Goal: Task Accomplishment & Management: Manage account settings

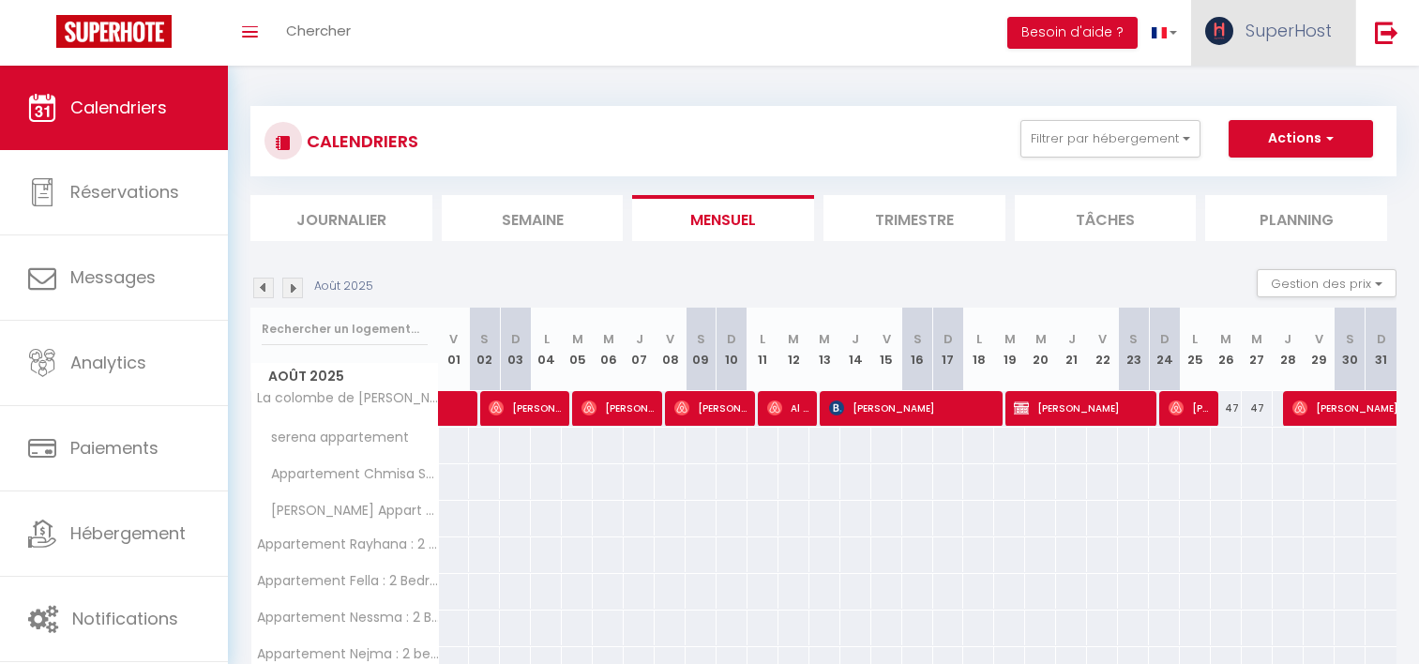
click at [1273, 30] on span "SuperHost" at bounding box center [1288, 30] width 86 height 23
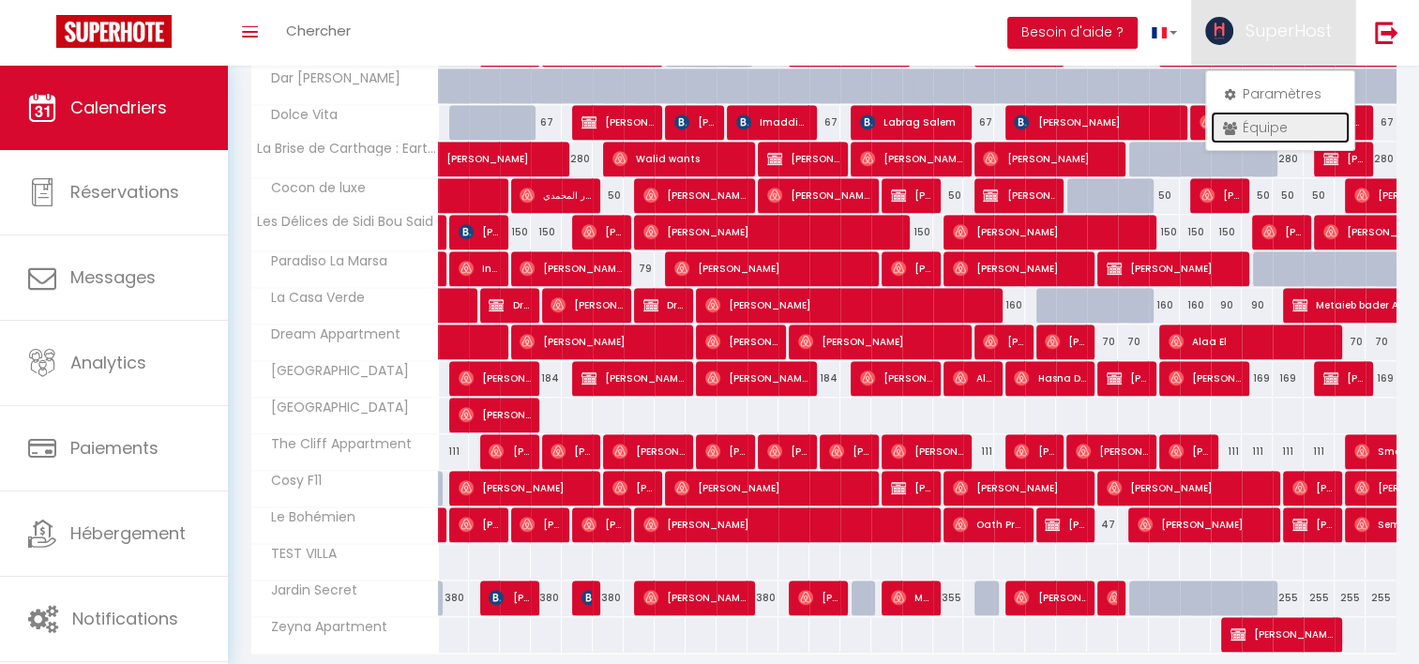
click at [1242, 119] on link "Équipe" at bounding box center [1280, 128] width 139 height 32
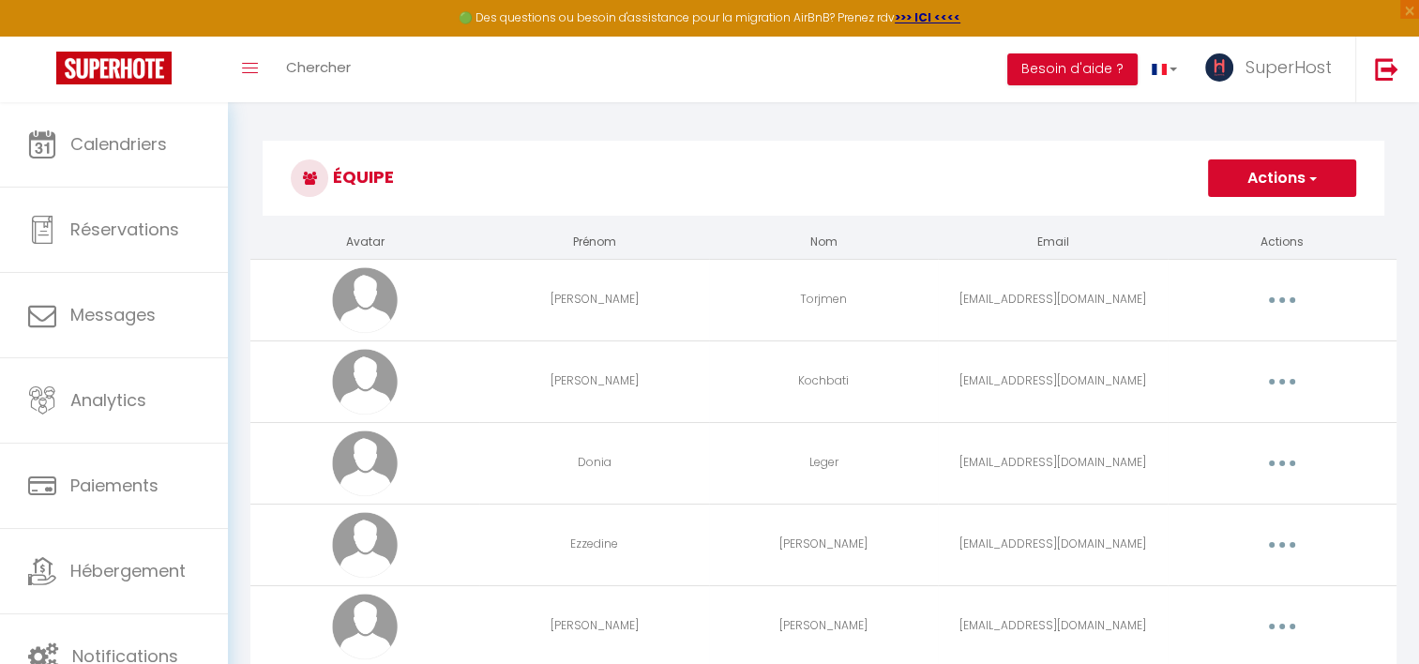
click at [1226, 185] on button "Actions" at bounding box center [1282, 178] width 148 height 38
click at [1193, 221] on link "Ajouter un nouvel utilisateur" at bounding box center [1244, 219] width 221 height 24
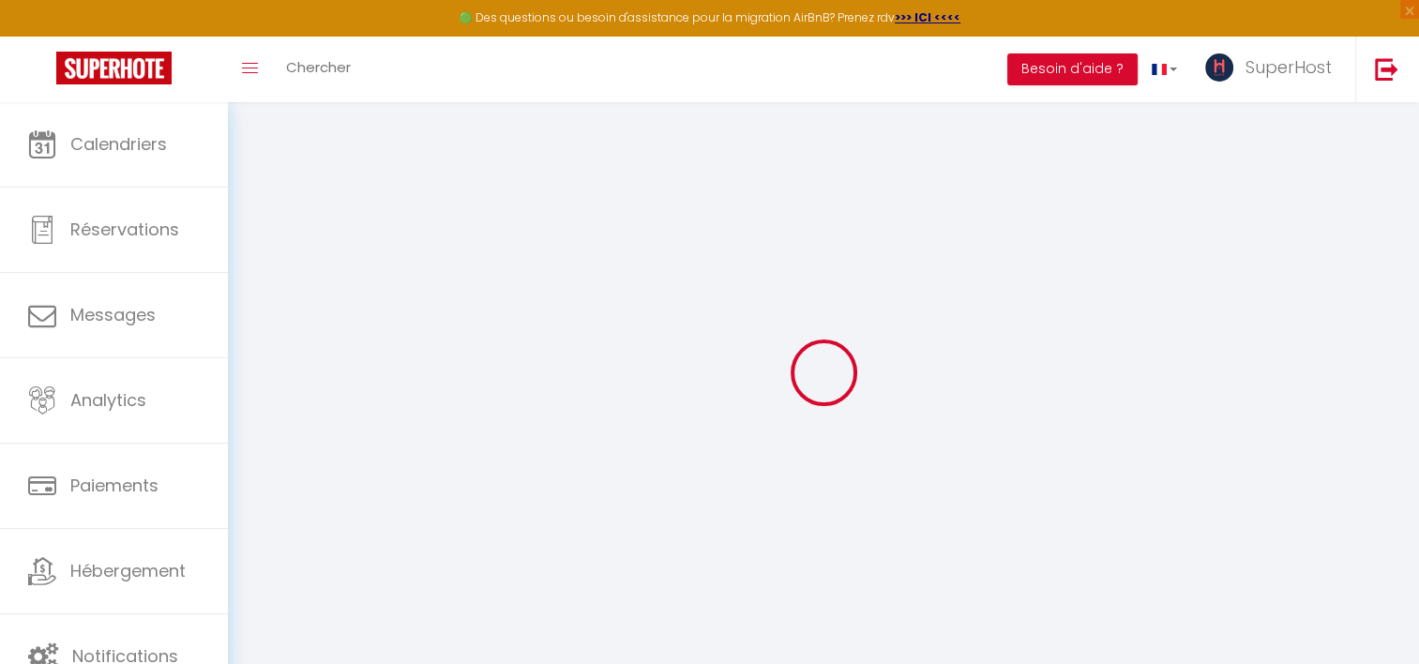
type input "[EMAIL_ADDRESS][DOMAIN_NAME]"
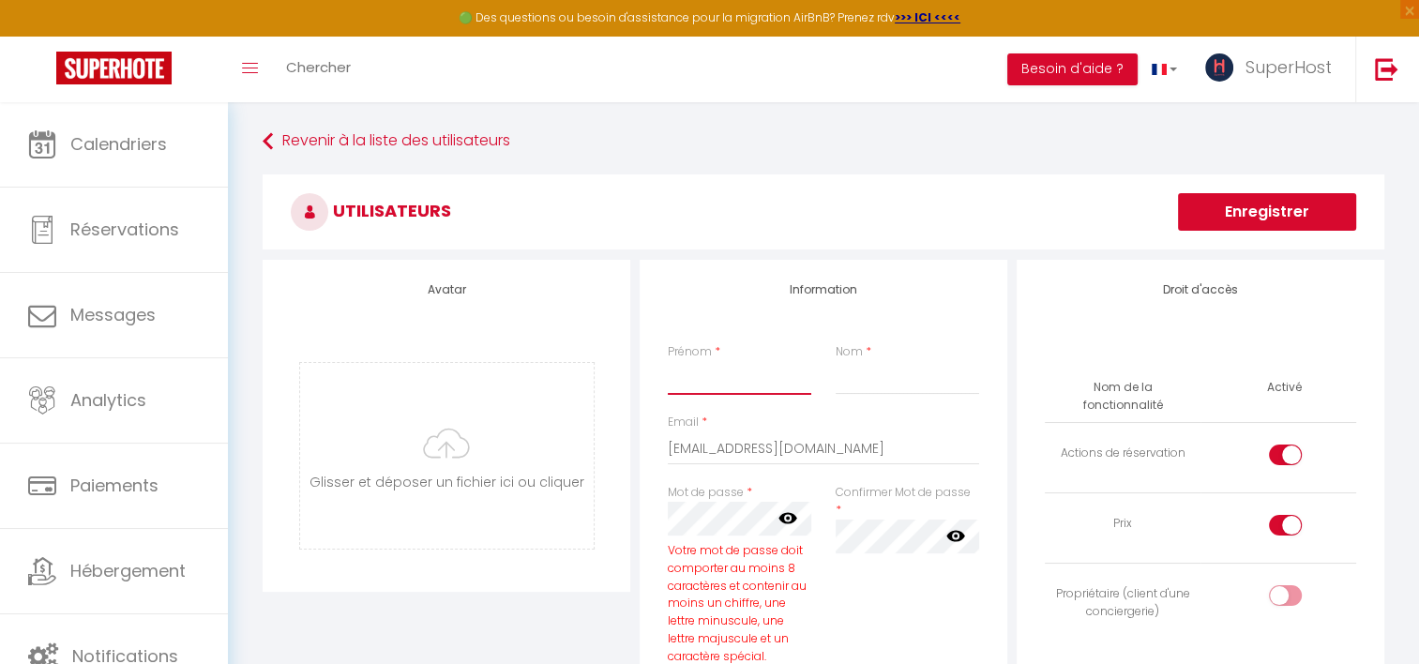
click at [753, 371] on input "Prénom" at bounding box center [739, 378] width 143 height 34
type input "Rayan"
click at [845, 371] on input "Nom" at bounding box center [907, 378] width 143 height 34
type input "Maghrebi"
drag, startPoint x: 870, startPoint y: 450, endPoint x: 591, endPoint y: 451, distance: 279.4
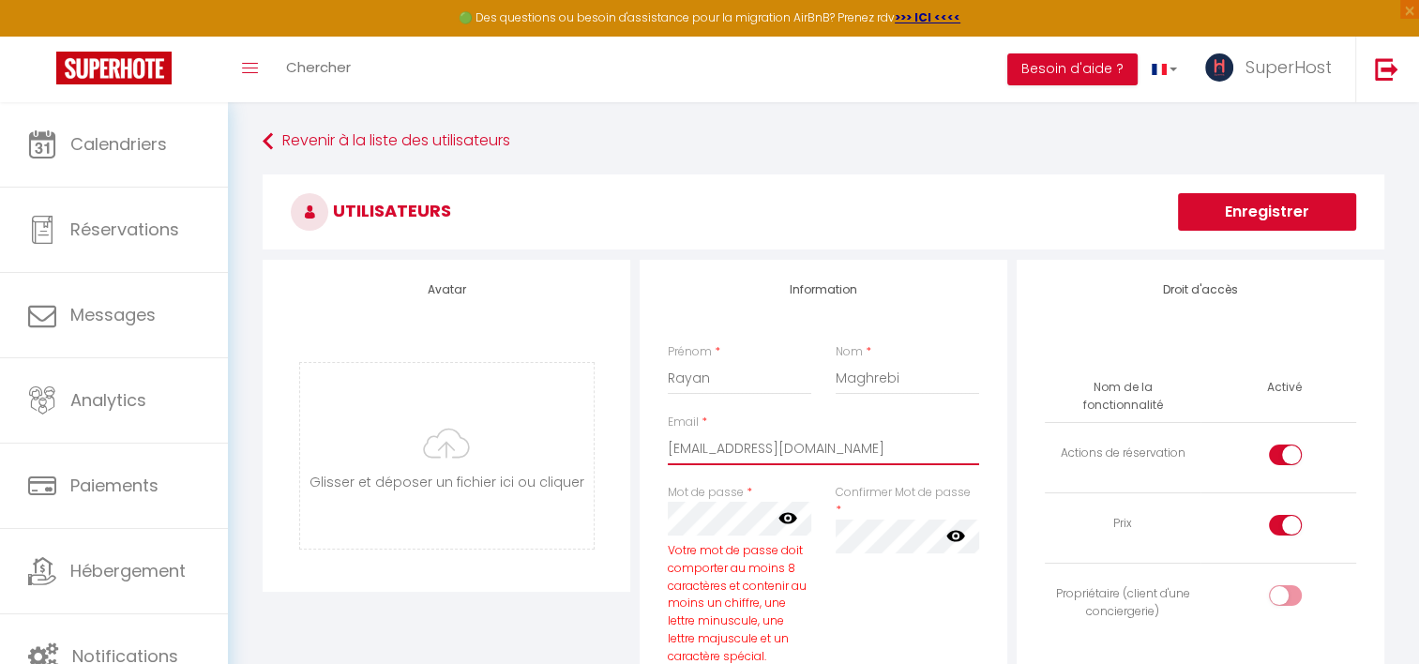
click at [591, 451] on div "Avatar [PERSON_NAME] et déposer un fichier ici ou cliquer Ooops, something wron…" at bounding box center [823, 648] width 1131 height 777
click at [755, 446] on input "rayane.magfhrebi" at bounding box center [823, 448] width 311 height 34
click at [803, 445] on input "rayane.maghrebi" at bounding box center [823, 448] width 311 height 34
type input "[EMAIL_ADDRESS][DOMAIN_NAME]"
click at [786, 525] on icon at bounding box center [787, 517] width 19 height 19
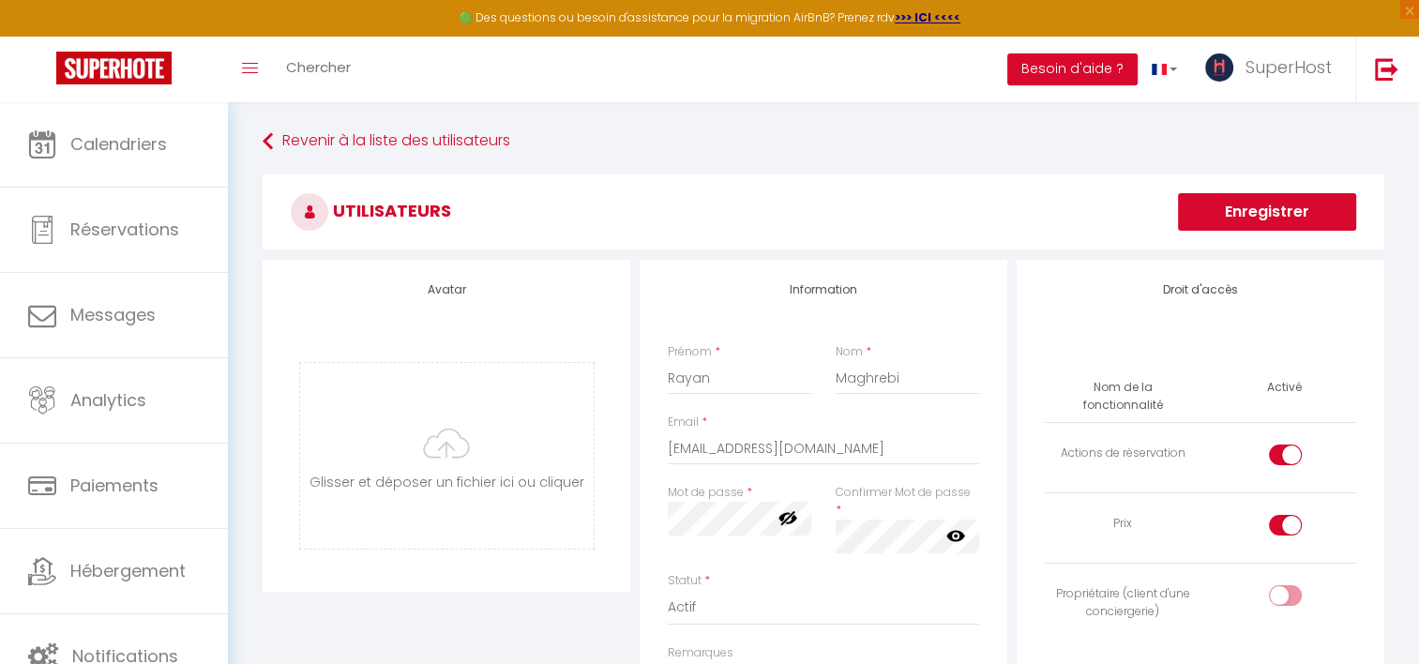
click at [946, 526] on icon at bounding box center [955, 535] width 19 height 19
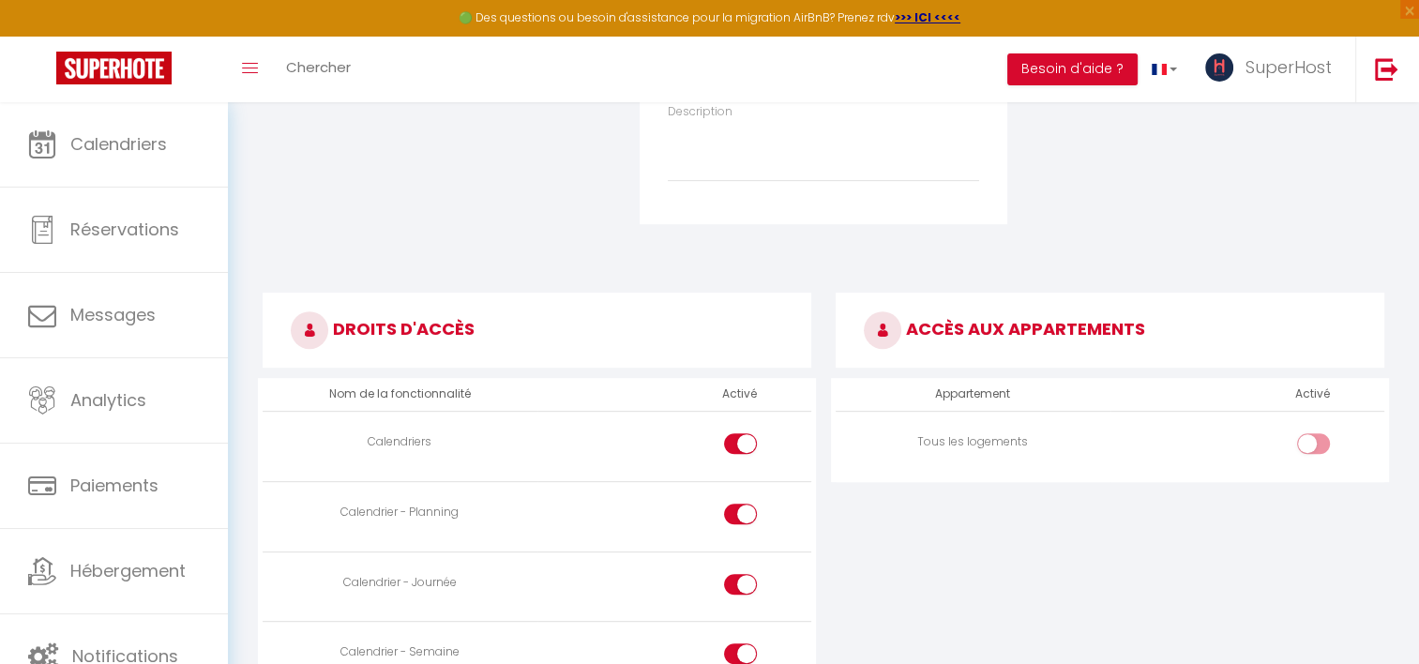
scroll to position [662, 0]
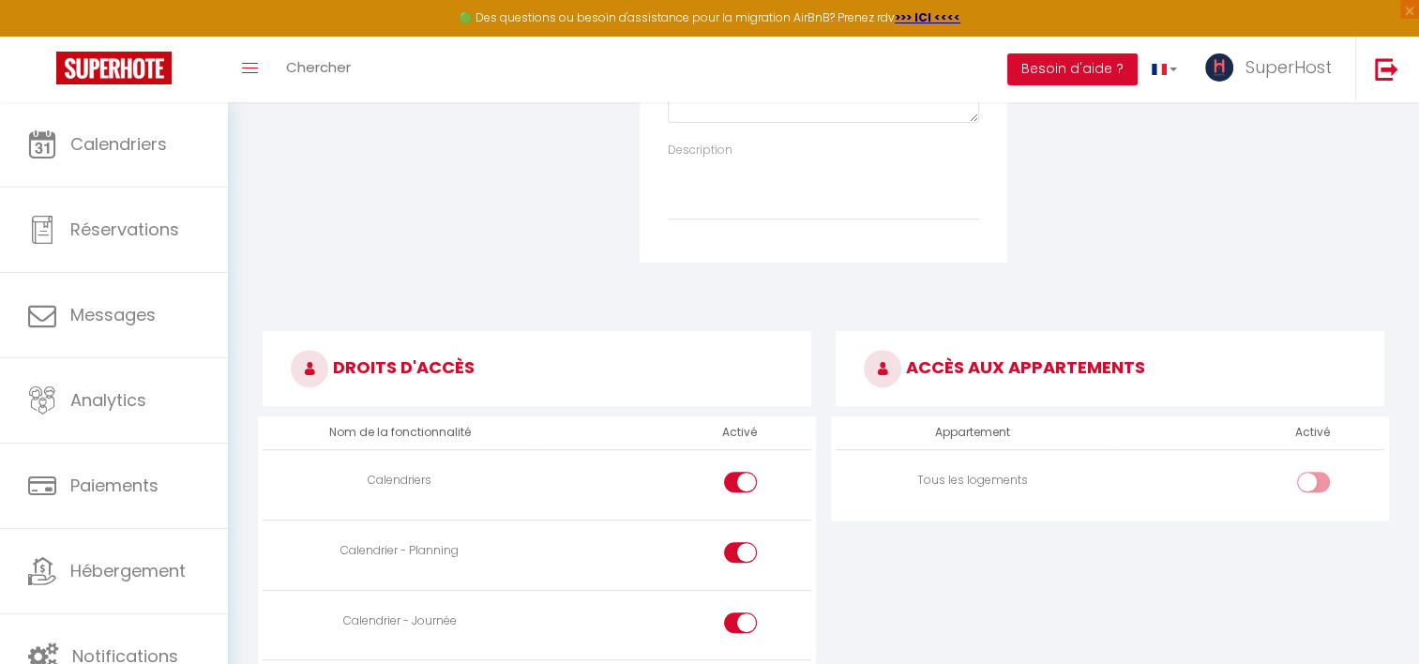
click at [1313, 451] on td at bounding box center [1247, 484] width 274 height 70
click at [1320, 474] on input "checkbox" at bounding box center [1329, 486] width 33 height 28
checkbox input "true"
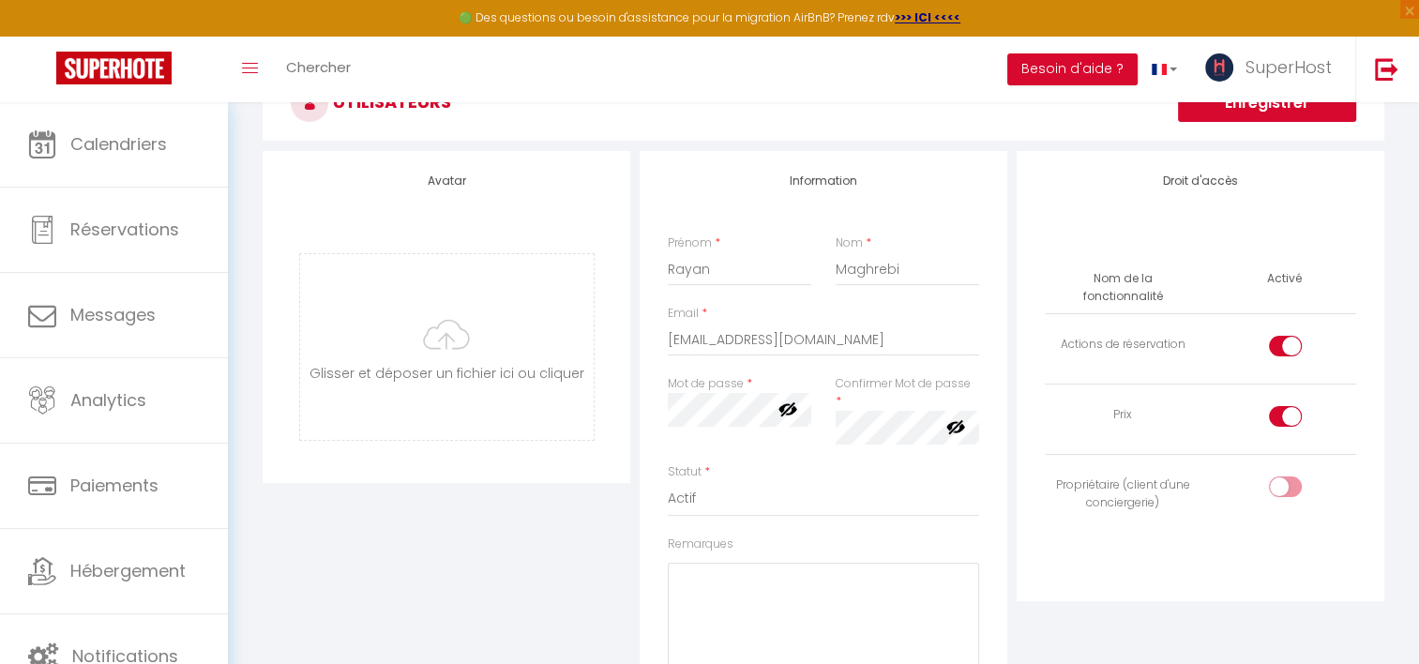
scroll to position [0, 0]
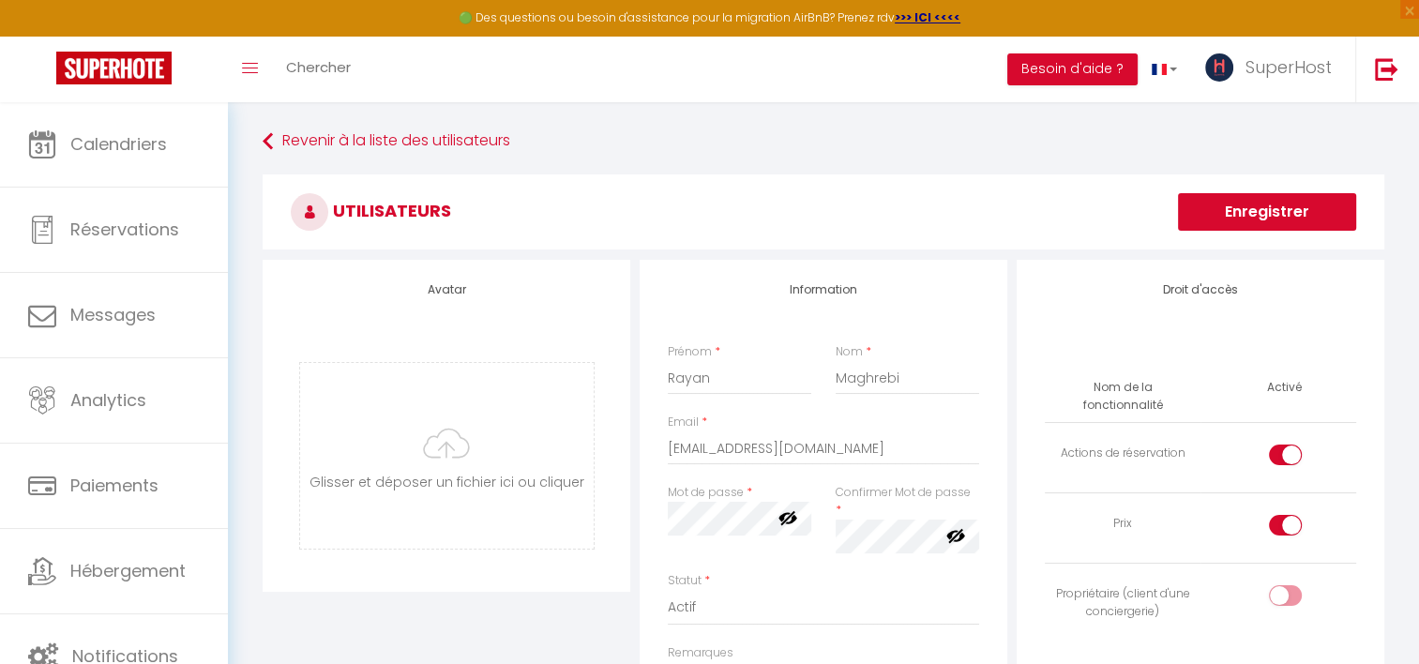
click at [1257, 203] on button "Enregistrer" at bounding box center [1267, 212] width 178 height 38
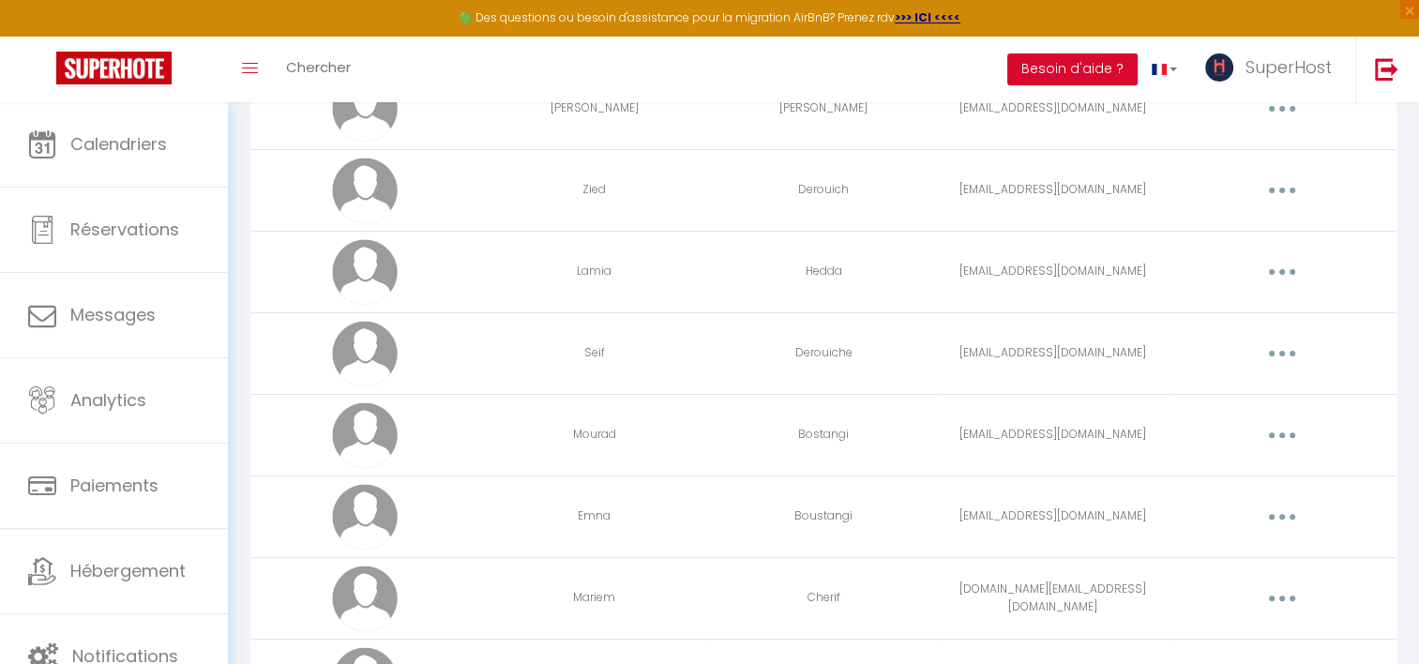
scroll to position [503, 0]
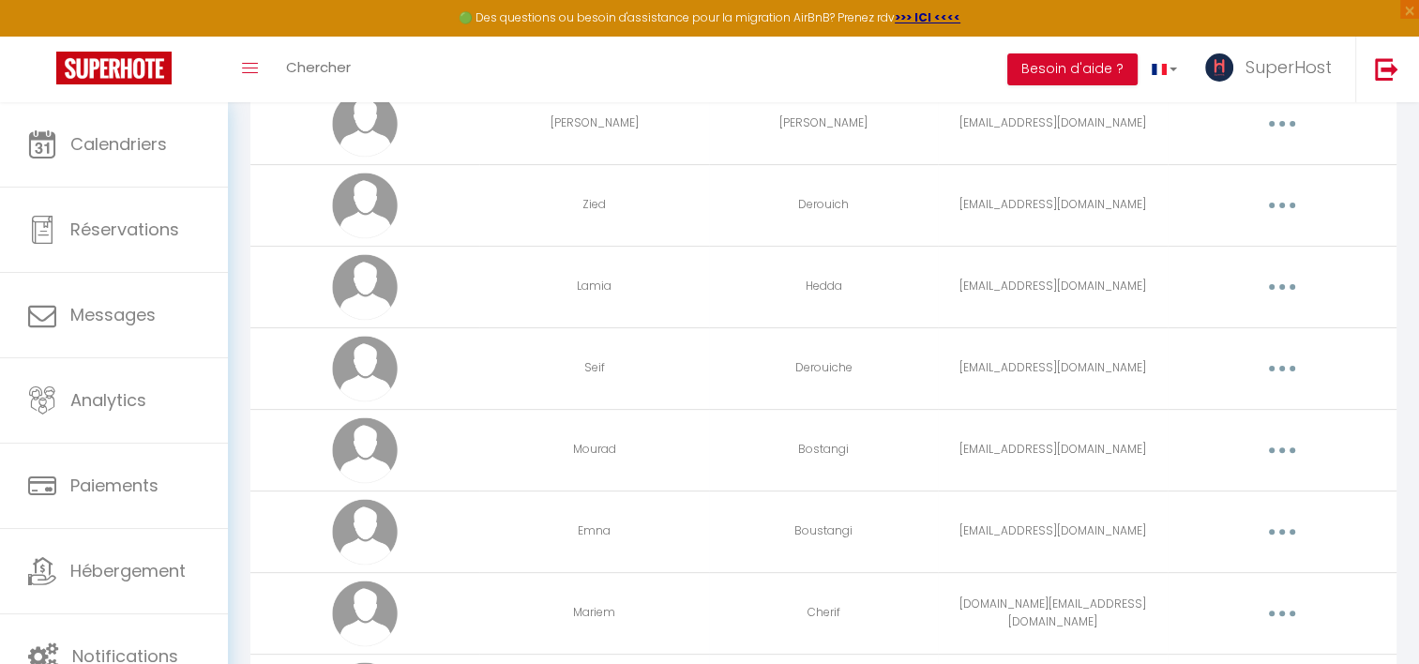
click at [1287, 201] on button "button" at bounding box center [1282, 205] width 53 height 30
click at [1225, 236] on link "Editer" at bounding box center [1233, 249] width 139 height 32
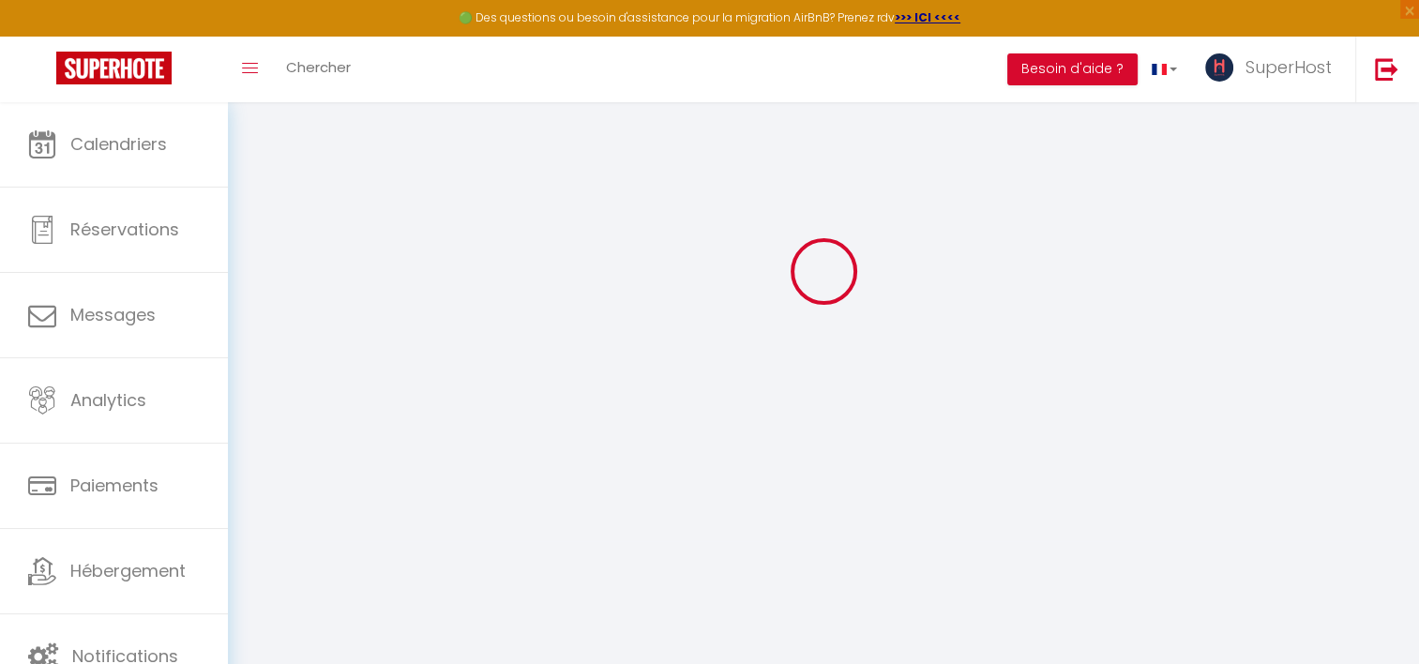
type input "Zied"
type input "Derouich"
type input "[EMAIL_ADDRESS][DOMAIN_NAME]"
type textarea "[URL][DOMAIN_NAME]"
checkbox input "true"
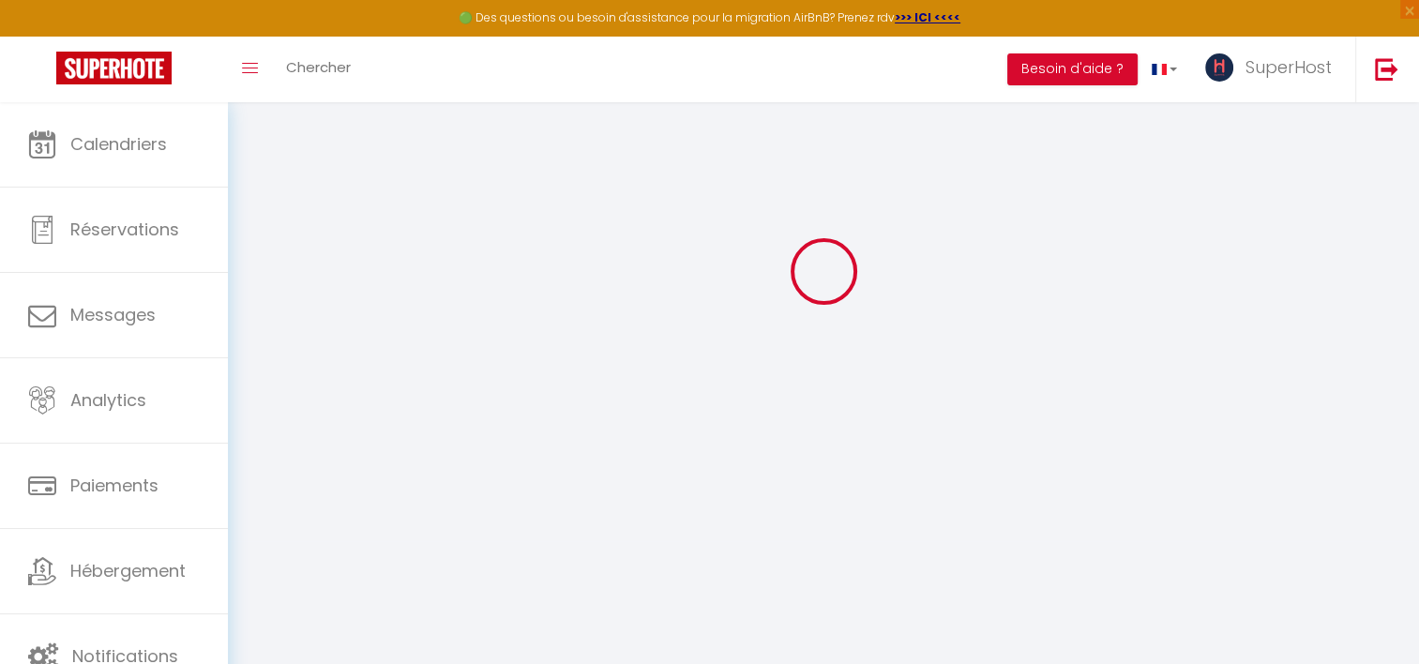
checkbox input "true"
checkbox input "false"
checkbox input "true"
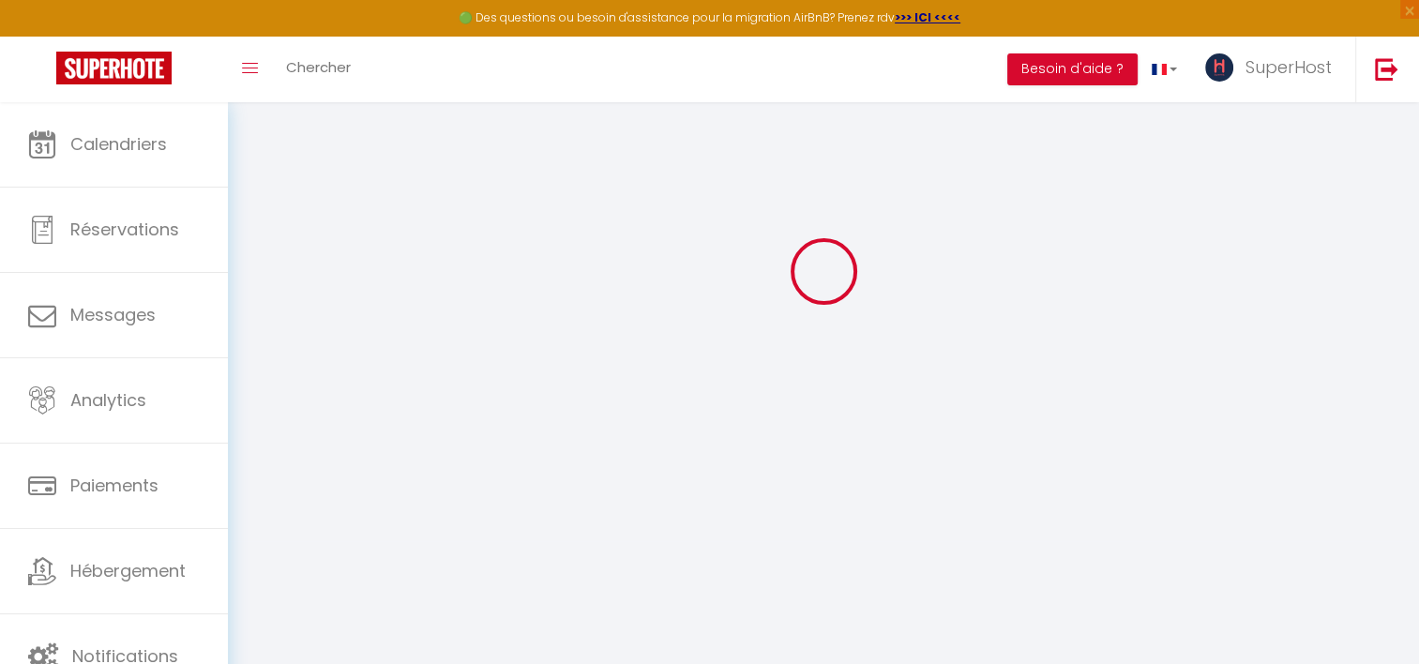
checkbox input "true"
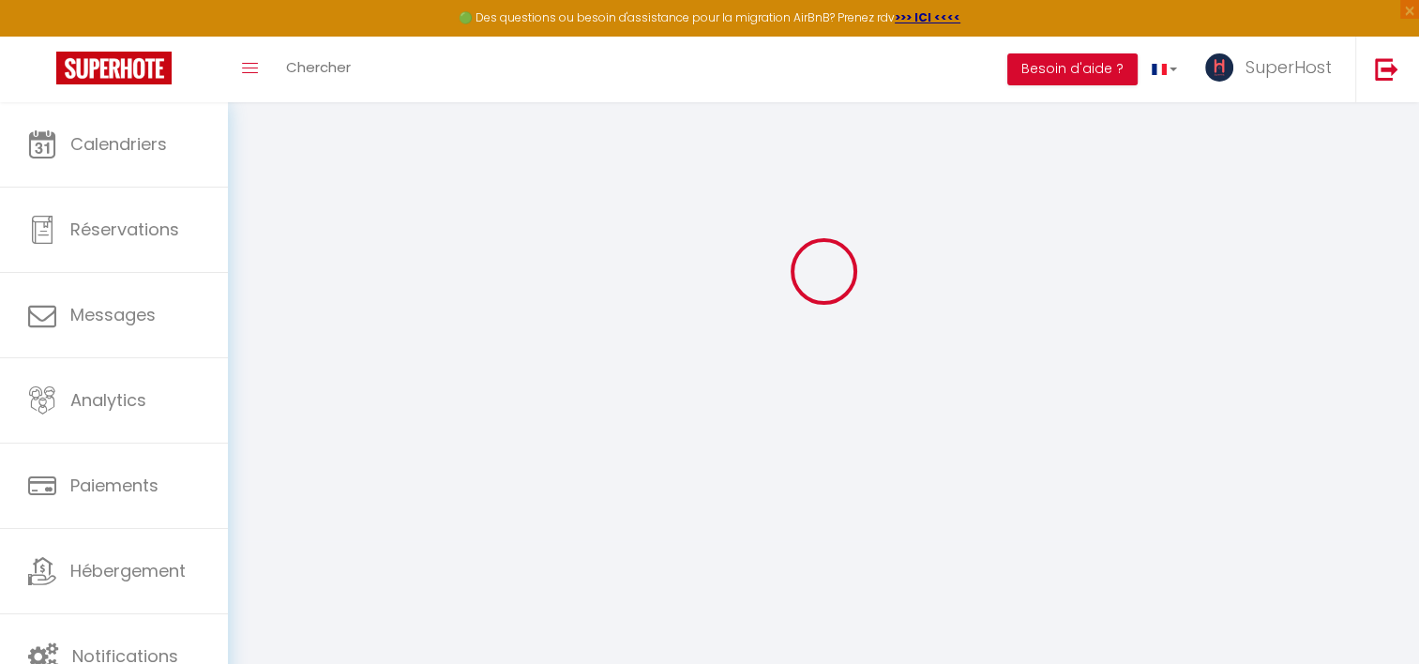
checkbox input "true"
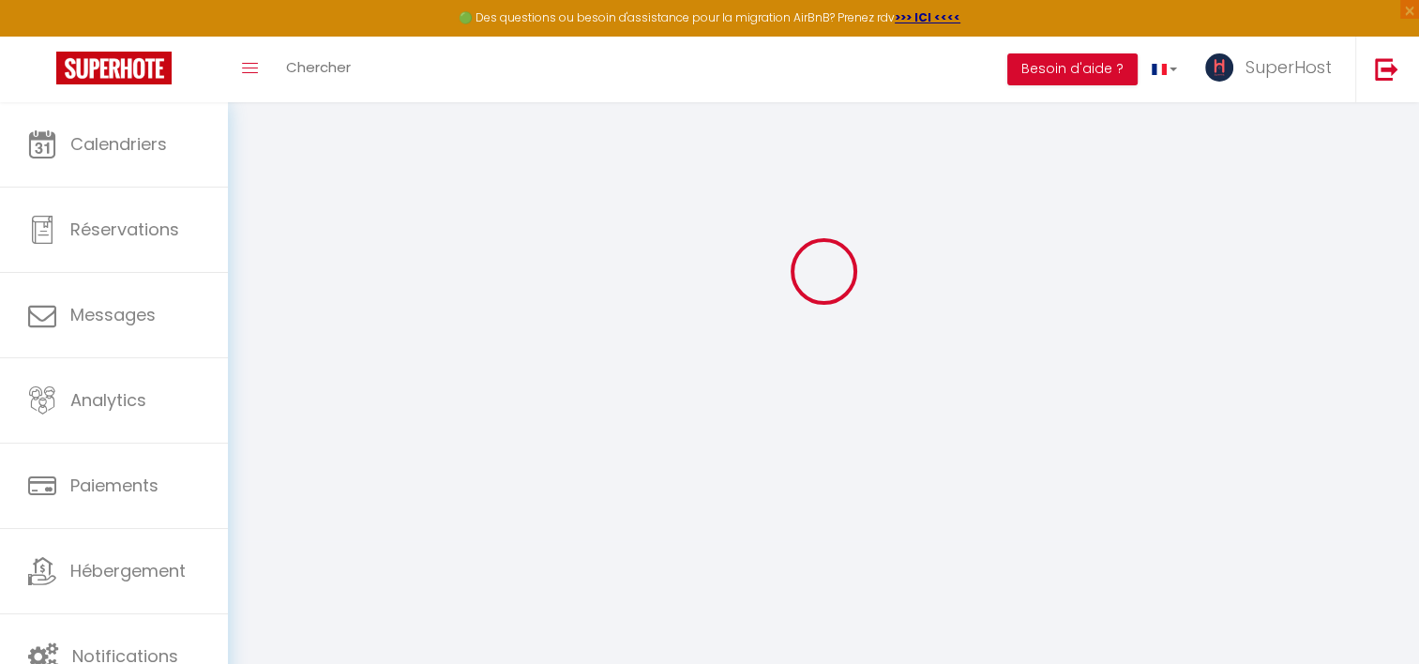
checkbox input "true"
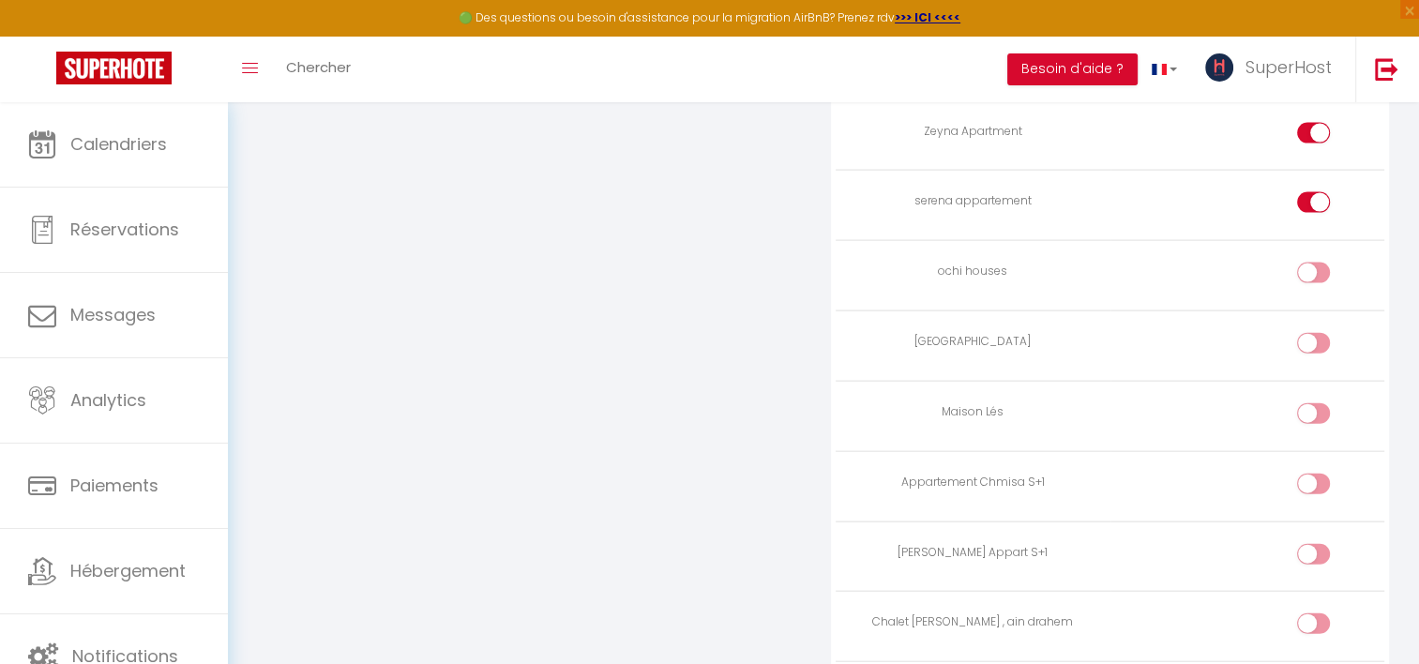
scroll to position [4026, 0]
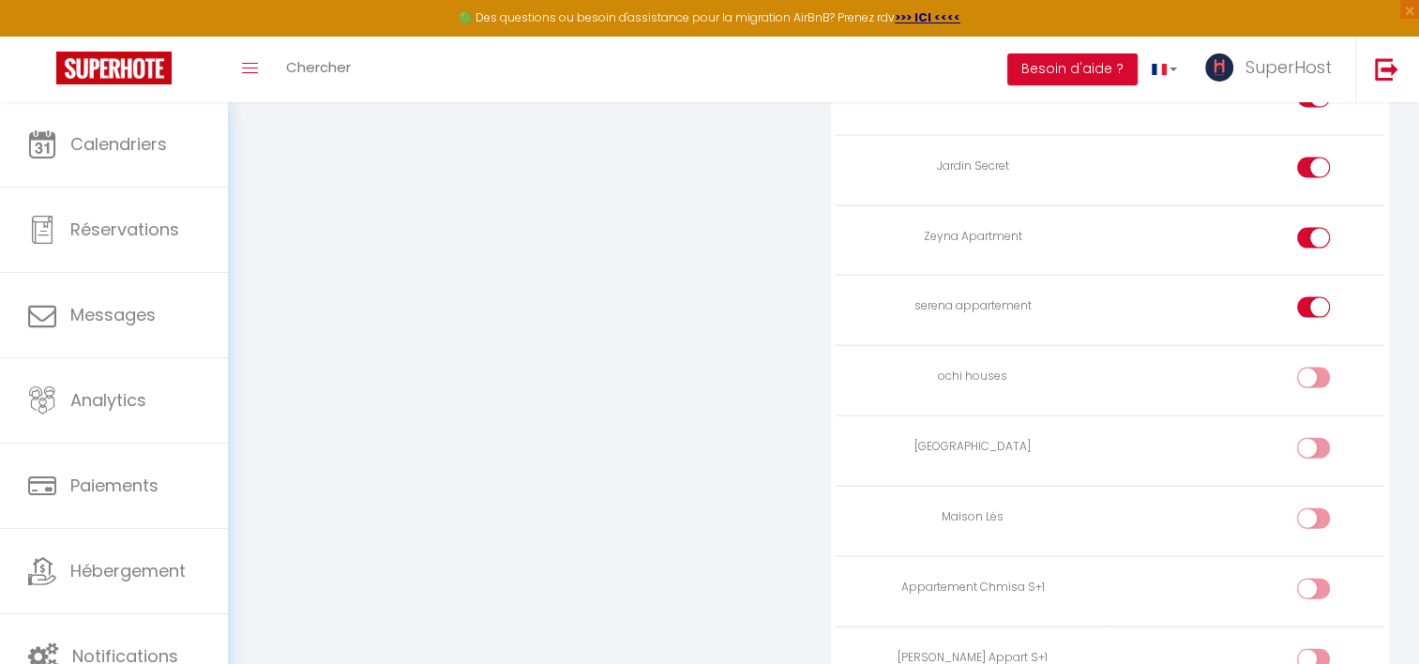
click at [1312, 579] on div at bounding box center [1313, 589] width 33 height 21
click at [1313, 579] on input "checkbox" at bounding box center [1329, 593] width 33 height 28
checkbox input "true"
click at [1312, 649] on div at bounding box center [1313, 659] width 33 height 21
click at [1313, 649] on input "checkbox" at bounding box center [1329, 663] width 33 height 28
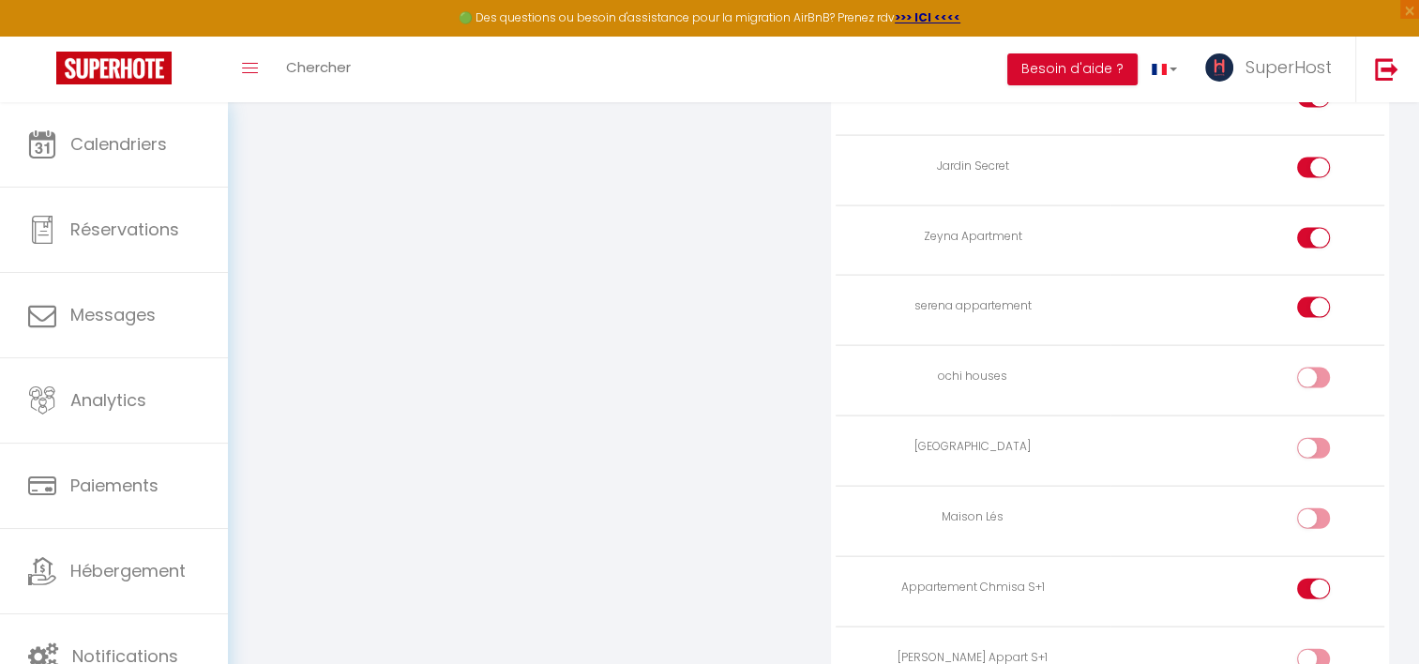
checkbox input "true"
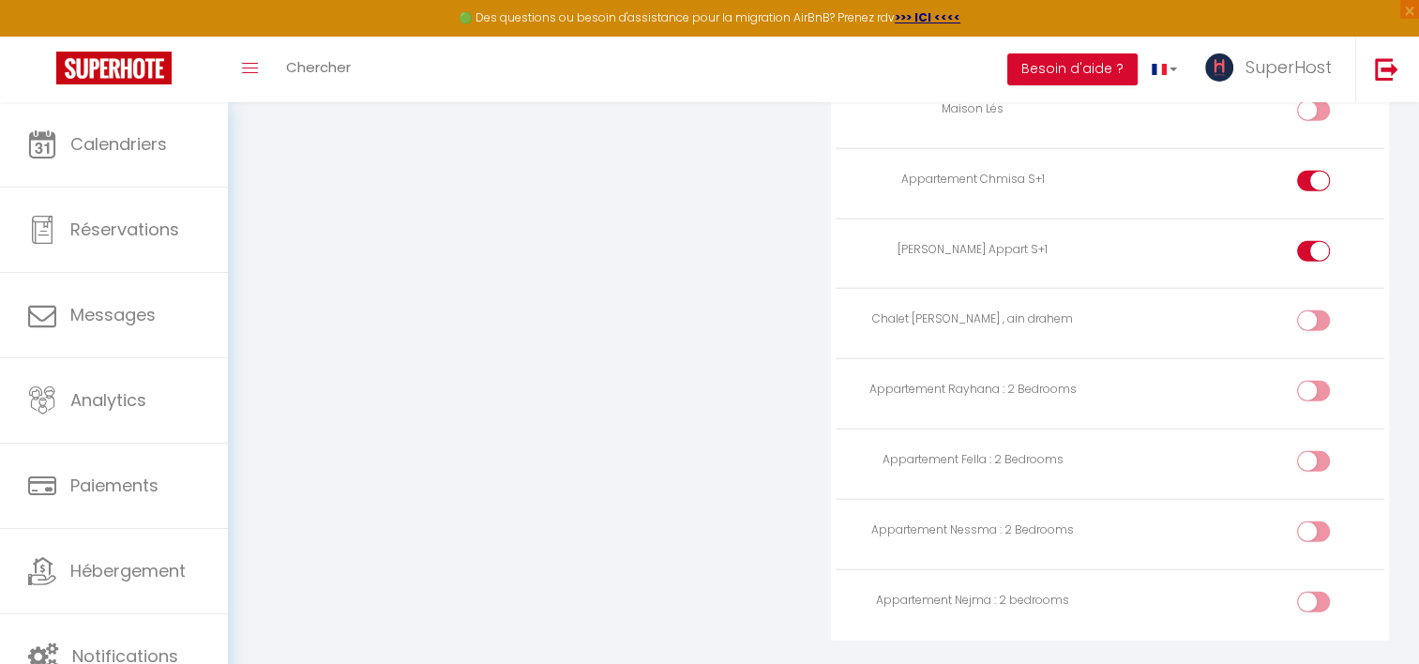
scroll to position [4442, 0]
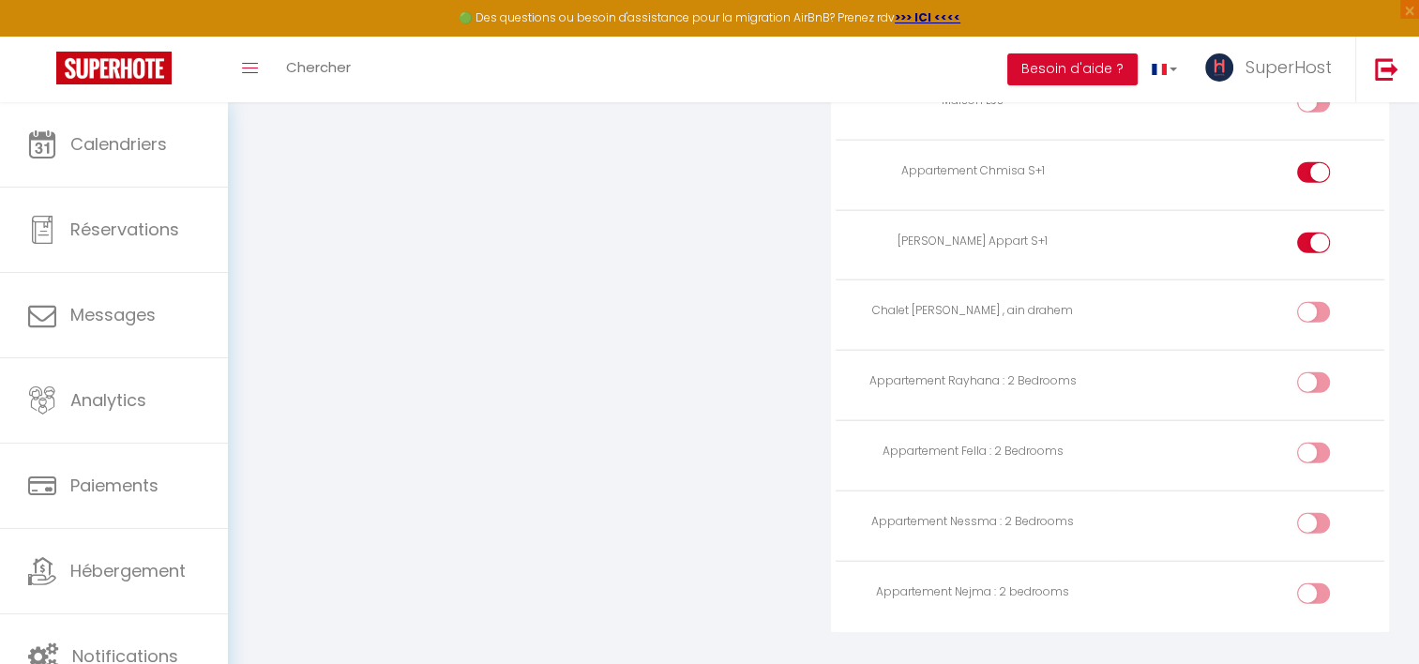
click at [1332, 372] on input "checkbox" at bounding box center [1329, 386] width 33 height 28
checkbox input "true"
click at [1312, 443] on div at bounding box center [1313, 453] width 33 height 21
click at [1313, 443] on input "checkbox" at bounding box center [1329, 457] width 33 height 28
checkbox input "true"
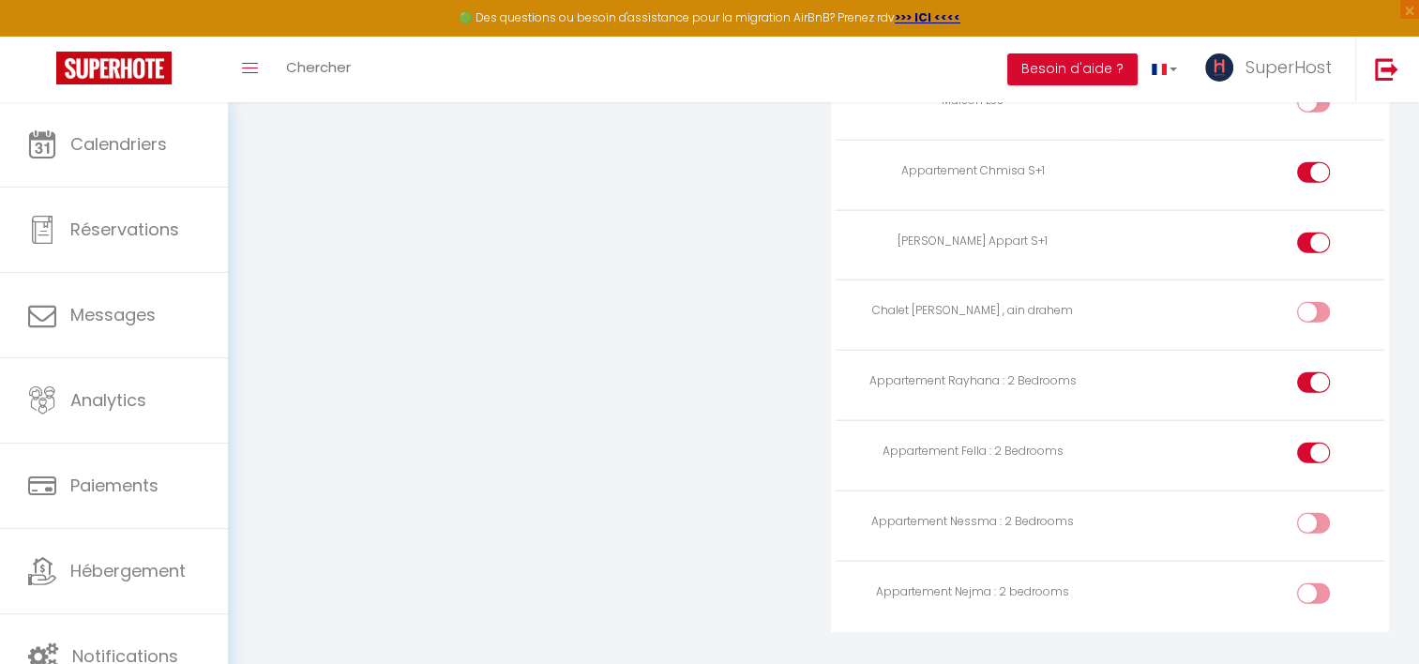
click at [1313, 513] on input "checkbox" at bounding box center [1329, 527] width 33 height 28
checkbox input "true"
click at [1307, 583] on div at bounding box center [1313, 593] width 33 height 21
click at [1313, 583] on input "checkbox" at bounding box center [1329, 597] width 33 height 28
checkbox input "true"
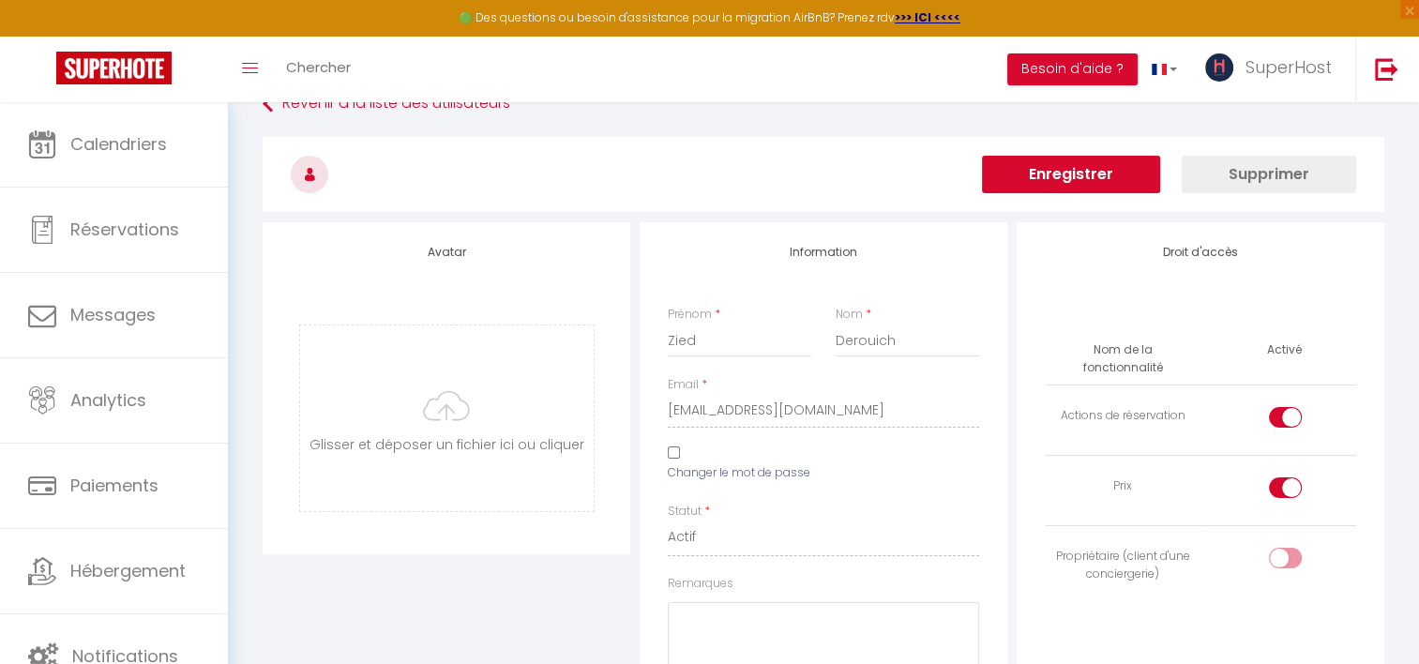
scroll to position [0, 0]
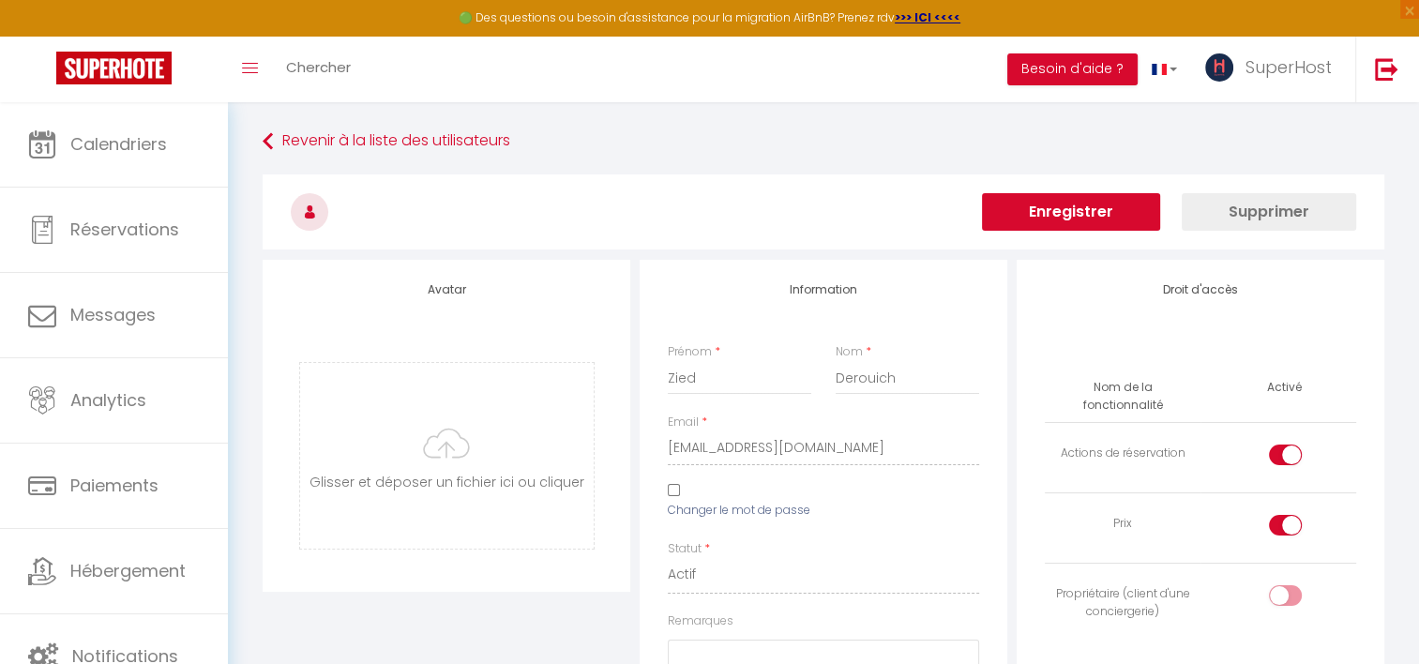
click at [1039, 195] on button "Enregistrer" at bounding box center [1071, 212] width 178 height 38
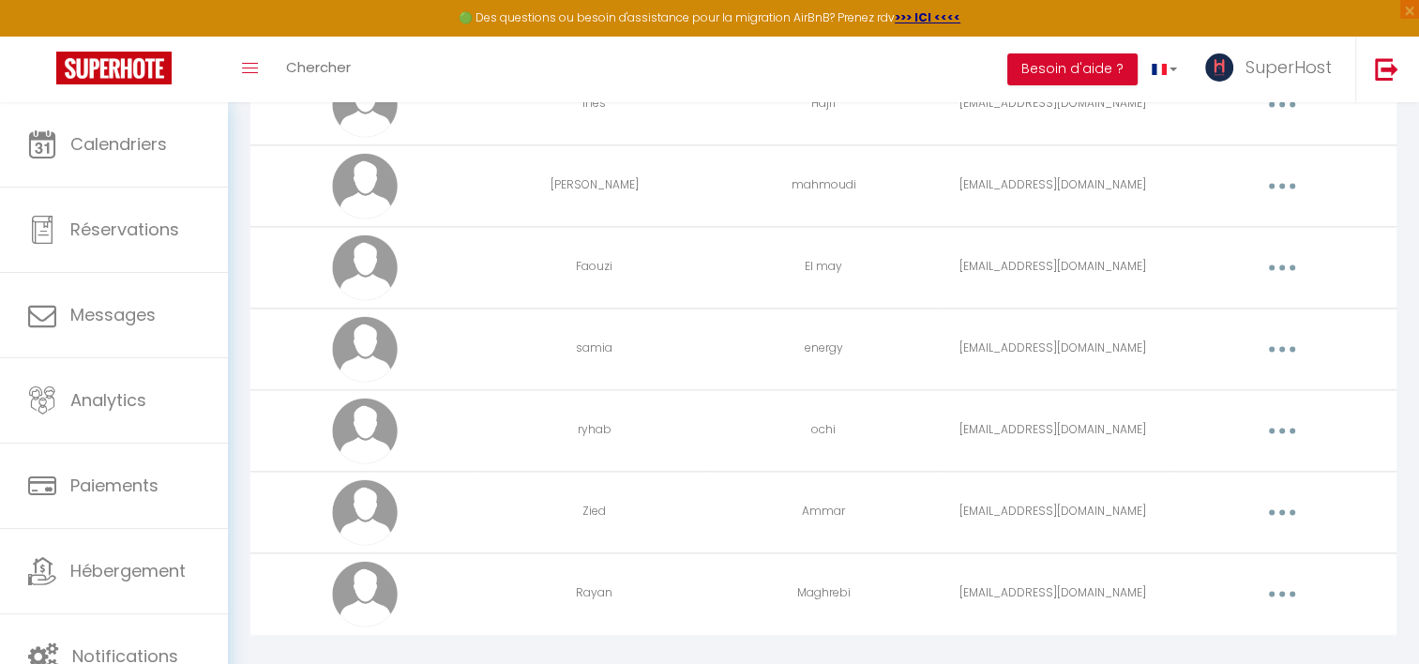
scroll to position [2585, 0]
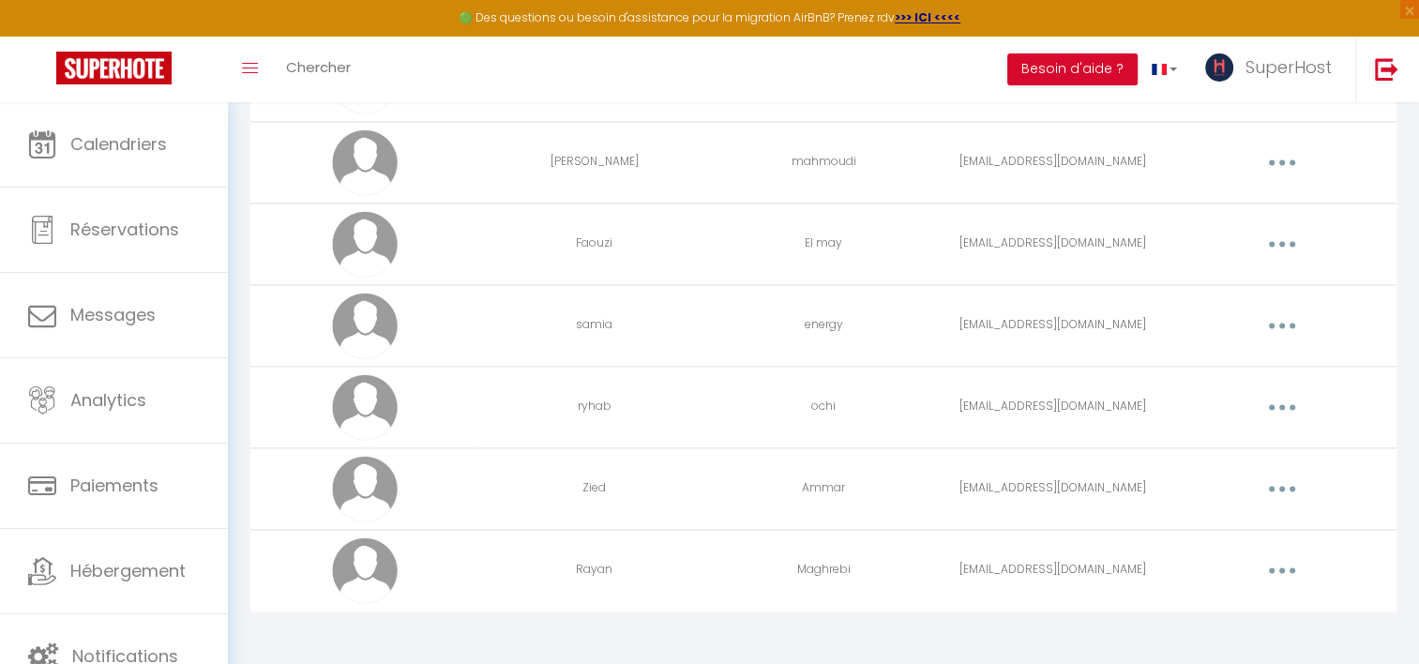
click at [1270, 565] on button "button" at bounding box center [1282, 570] width 53 height 30
click at [1224, 597] on link "Editer" at bounding box center [1233, 613] width 139 height 32
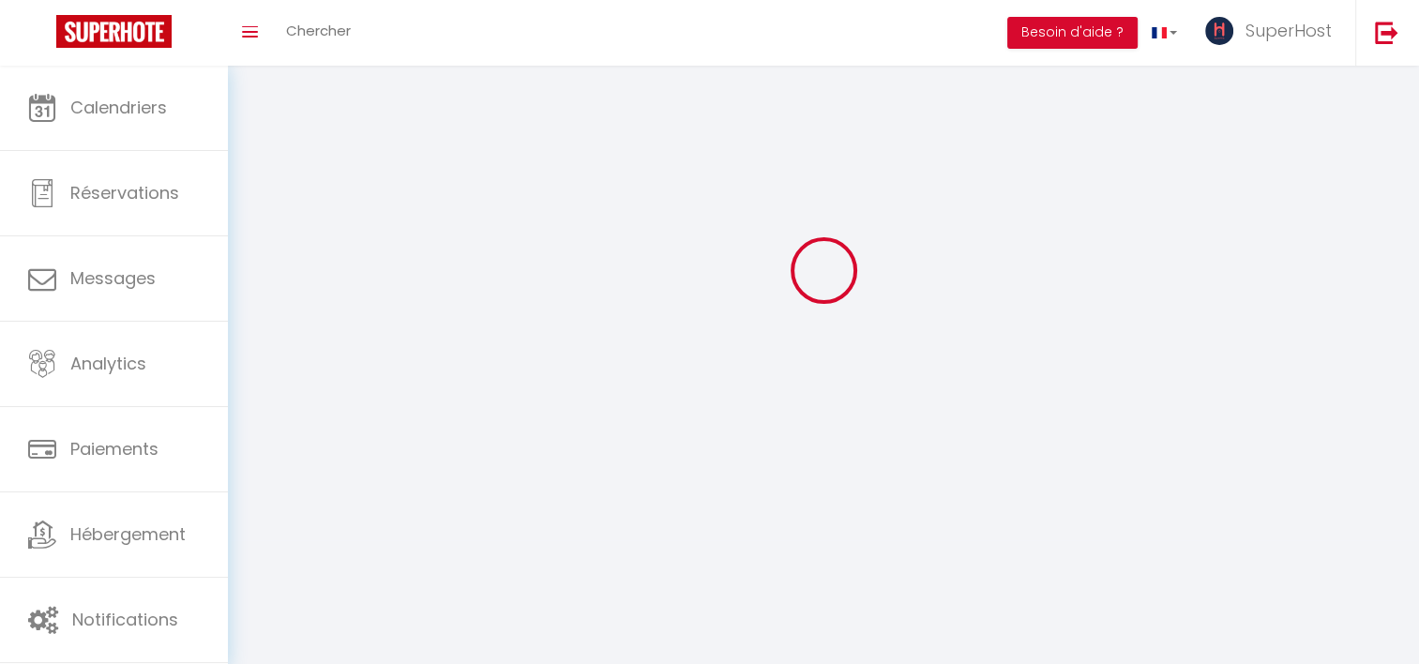
type input "[EMAIL_ADDRESS][DOMAIN_NAME]"
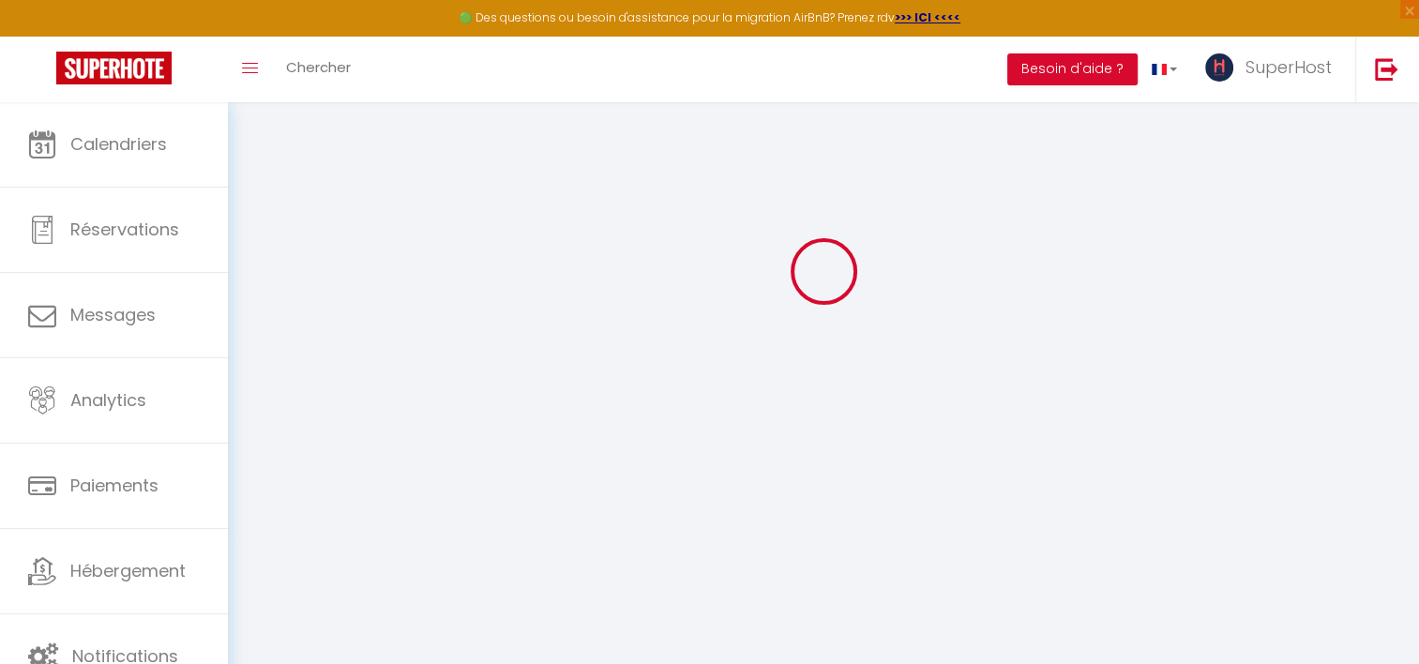
type input "Rayan"
type input "Maghrebi"
type textarea "[URL][DOMAIN_NAME]"
checkbox input "true"
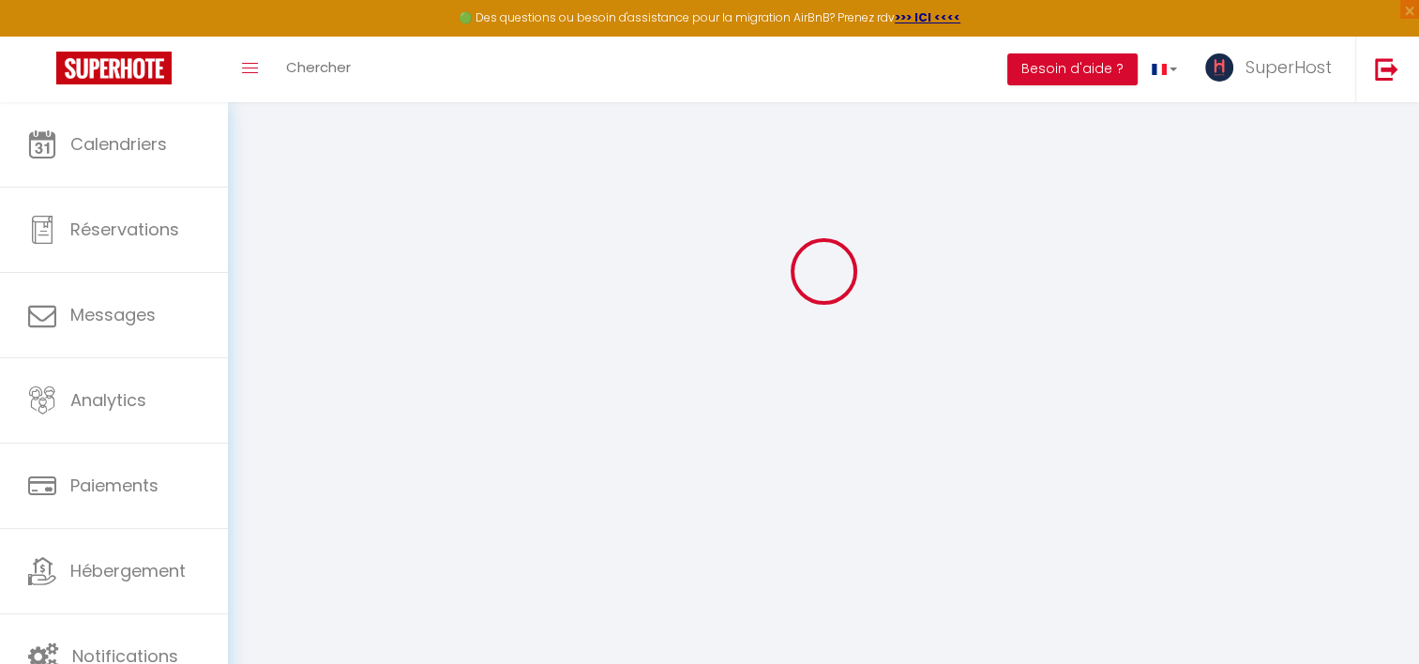
checkbox input "false"
checkbox input "true"
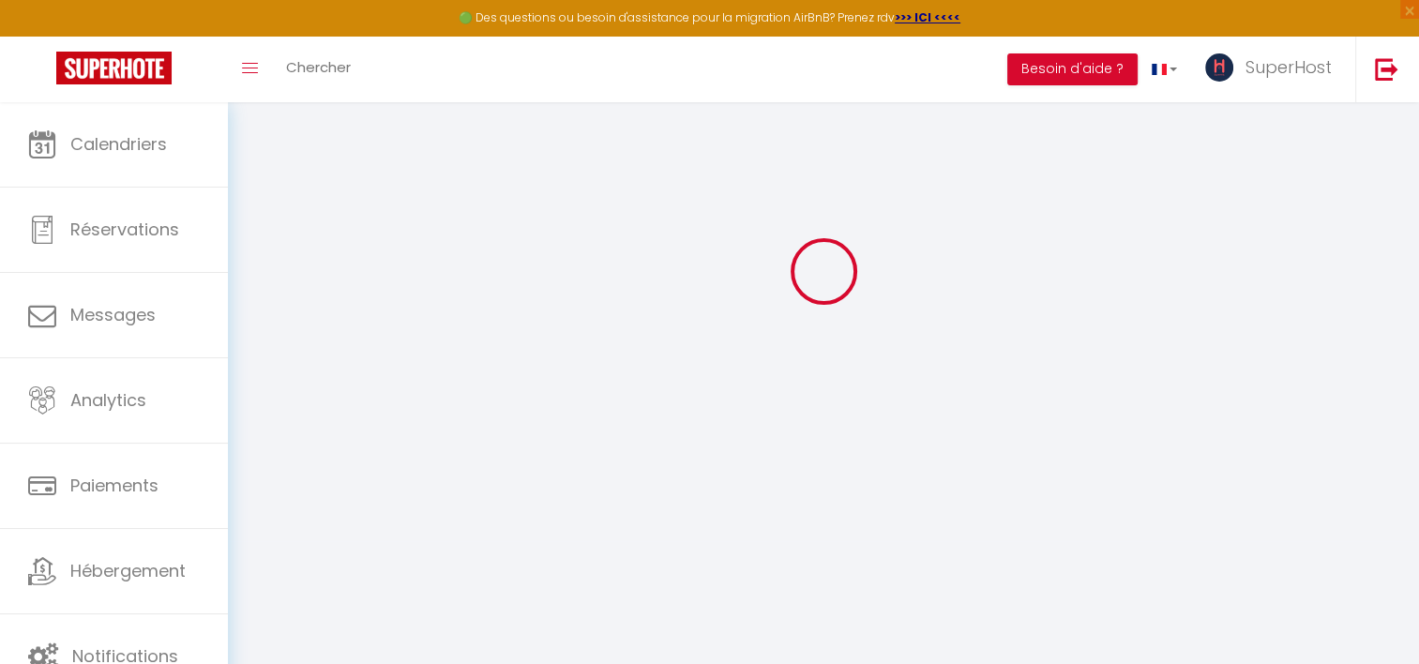
checkbox input "true"
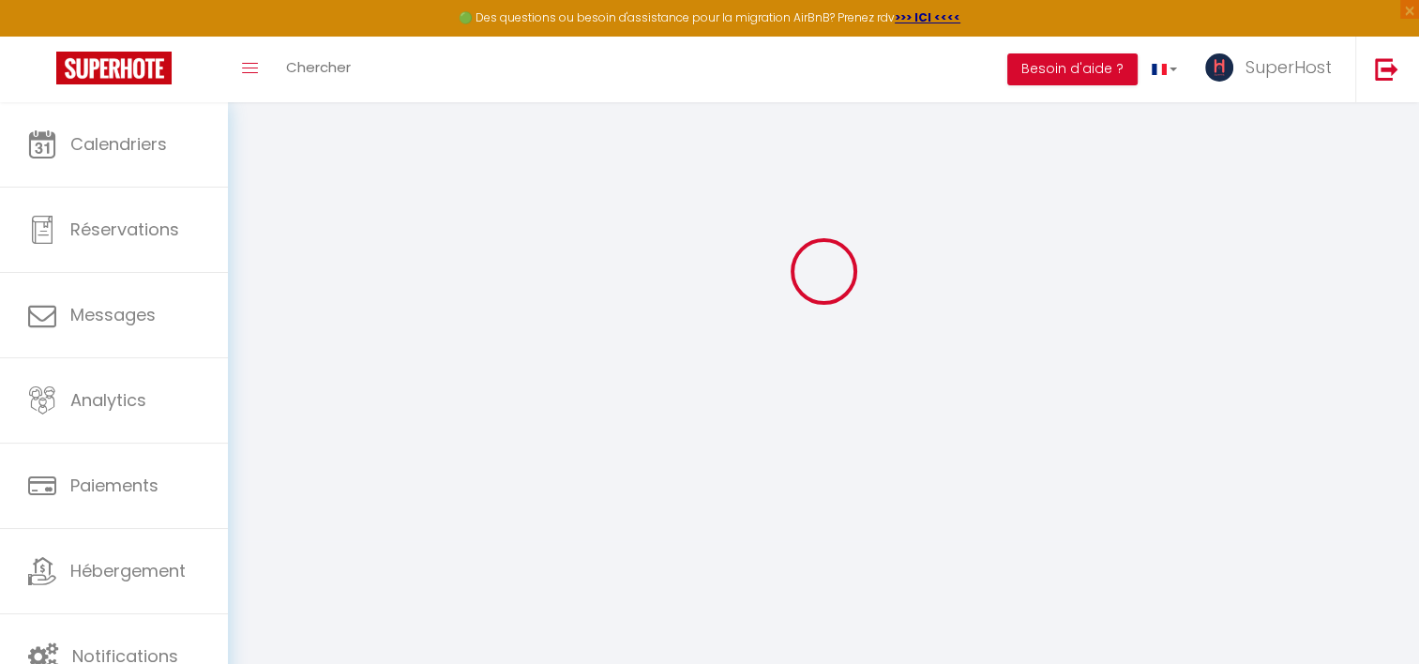
checkbox input "true"
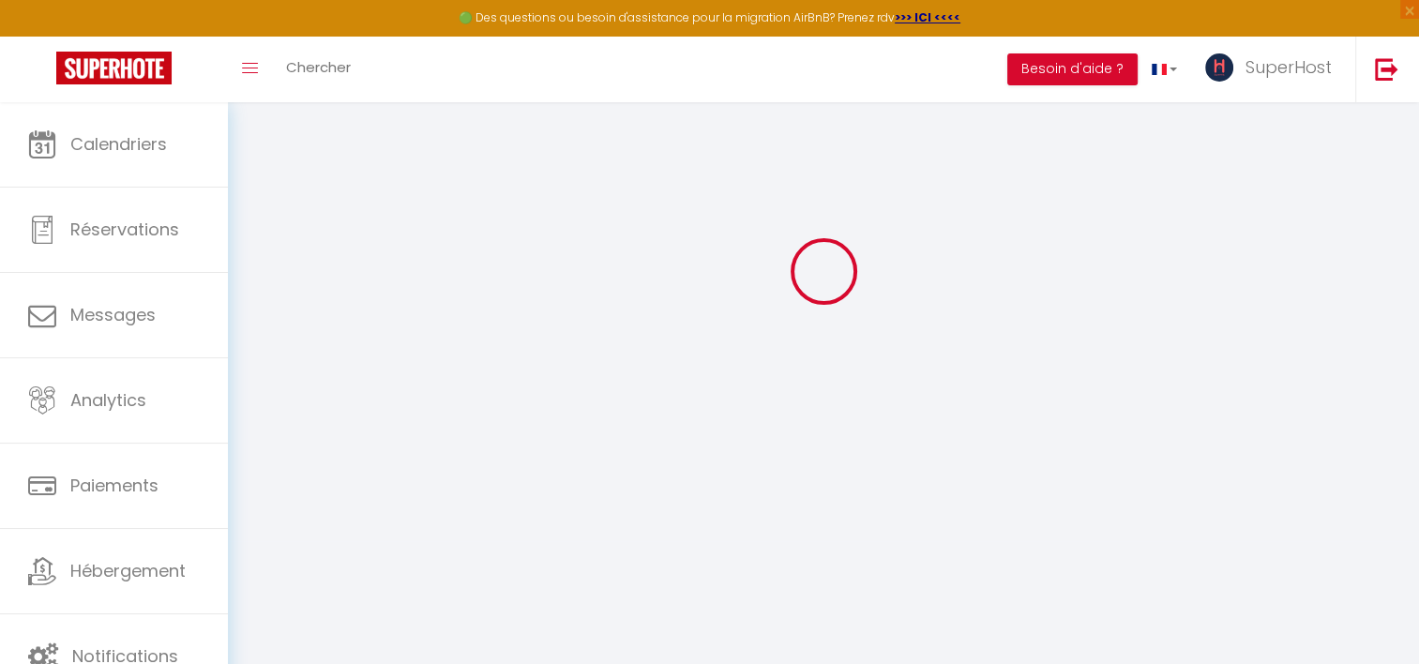
checkbox input "true"
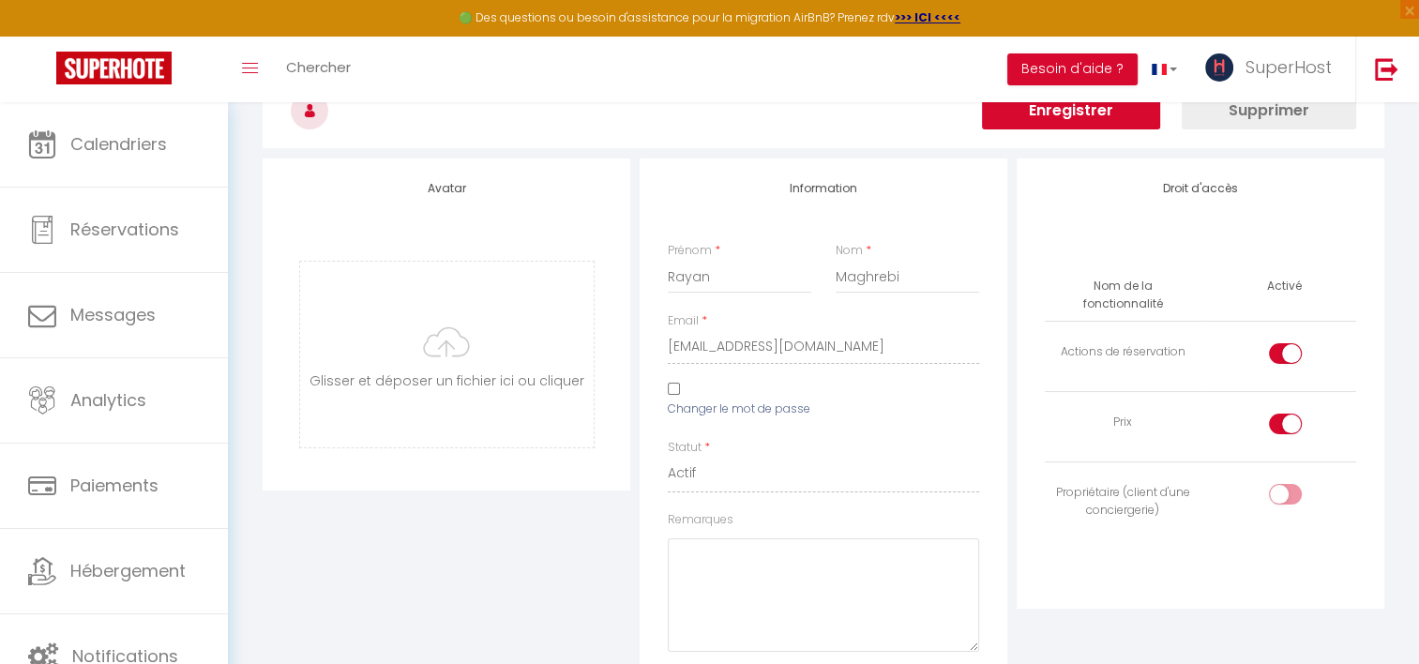
scroll to position [4442, 0]
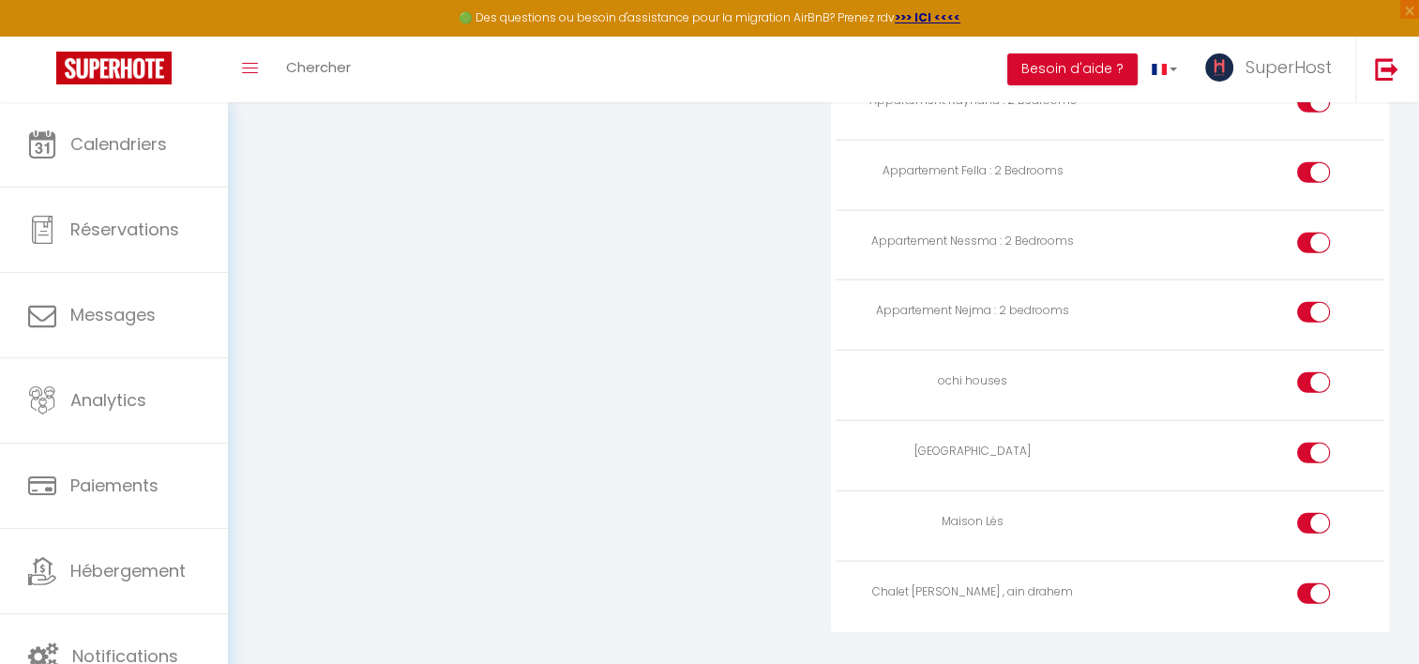
click at [1310, 583] on div at bounding box center [1313, 593] width 33 height 21
click at [1313, 583] on input "checkbox" at bounding box center [1329, 597] width 33 height 28
checkbox input "false"
click at [1308, 513] on label at bounding box center [1313, 527] width 33 height 28
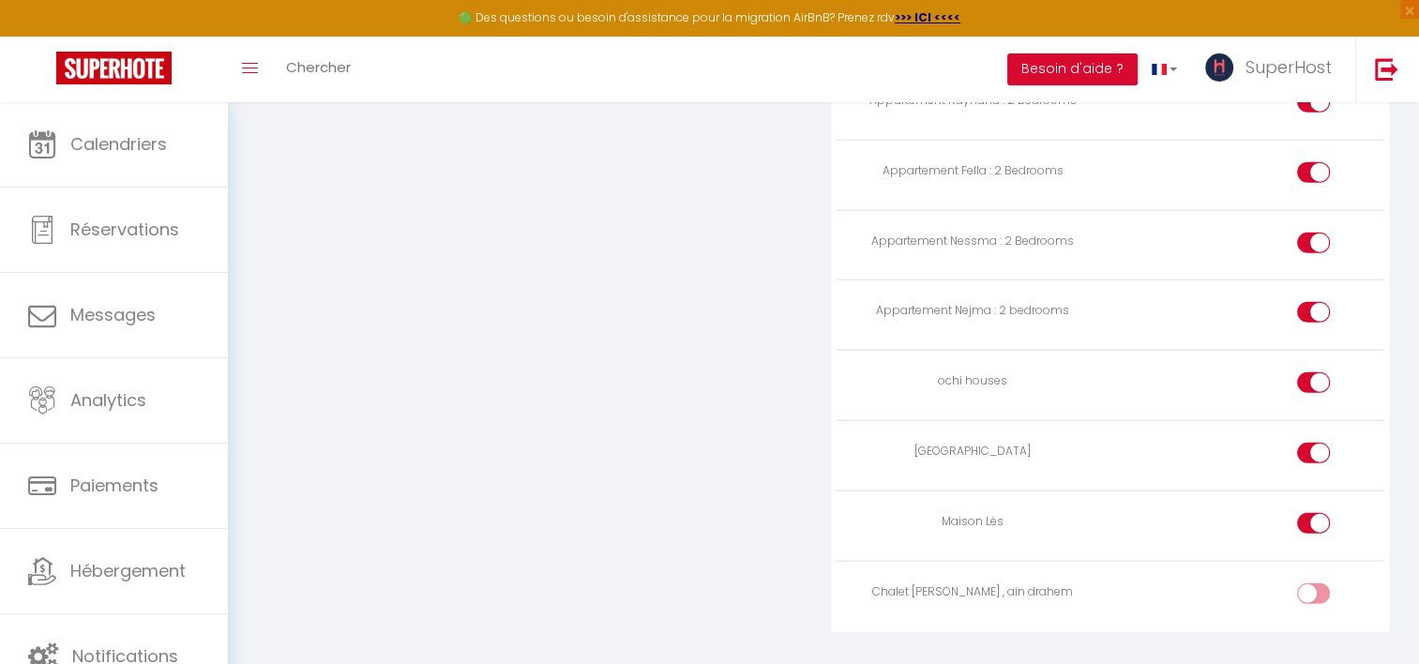
click at [1313, 513] on input "checkbox" at bounding box center [1329, 527] width 33 height 28
checkbox input "false"
click at [1295, 421] on td at bounding box center [1247, 456] width 274 height 70
click at [1305, 443] on div at bounding box center [1313, 453] width 33 height 21
click at [1313, 443] on input "checkbox" at bounding box center [1329, 457] width 33 height 28
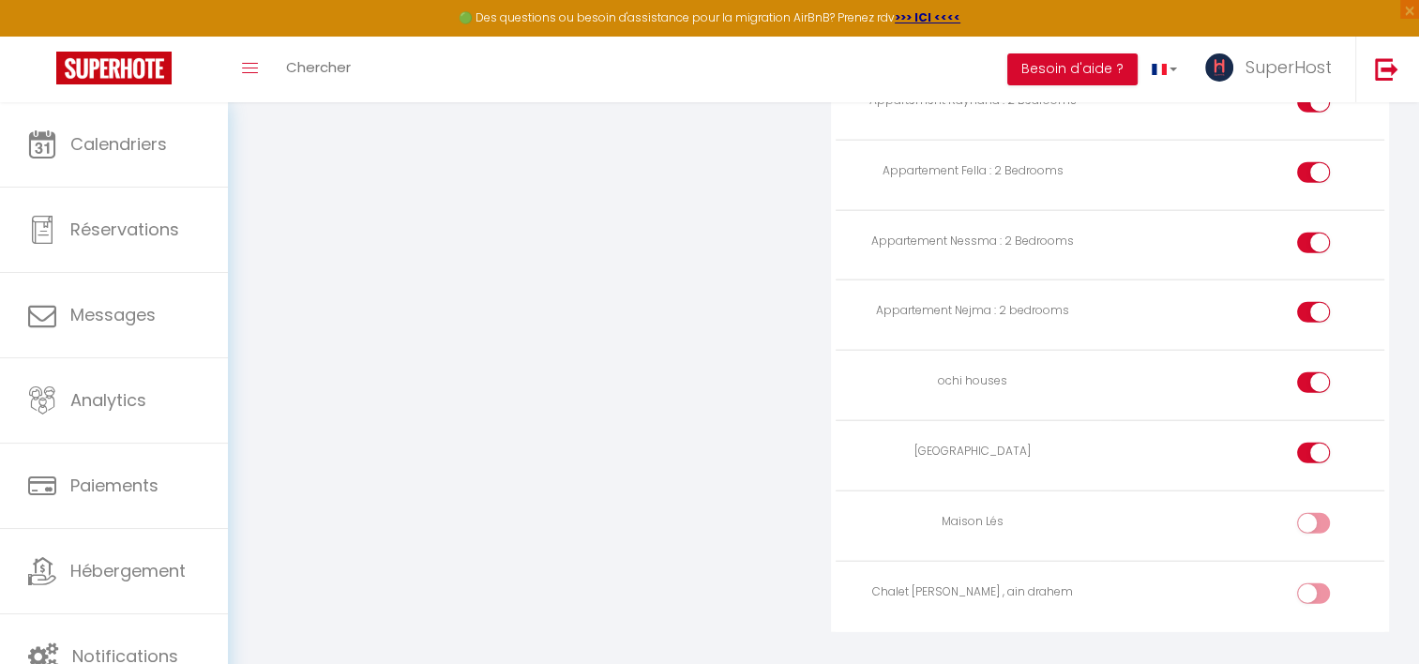
checkbox input "false"
click at [1311, 372] on div at bounding box center [1313, 382] width 33 height 21
click at [1313, 372] on input "checkbox" at bounding box center [1329, 386] width 33 height 28
checkbox input "false"
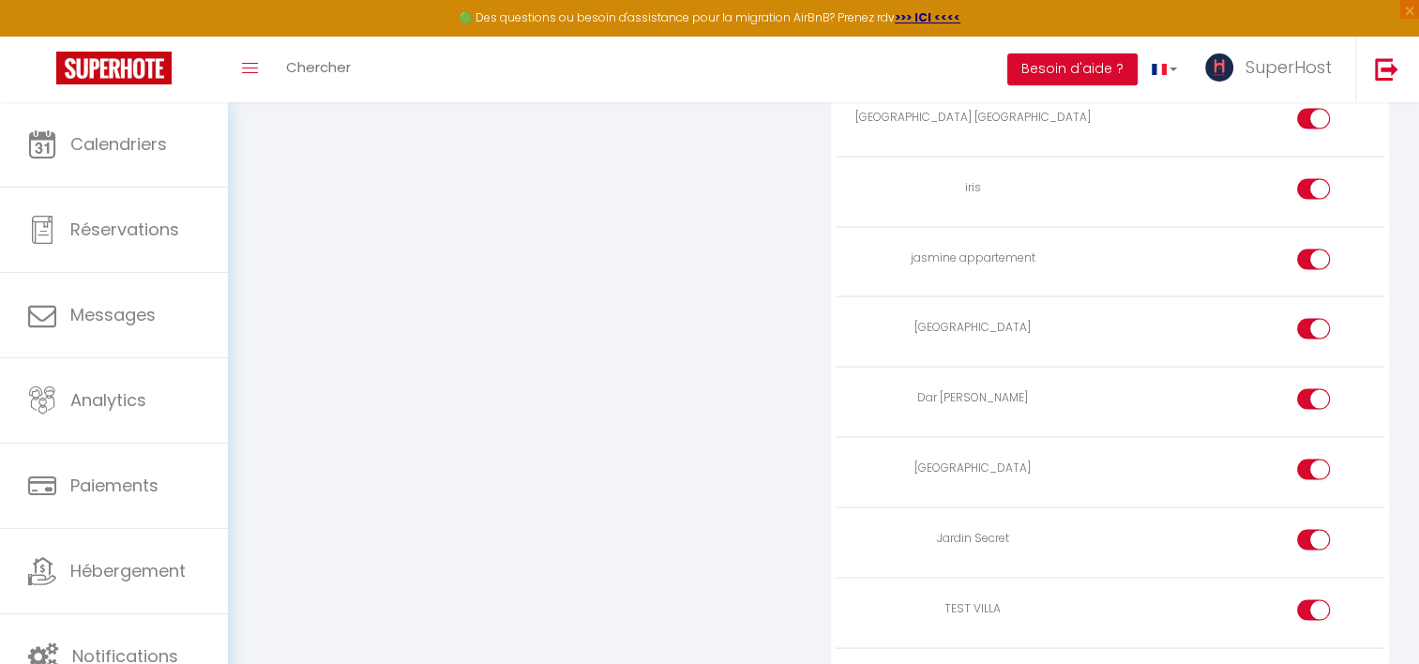
scroll to position [3571, 0]
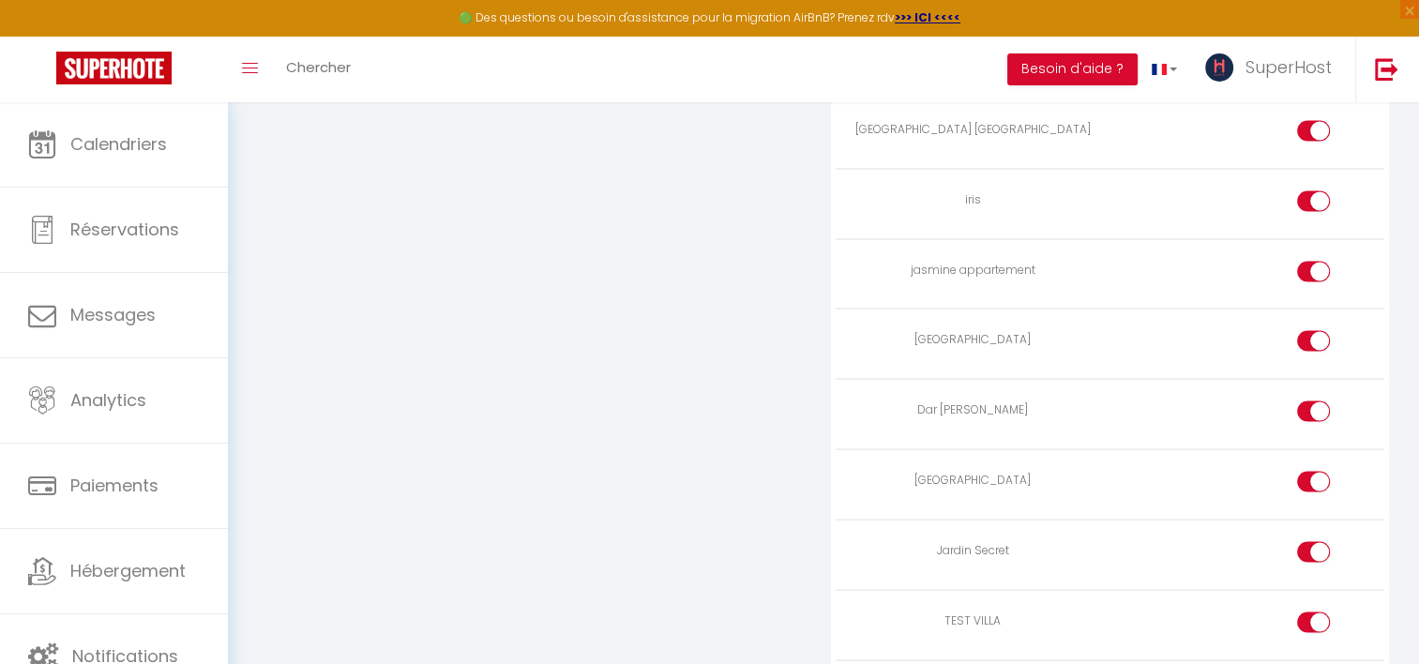
click at [1317, 612] on input "checkbox" at bounding box center [1329, 626] width 33 height 28
checkbox input "false"
click at [1303, 472] on div at bounding box center [1313, 482] width 33 height 21
click at [1313, 472] on input "checkbox" at bounding box center [1329, 486] width 33 height 28
checkbox input "false"
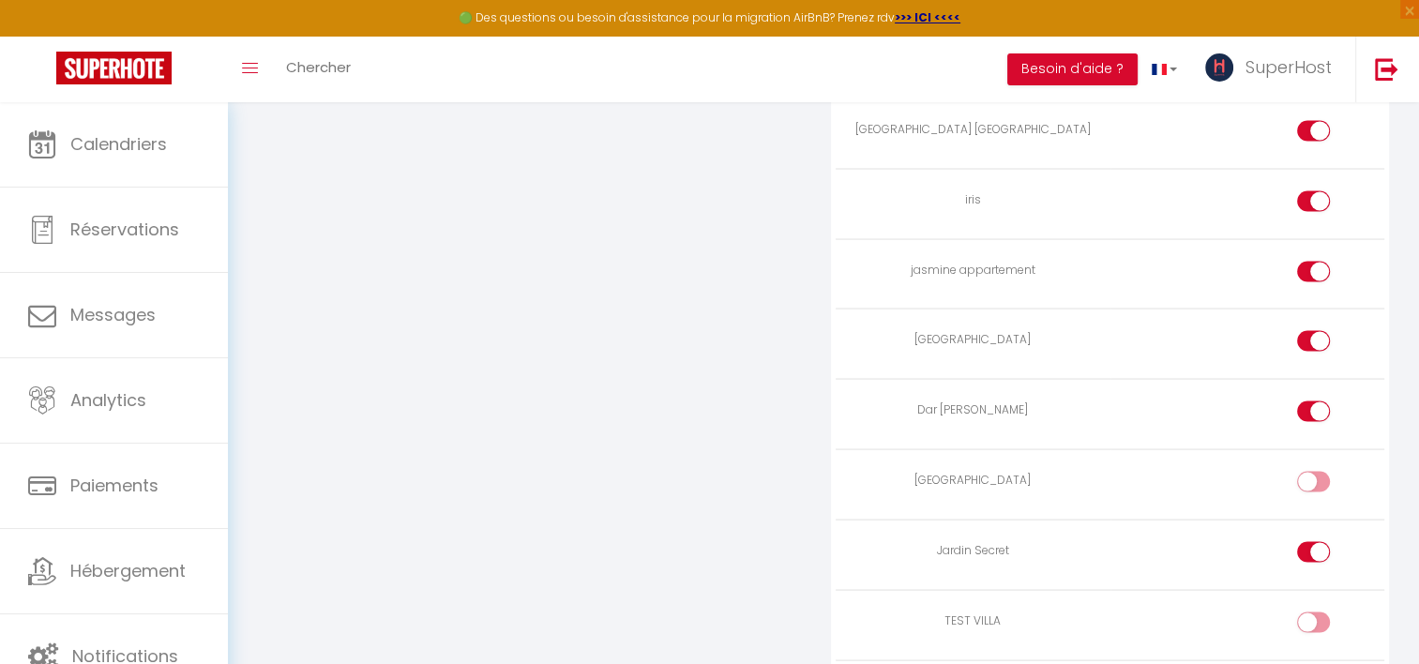
click at [1324, 401] on input "checkbox" at bounding box center [1329, 415] width 33 height 28
checkbox input "false"
click at [1303, 331] on div at bounding box center [1313, 341] width 33 height 21
click at [1313, 331] on input "checkbox" at bounding box center [1329, 345] width 33 height 28
checkbox input "false"
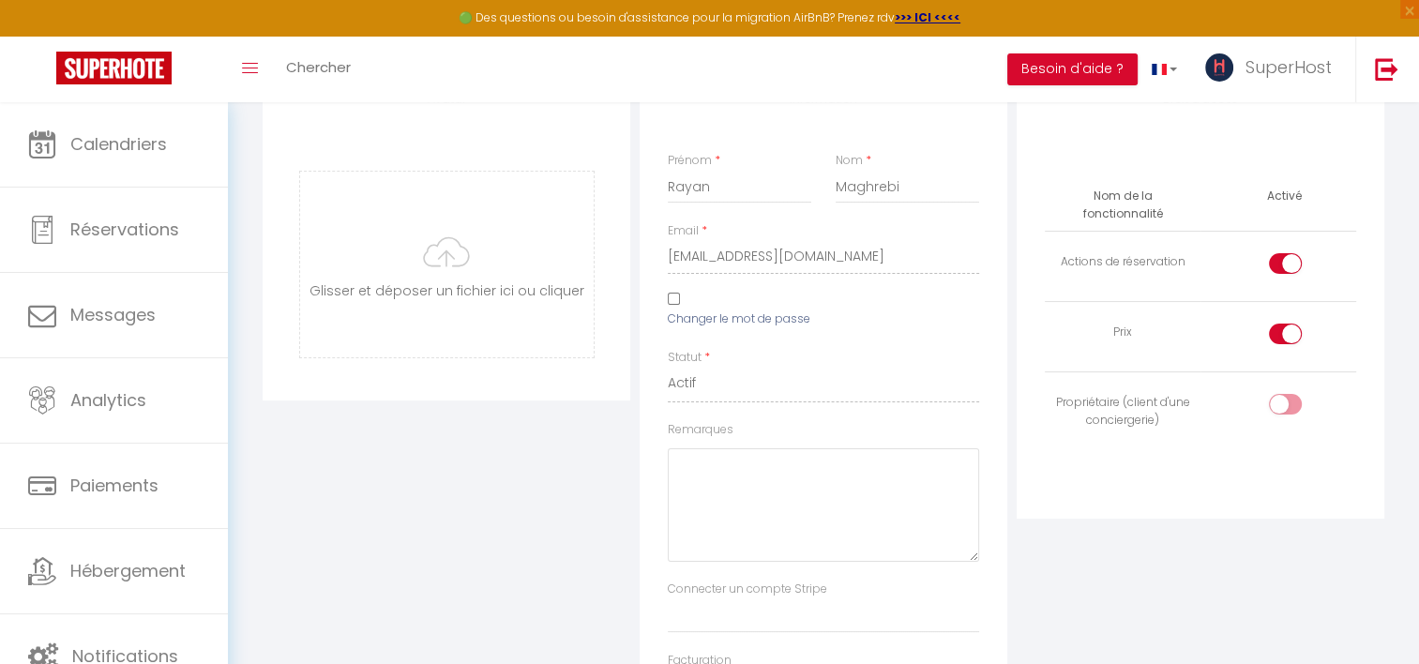
scroll to position [0, 0]
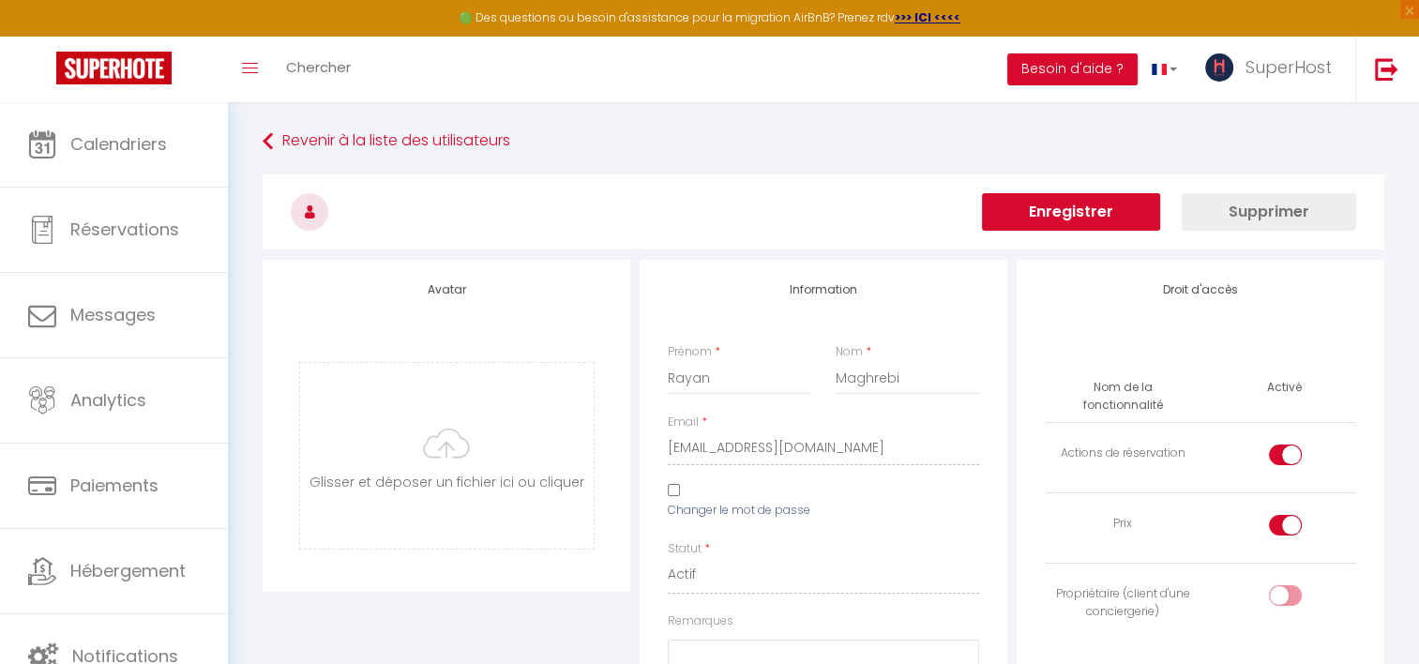
click at [1022, 203] on button "Enregistrer" at bounding box center [1071, 212] width 178 height 38
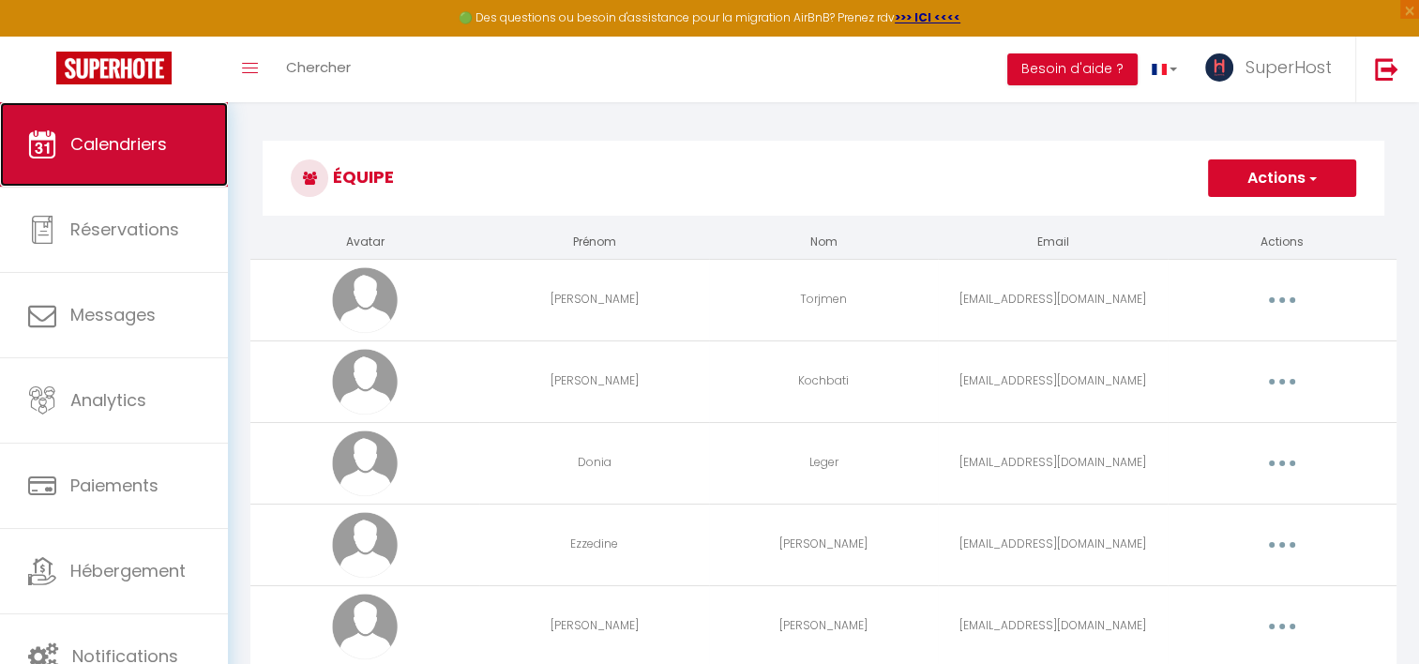
click at [110, 132] on span "Calendriers" at bounding box center [118, 143] width 97 height 23
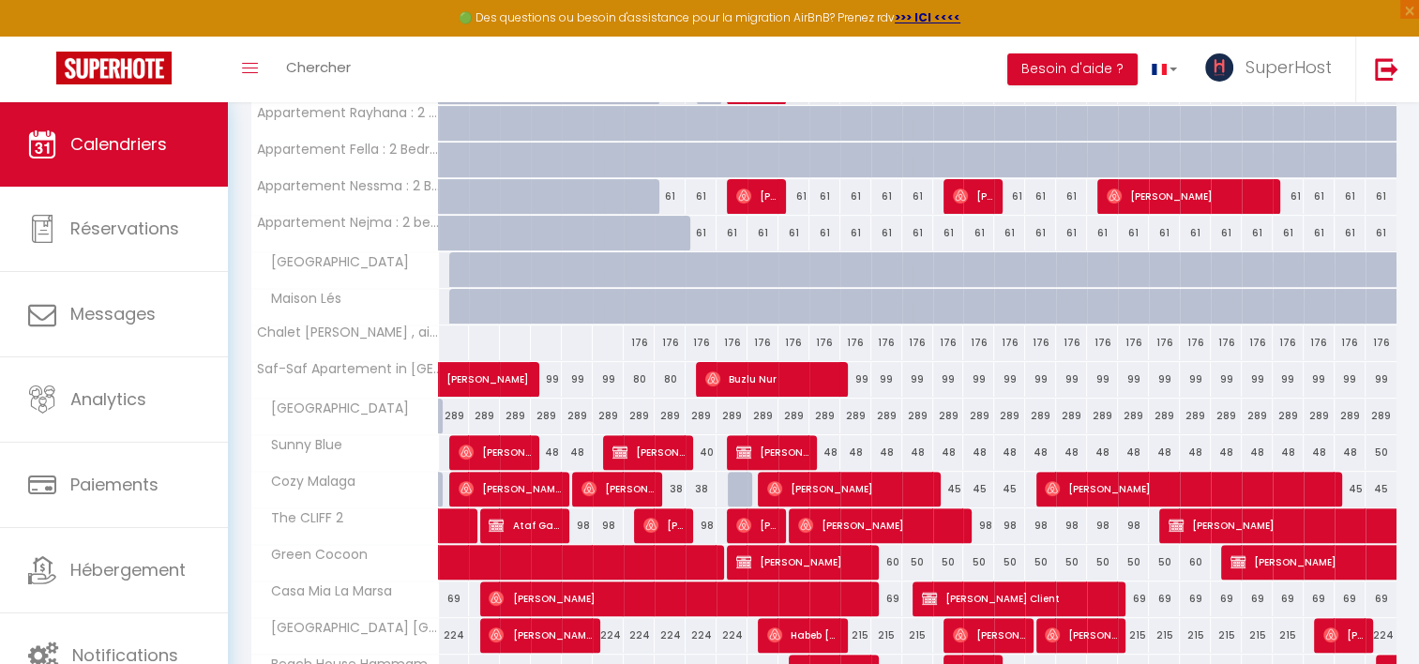
scroll to position [612, 0]
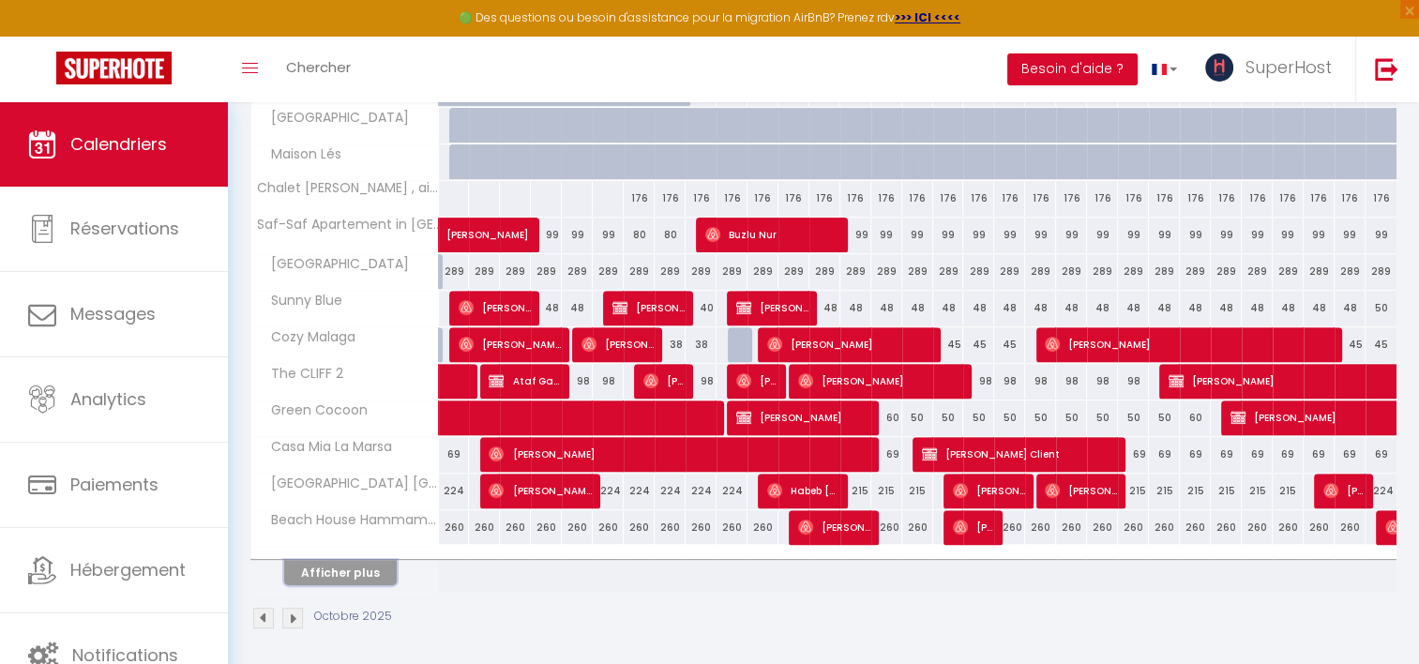
click at [355, 567] on button "Afficher plus" at bounding box center [340, 572] width 113 height 25
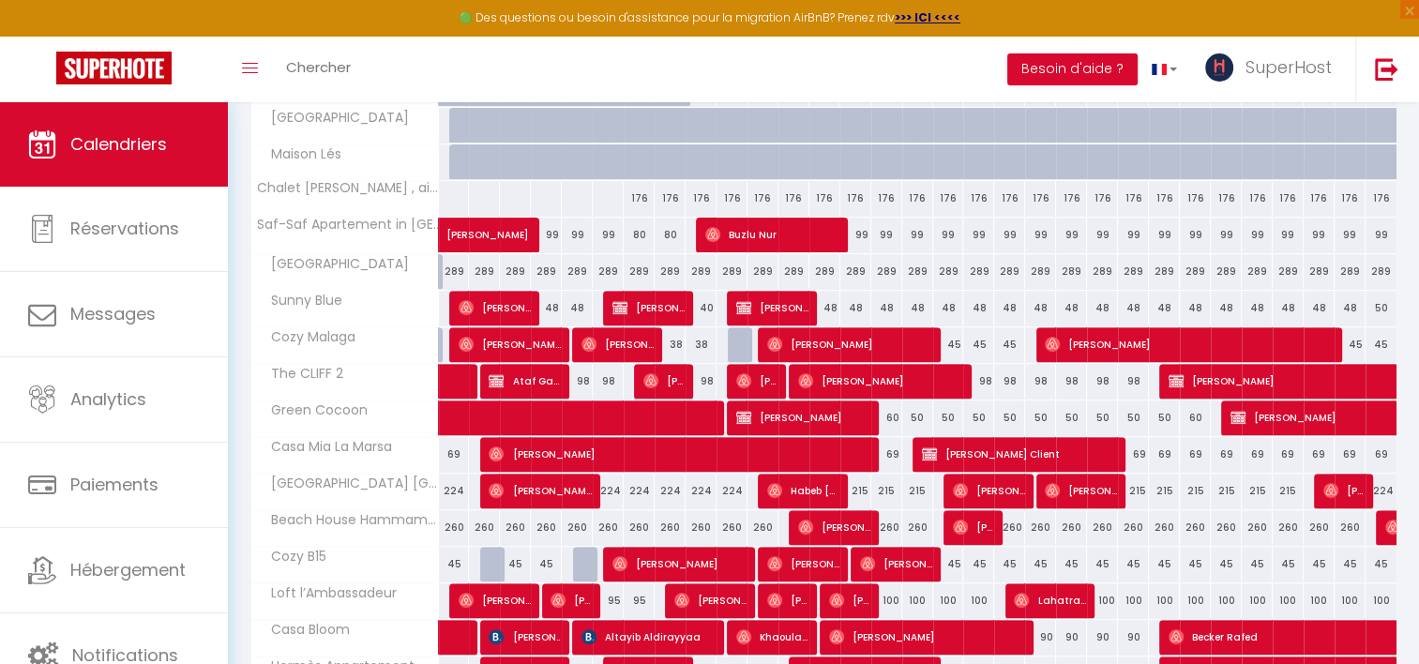
click at [1418, 315] on div "CALENDRIERS Filtrer par hébergement ochi ochi houses Autres [GEOGRAPHIC_DATA] i…" at bounding box center [823, 446] width 1191 height 1912
drag, startPoint x: 1418, startPoint y: 315, endPoint x: 1436, endPoint y: 525, distance: 210.8
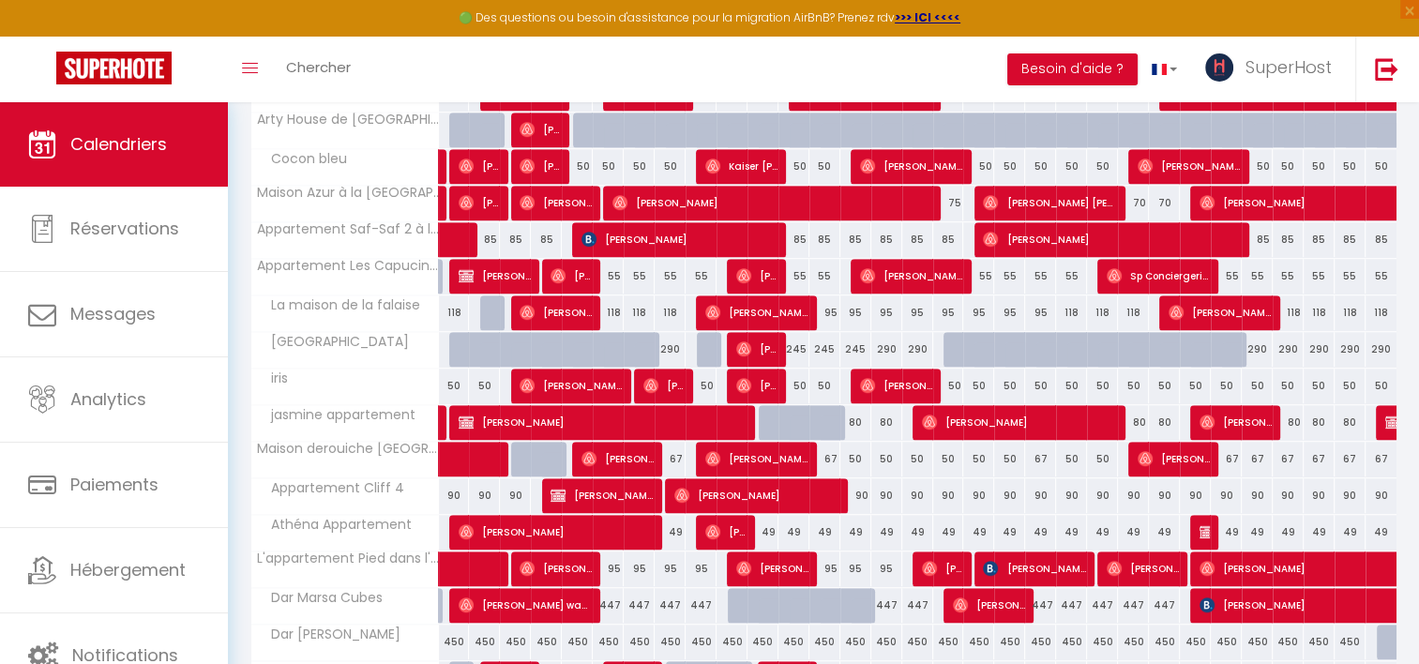
scroll to position [1340, 0]
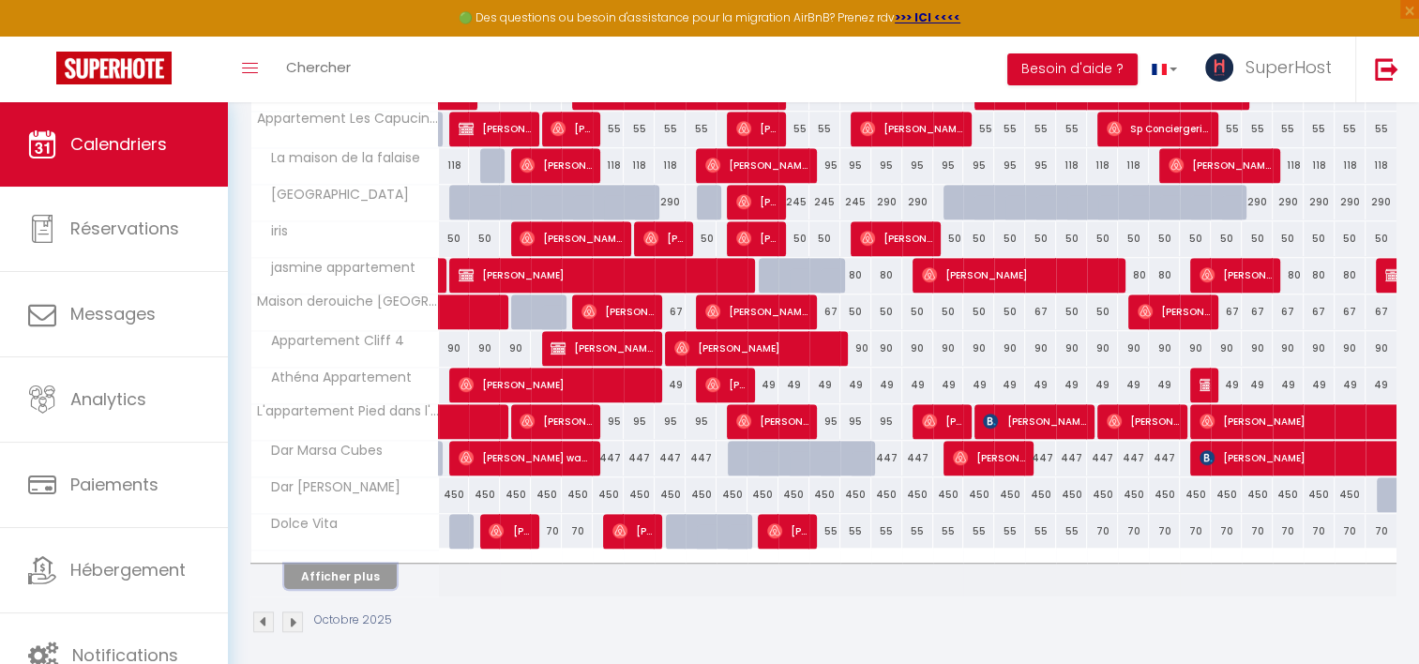
click at [364, 574] on button "Afficher plus" at bounding box center [340, 576] width 113 height 25
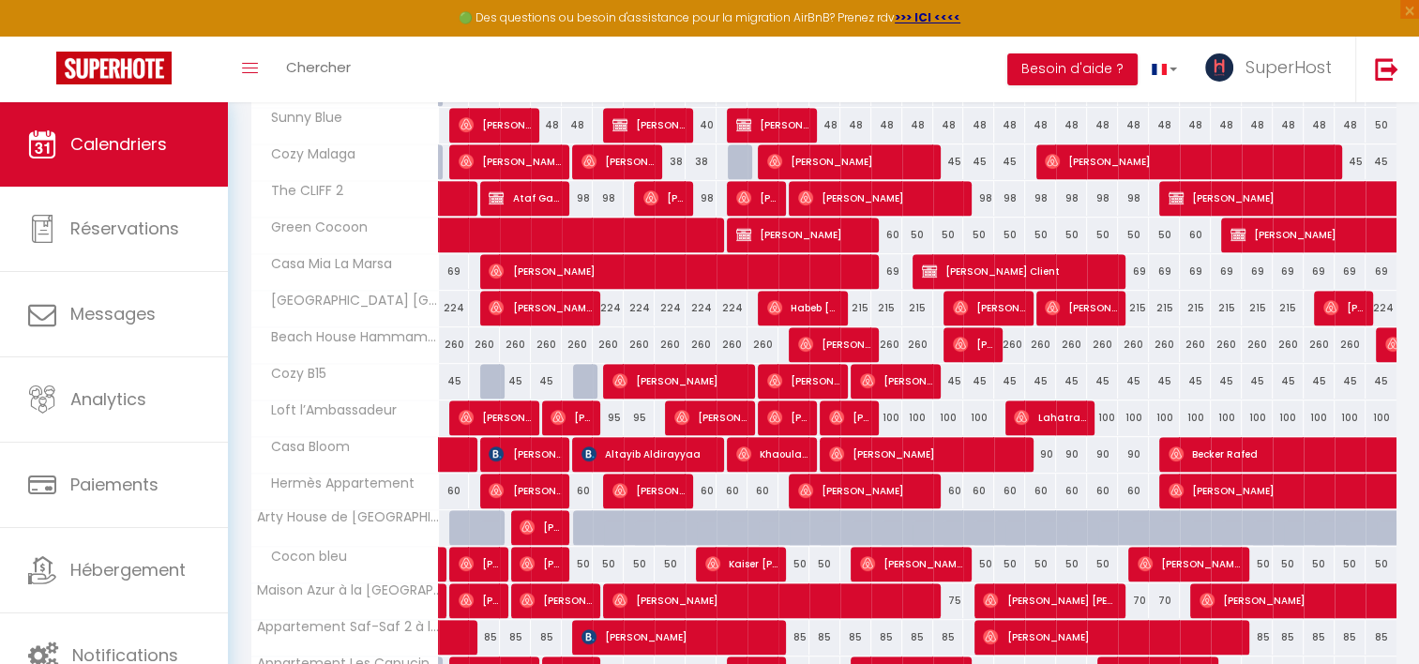
scroll to position [0, 0]
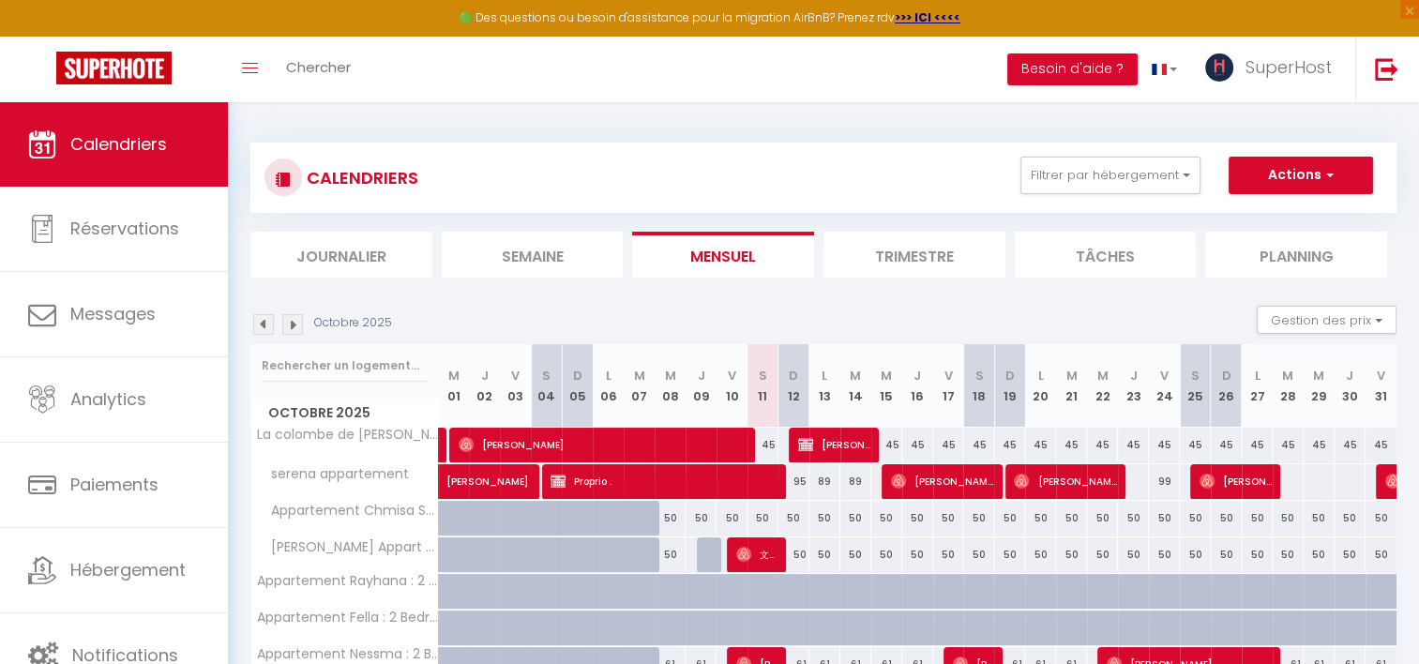
click at [289, 327] on img at bounding box center [292, 324] width 21 height 21
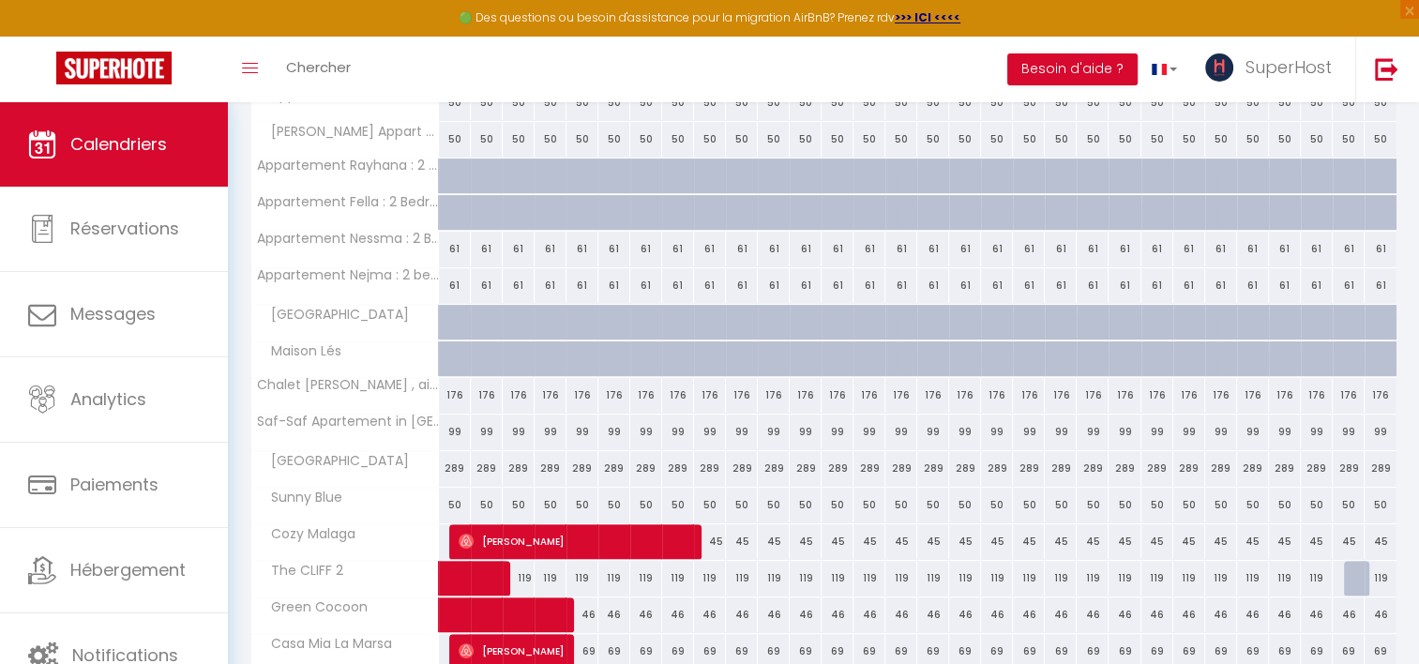
scroll to position [534, 0]
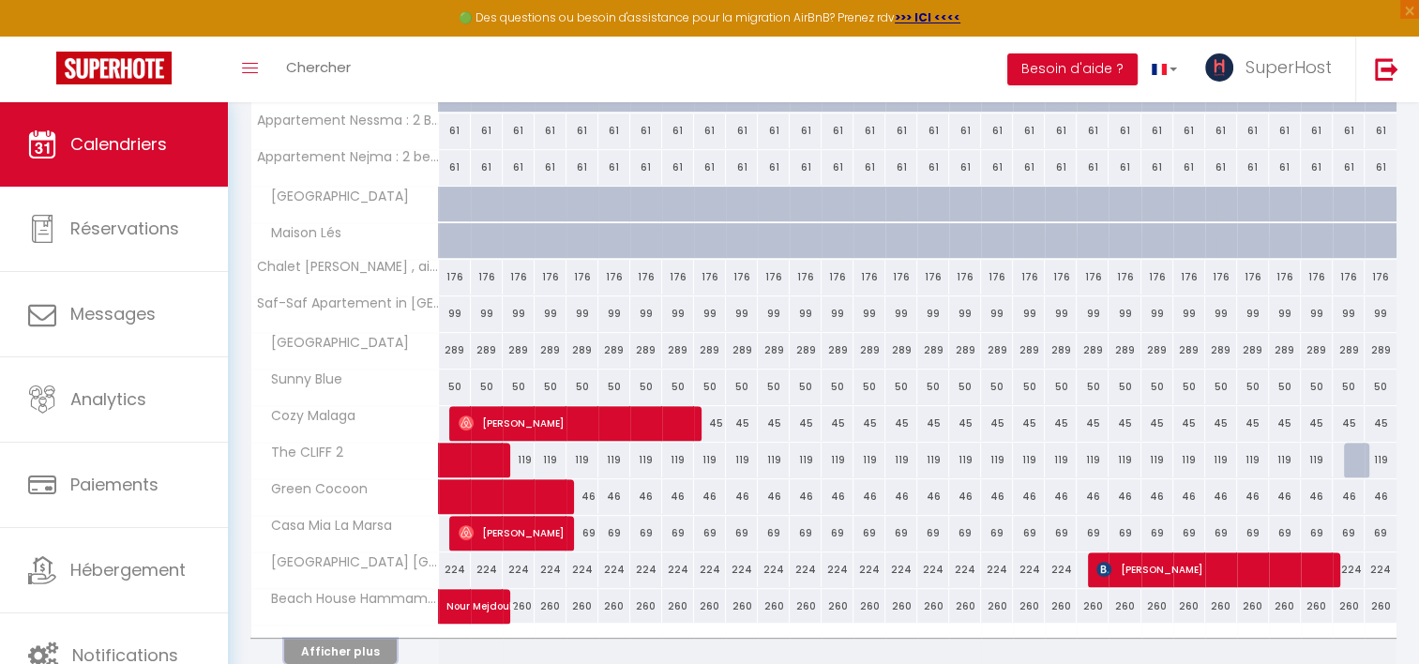
click at [369, 651] on button "Afficher plus" at bounding box center [340, 651] width 113 height 25
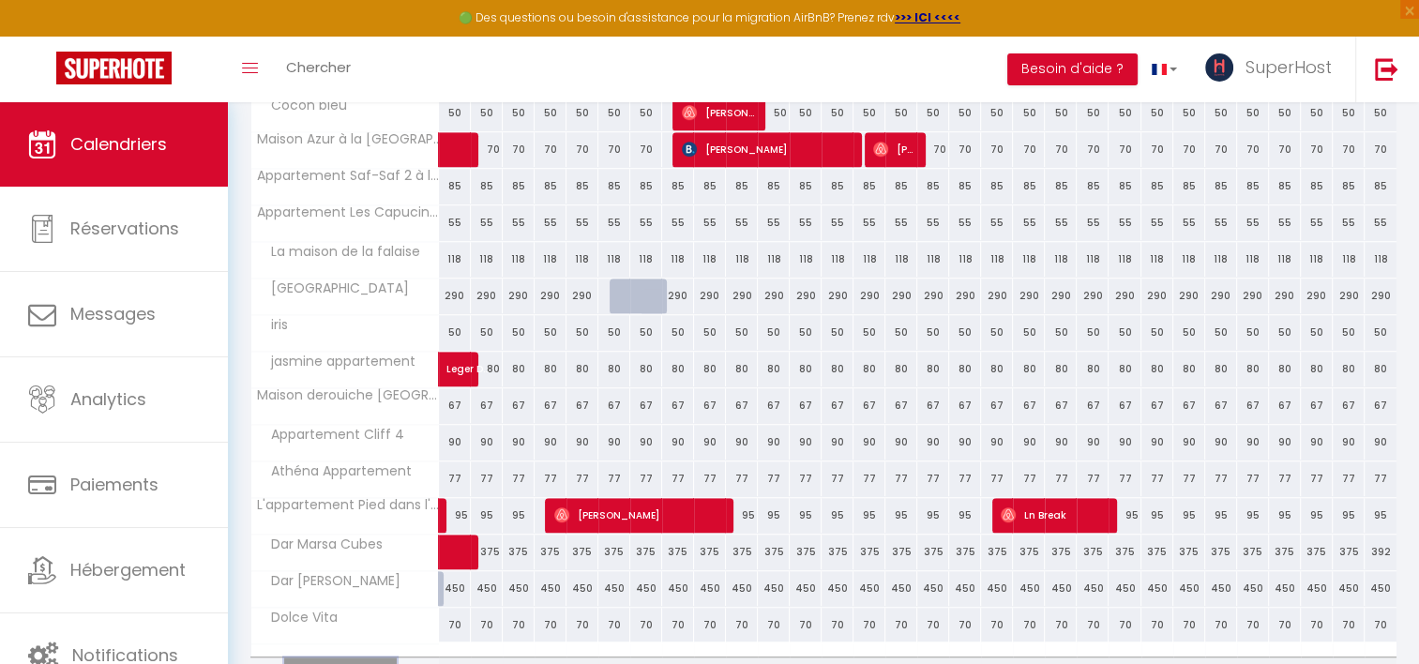
scroll to position [1340, 0]
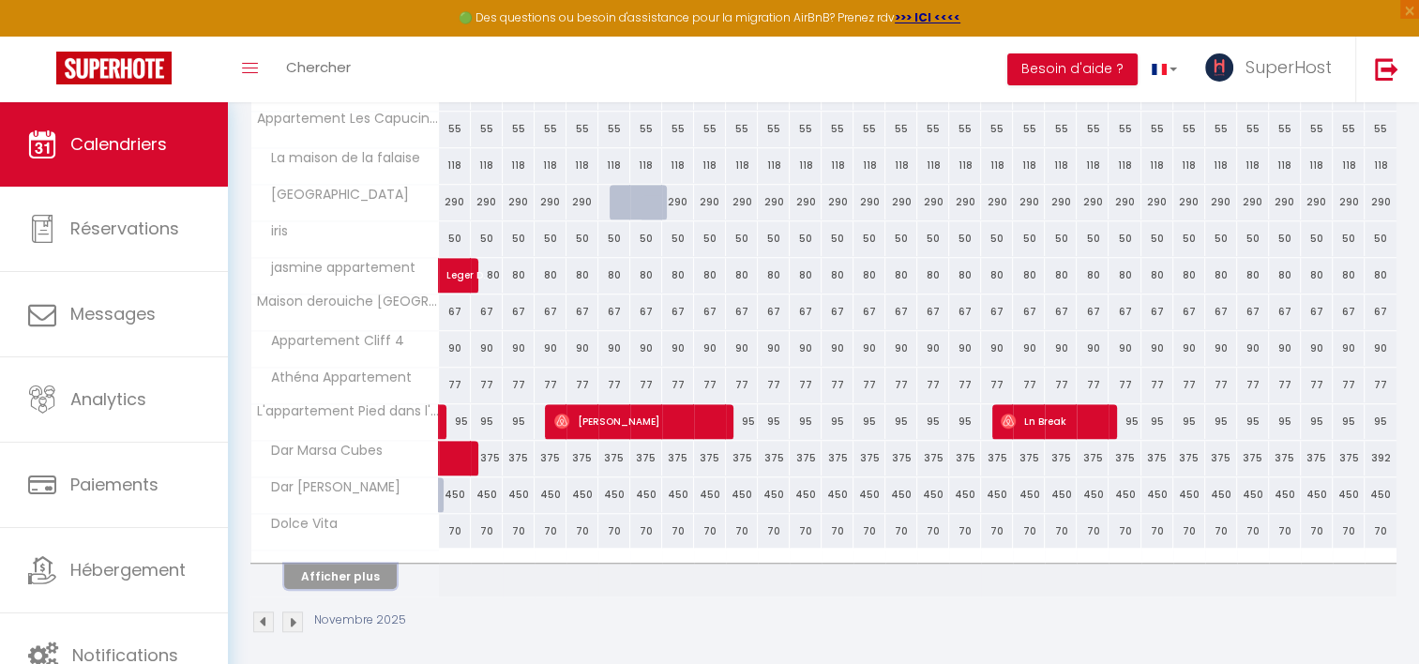
click at [319, 574] on button "Afficher plus" at bounding box center [340, 576] width 113 height 25
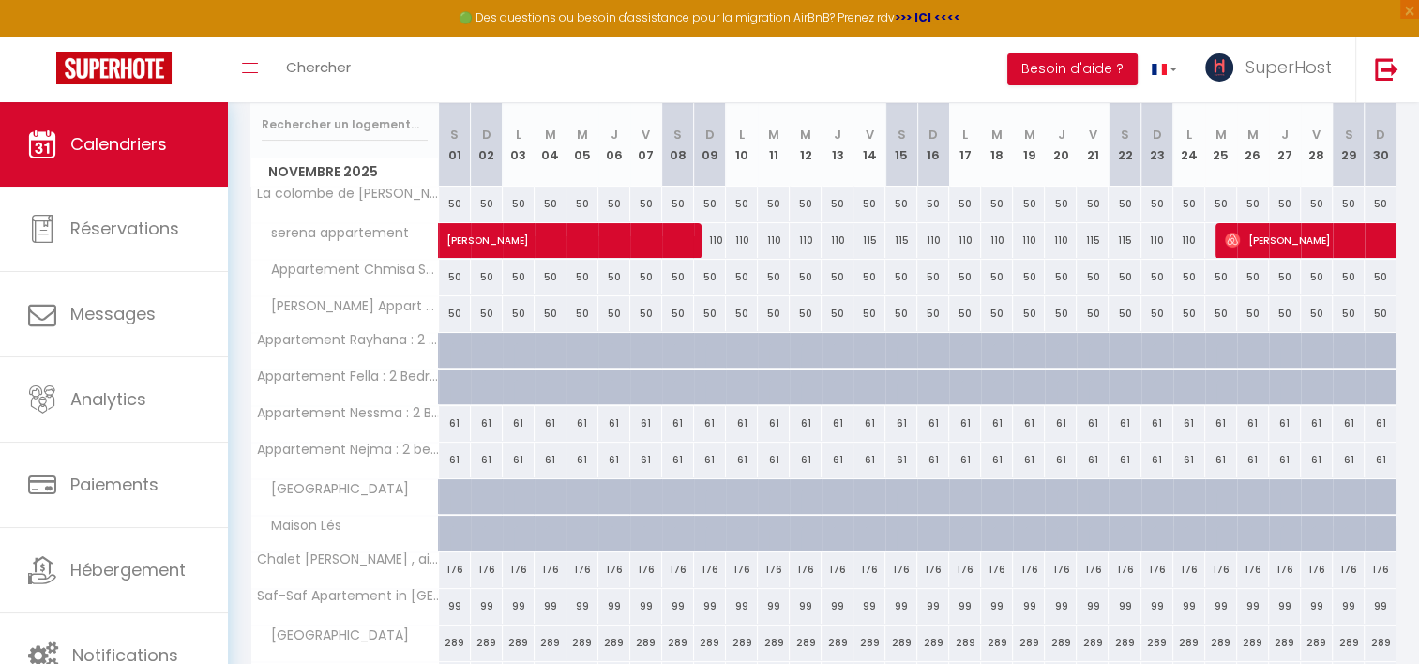
scroll to position [277, 0]
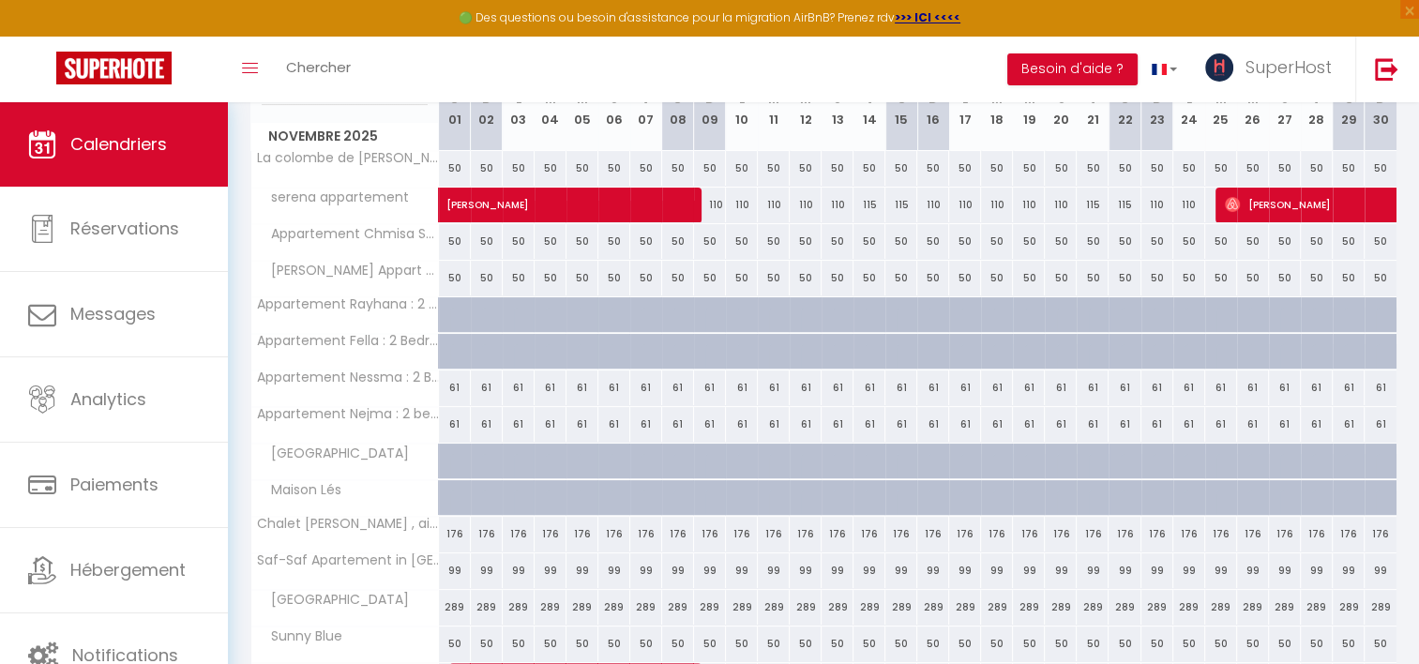
click at [454, 564] on div "99" at bounding box center [455, 570] width 32 height 35
type input "99"
type input "[DATE]"
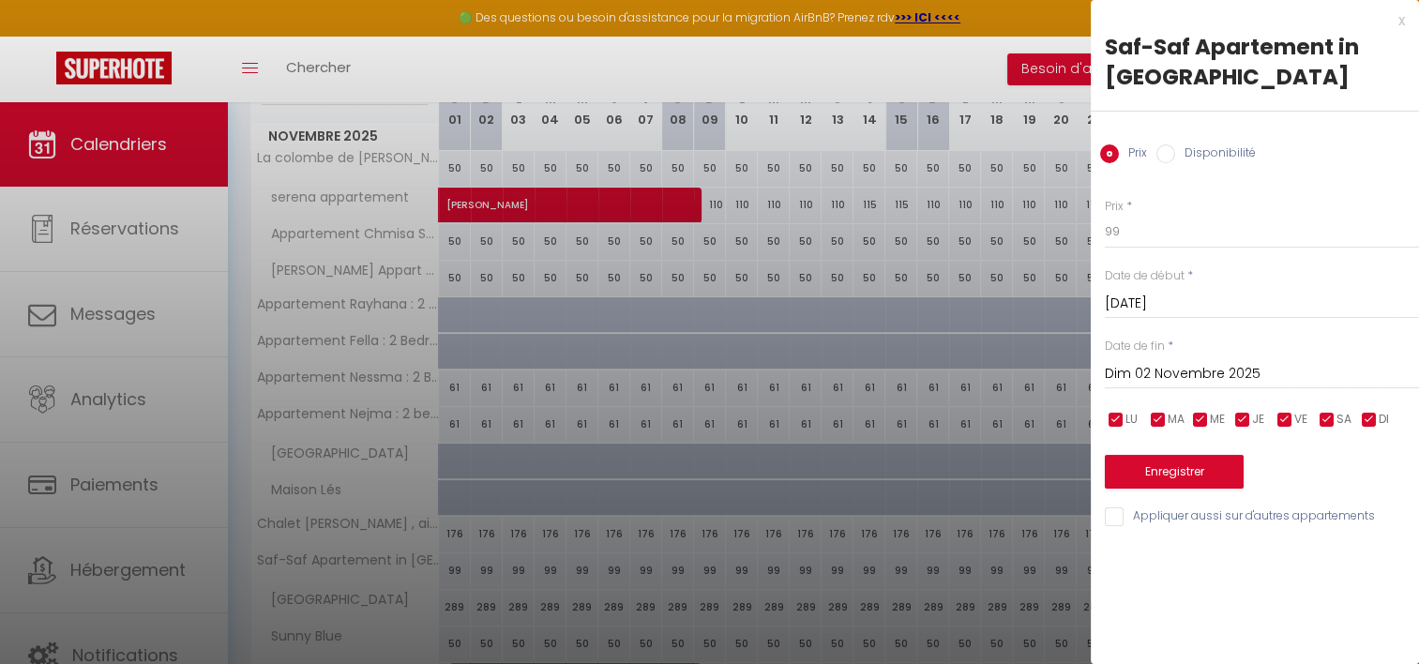
click at [1143, 371] on input "Dim 02 Novembre 2025" at bounding box center [1262, 374] width 314 height 24
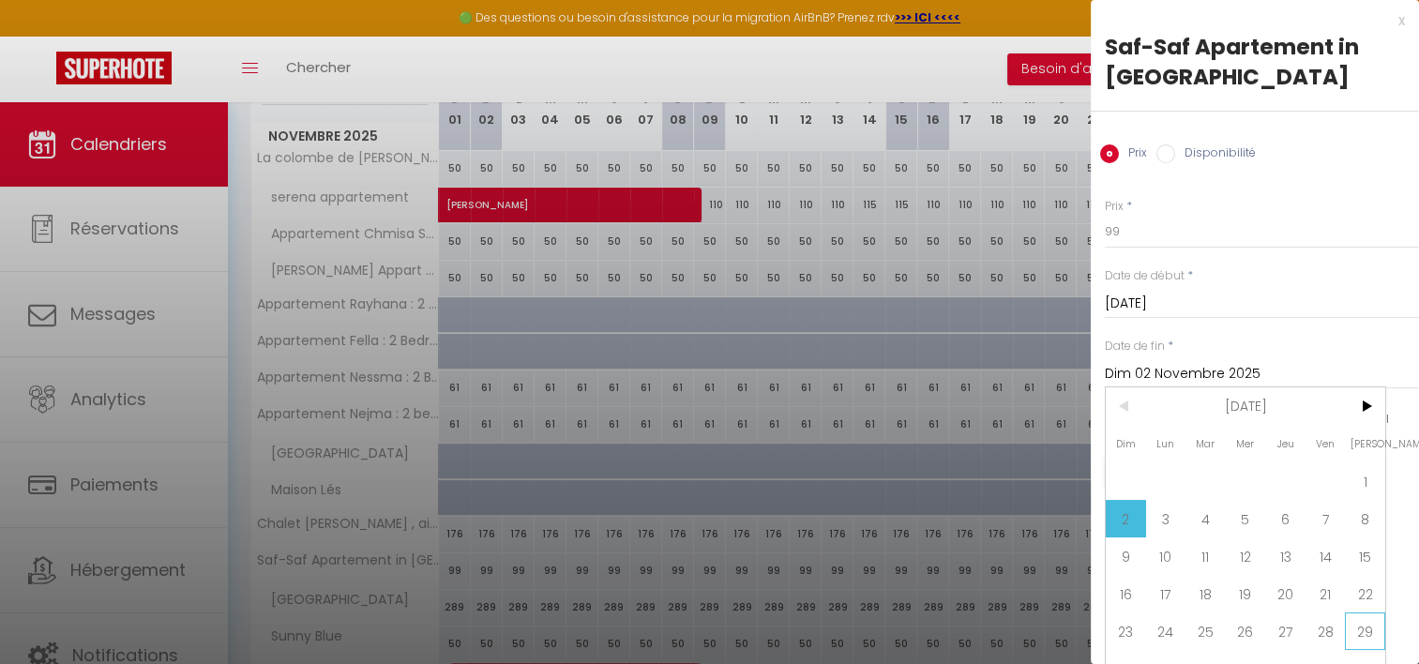
click at [1360, 627] on span "29" at bounding box center [1365, 631] width 40 height 38
type input "[DATE]"
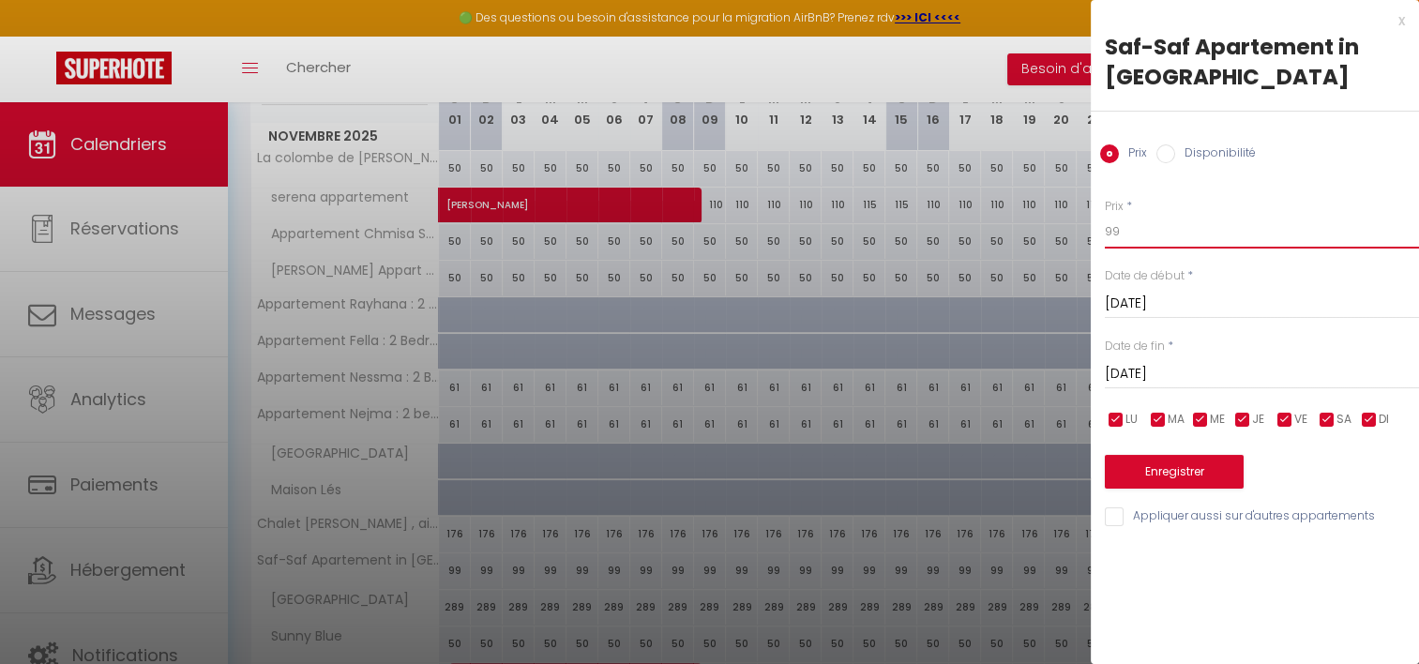
click at [1140, 236] on input "99" at bounding box center [1262, 232] width 314 height 34
type input "80"
click at [1158, 468] on button "Enregistrer" at bounding box center [1174, 472] width 139 height 34
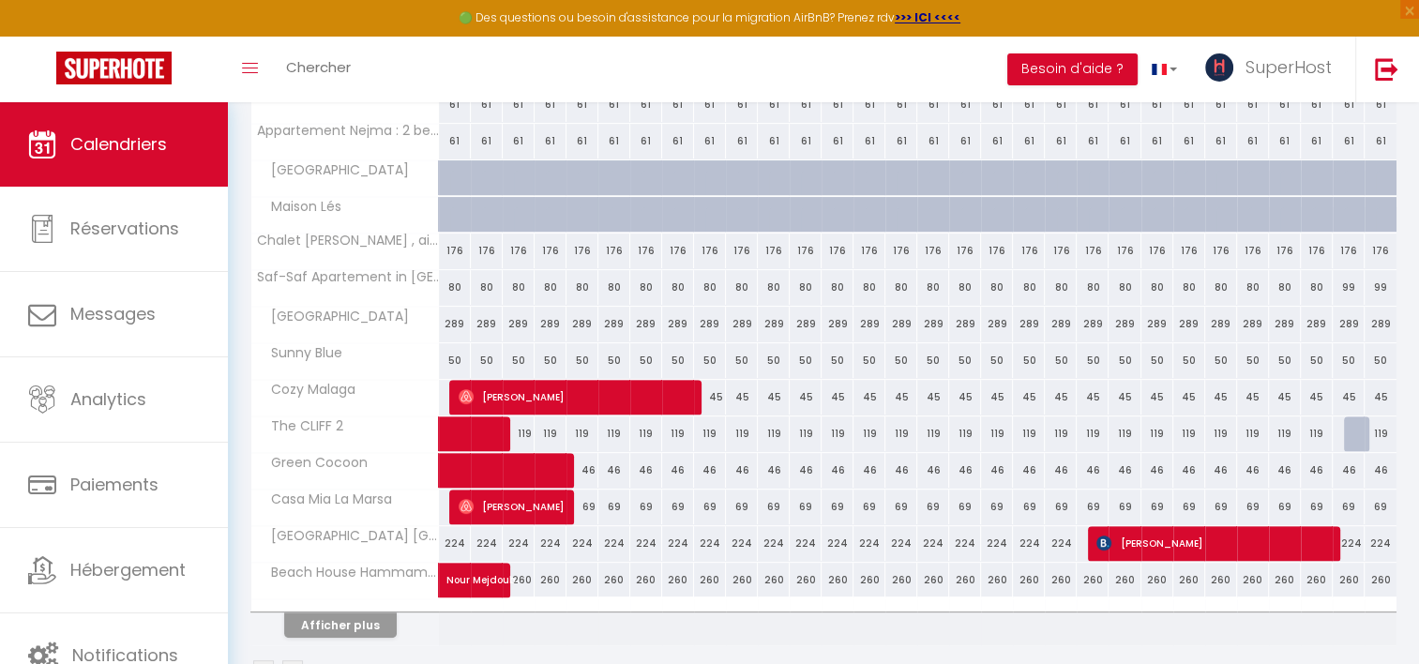
scroll to position [612, 0]
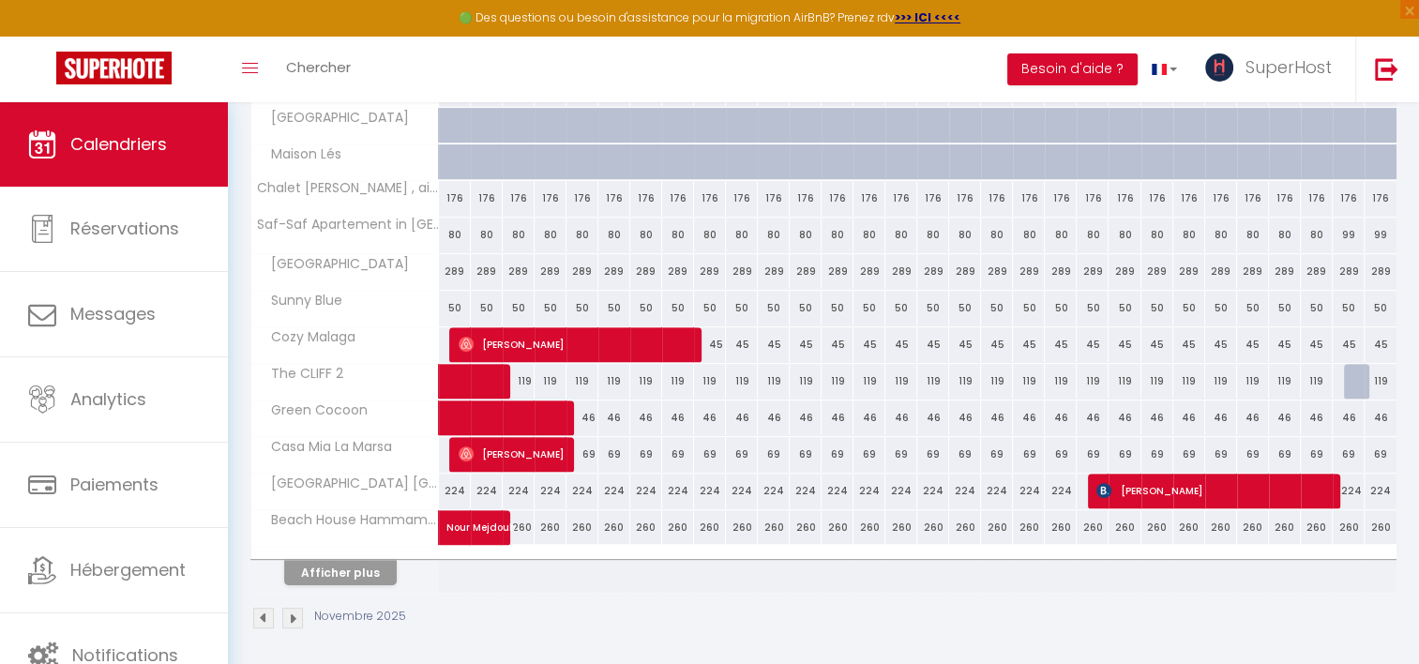
click at [715, 343] on div "45" at bounding box center [710, 344] width 32 height 35
type input "45"
type input "Dim 09 Novembre 2025"
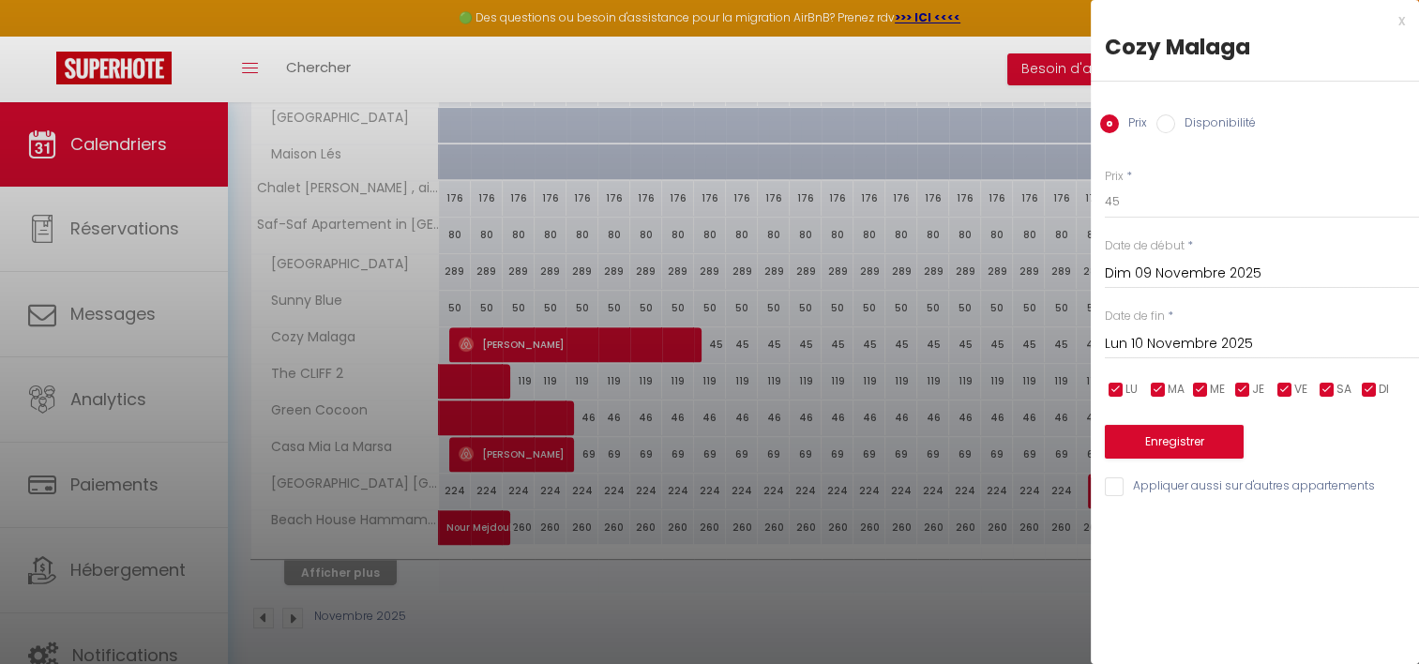
click at [1135, 341] on input "Lun 10 Novembre 2025" at bounding box center [1262, 344] width 314 height 24
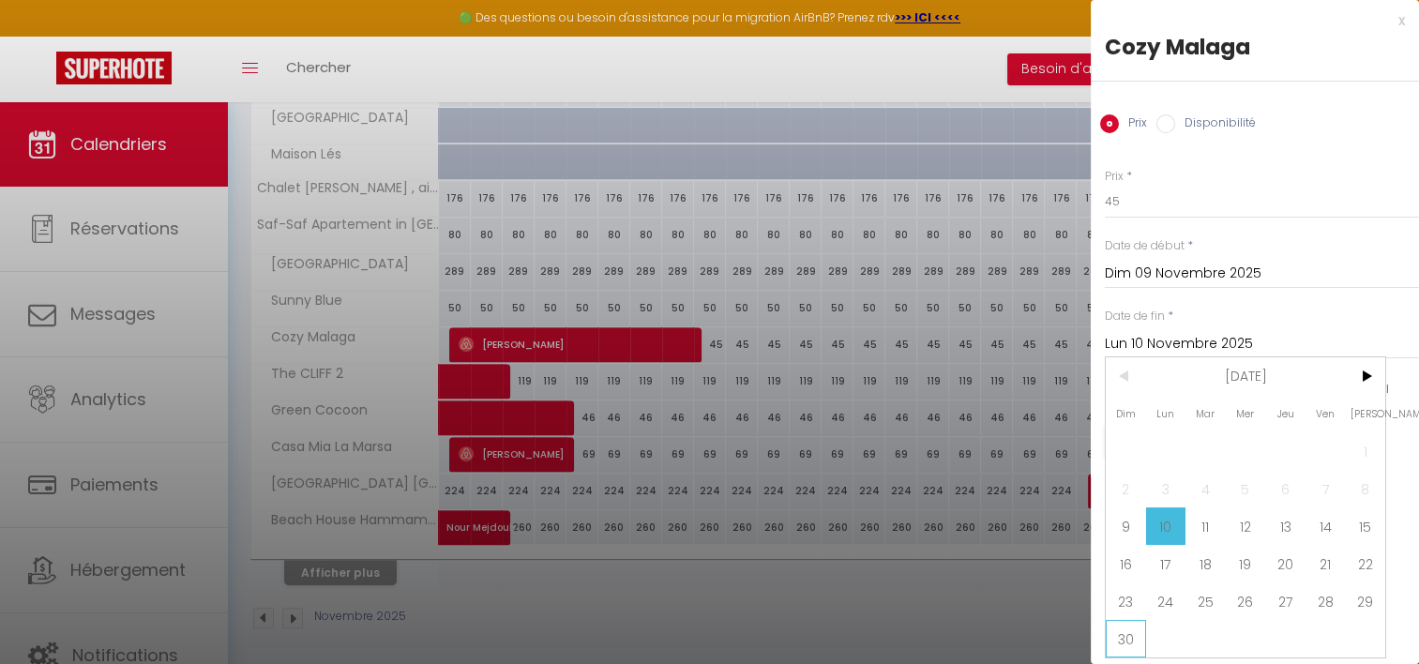
click at [1122, 632] on span "30" at bounding box center [1126, 639] width 40 height 38
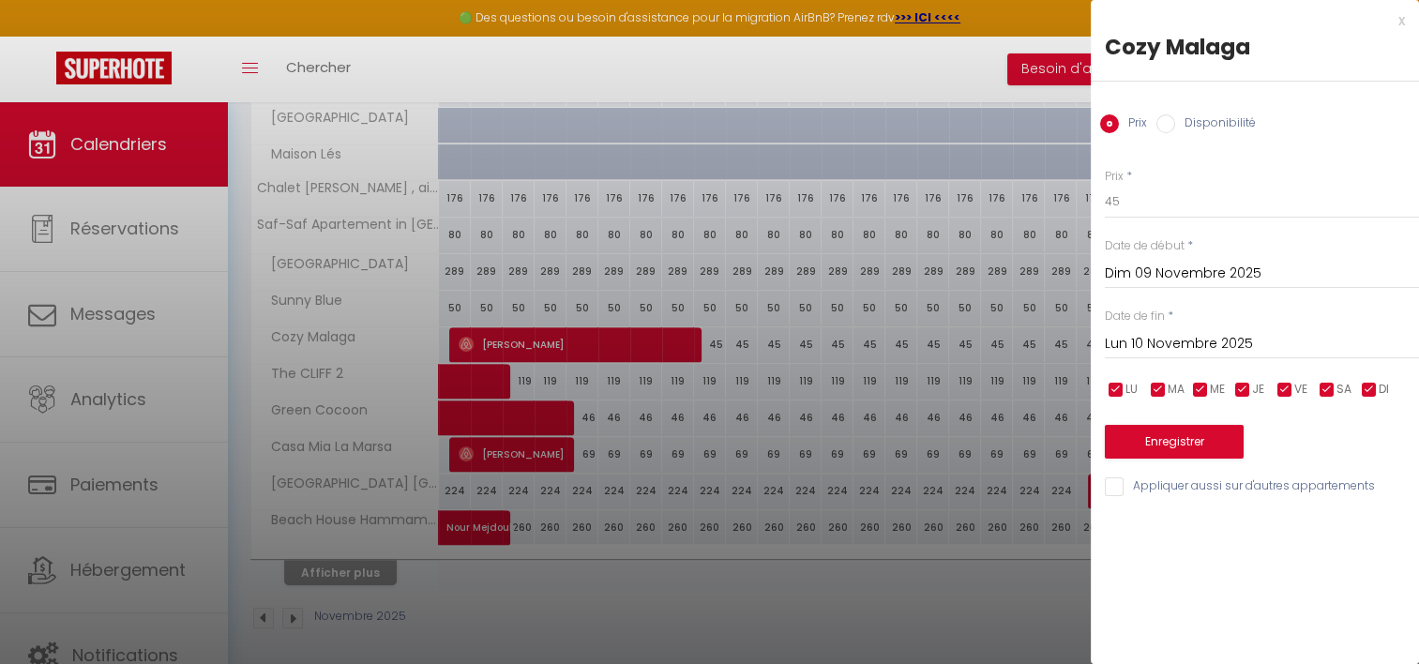
type input "Dim 30 Novembre 2025"
click at [1110, 206] on input "45" at bounding box center [1262, 202] width 314 height 34
type input "40"
click at [1164, 440] on button "Enregistrer" at bounding box center [1174, 442] width 139 height 34
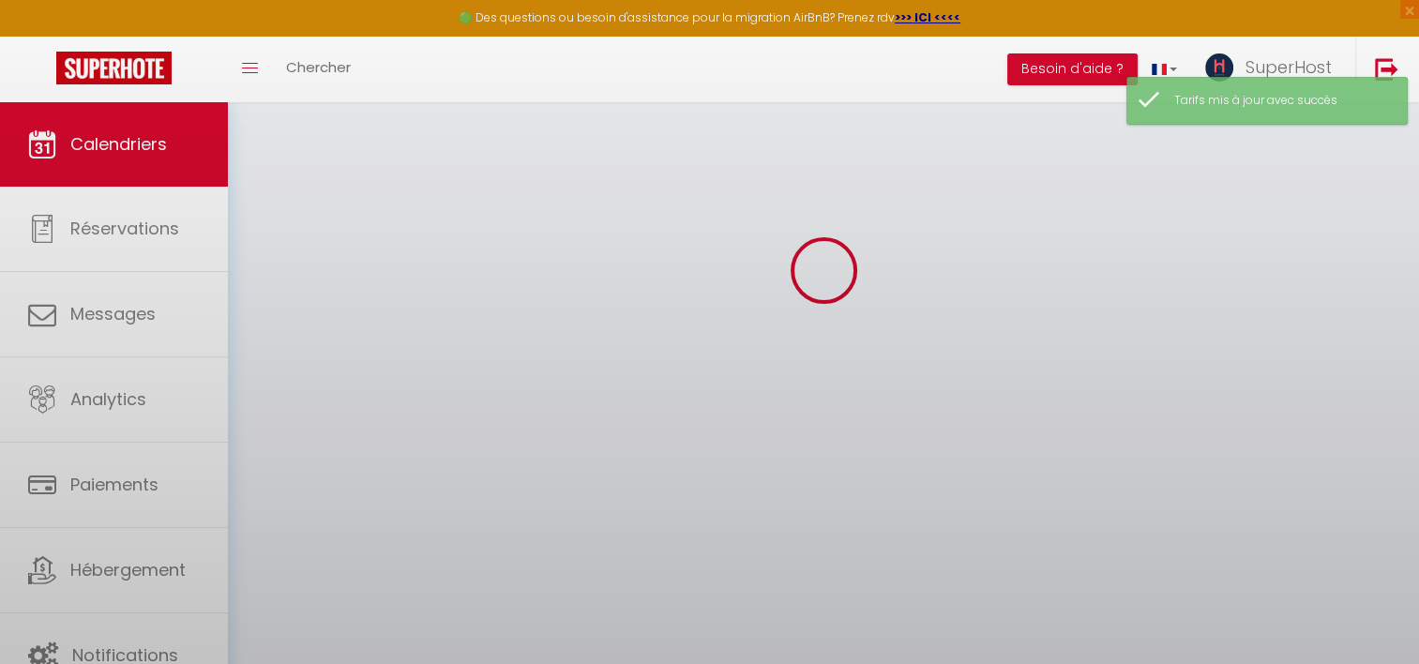
scroll to position [101, 0]
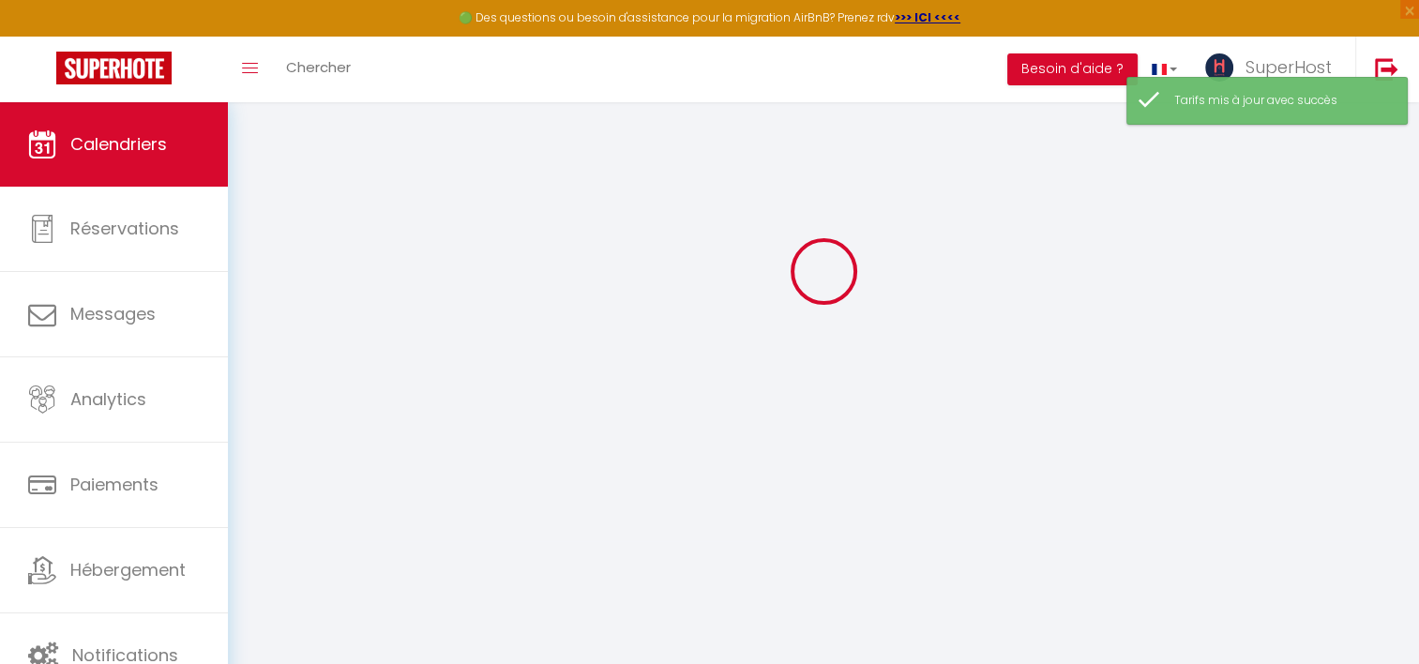
select select
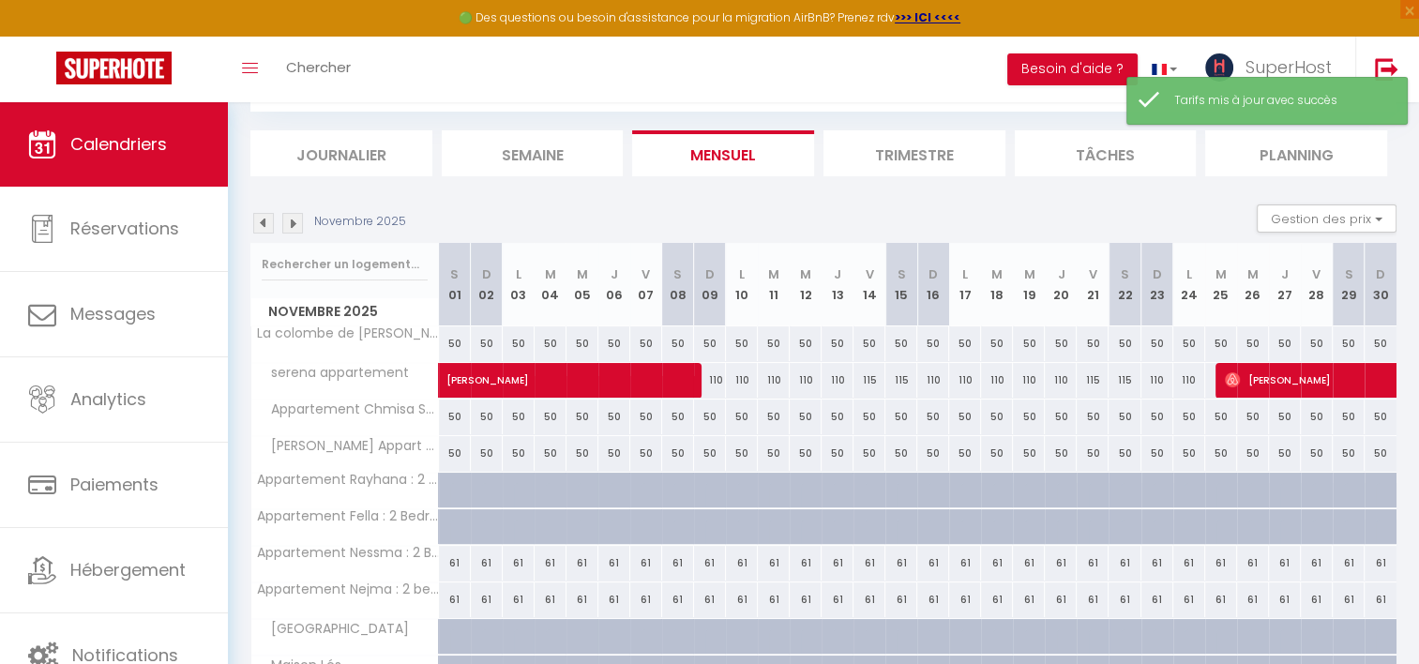
scroll to position [612, 0]
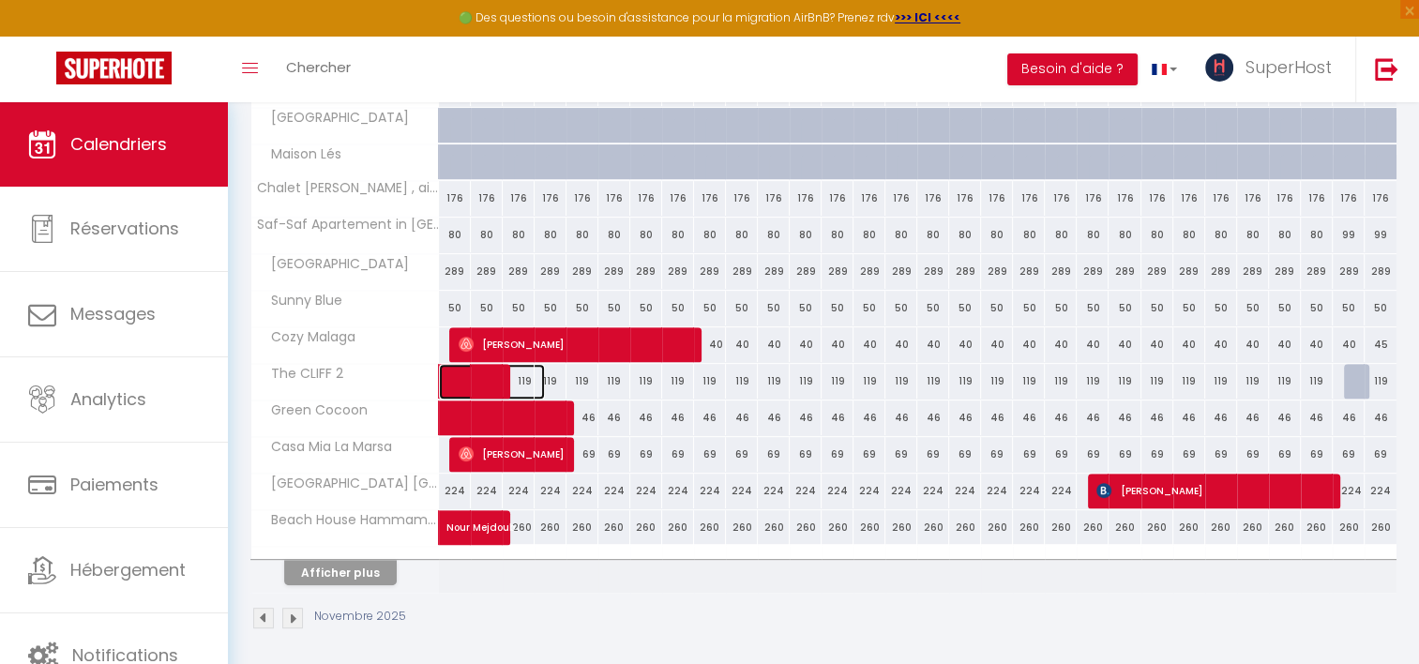
click at [521, 371] on span at bounding box center [502, 382] width 86 height 36
select select "KO"
select select "0"
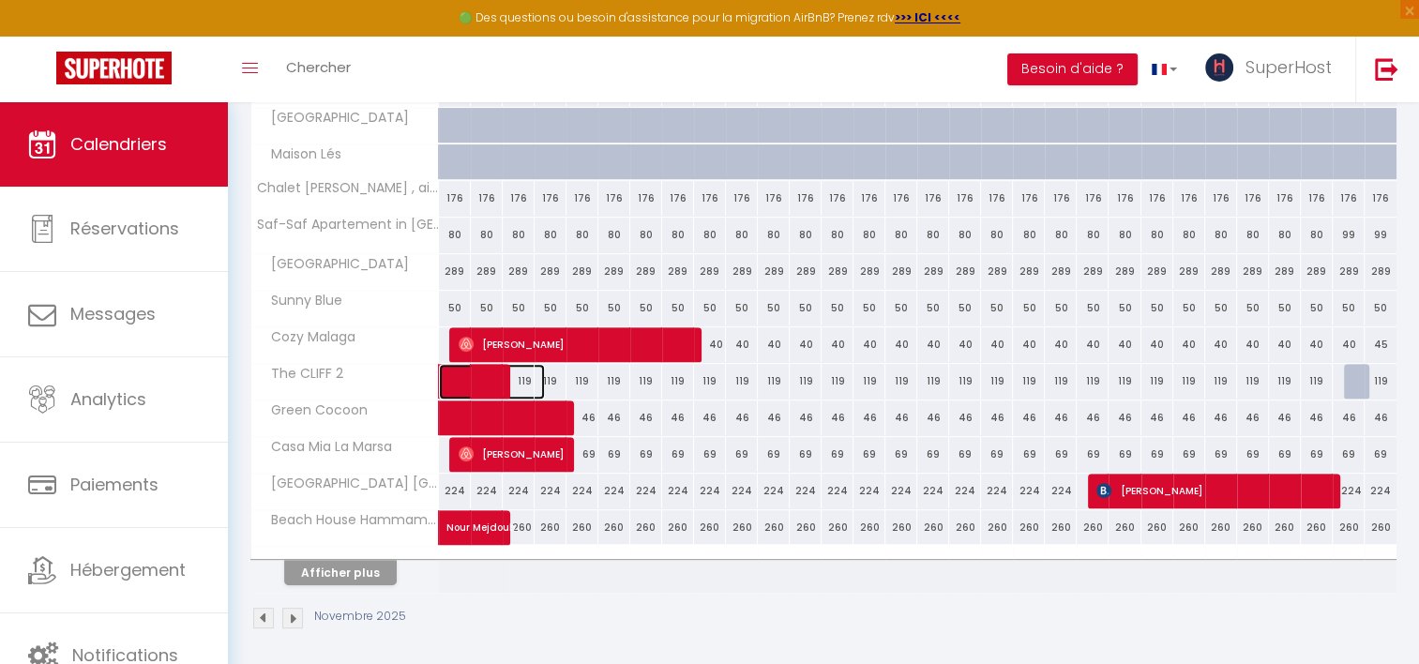
select select "1"
select select
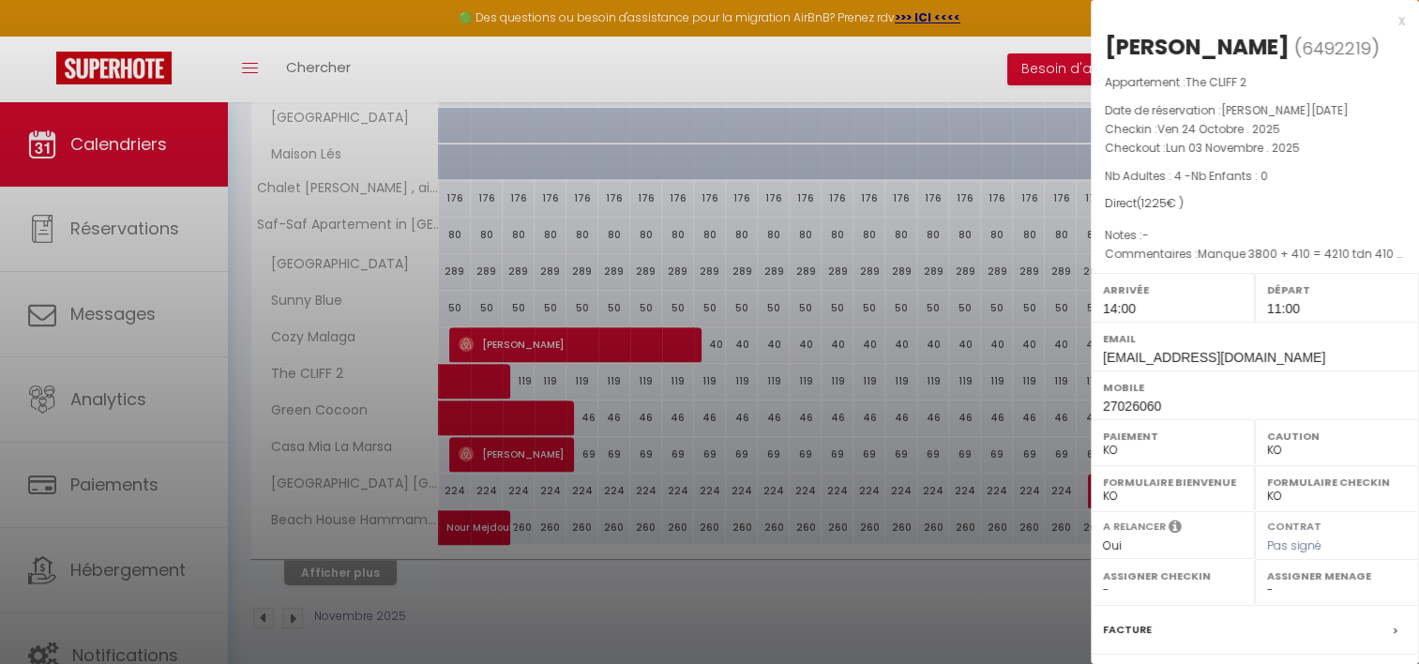
click at [760, 396] on div at bounding box center [709, 332] width 1419 height 664
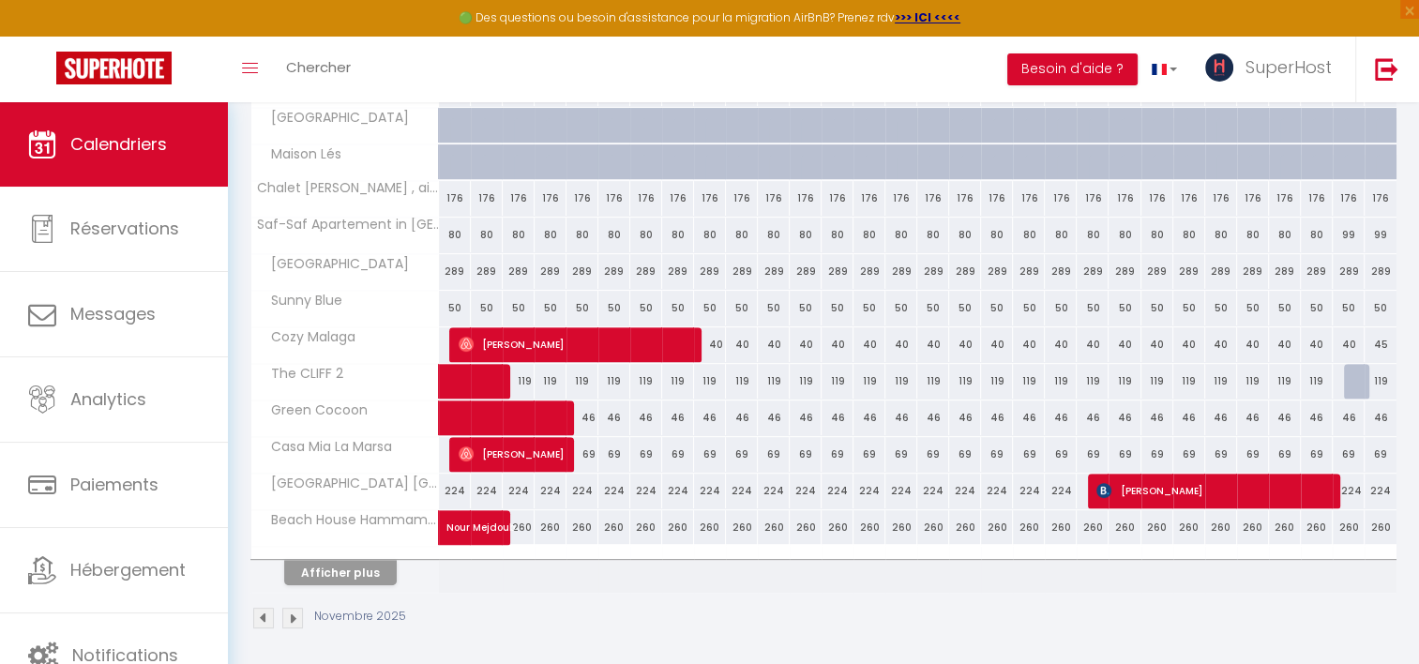
click at [639, 372] on div "119" at bounding box center [646, 381] width 32 height 35
type input "119"
type input "Ven 07 Novembre 2025"
type input "Sam 08 Novembre 2025"
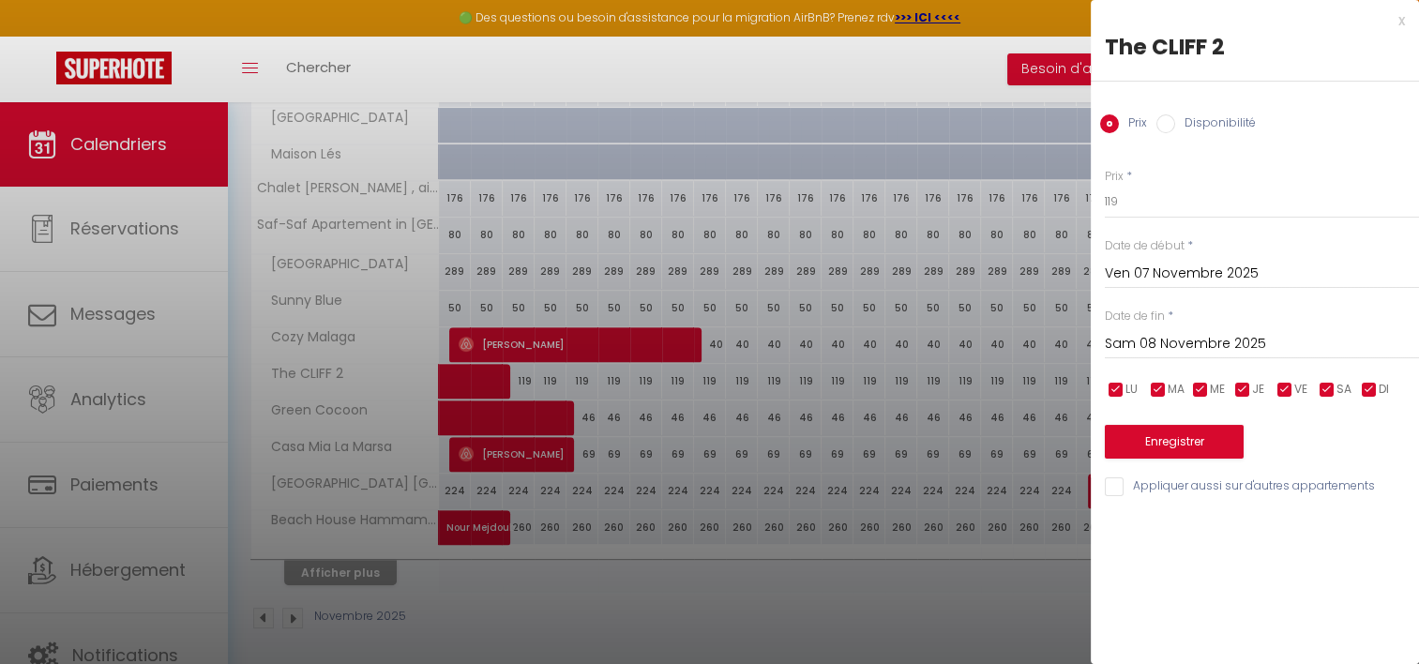
click at [1128, 279] on input "Ven 07 Novembre 2025" at bounding box center [1262, 274] width 314 height 24
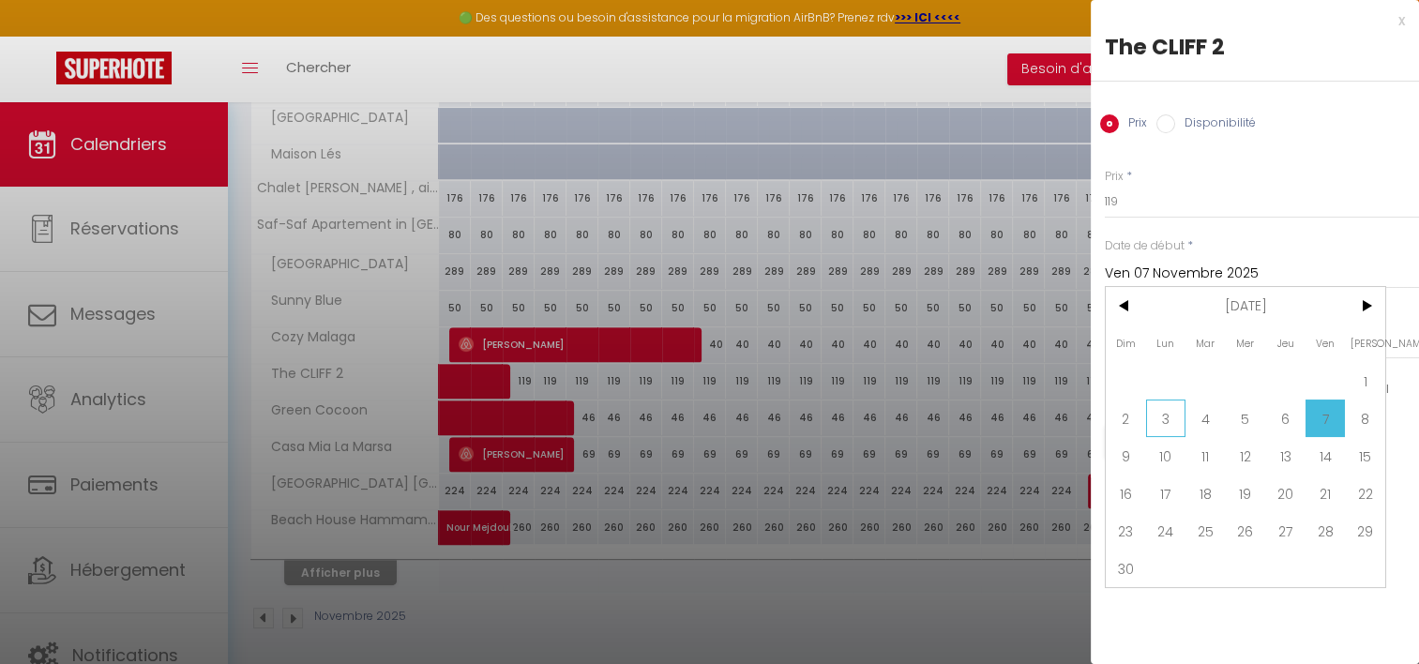
click at [1162, 418] on span "3" at bounding box center [1166, 418] width 40 height 38
type input "Lun 03 Novembre 2025"
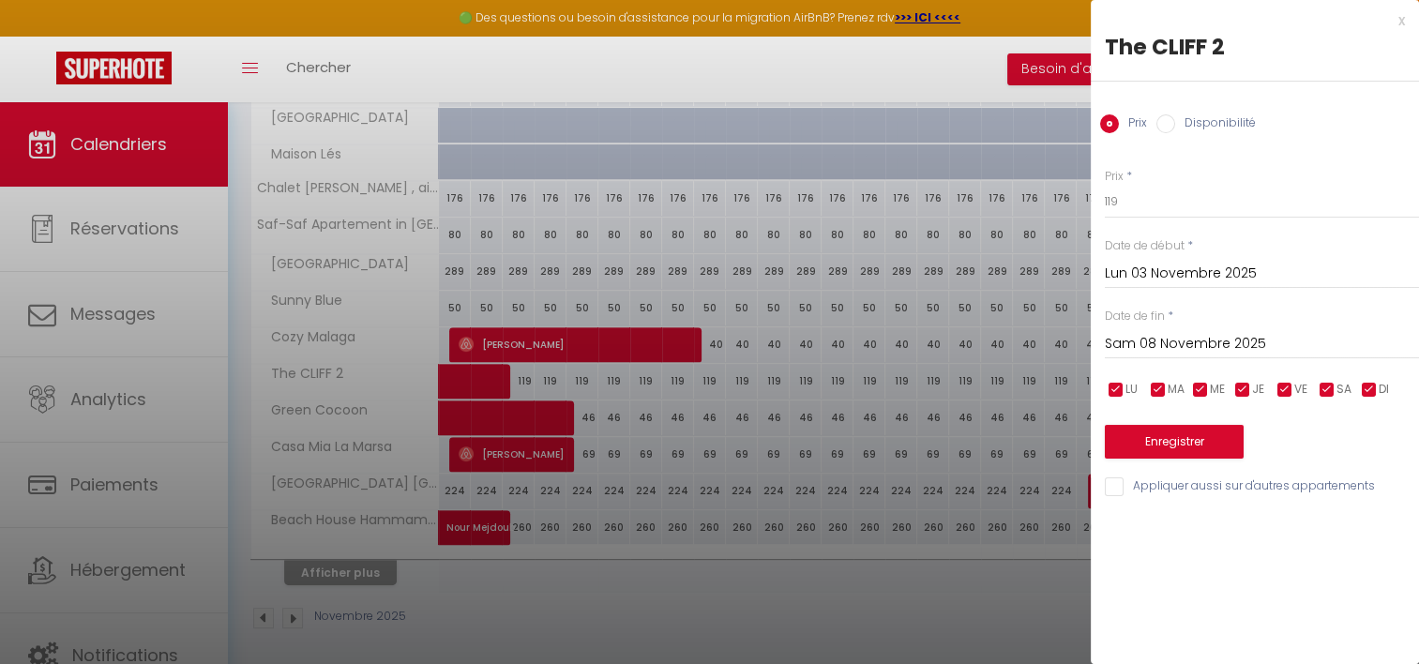
click at [1242, 333] on input "Sam 08 Novembre 2025" at bounding box center [1262, 344] width 314 height 24
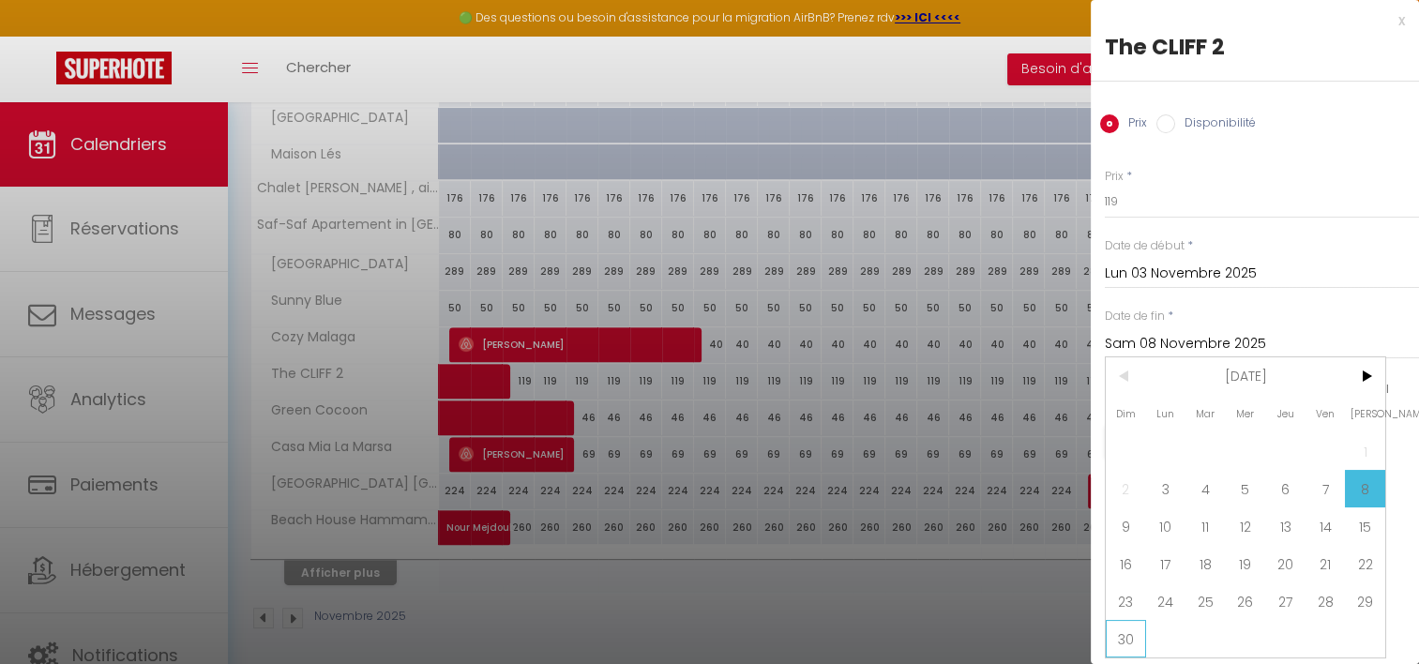
click at [1131, 630] on span "30" at bounding box center [1126, 639] width 40 height 38
type input "Dim 30 Novembre 2025"
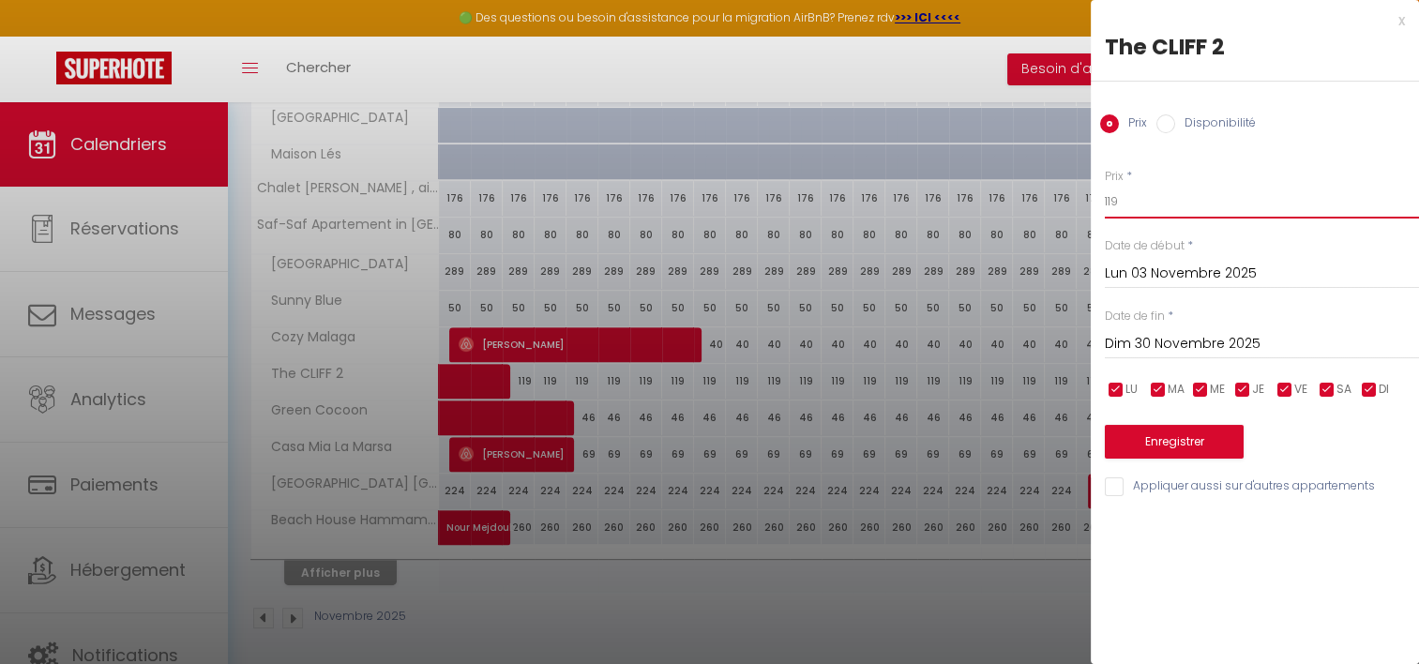
click at [1116, 199] on input "119" at bounding box center [1262, 202] width 314 height 34
type input "110"
click at [1132, 443] on button "Enregistrer" at bounding box center [1174, 442] width 139 height 34
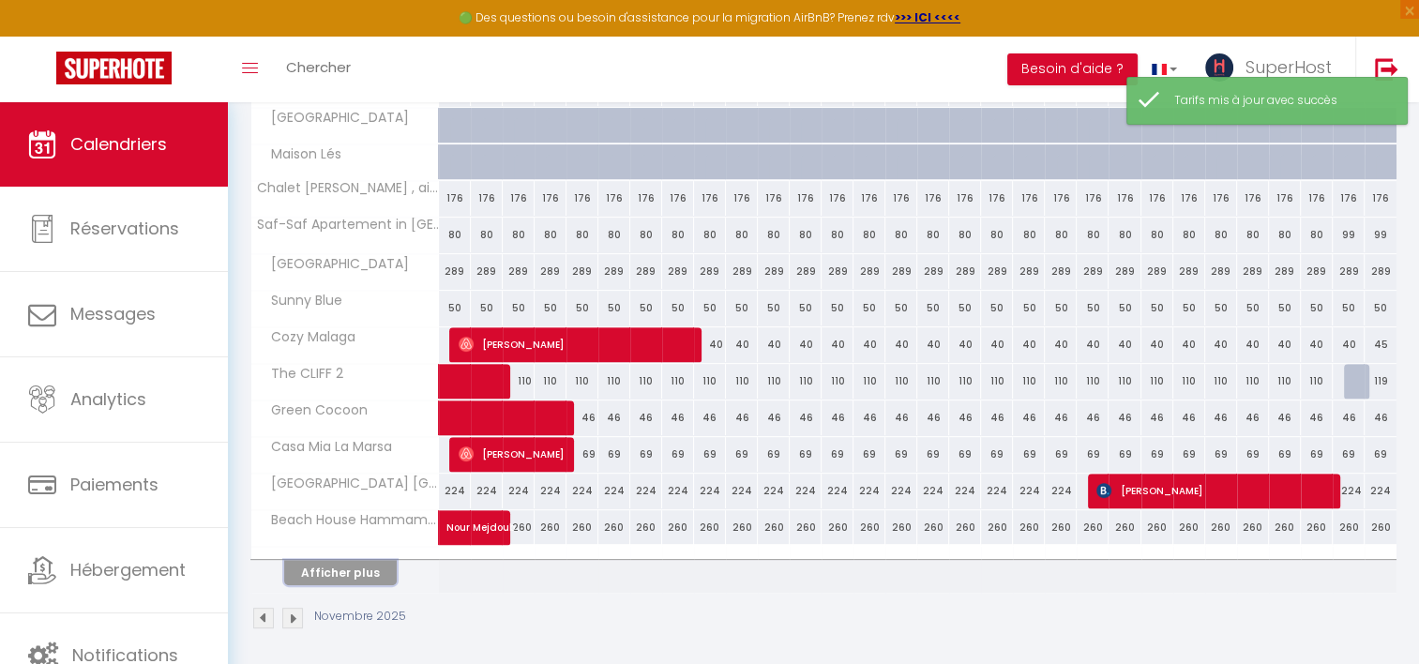
click at [341, 579] on button "Afficher plus" at bounding box center [340, 572] width 113 height 25
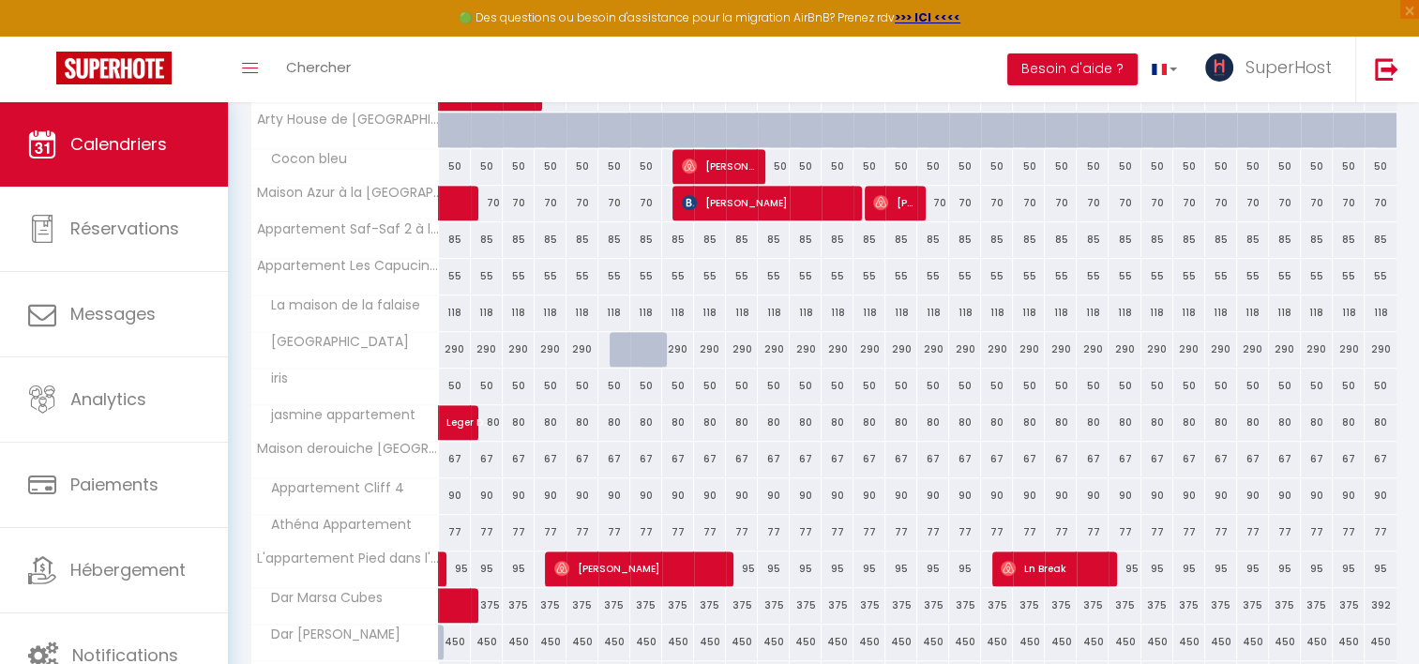
scroll to position [1340, 0]
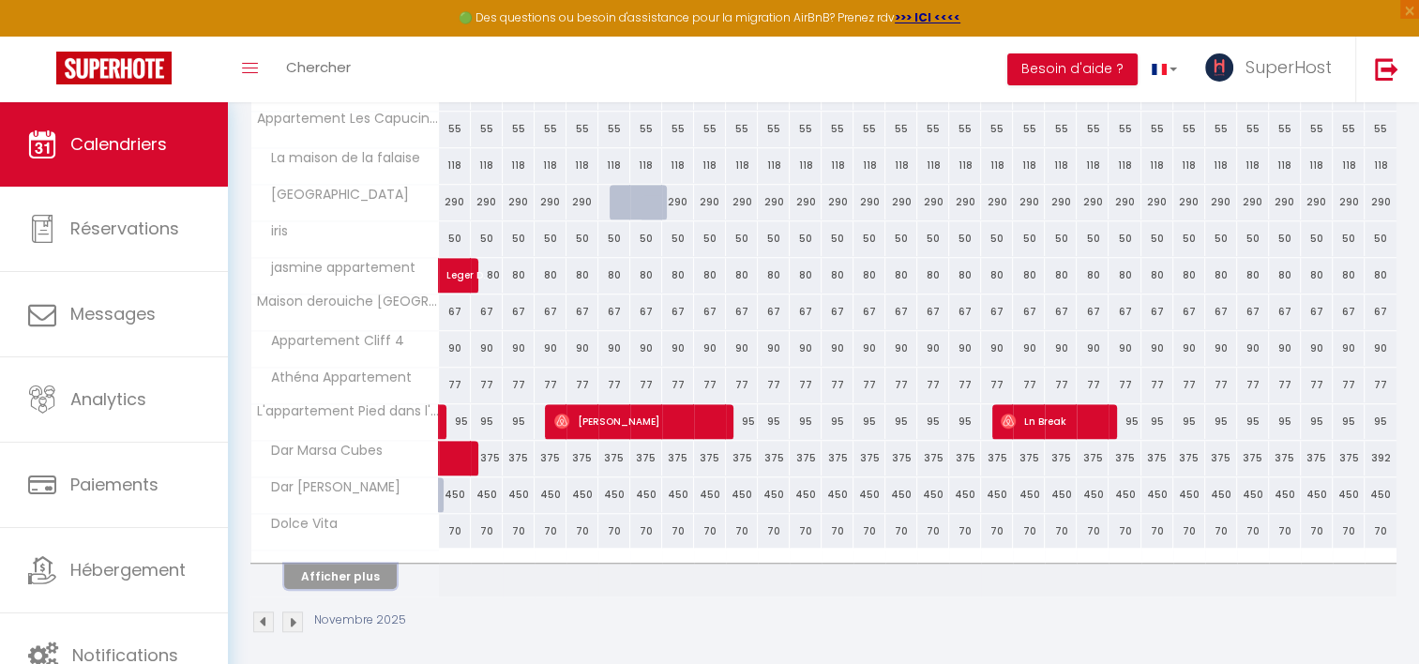
click at [315, 565] on button "Afficher plus" at bounding box center [340, 576] width 113 height 25
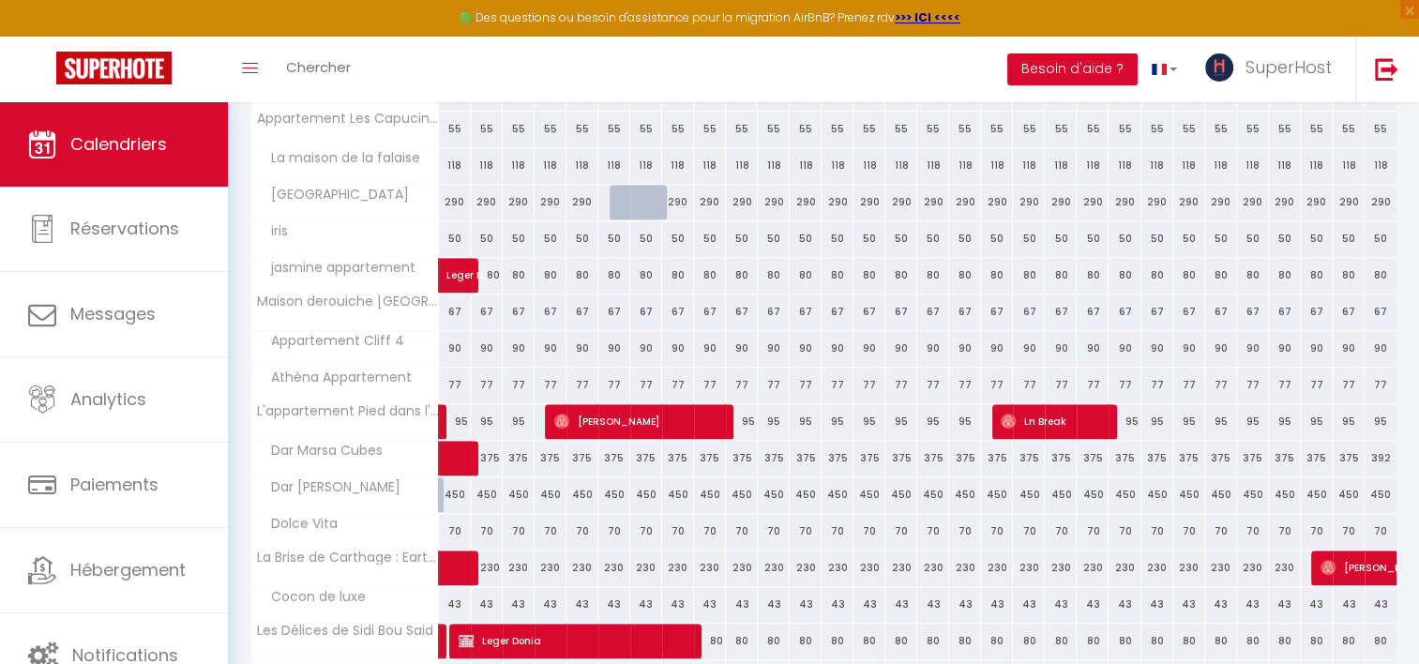
scroll to position [1768, 0]
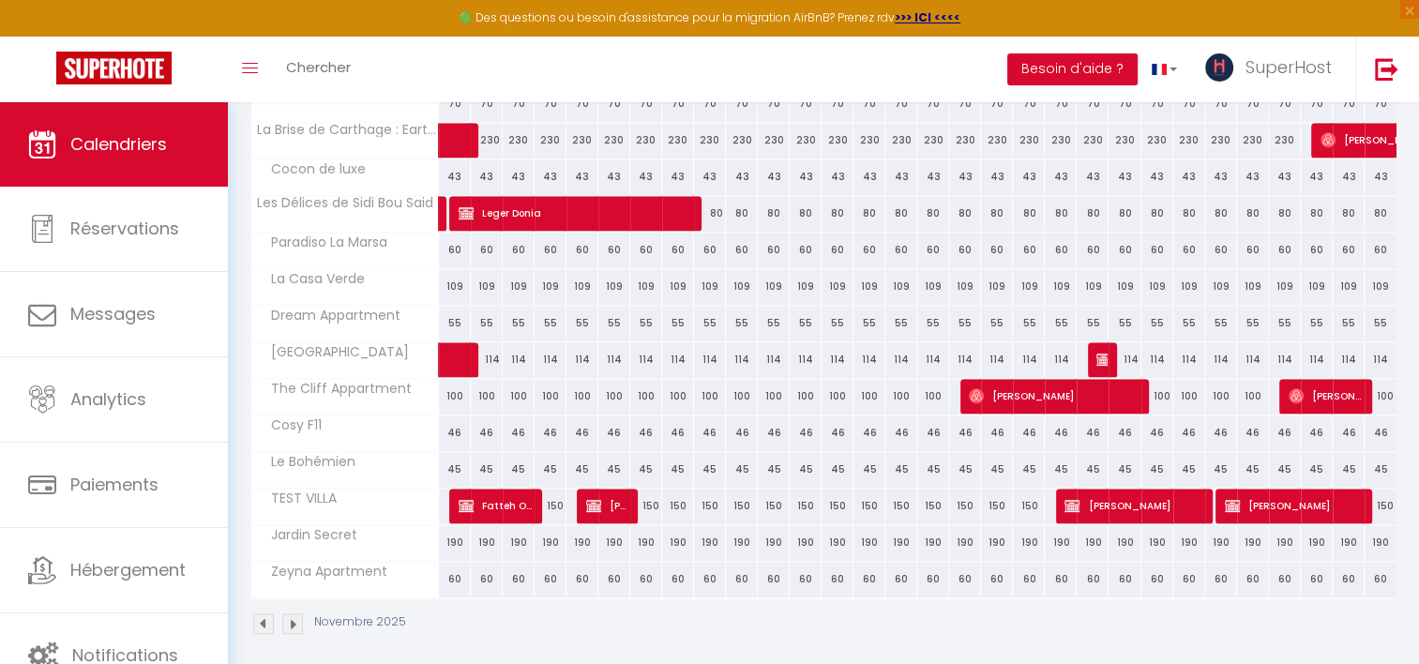
click at [450, 567] on div "60" at bounding box center [455, 579] width 32 height 35
type input "60"
type input "[DATE]"
type input "Dim 02 Novembre 2025"
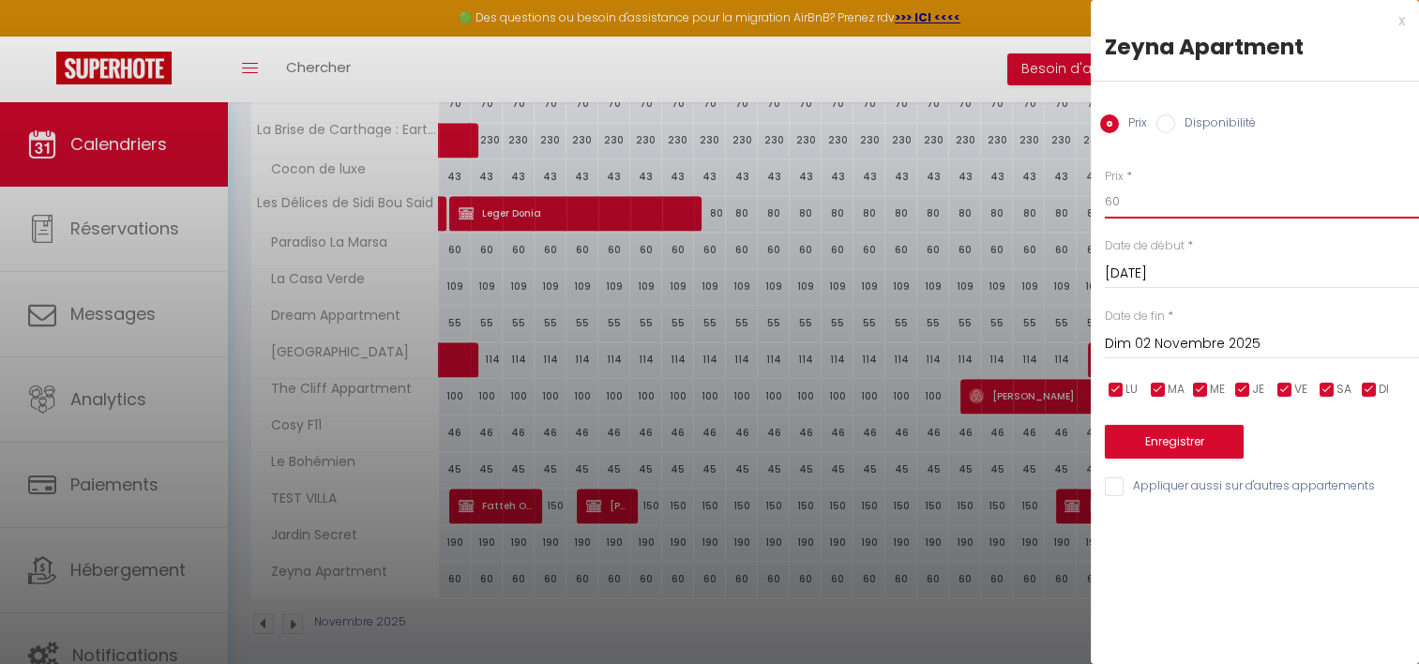
drag, startPoint x: 1140, startPoint y: 203, endPoint x: 1087, endPoint y: 210, distance: 53.9
type input "58"
click at [1125, 351] on input "Dim 02 Novembre 2025" at bounding box center [1262, 344] width 314 height 24
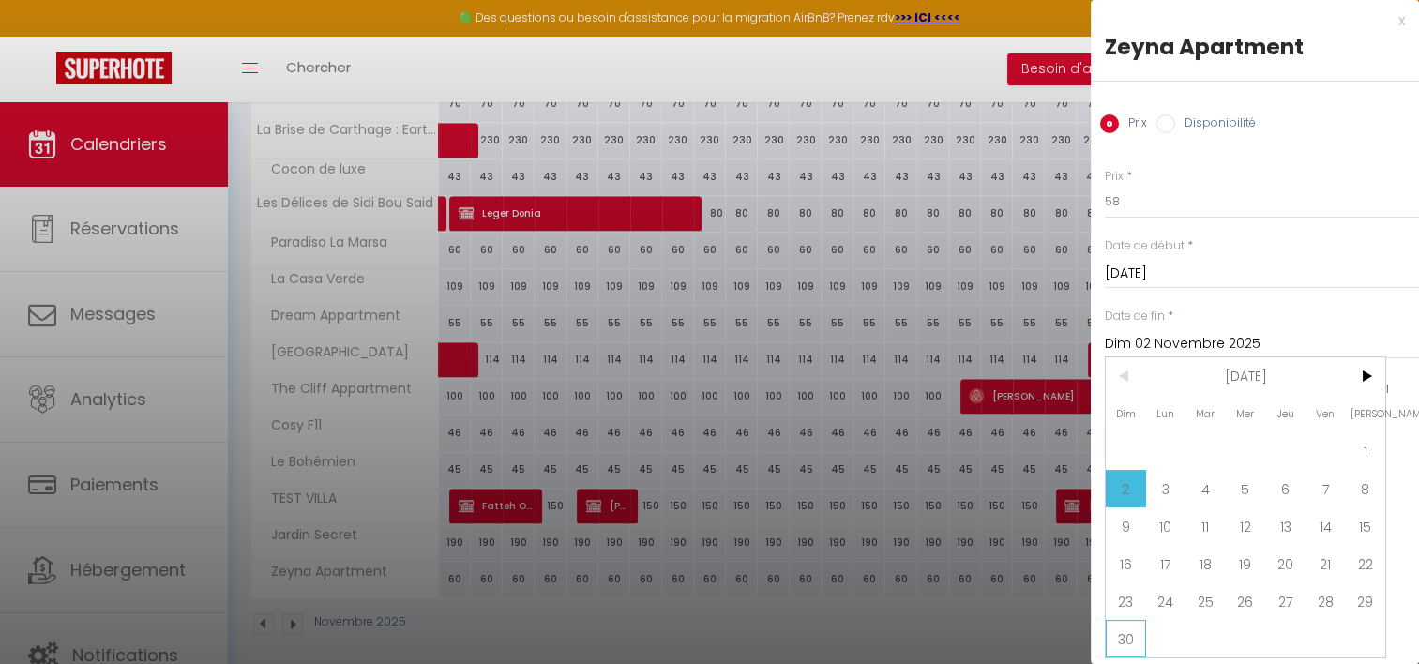
click at [1127, 630] on span "30" at bounding box center [1126, 639] width 40 height 38
type input "Dim 30 Novembre 2025"
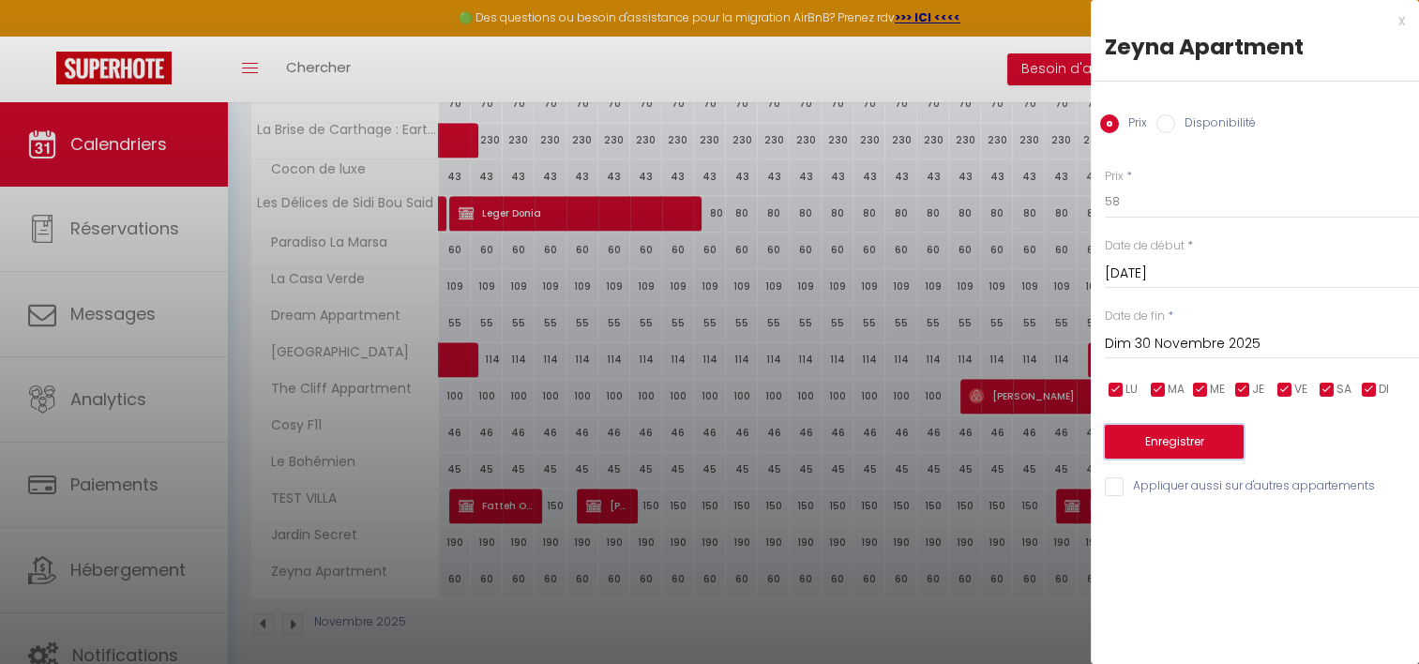
click at [1147, 432] on button "Enregistrer" at bounding box center [1174, 442] width 139 height 34
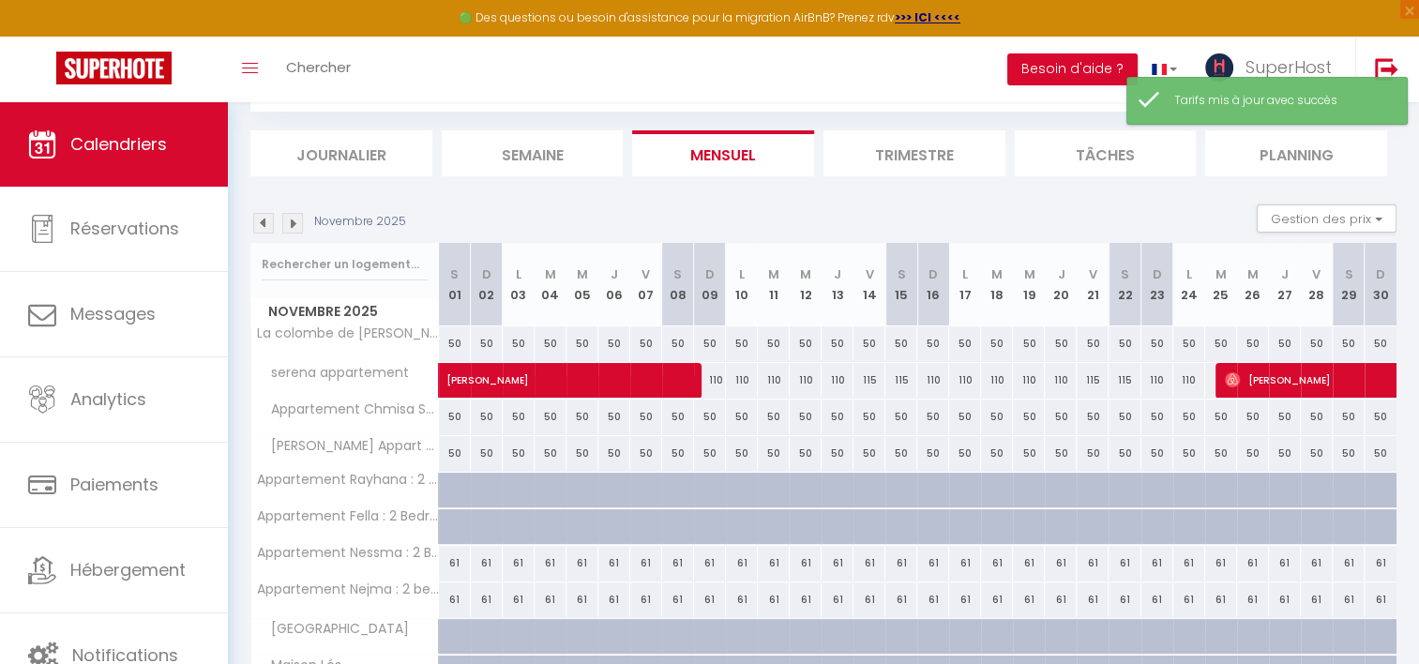
scroll to position [612, 0]
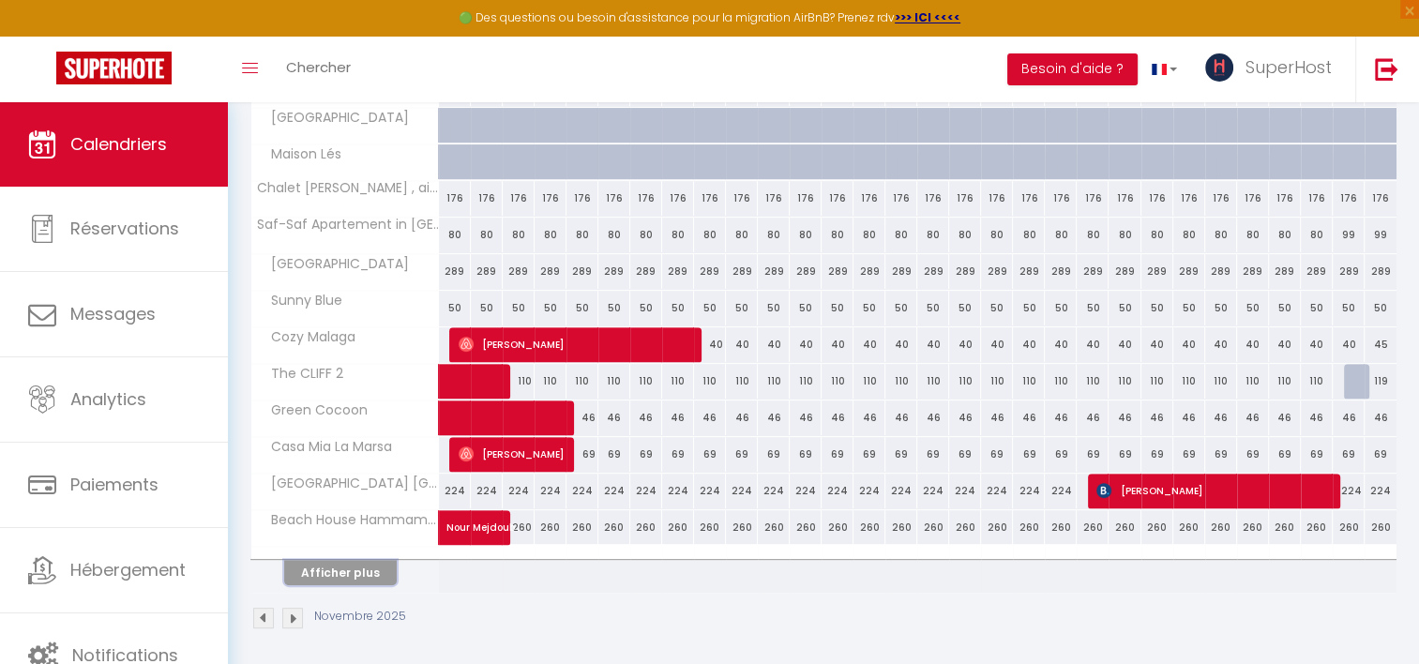
click at [316, 568] on button "Afficher plus" at bounding box center [340, 572] width 113 height 25
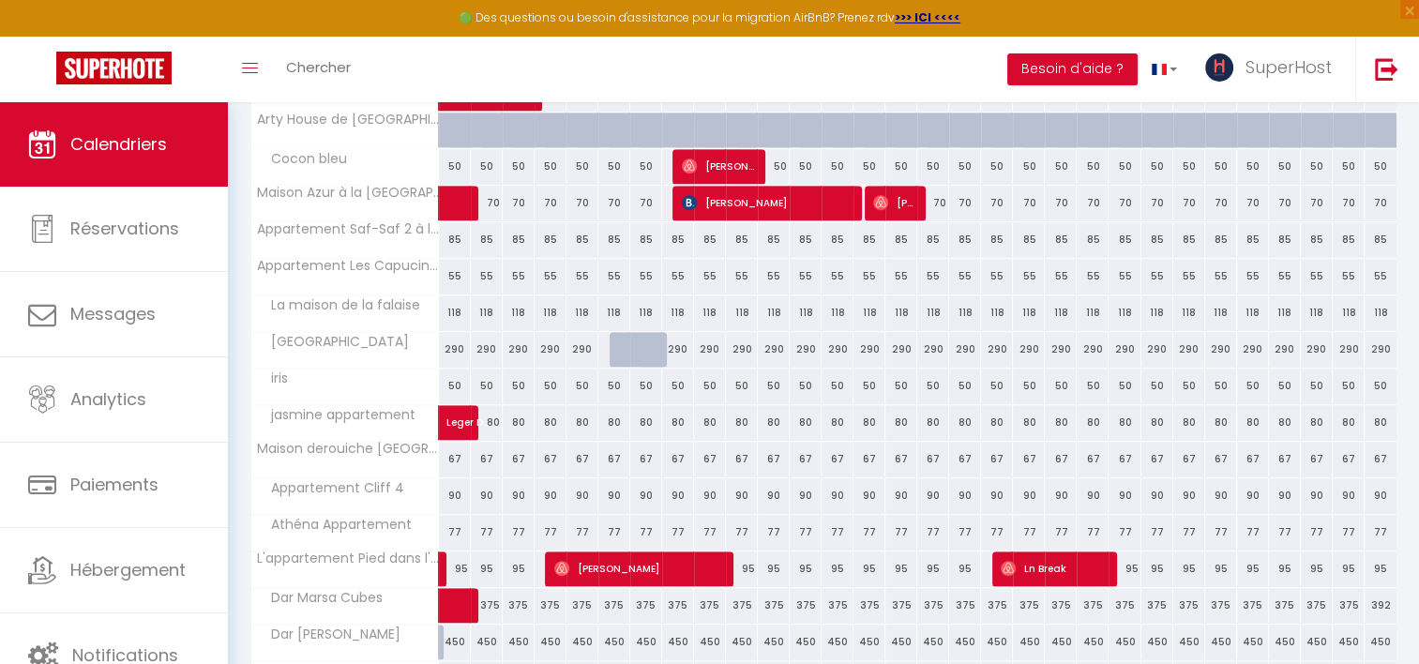
scroll to position [1340, 0]
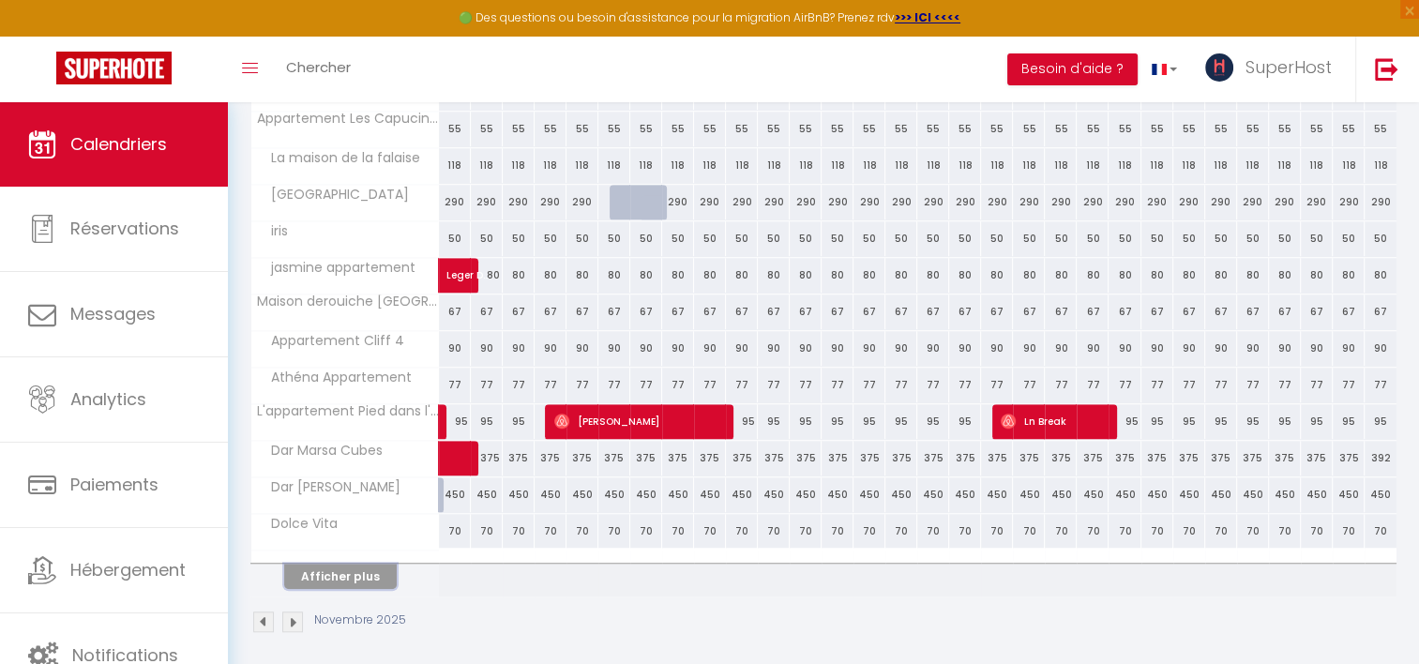
click at [361, 565] on button "Afficher plus" at bounding box center [340, 576] width 113 height 25
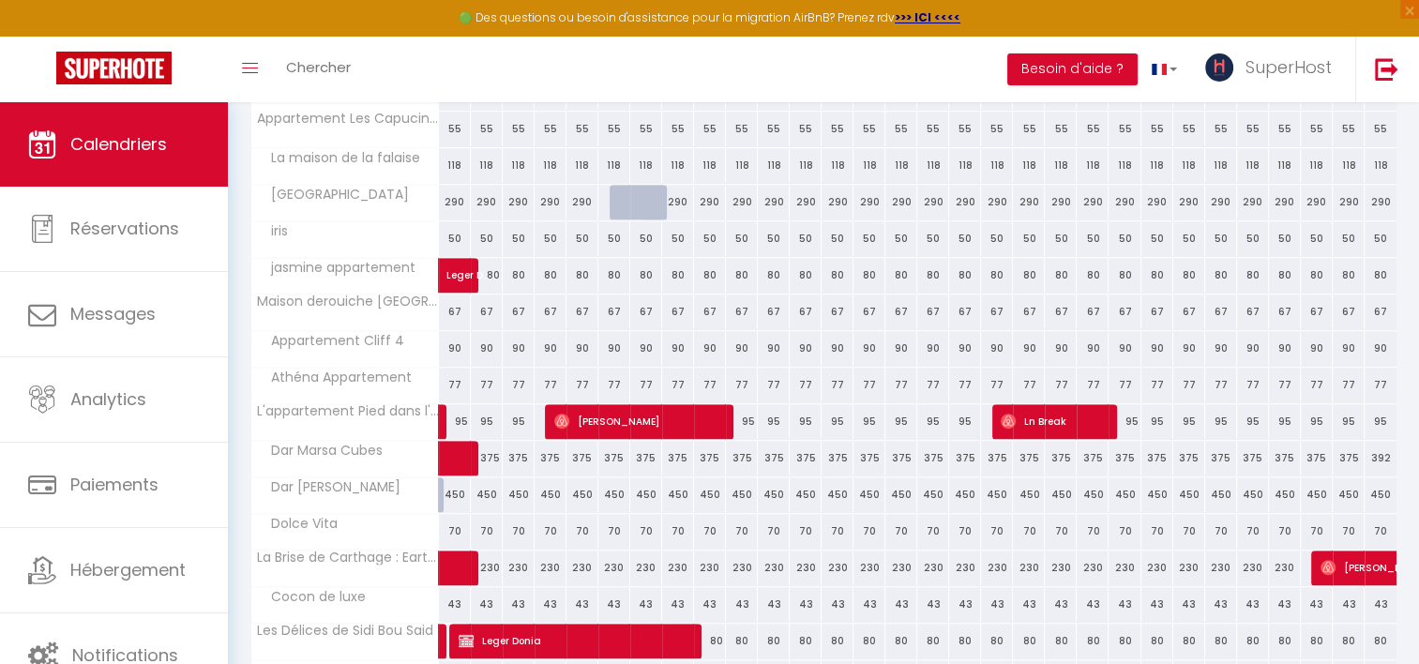
scroll to position [1768, 0]
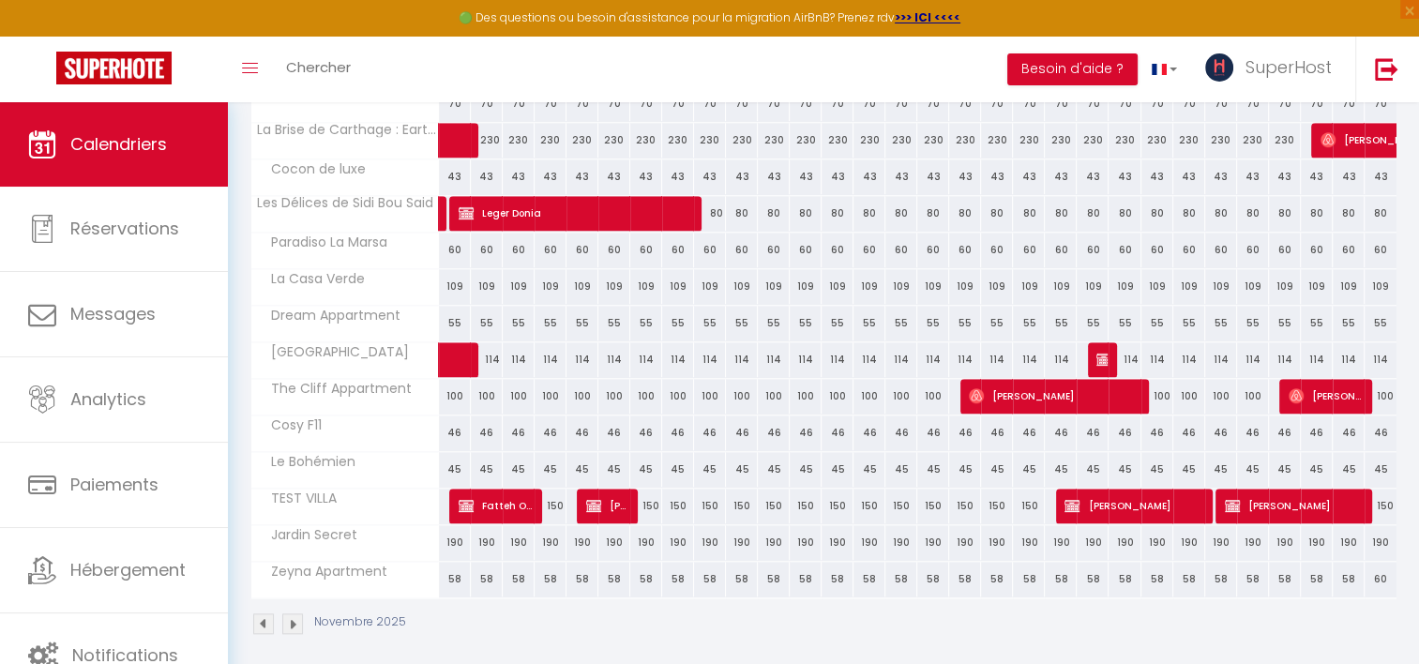
click at [459, 456] on div "45" at bounding box center [455, 469] width 32 height 35
type input "45"
type input "[DATE]"
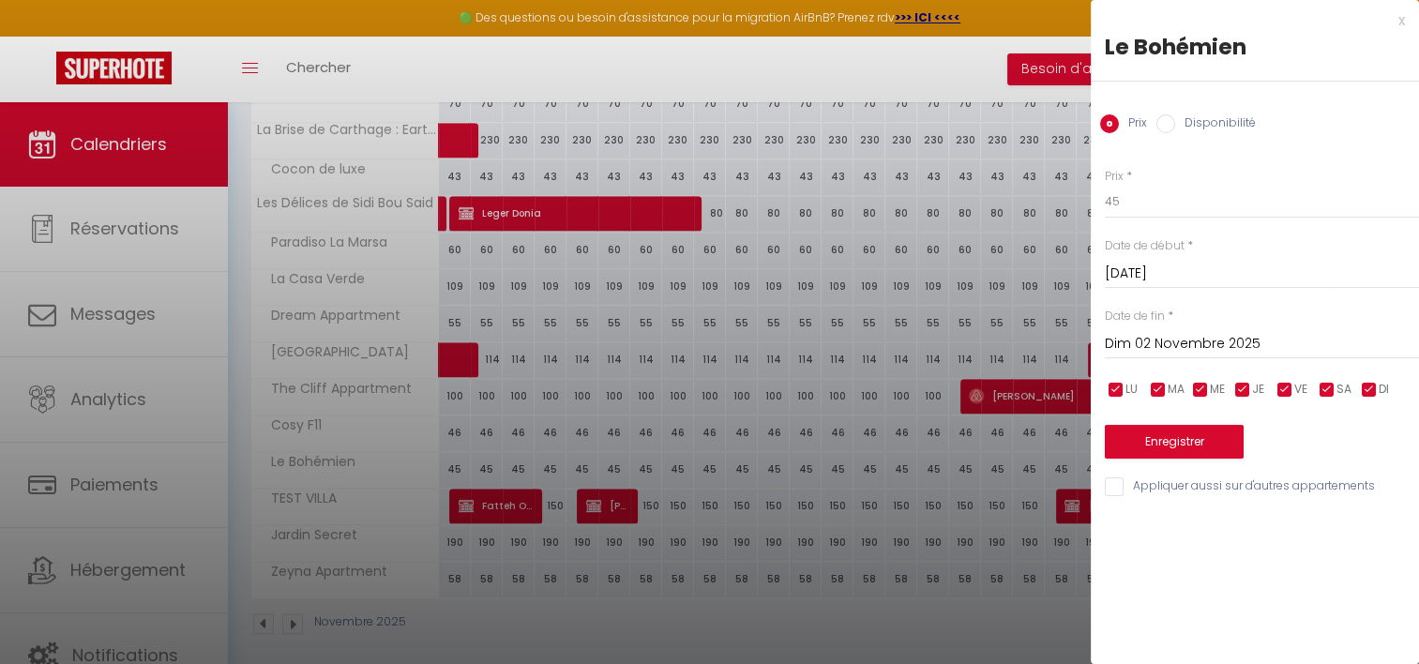
click at [1152, 339] on input "Dim 02 Novembre 2025" at bounding box center [1262, 344] width 314 height 24
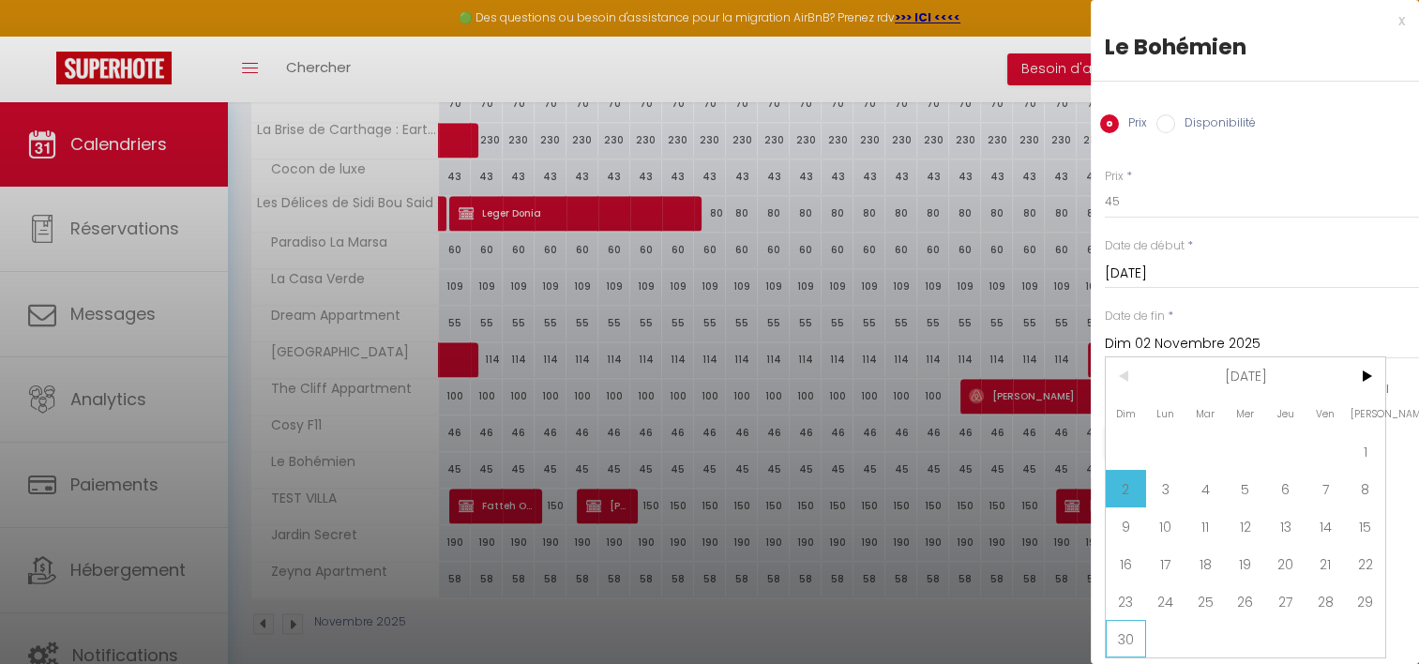
click at [1140, 632] on span "30" at bounding box center [1126, 639] width 40 height 38
type input "Dim 30 Novembre 2025"
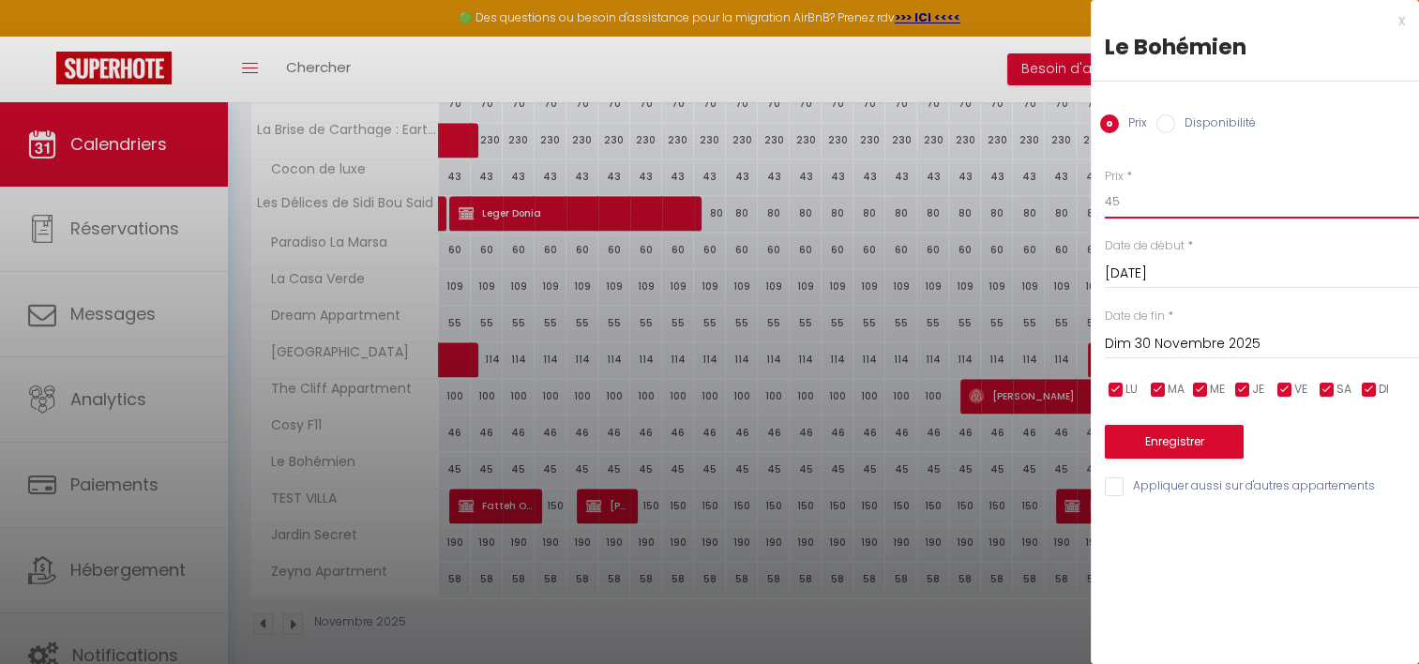
click at [1167, 205] on input "45" at bounding box center [1262, 202] width 314 height 34
type input "40"
click at [1167, 436] on button "Enregistrer" at bounding box center [1174, 442] width 139 height 34
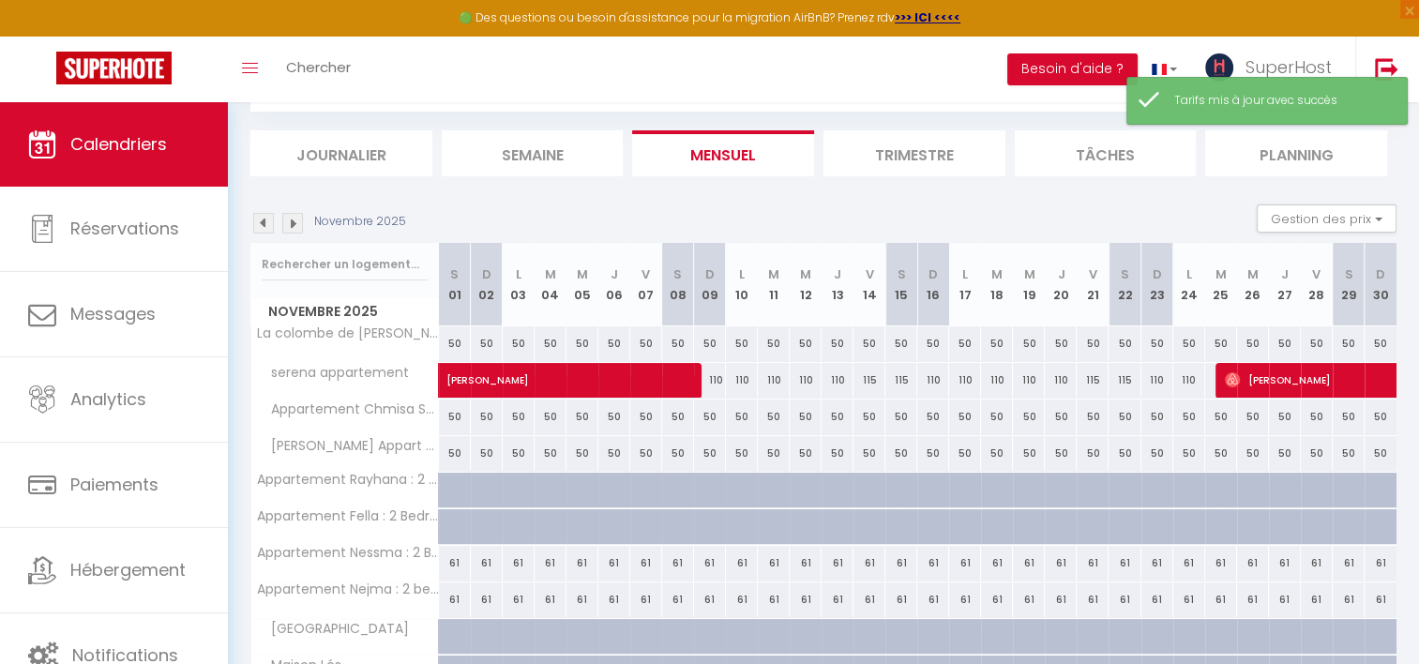
scroll to position [612, 0]
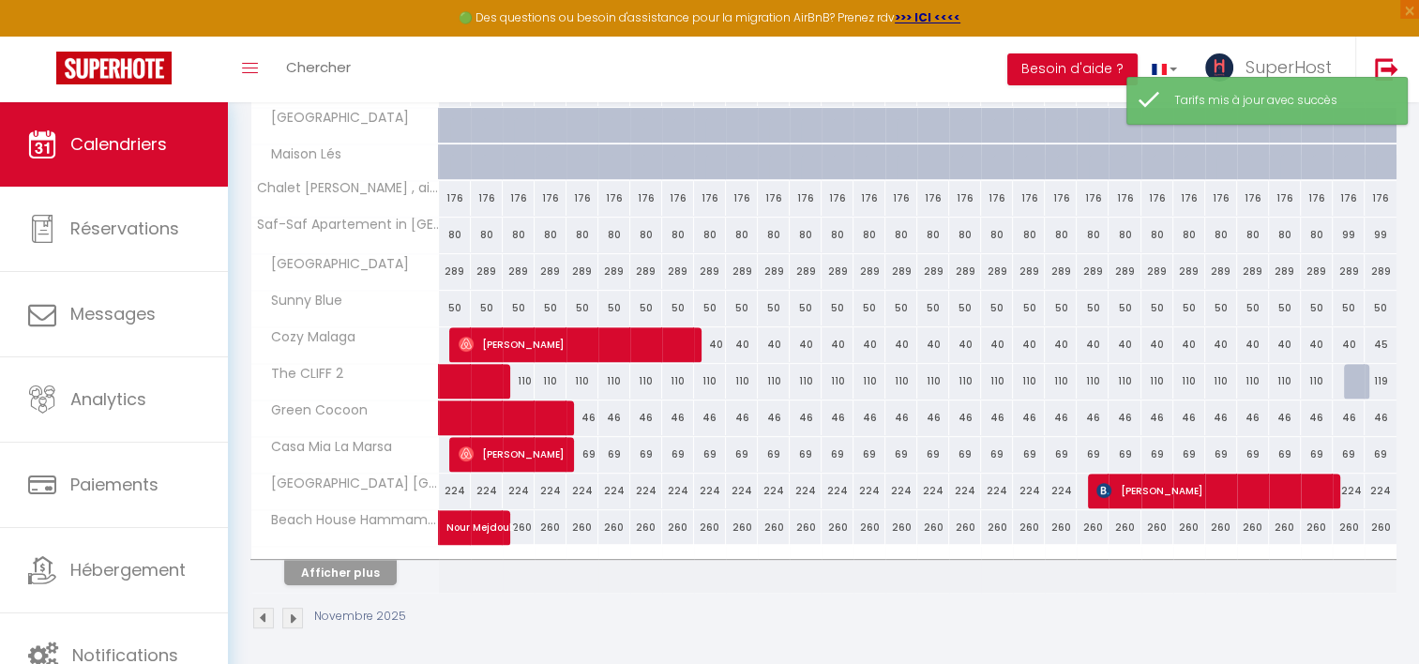
click at [366, 580] on th "Afficher plus" at bounding box center [345, 569] width 188 height 47
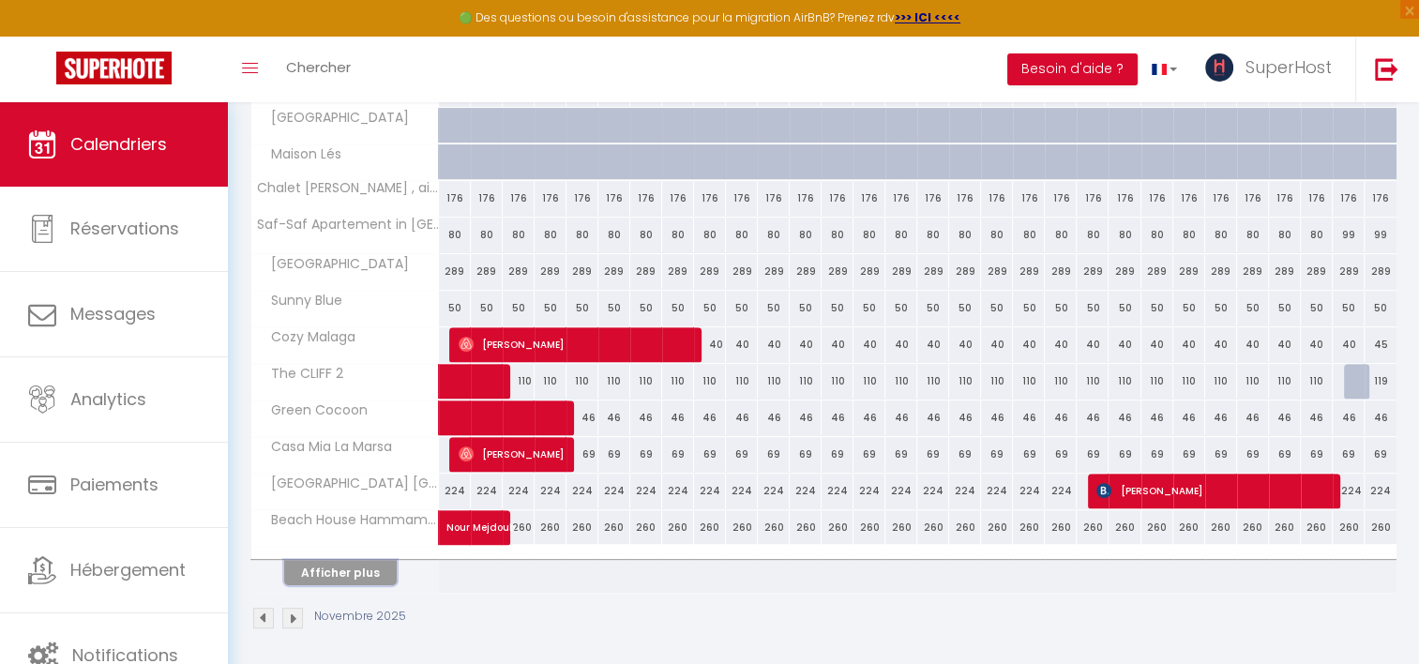
click at [369, 571] on button "Afficher plus" at bounding box center [340, 572] width 113 height 25
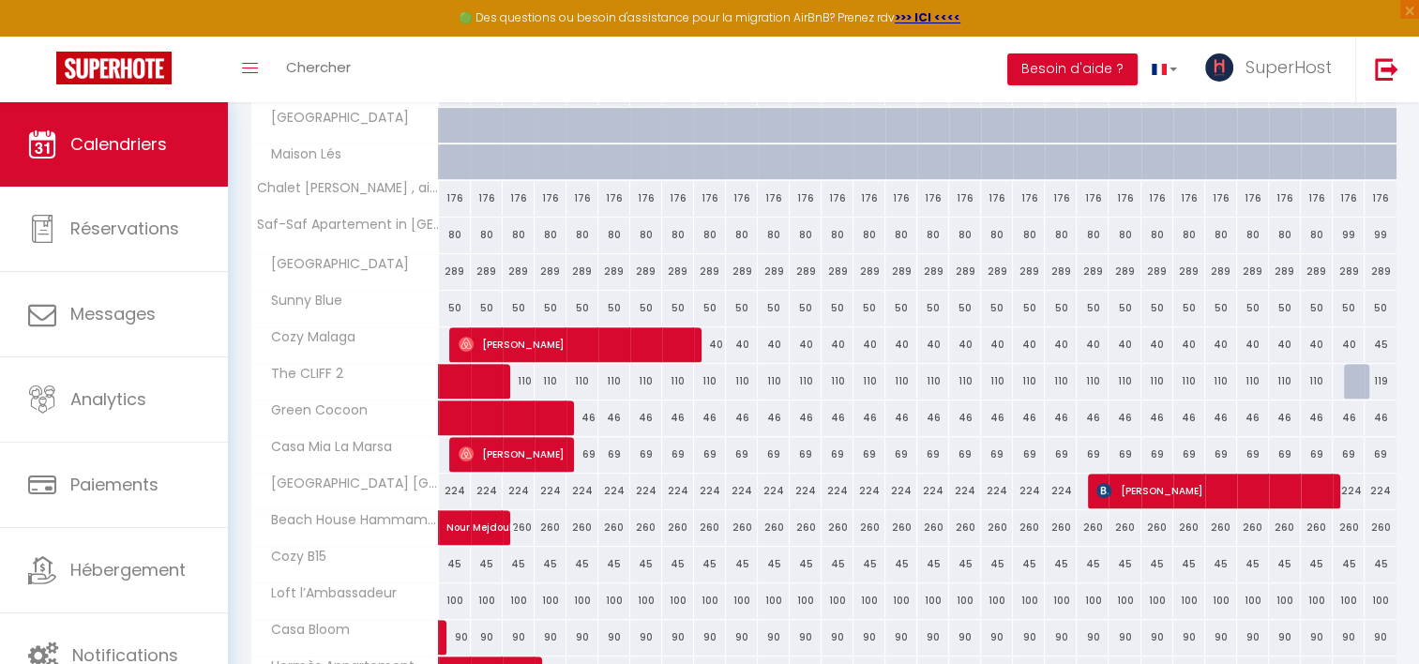
scroll to position [1340, 0]
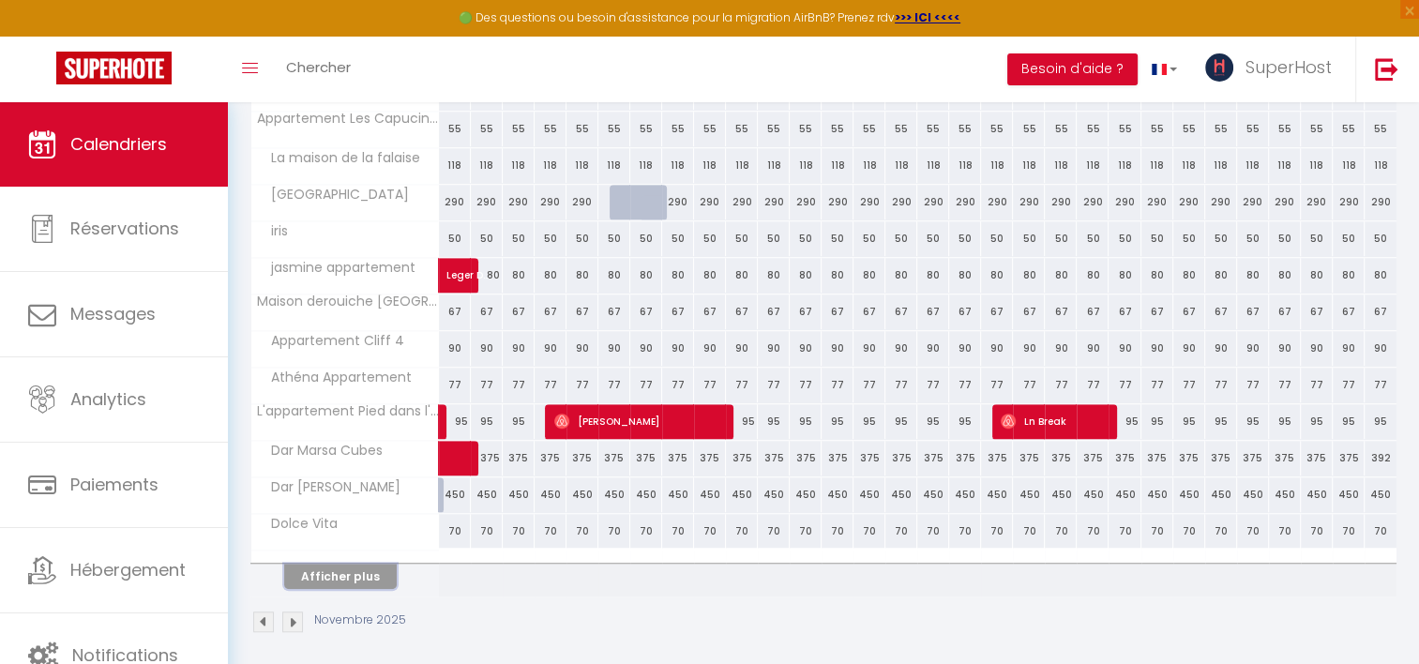
click at [335, 564] on button "Afficher plus" at bounding box center [340, 576] width 113 height 25
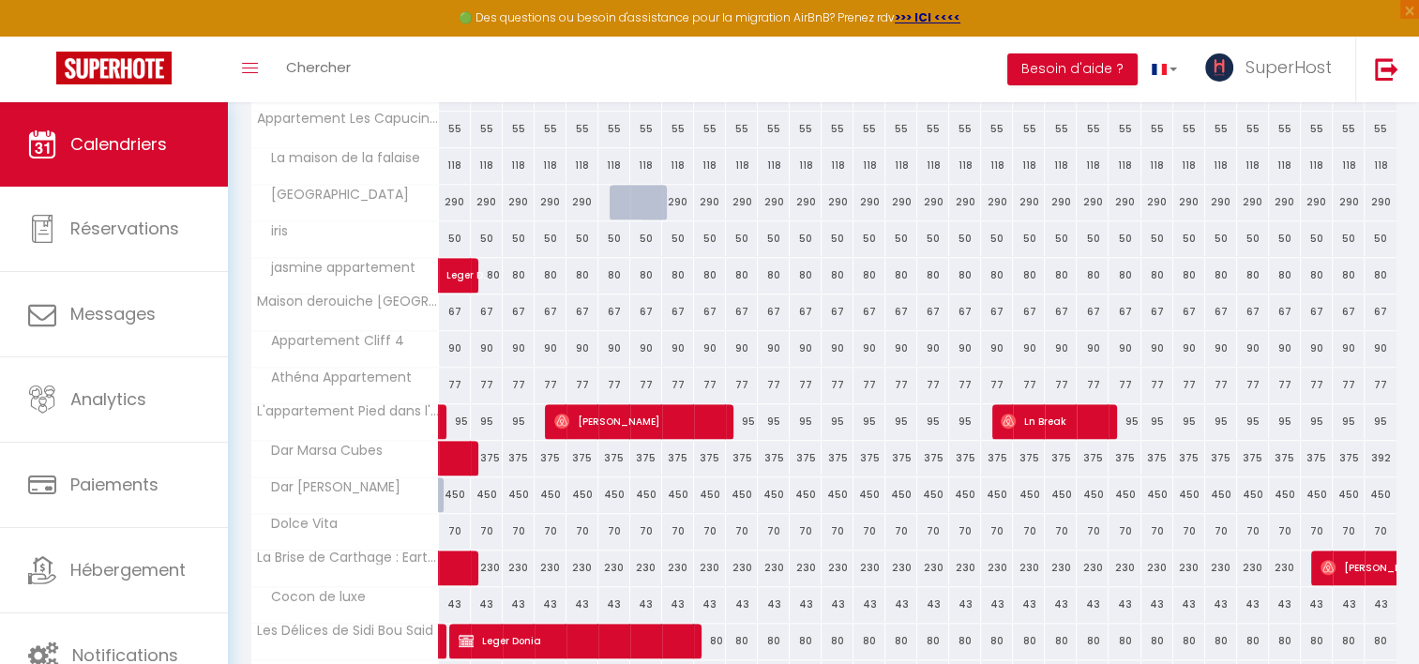
scroll to position [1768, 0]
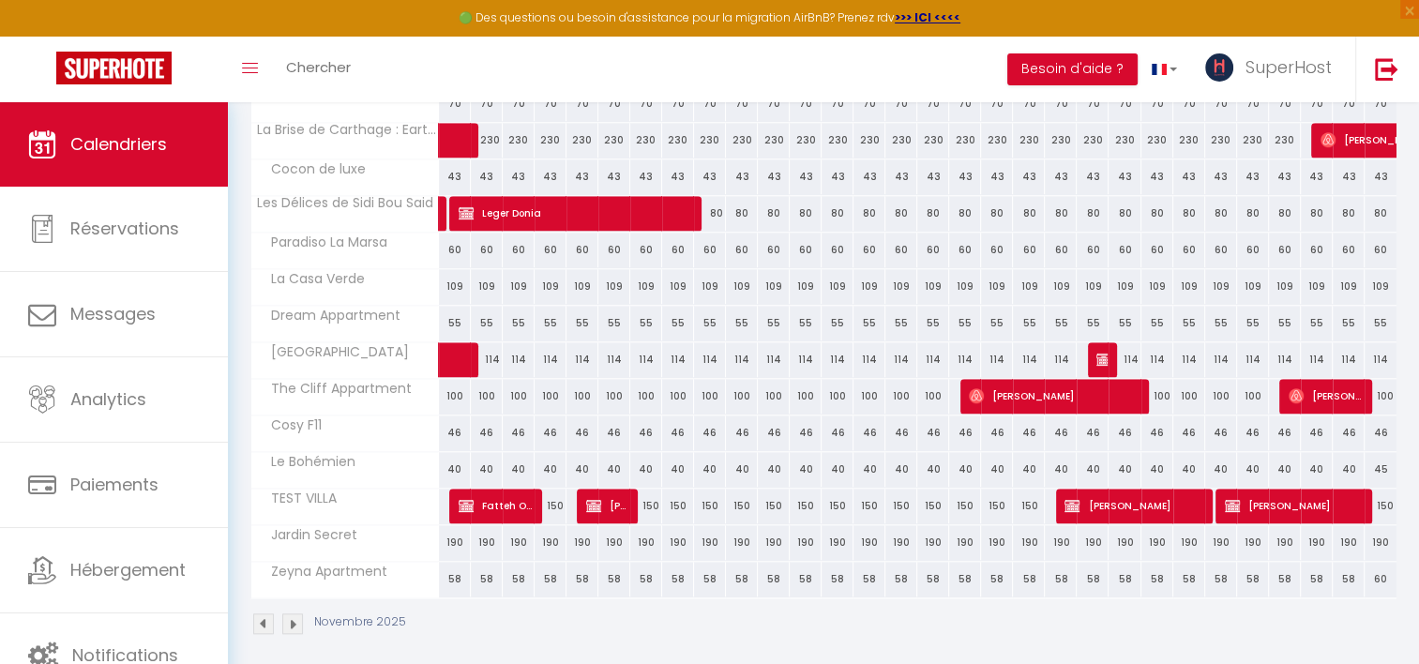
click at [453, 422] on div "46" at bounding box center [455, 432] width 32 height 35
type input "46"
type input "[DATE]"
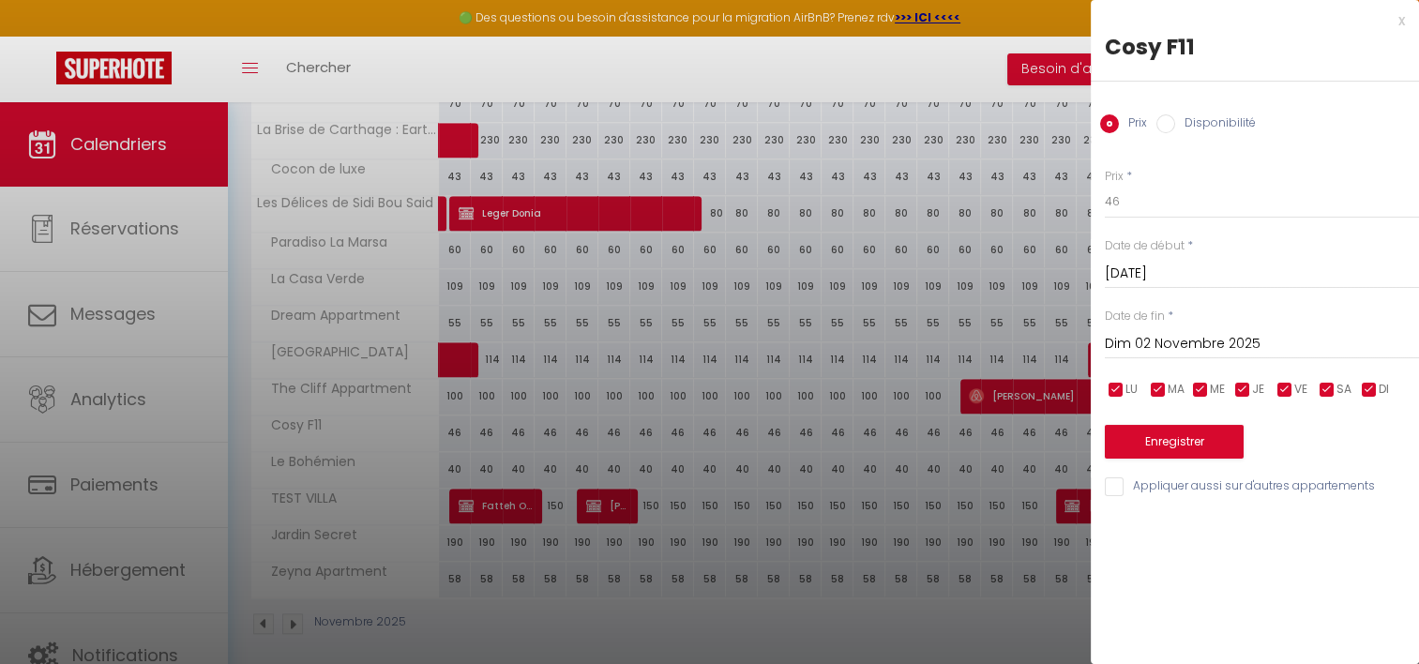
click at [1174, 341] on input "Dim 02 Novembre 2025" at bounding box center [1262, 344] width 314 height 24
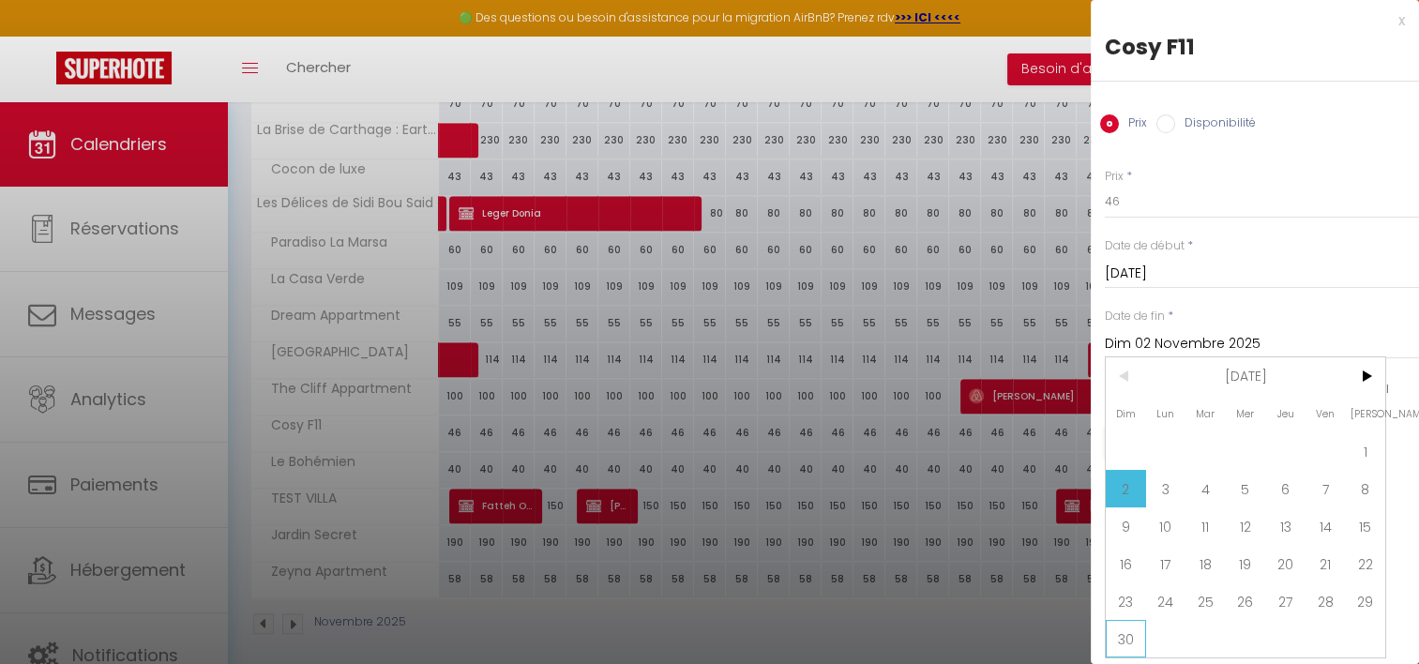
click at [1137, 634] on span "30" at bounding box center [1126, 639] width 40 height 38
type input "Dim 30 Novembre 2025"
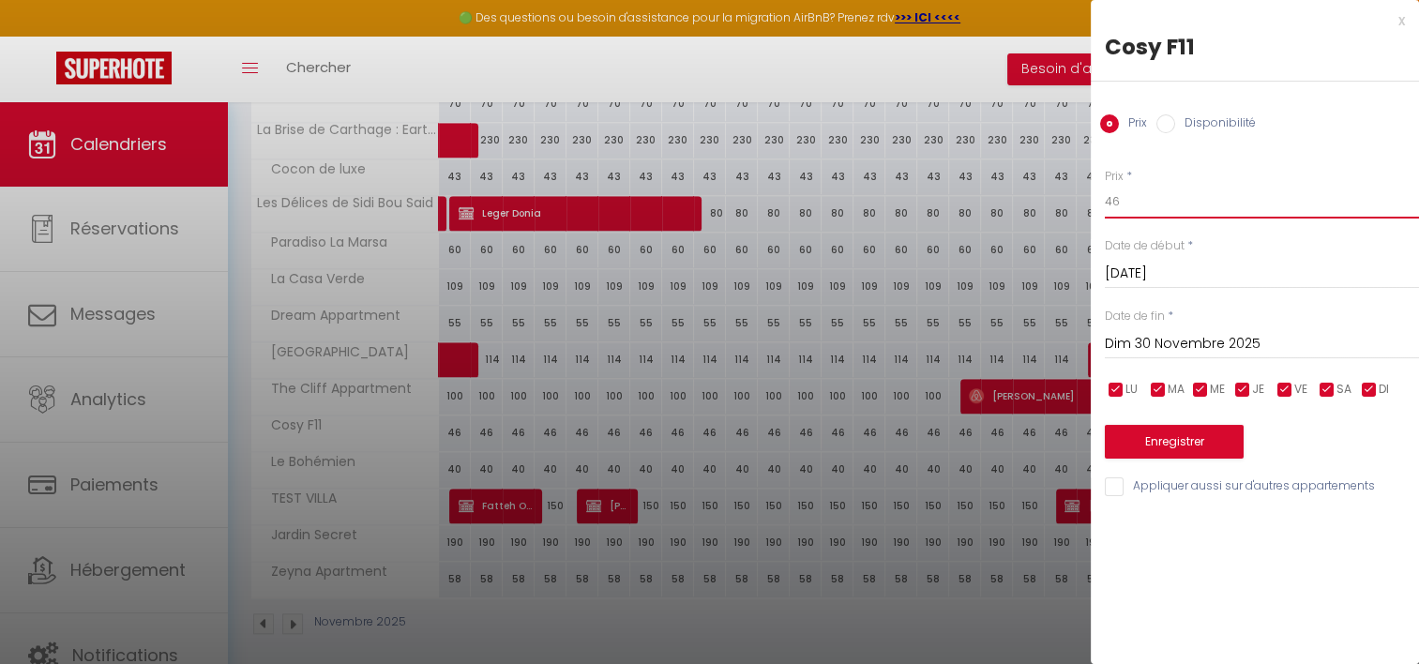
click at [1129, 204] on input "46" at bounding box center [1262, 202] width 314 height 34
type input "42"
click at [1116, 442] on button "Enregistrer" at bounding box center [1174, 442] width 139 height 34
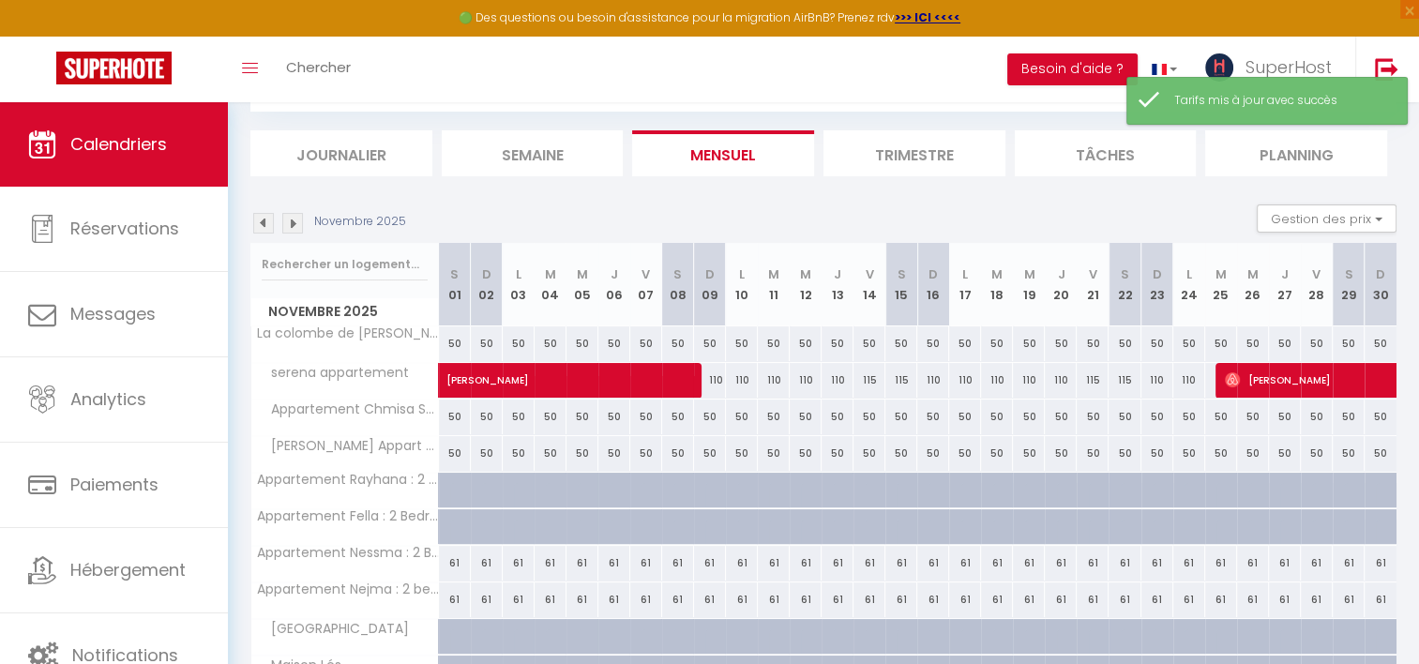
scroll to position [612, 0]
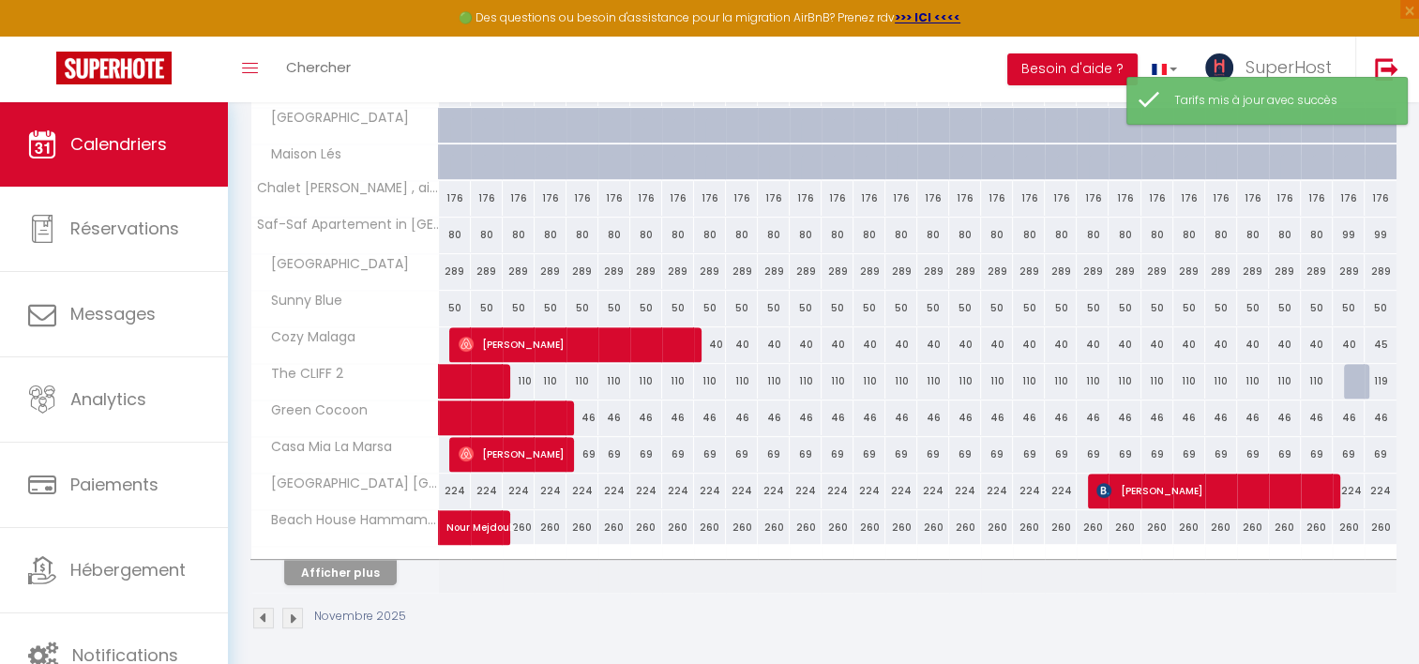
click at [354, 581] on th "Afficher plus" at bounding box center [345, 569] width 188 height 47
click at [354, 574] on button "Afficher plus" at bounding box center [340, 572] width 113 height 25
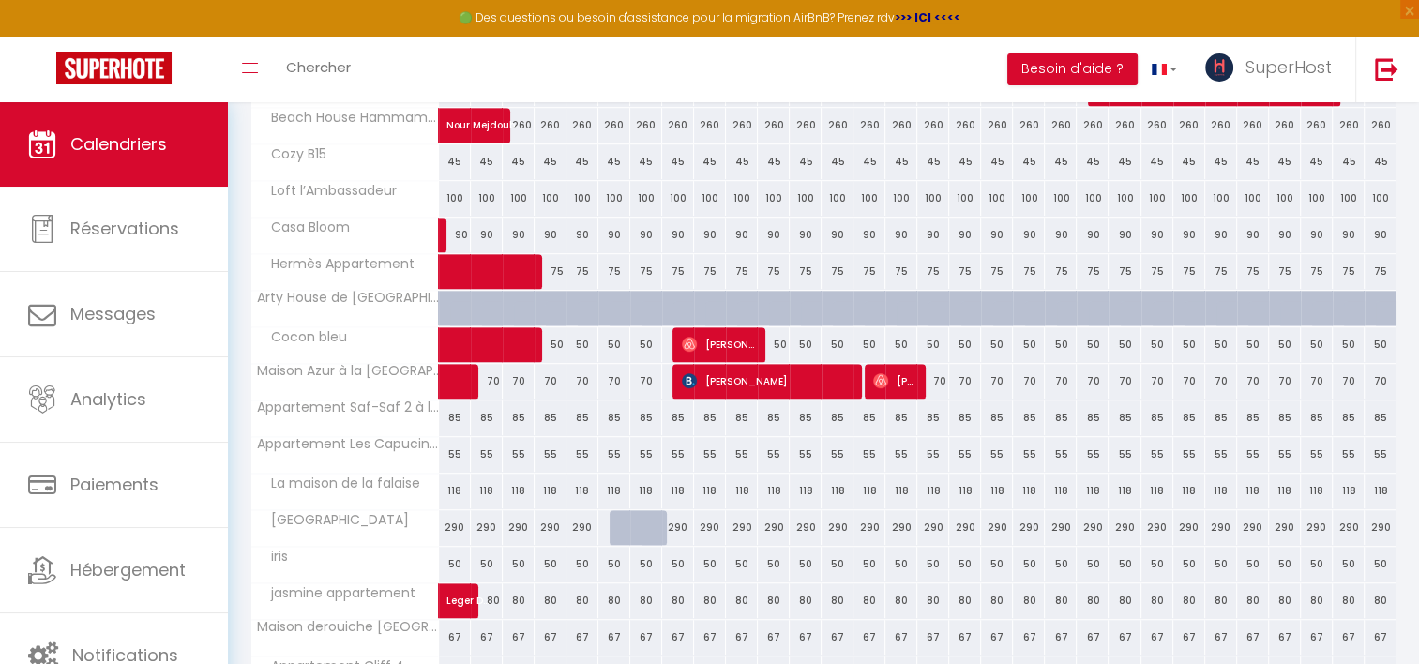
scroll to position [1021, 0]
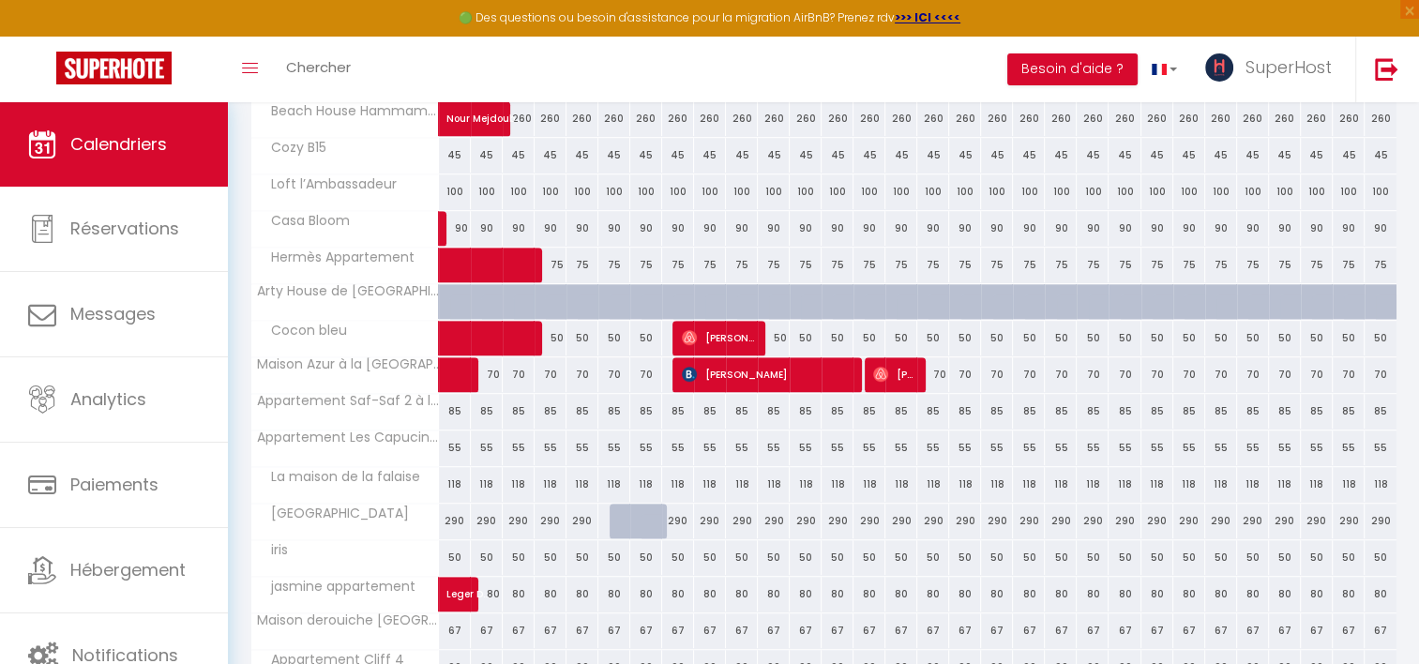
click at [444, 149] on div "45" at bounding box center [455, 155] width 32 height 35
type input "45"
type input "[DATE]"
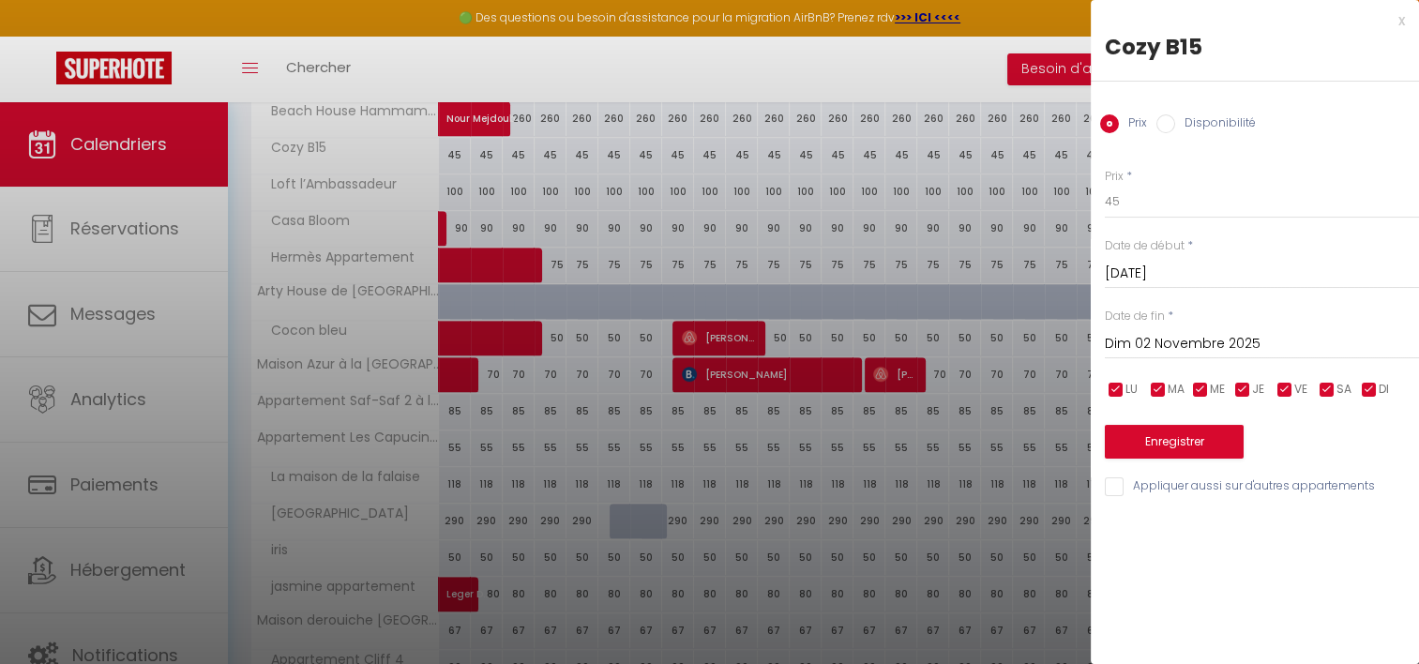
click at [1175, 349] on input "Dim 02 Novembre 2025" at bounding box center [1262, 344] width 314 height 24
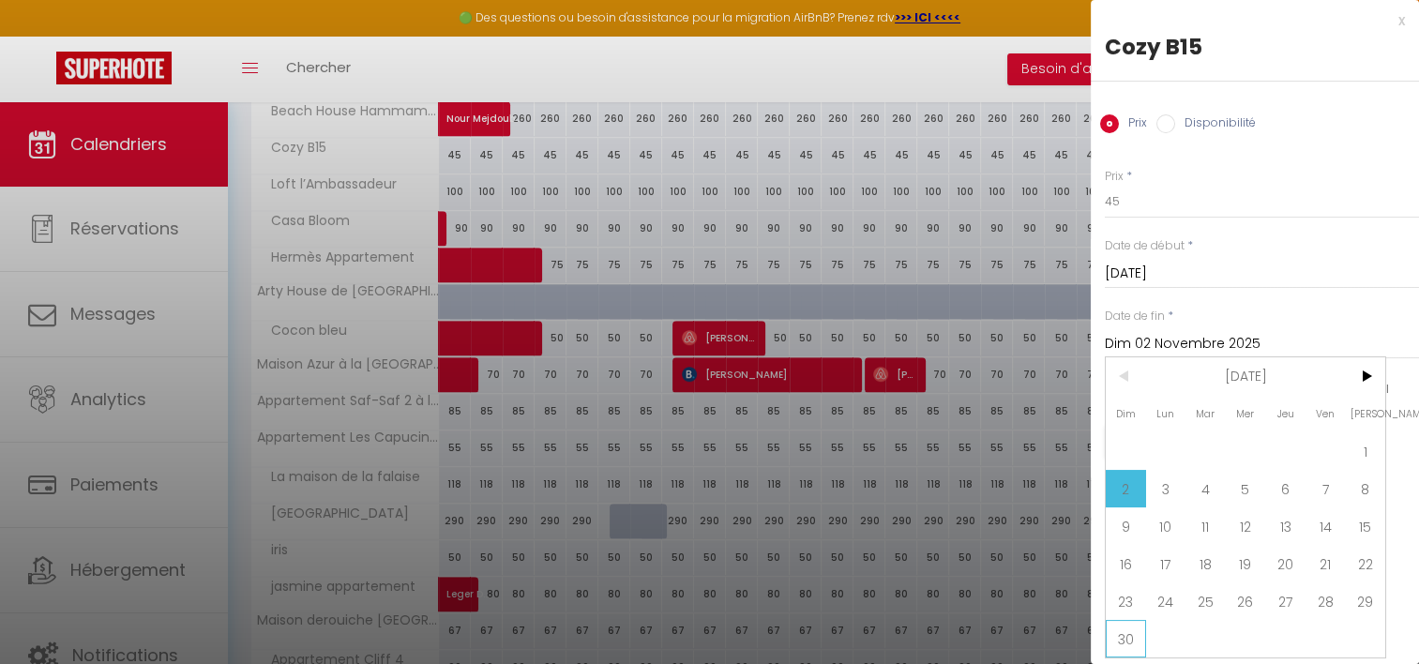
click at [1112, 635] on span "30" at bounding box center [1126, 639] width 40 height 38
type input "Dim 30 Novembre 2025"
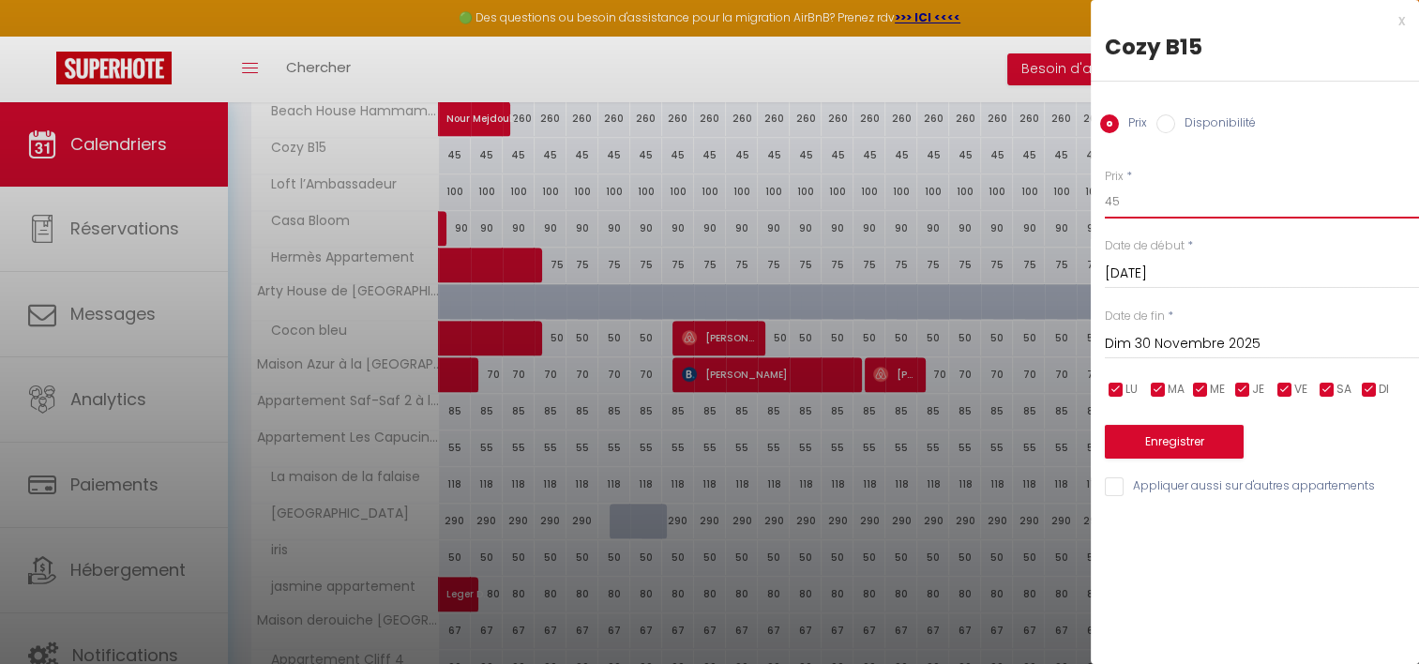
click at [1114, 210] on input "45" at bounding box center [1262, 202] width 314 height 34
type input "40"
click at [1121, 446] on button "Enregistrer" at bounding box center [1174, 442] width 139 height 34
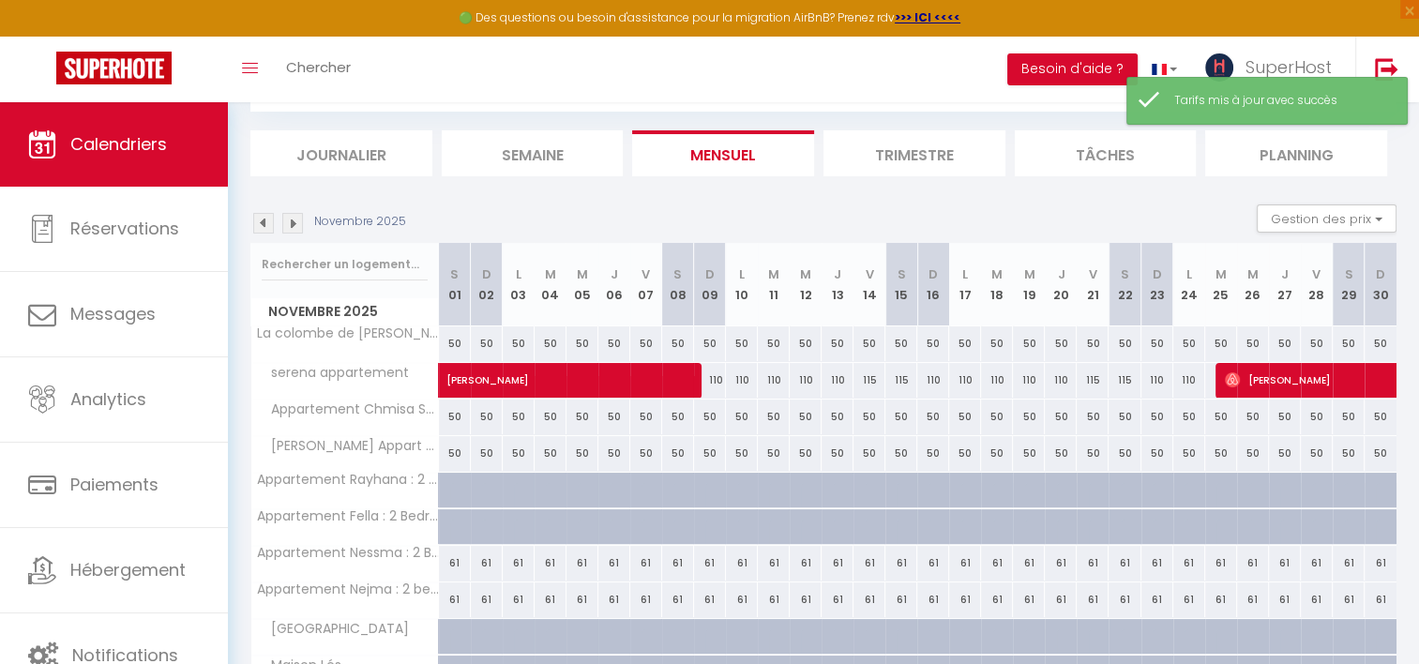
scroll to position [612, 0]
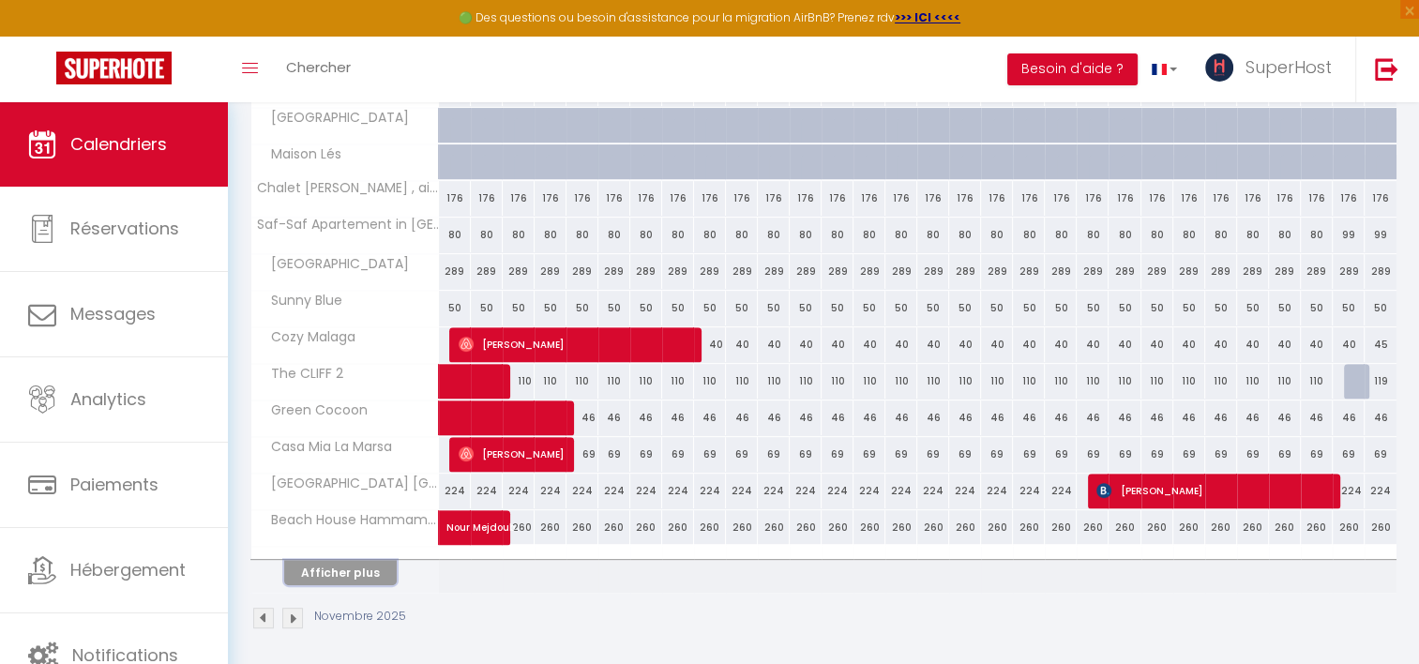
click at [324, 574] on button "Afficher plus" at bounding box center [340, 572] width 113 height 25
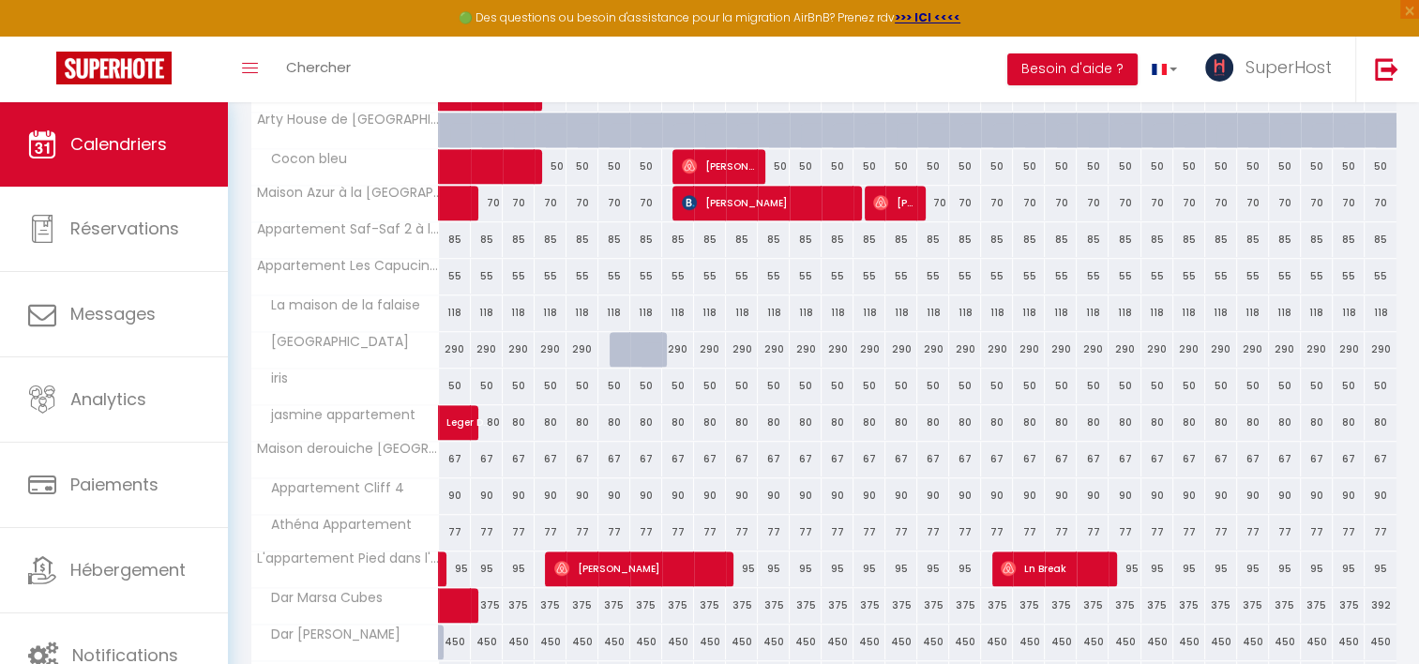
scroll to position [1340, 0]
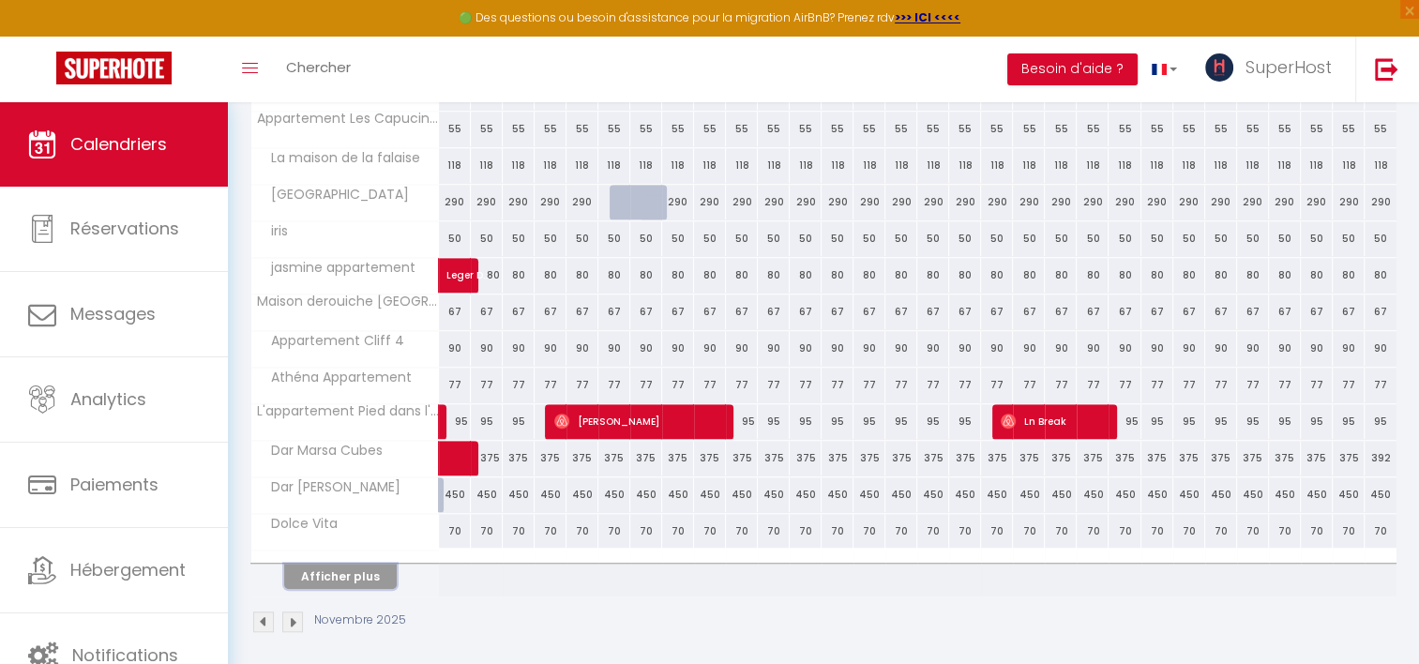
click at [380, 564] on button "Afficher plus" at bounding box center [340, 576] width 113 height 25
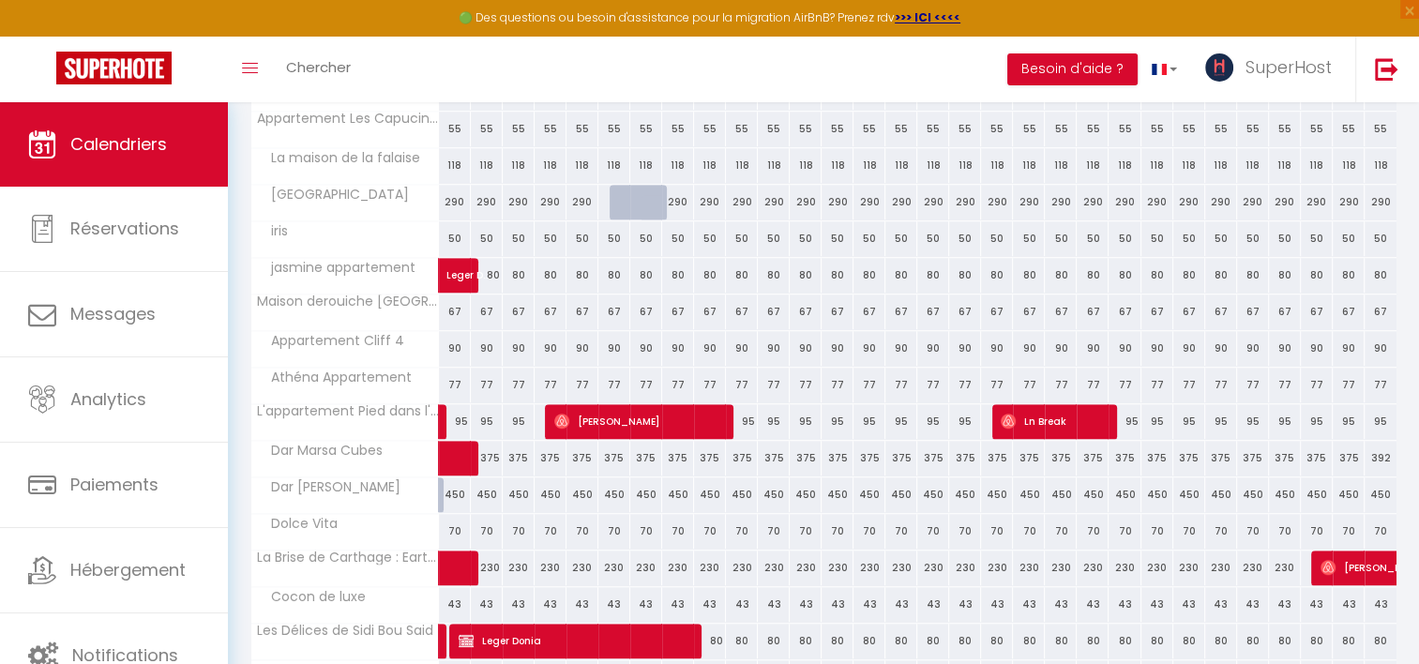
scroll to position [1768, 0]
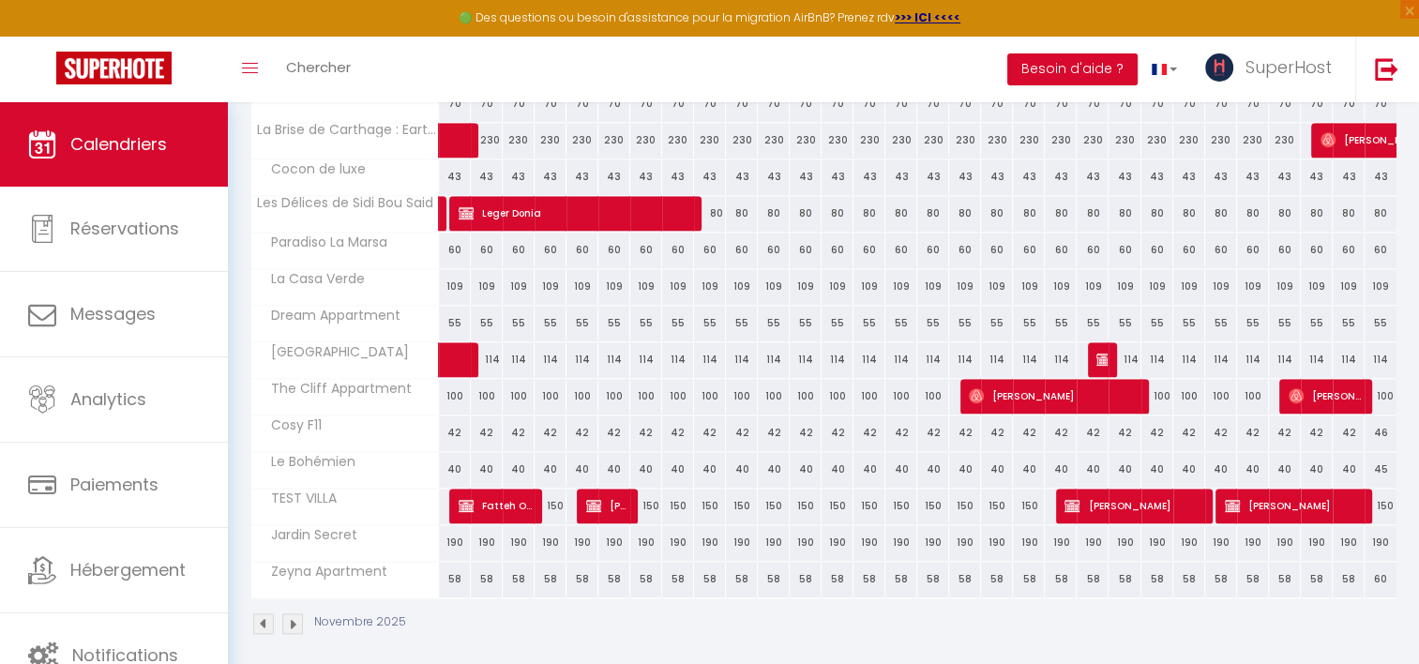
click at [462, 242] on div "60" at bounding box center [455, 250] width 32 height 35
type input "60"
type input "[DATE]"
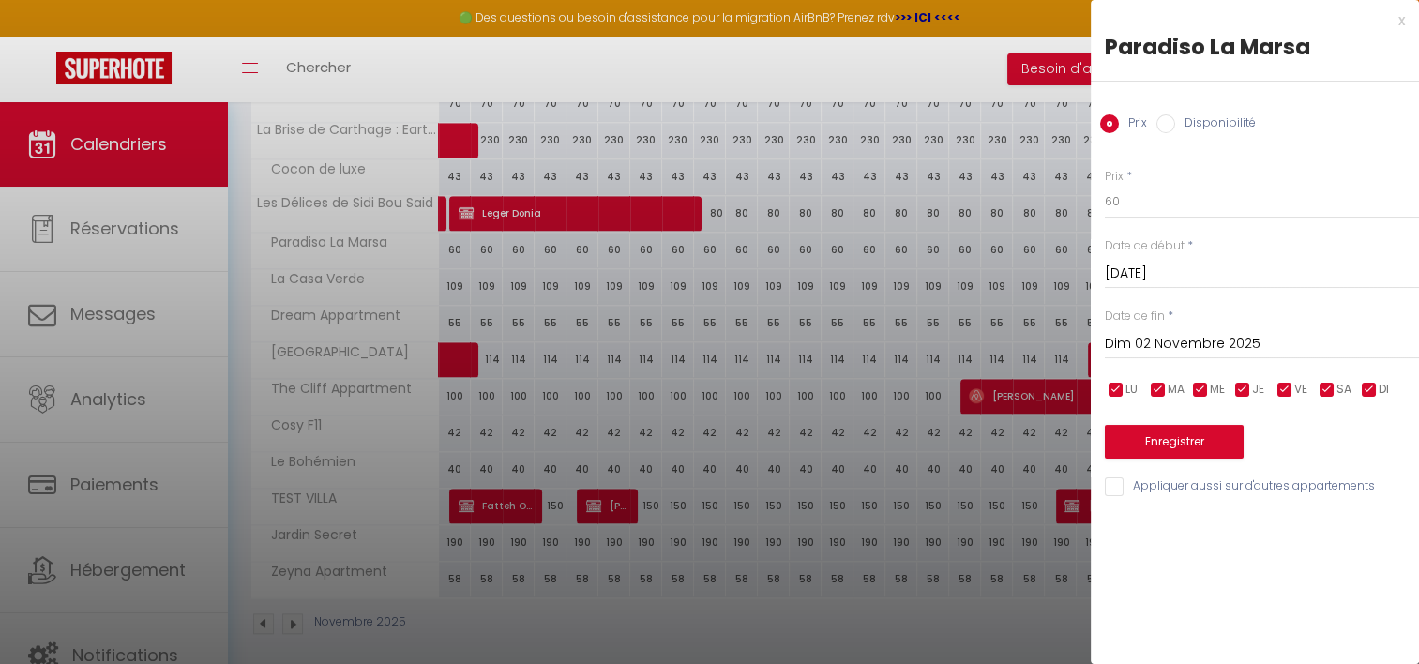
click at [1125, 354] on input "Dim 02 Novembre 2025" at bounding box center [1262, 344] width 314 height 24
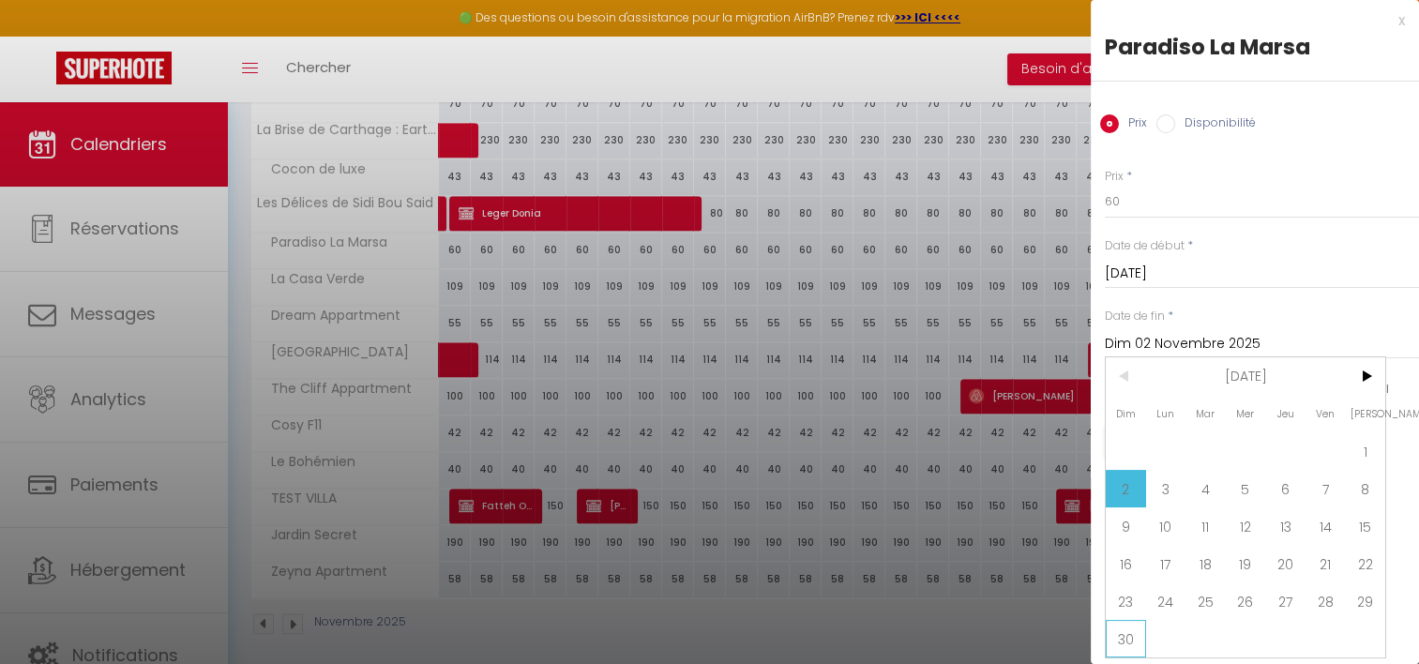
click at [1140, 635] on span "30" at bounding box center [1126, 639] width 40 height 38
type input "Dim 30 Novembre 2025"
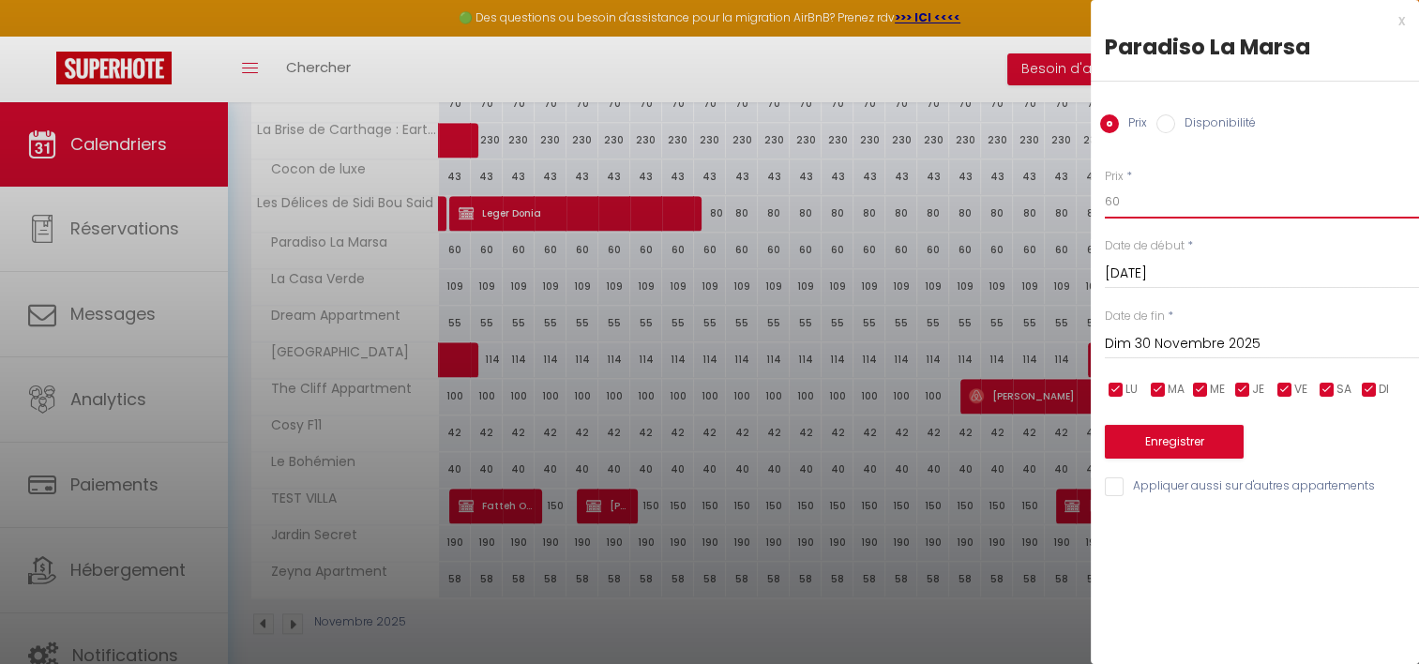
click at [1163, 206] on input "60" at bounding box center [1262, 202] width 314 height 34
type input "55"
click at [1168, 428] on button "Enregistrer" at bounding box center [1174, 442] width 139 height 34
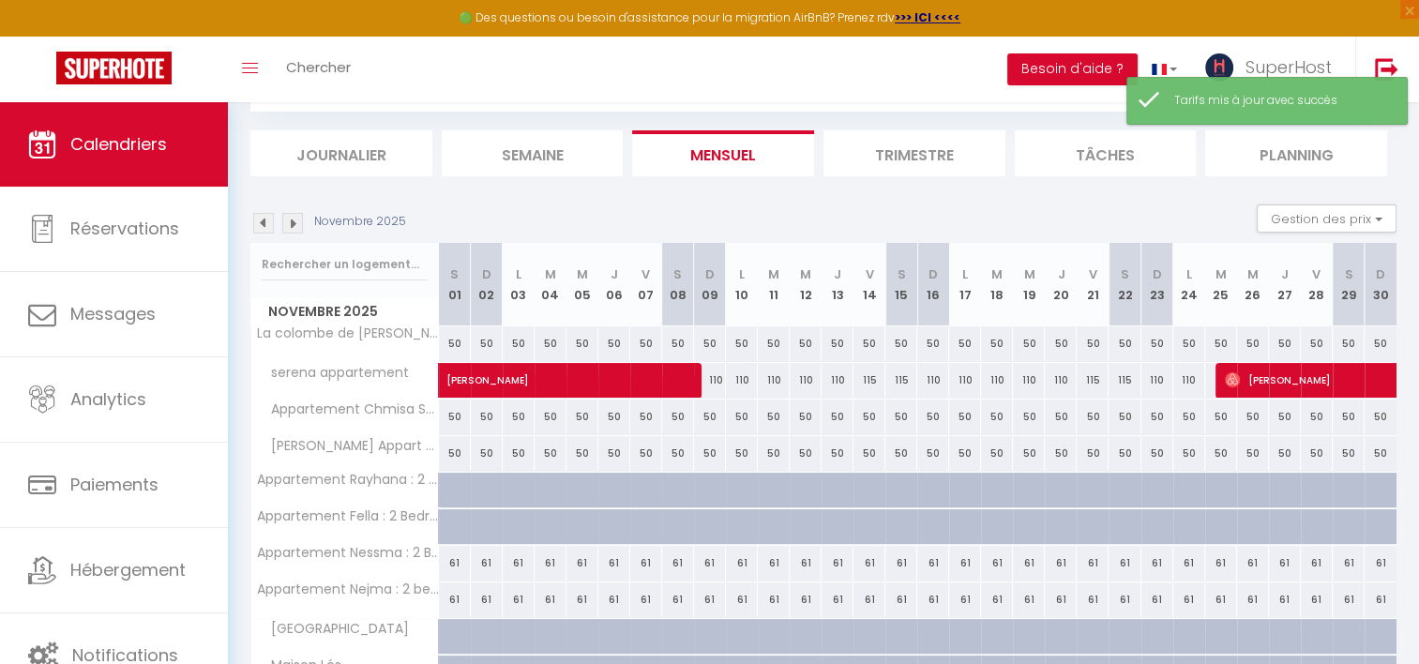
scroll to position [612, 0]
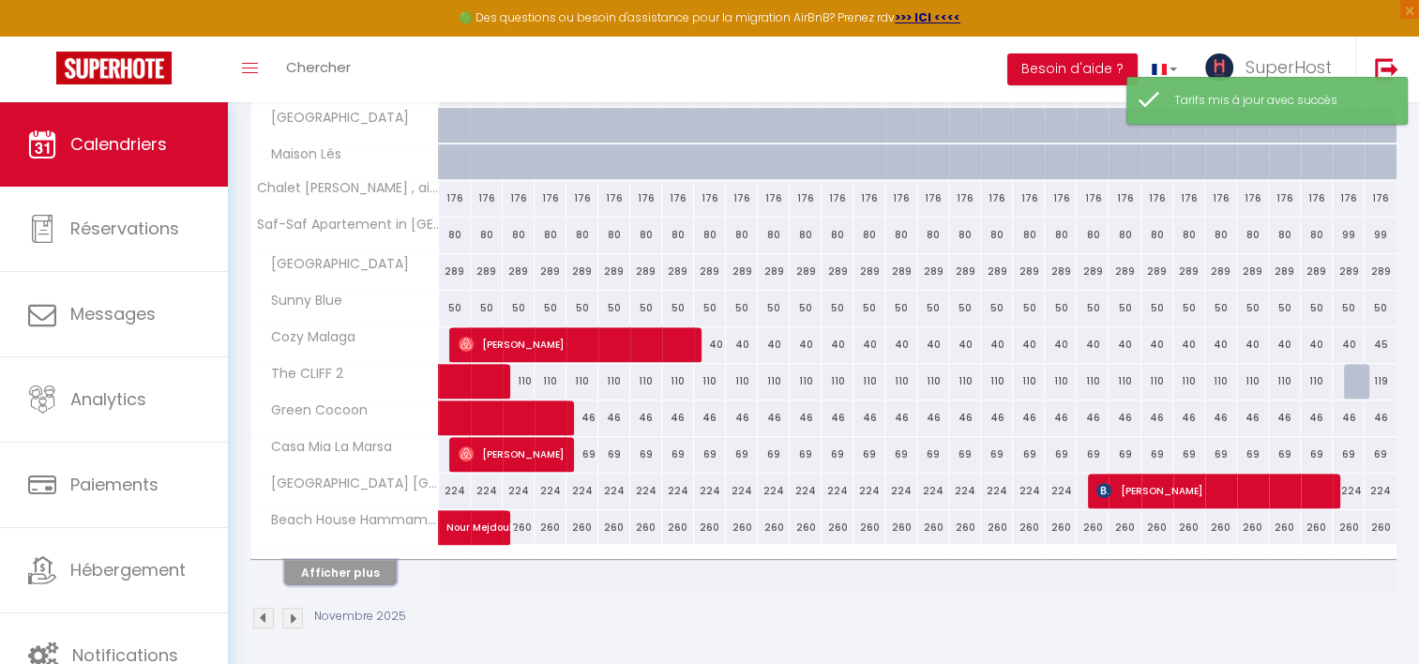
click at [327, 570] on button "Afficher plus" at bounding box center [340, 572] width 113 height 25
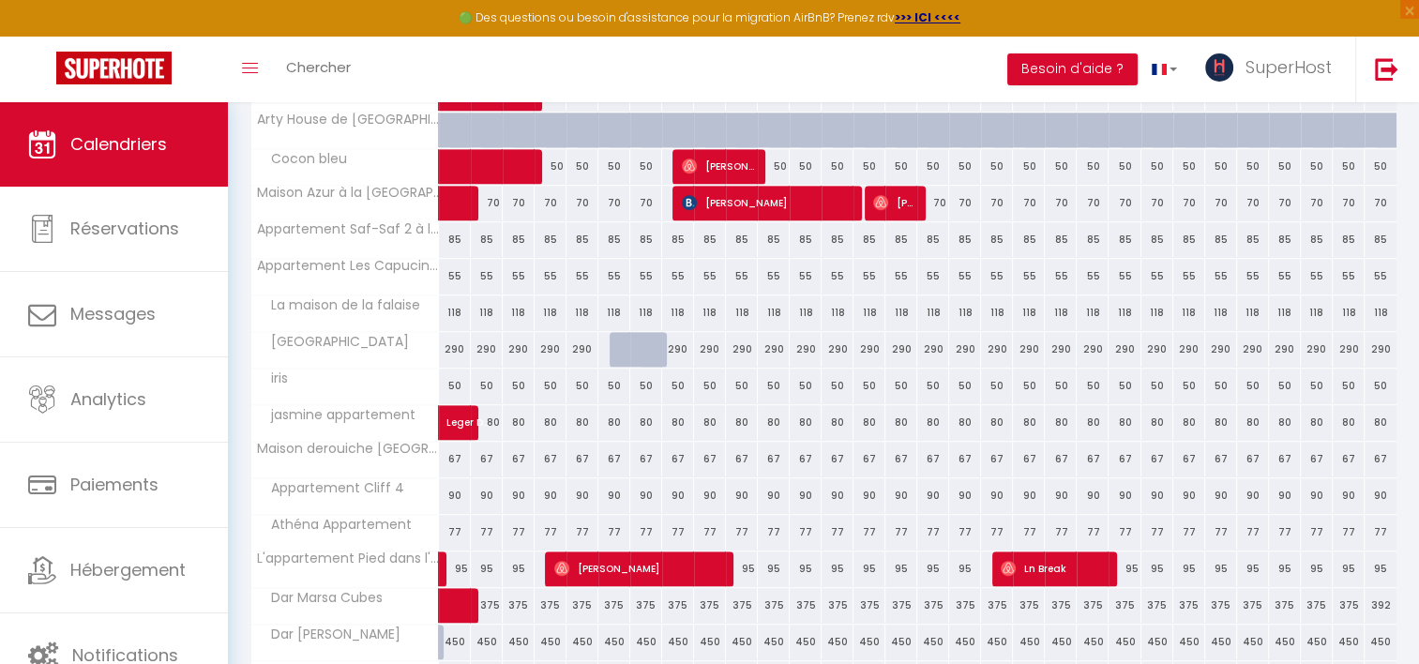
scroll to position [1340, 0]
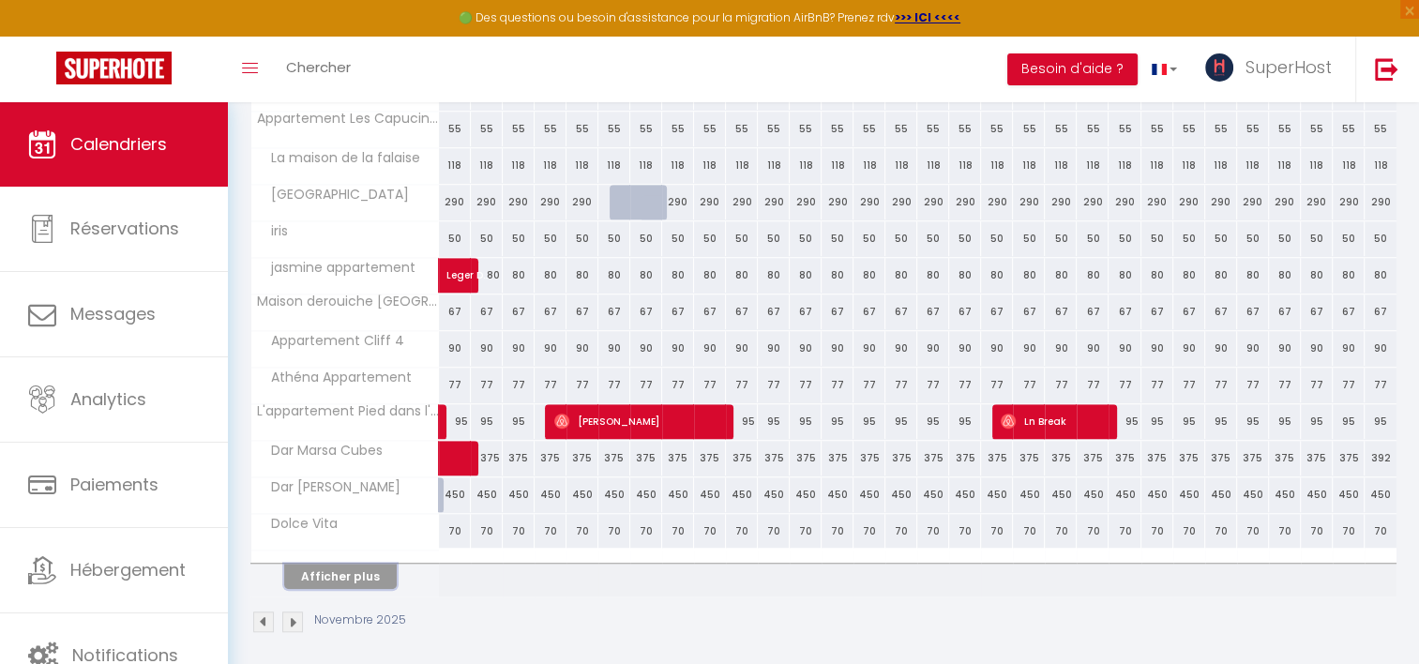
click at [371, 570] on button "Afficher plus" at bounding box center [340, 576] width 113 height 25
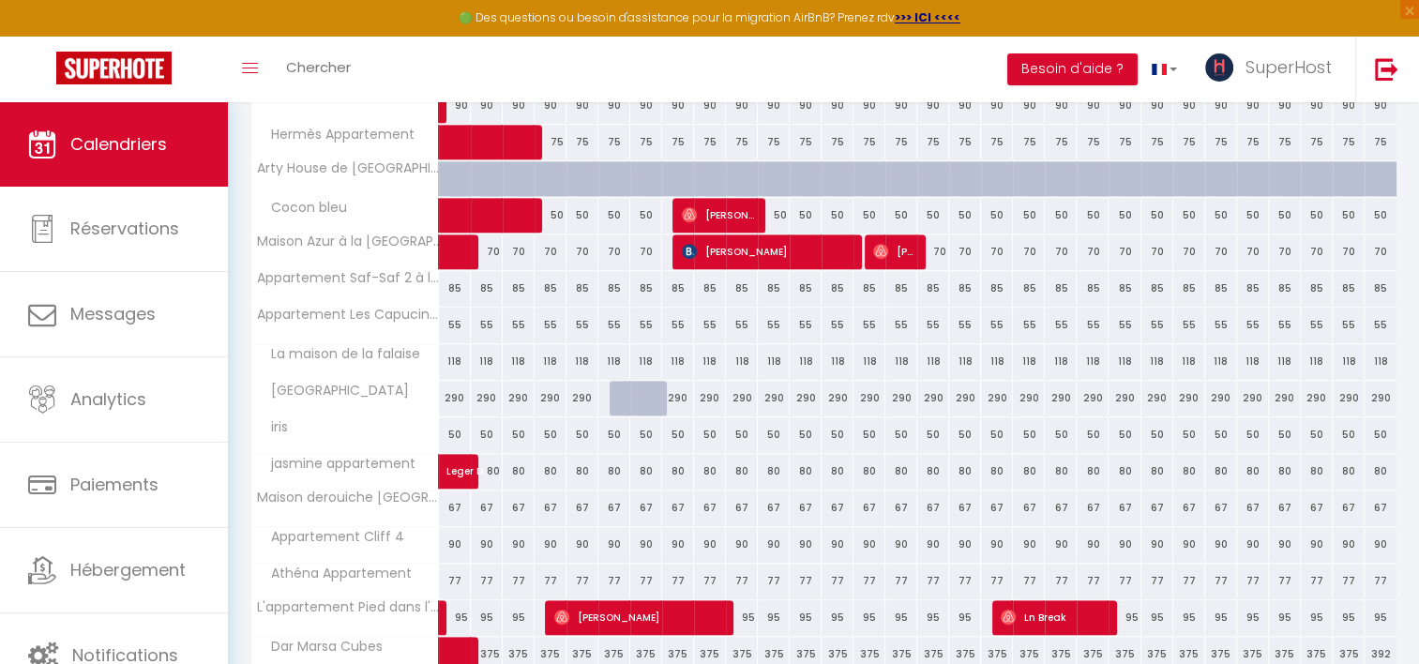
scroll to position [1136, 0]
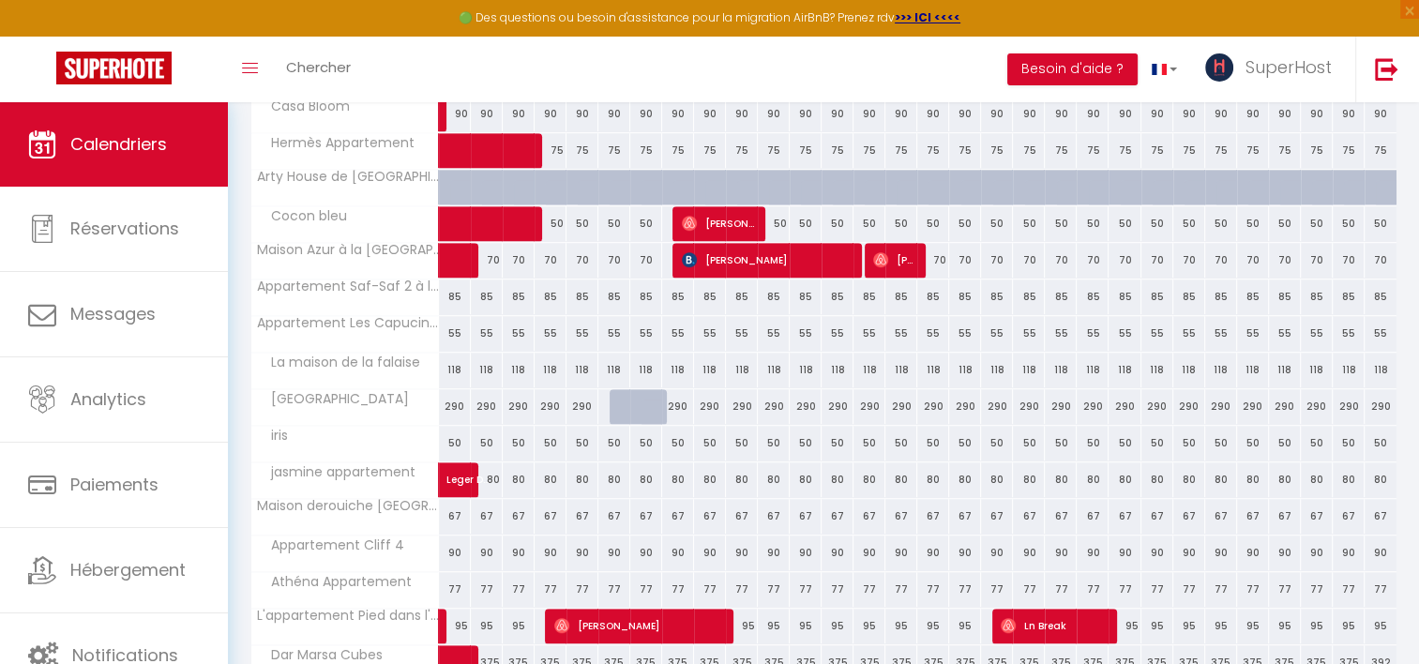
click at [450, 363] on div "118" at bounding box center [455, 370] width 32 height 35
type input "118"
type input "[DATE]"
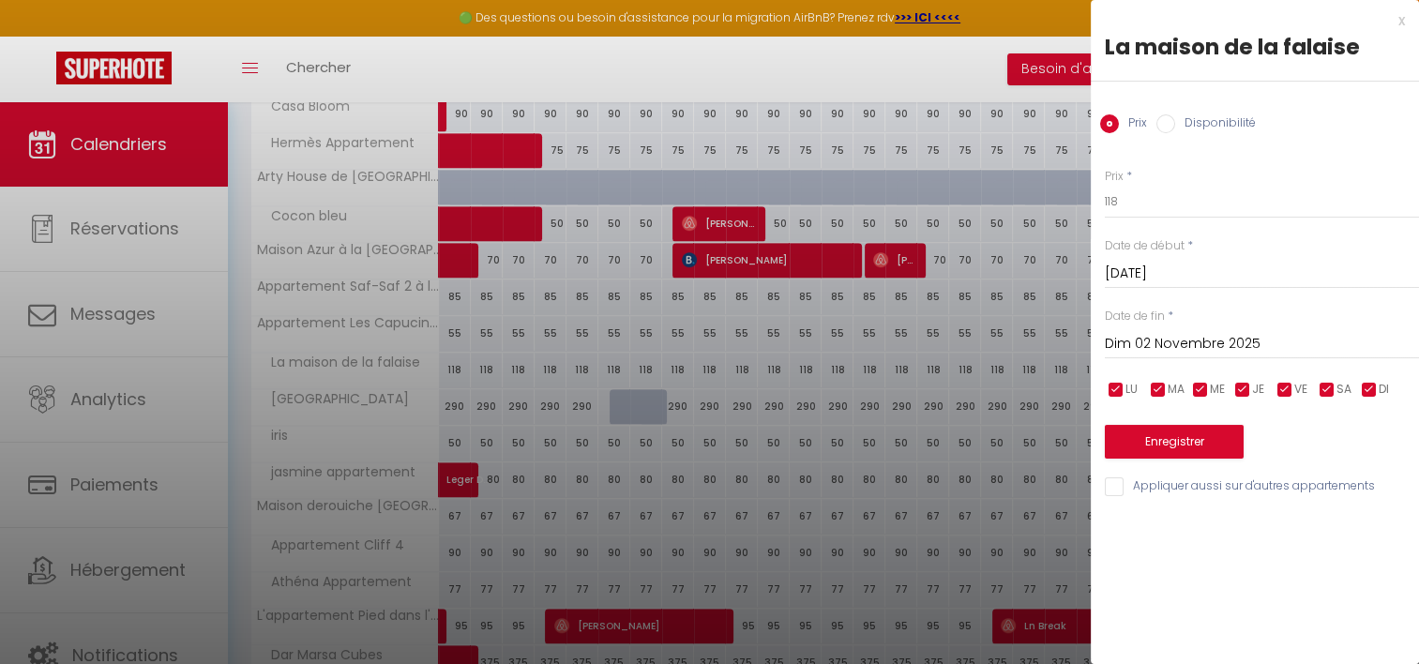
click at [1148, 334] on input "Dim 02 Novembre 2025" at bounding box center [1262, 344] width 314 height 24
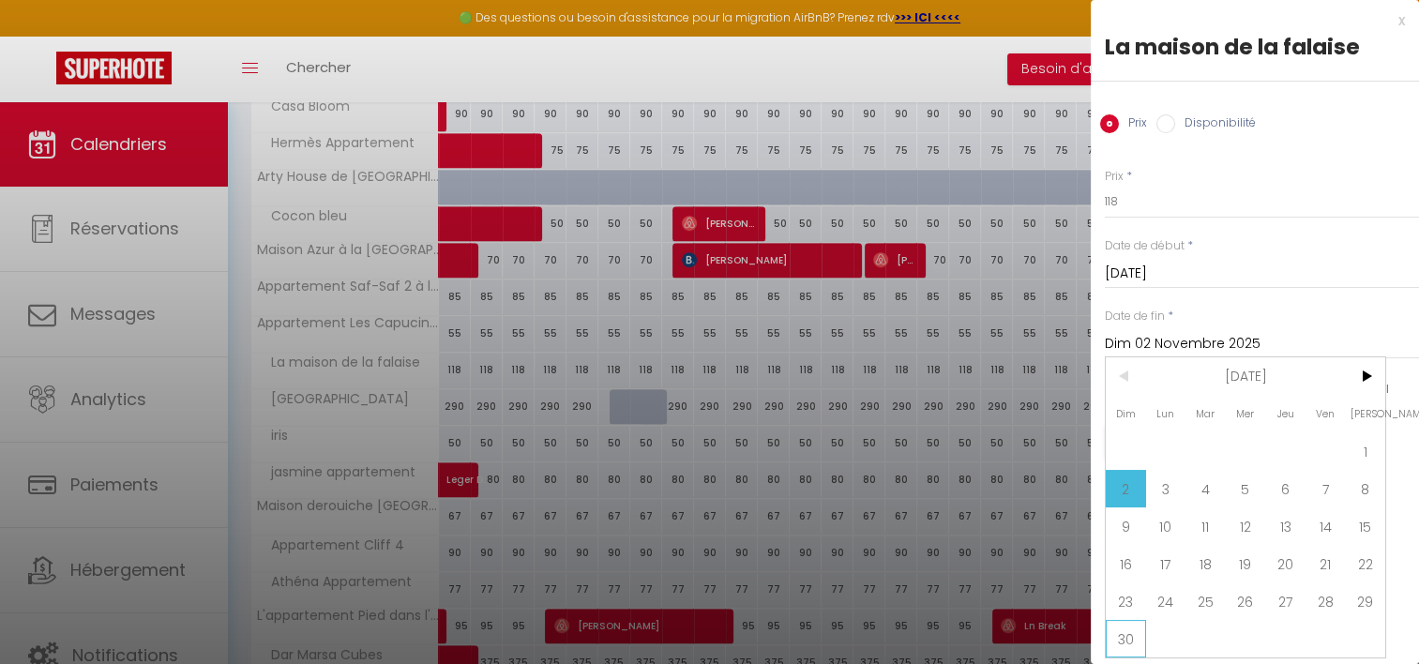
click at [1131, 642] on span "30" at bounding box center [1126, 639] width 40 height 38
type input "Dim 30 Novembre 2025"
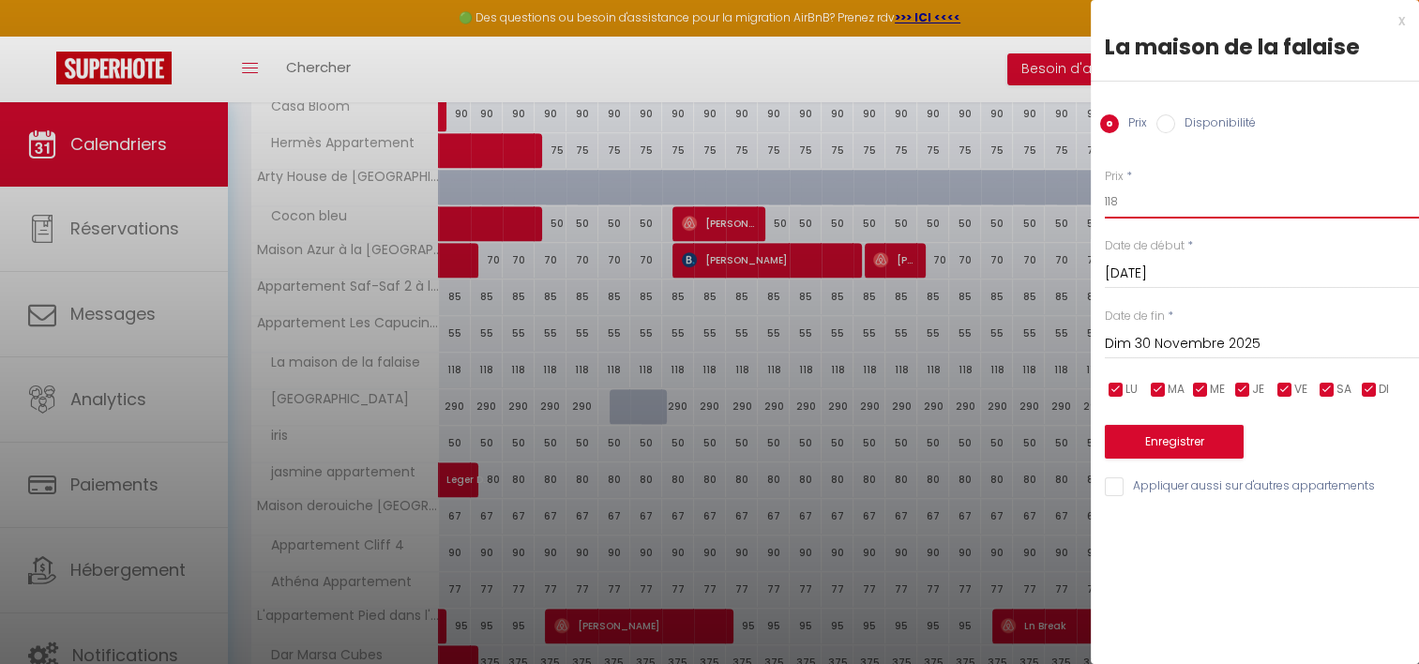
click at [1138, 208] on input "118" at bounding box center [1262, 202] width 314 height 34
type input "114"
click at [1162, 432] on button "Enregistrer" at bounding box center [1174, 442] width 139 height 34
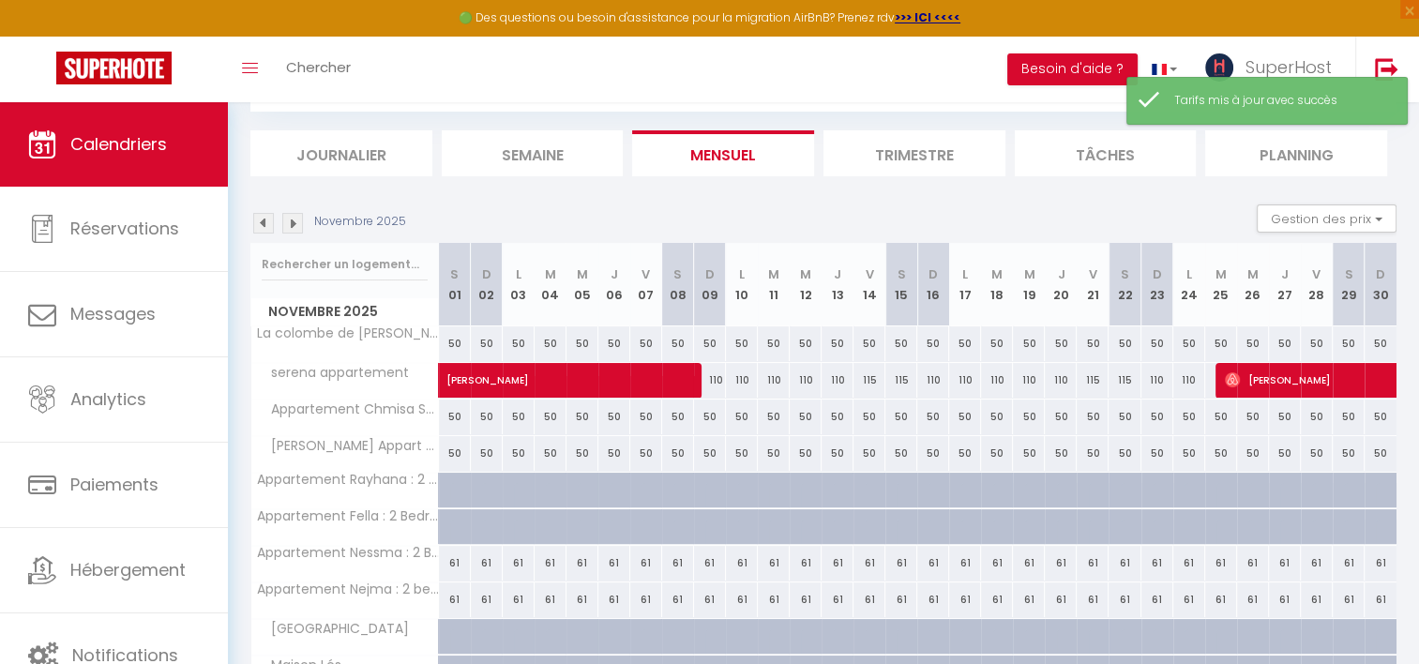
scroll to position [612, 0]
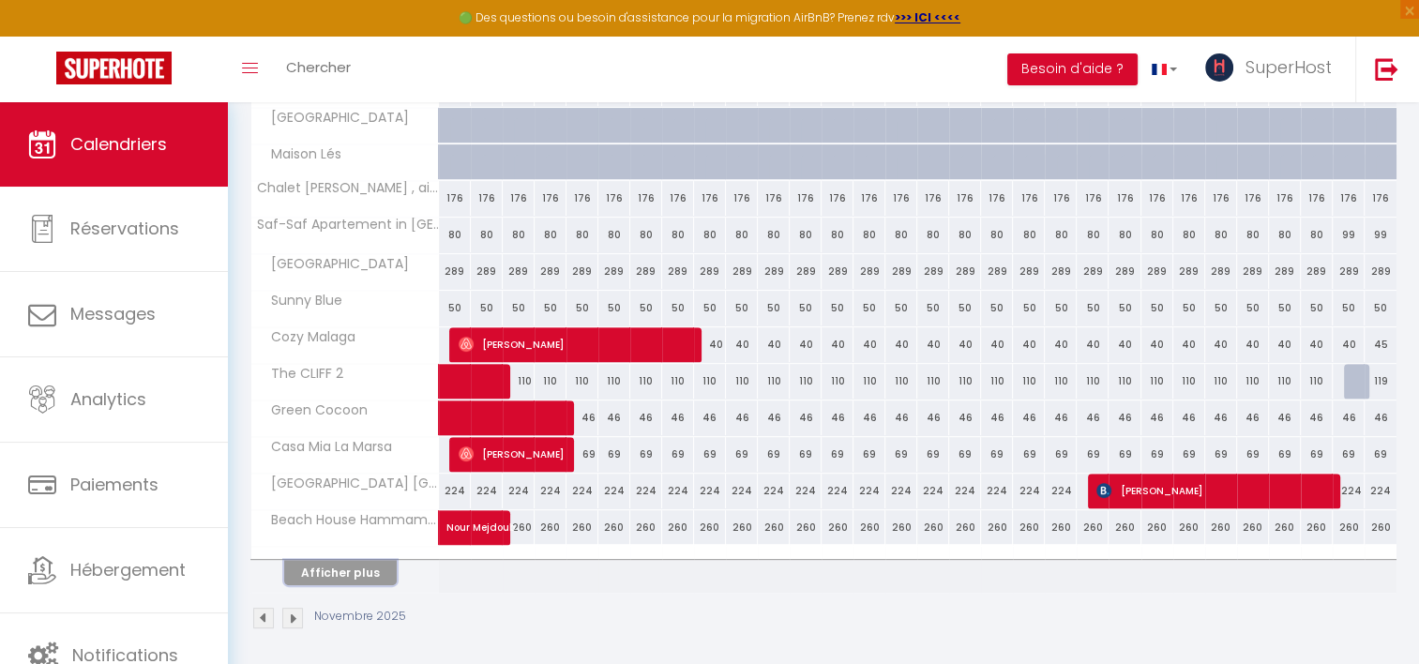
click at [382, 565] on button "Afficher plus" at bounding box center [340, 572] width 113 height 25
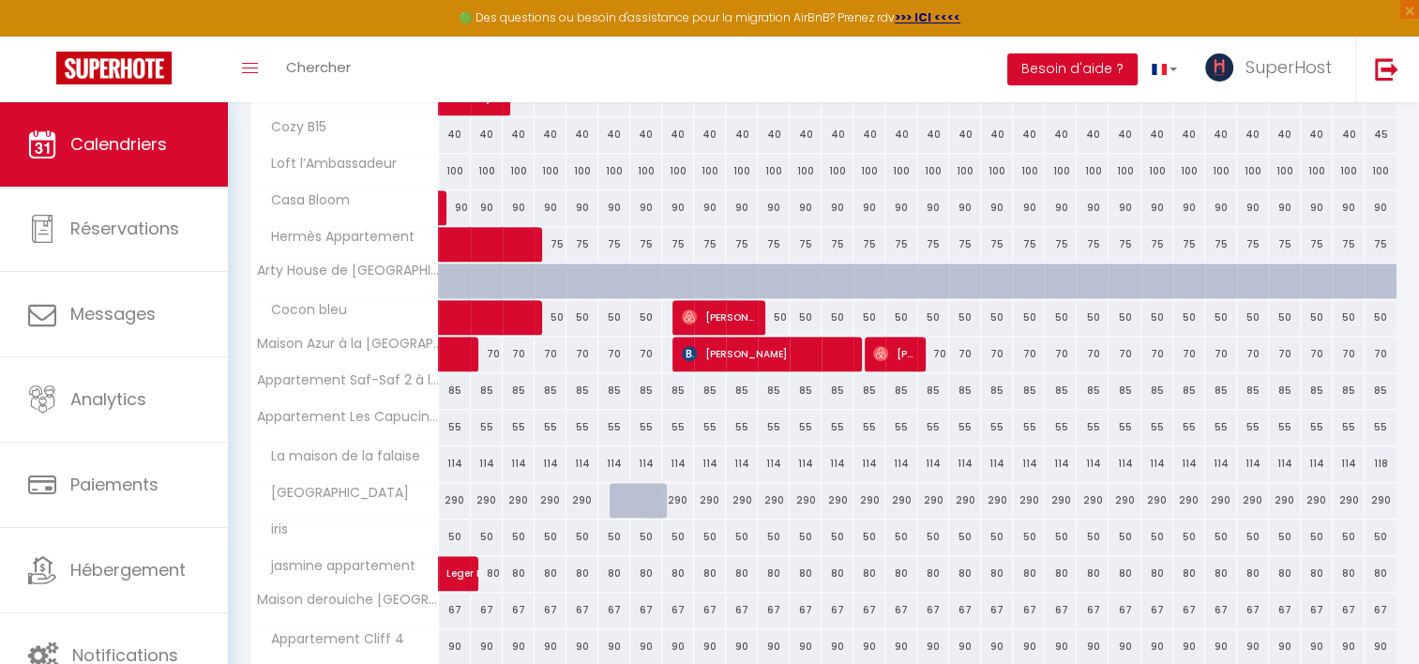
scroll to position [1048, 0]
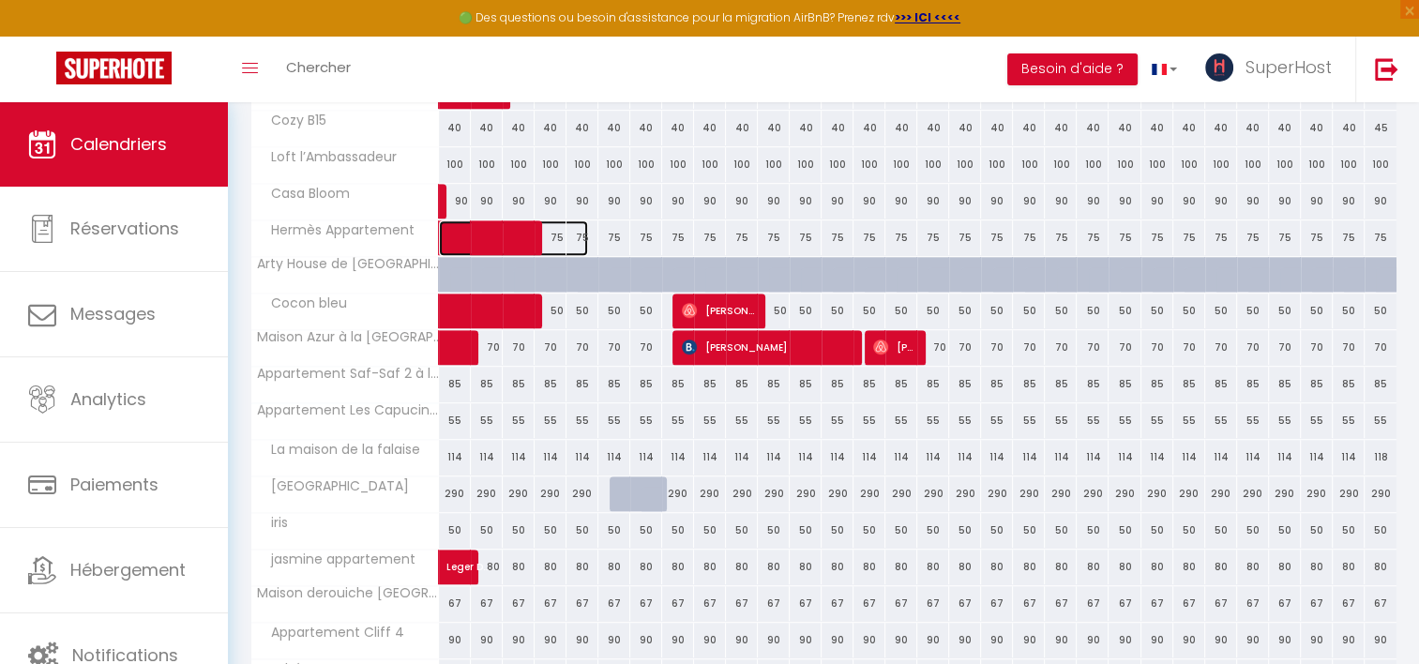
click at [551, 232] on span at bounding box center [523, 238] width 129 height 36
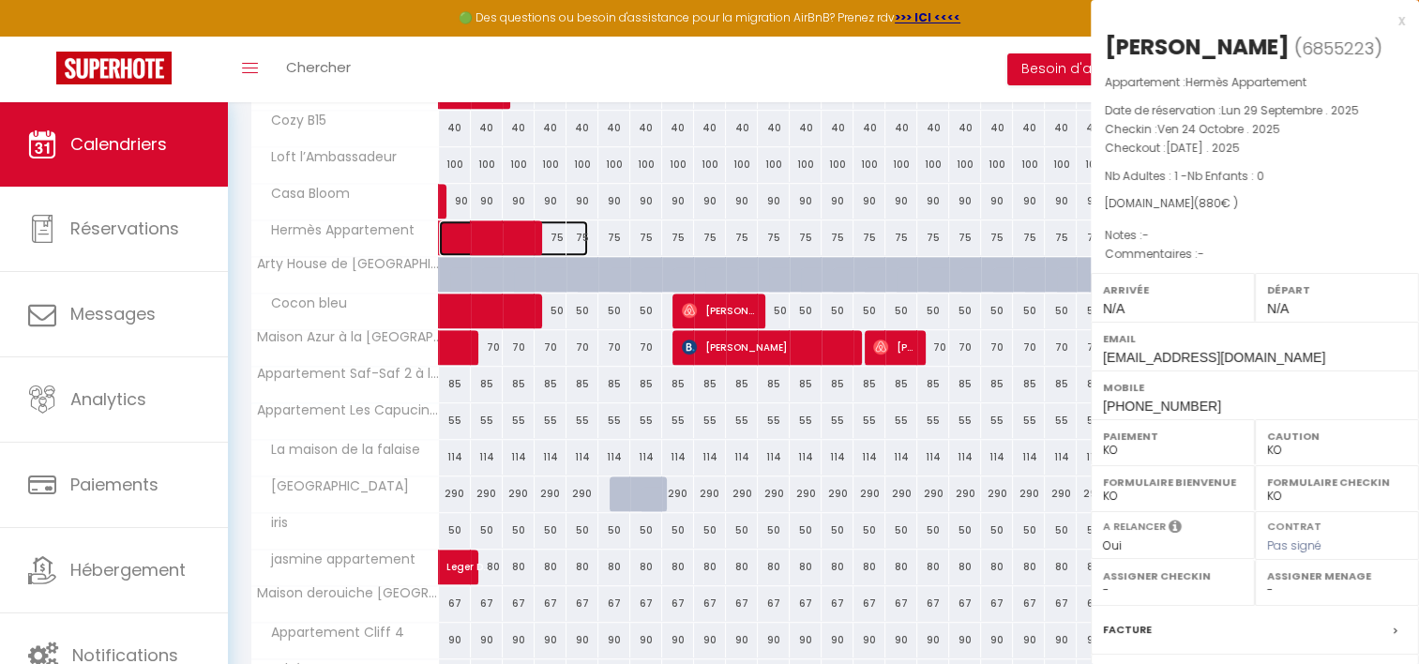
select select "OK"
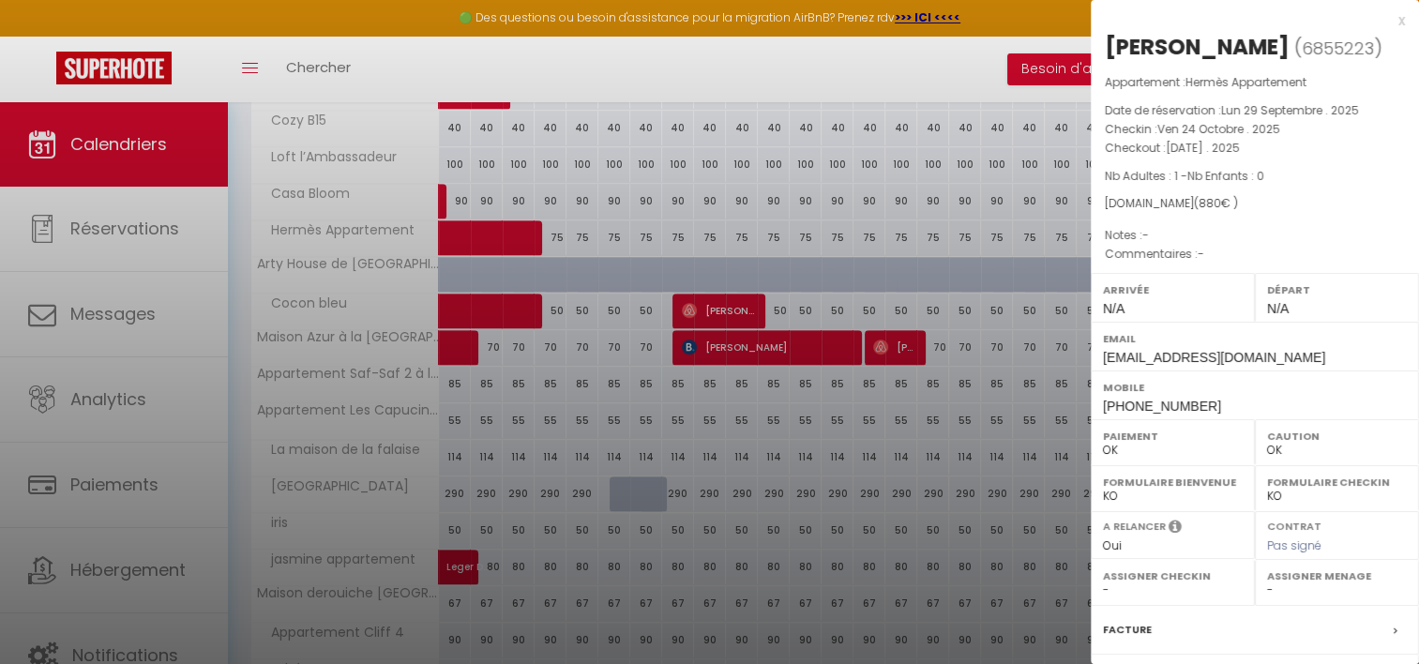
click at [609, 292] on div at bounding box center [709, 332] width 1419 height 664
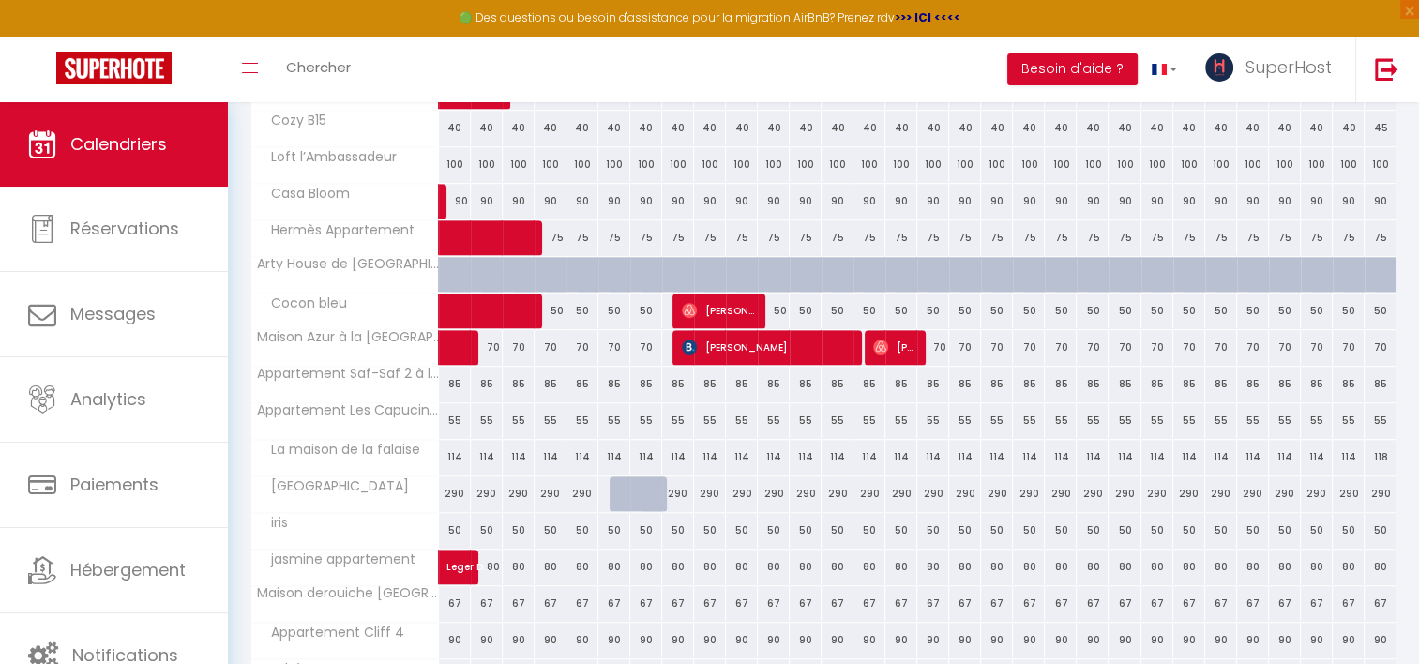
click at [608, 233] on div "75" at bounding box center [614, 237] width 32 height 35
type input "75"
type input "Jeu 06 Novembre 2025"
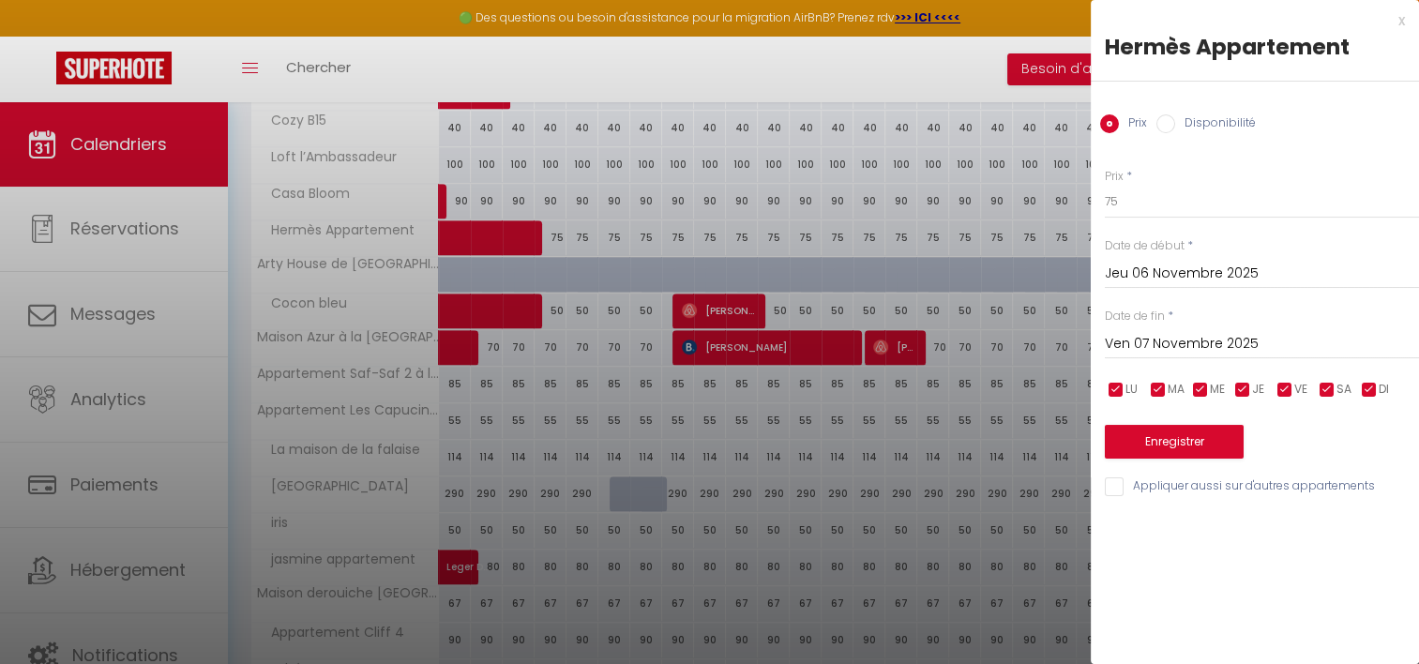
click at [1124, 339] on input "Ven 07 Novembre 2025" at bounding box center [1262, 344] width 314 height 24
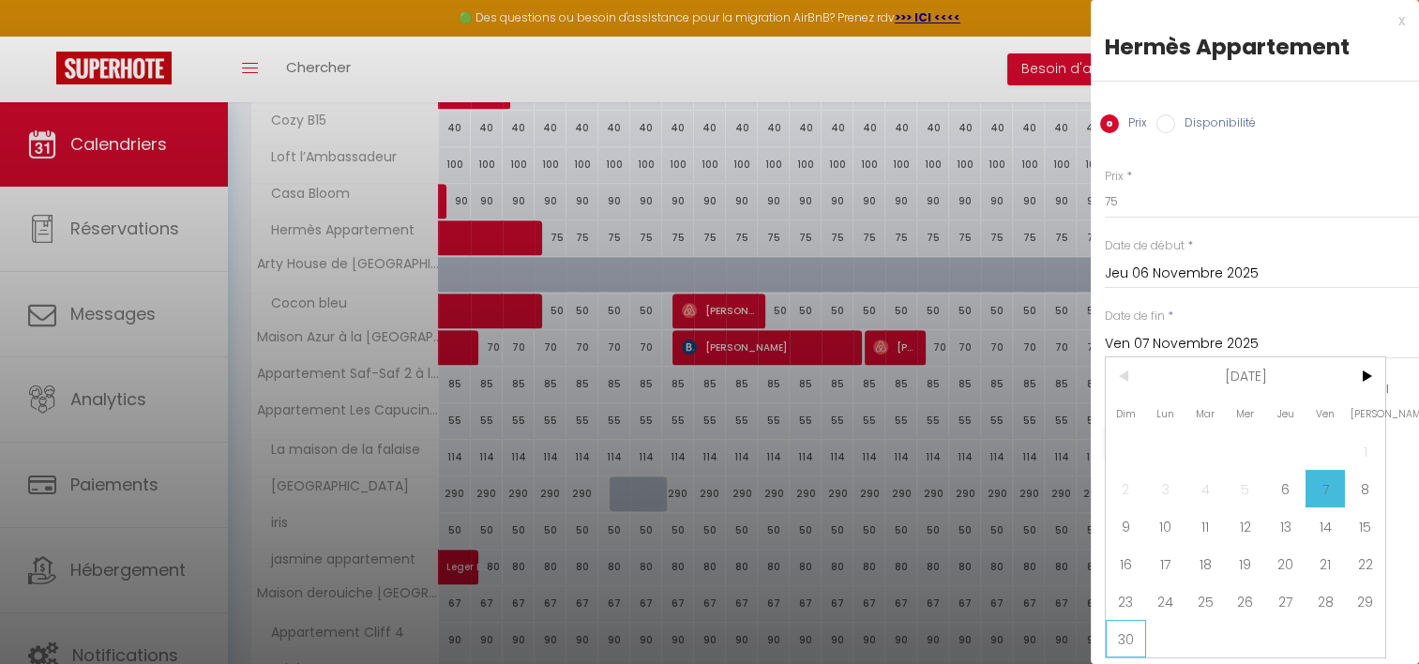
click at [1130, 631] on span "30" at bounding box center [1126, 639] width 40 height 38
type input "Dim 30 Novembre 2025"
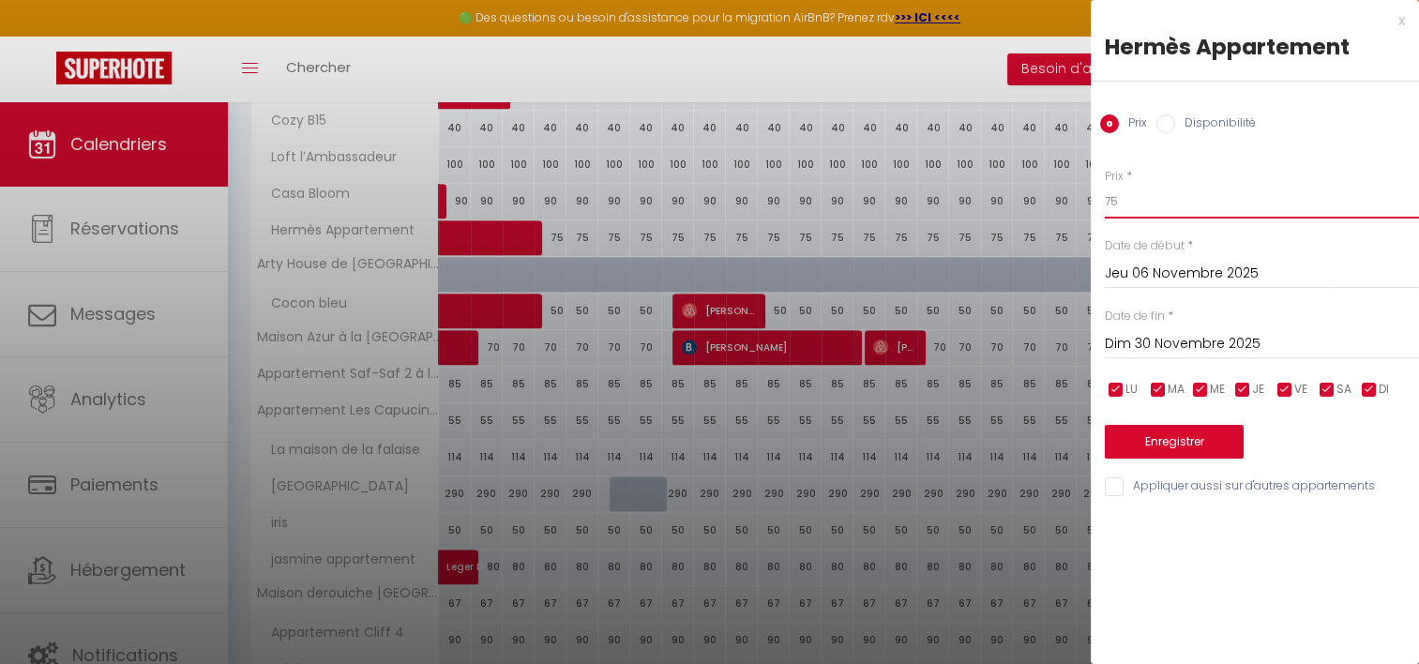
click at [1118, 205] on input "75" at bounding box center [1262, 202] width 314 height 34
type input "68"
click at [1157, 437] on button "Enregistrer" at bounding box center [1174, 442] width 139 height 34
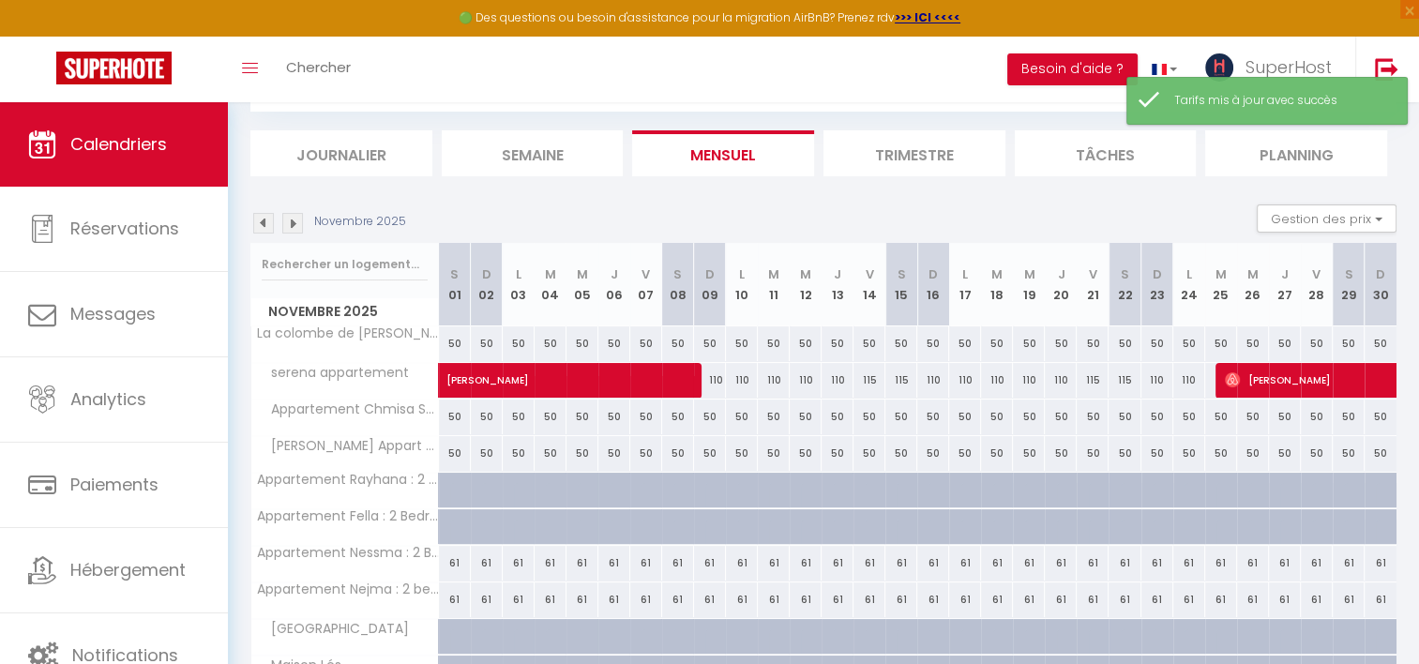
scroll to position [612, 0]
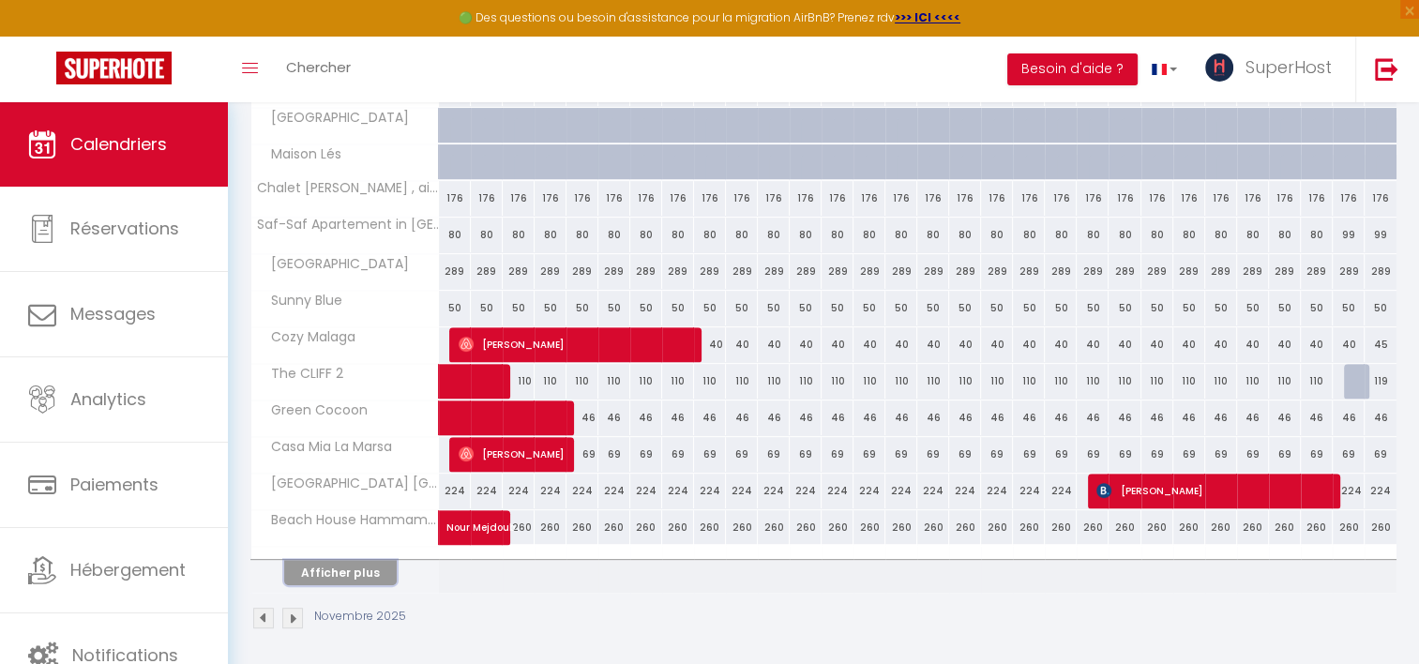
click at [349, 566] on button "Afficher plus" at bounding box center [340, 572] width 113 height 25
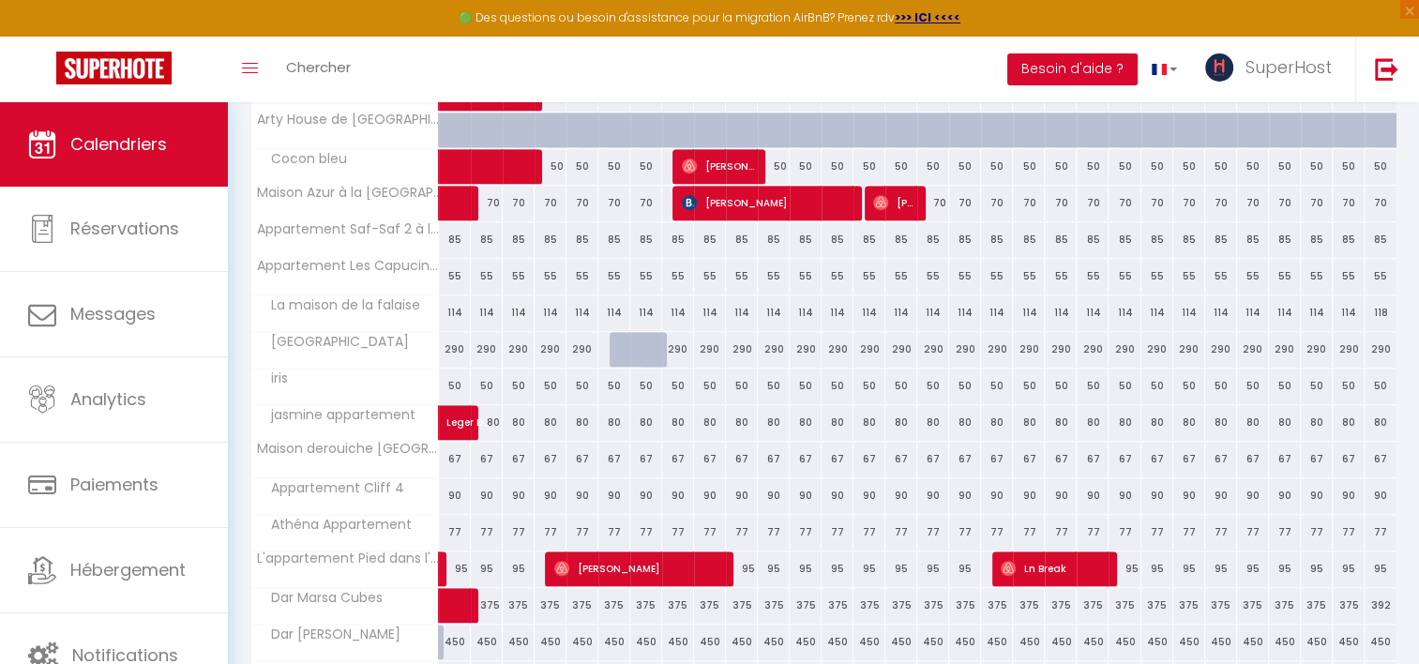
scroll to position [1340, 0]
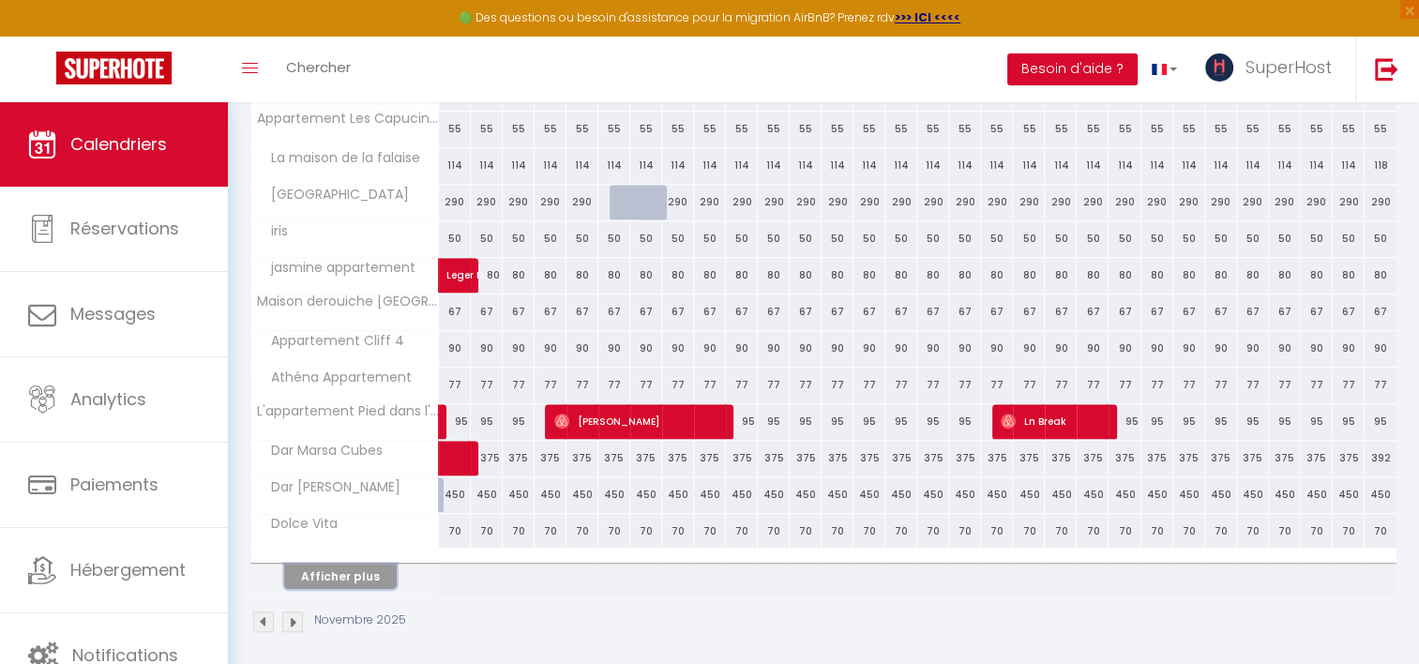
click at [353, 564] on button "Afficher plus" at bounding box center [340, 576] width 113 height 25
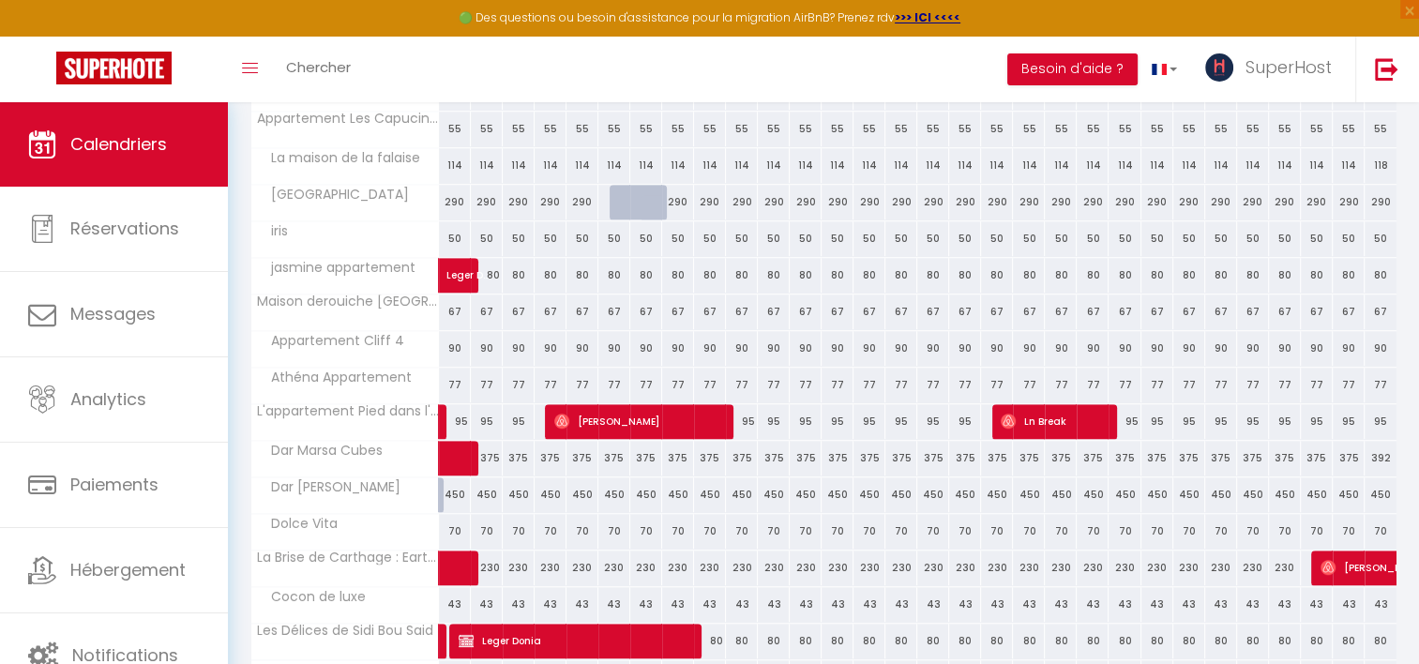
scroll to position [1768, 0]
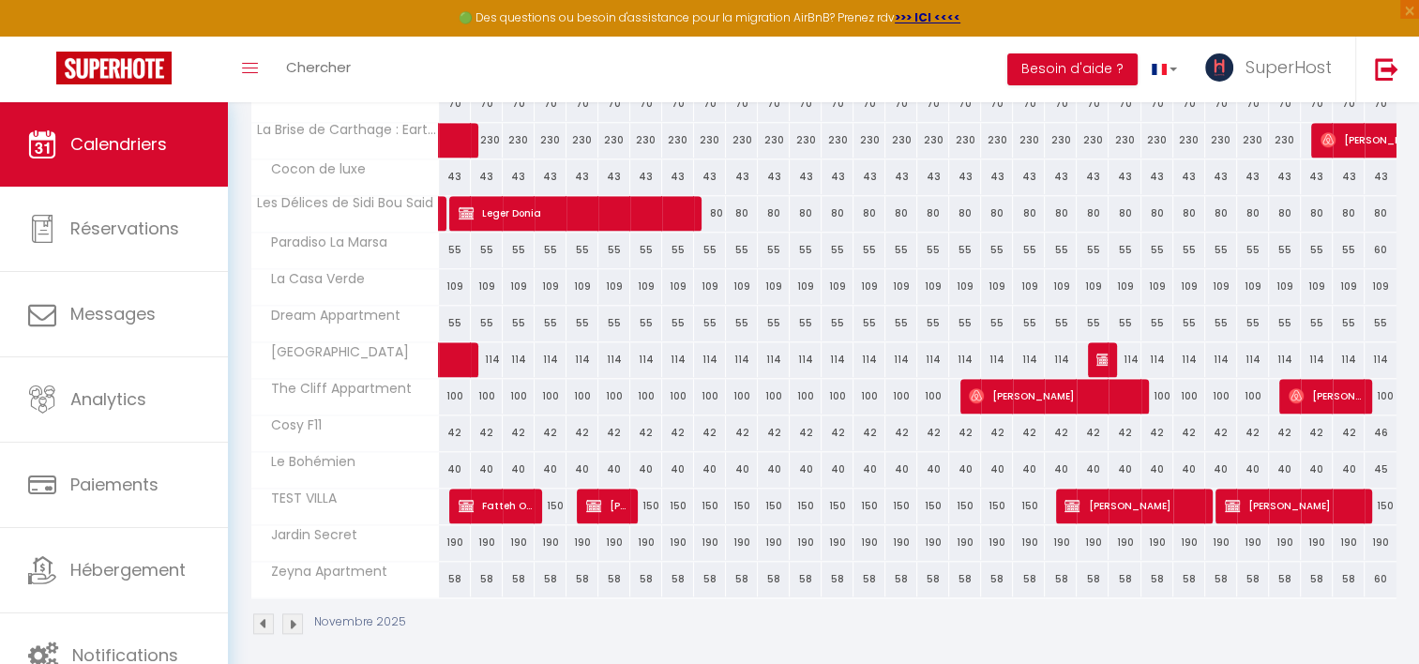
click at [722, 216] on div "80" at bounding box center [710, 213] width 32 height 35
type input "80"
type input "Dim 09 Novembre 2025"
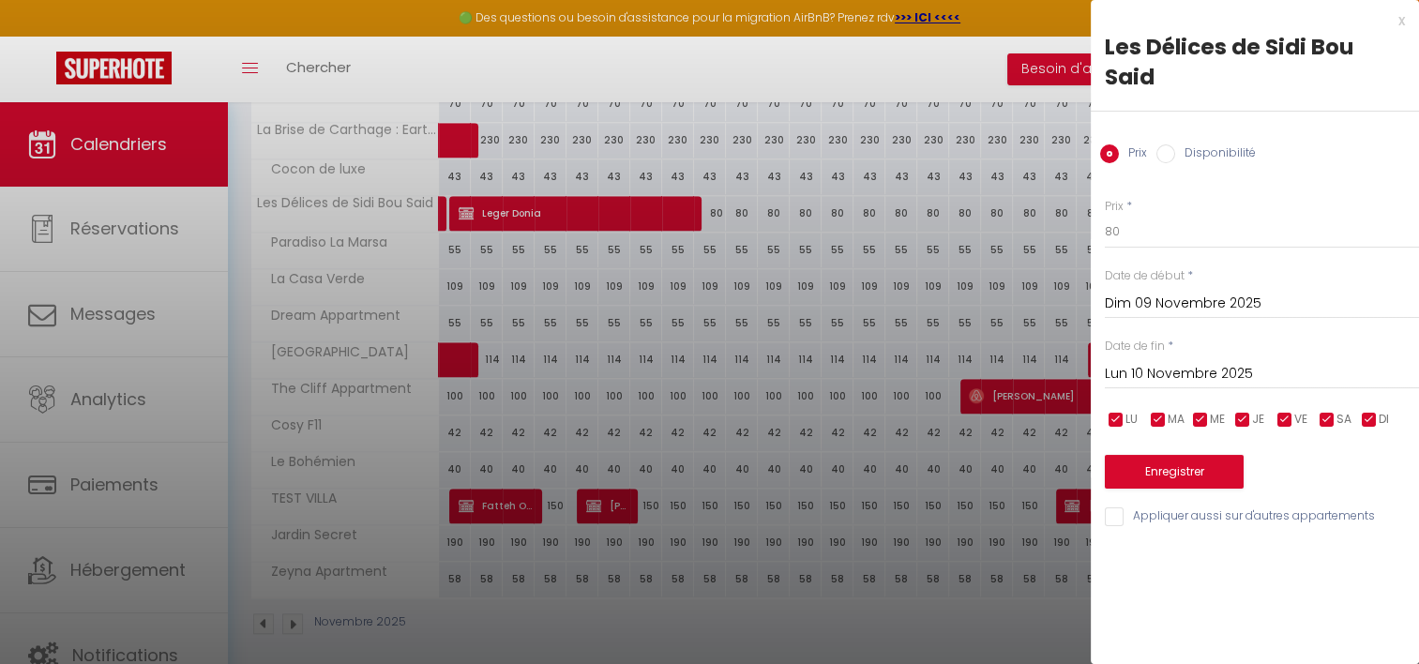
click at [1125, 362] on input "Lun 10 Novembre 2025" at bounding box center [1262, 374] width 314 height 24
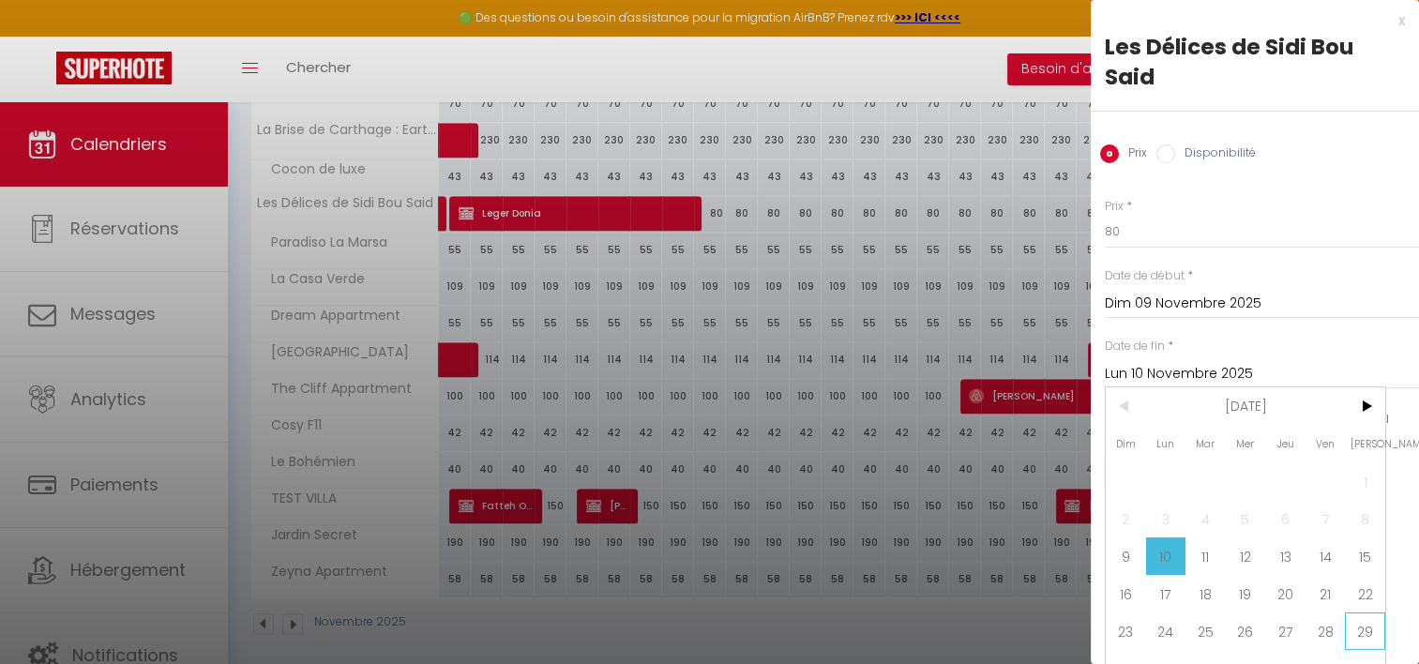
click at [1356, 627] on span "29" at bounding box center [1365, 631] width 40 height 38
type input "[DATE]"
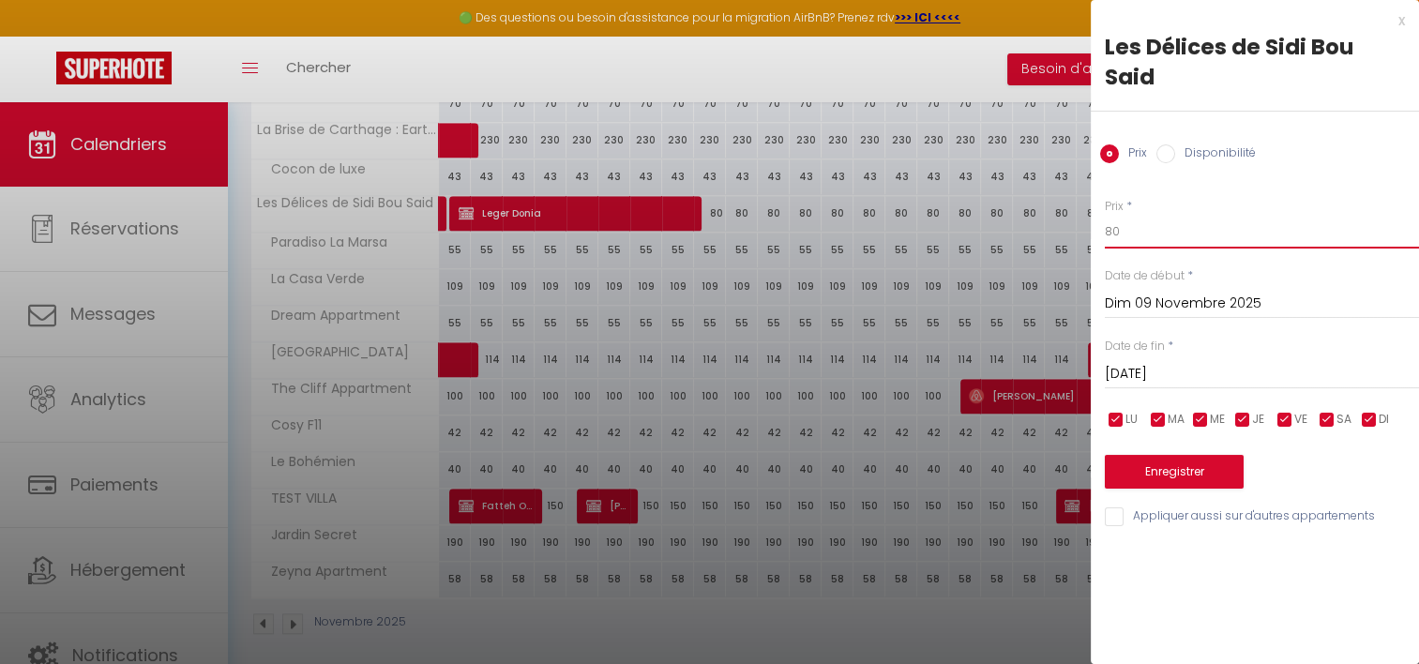
click at [1127, 215] on input "80" at bounding box center [1262, 232] width 314 height 34
type input "75"
click at [1140, 455] on button "Enregistrer" at bounding box center [1174, 472] width 139 height 34
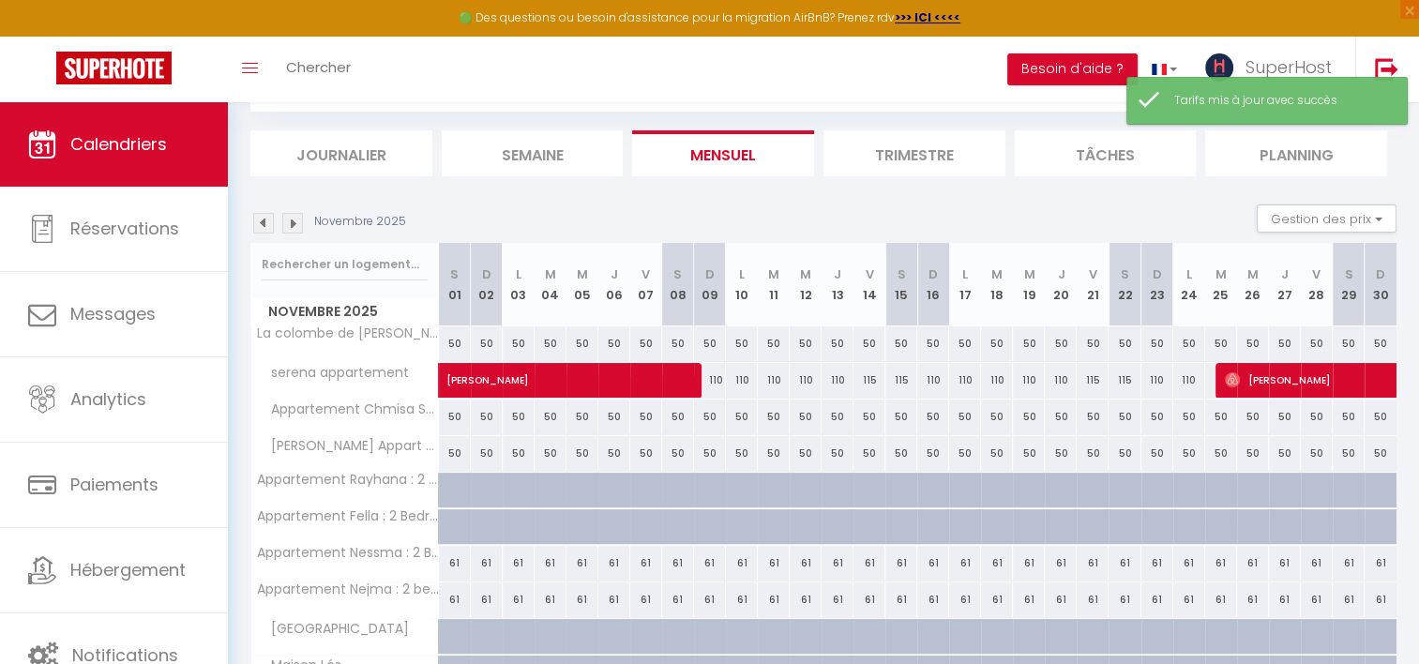
scroll to position [612, 0]
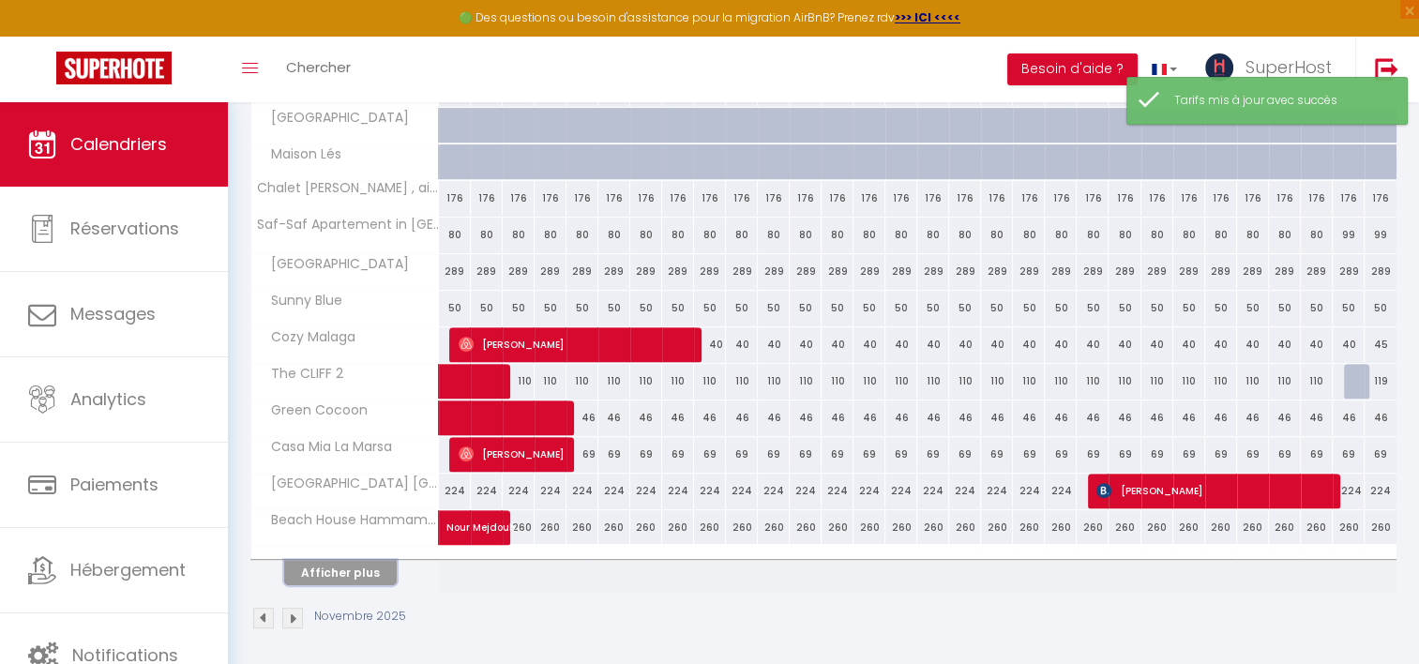
click at [319, 575] on button "Afficher plus" at bounding box center [340, 572] width 113 height 25
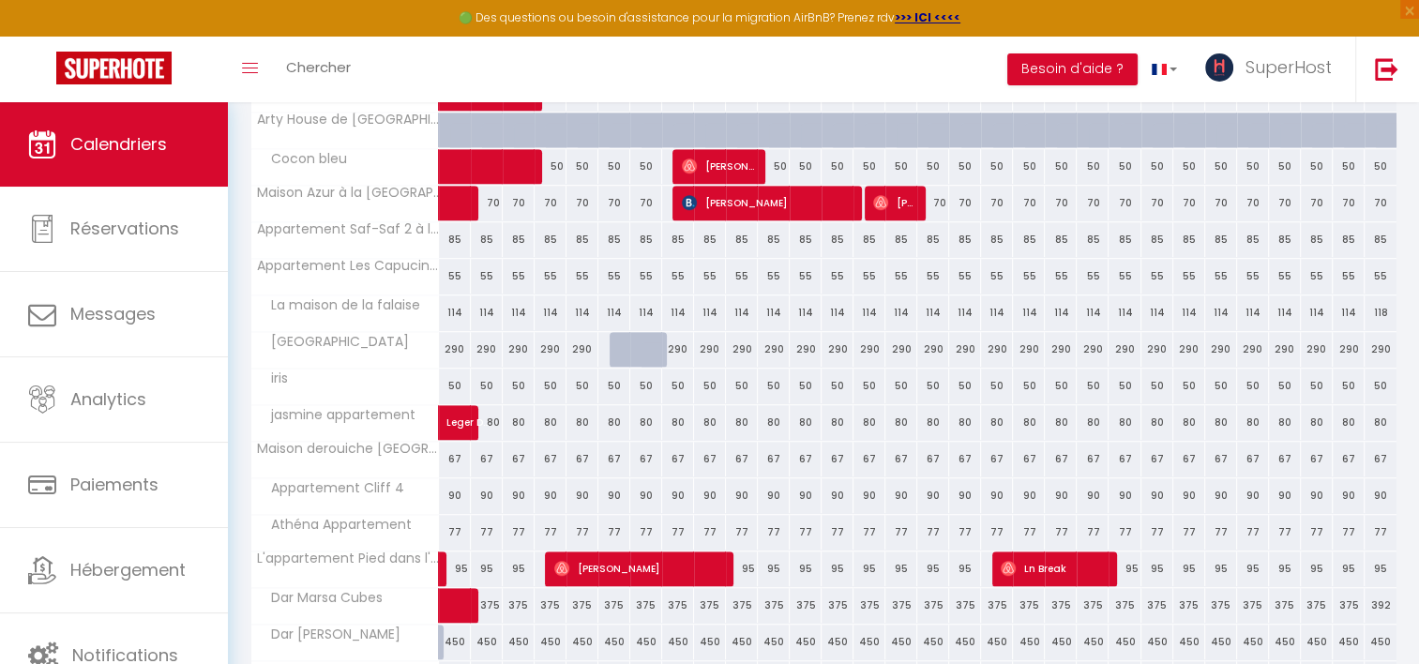
scroll to position [1340, 0]
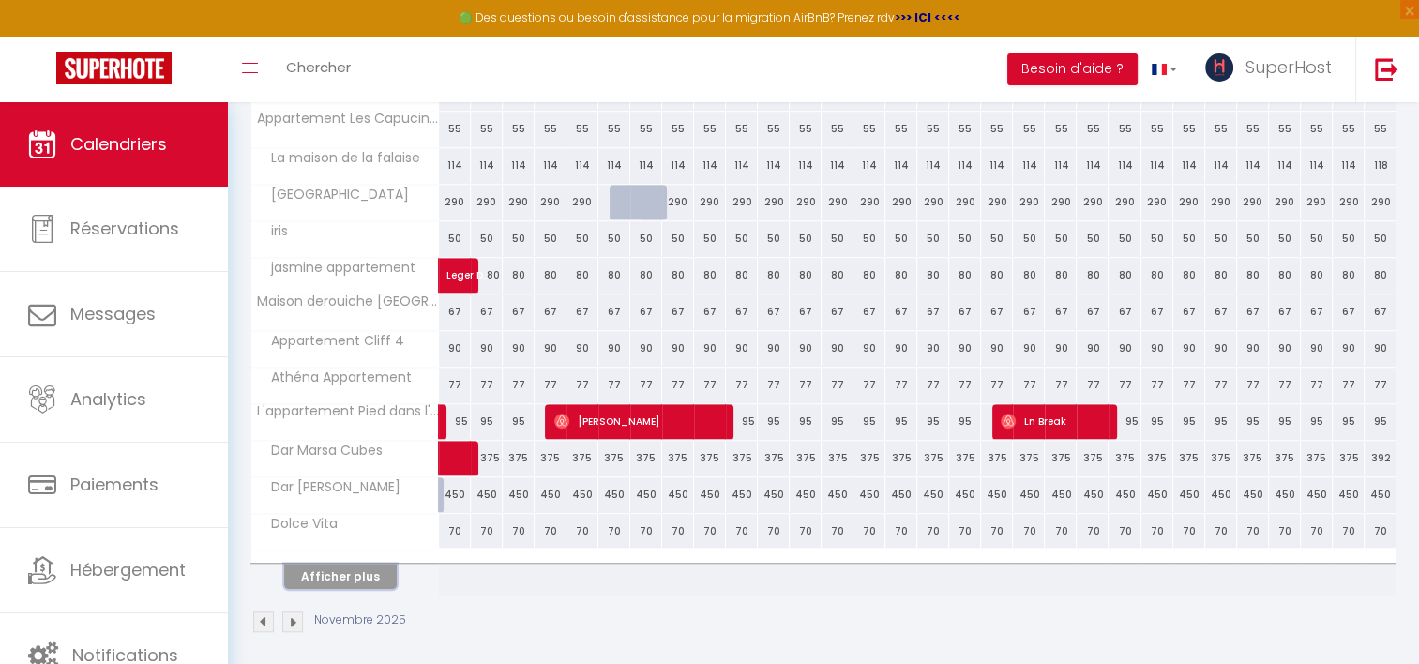
click at [384, 566] on button "Afficher plus" at bounding box center [340, 576] width 113 height 25
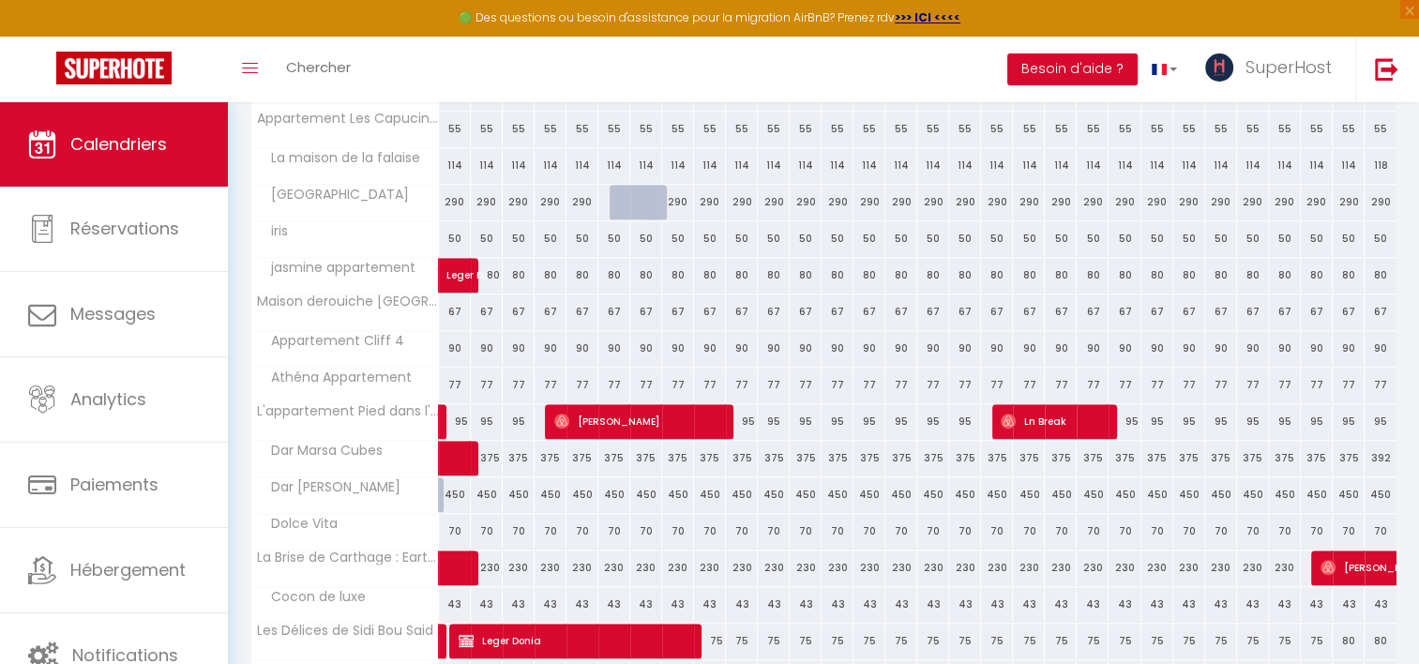
scroll to position [1768, 0]
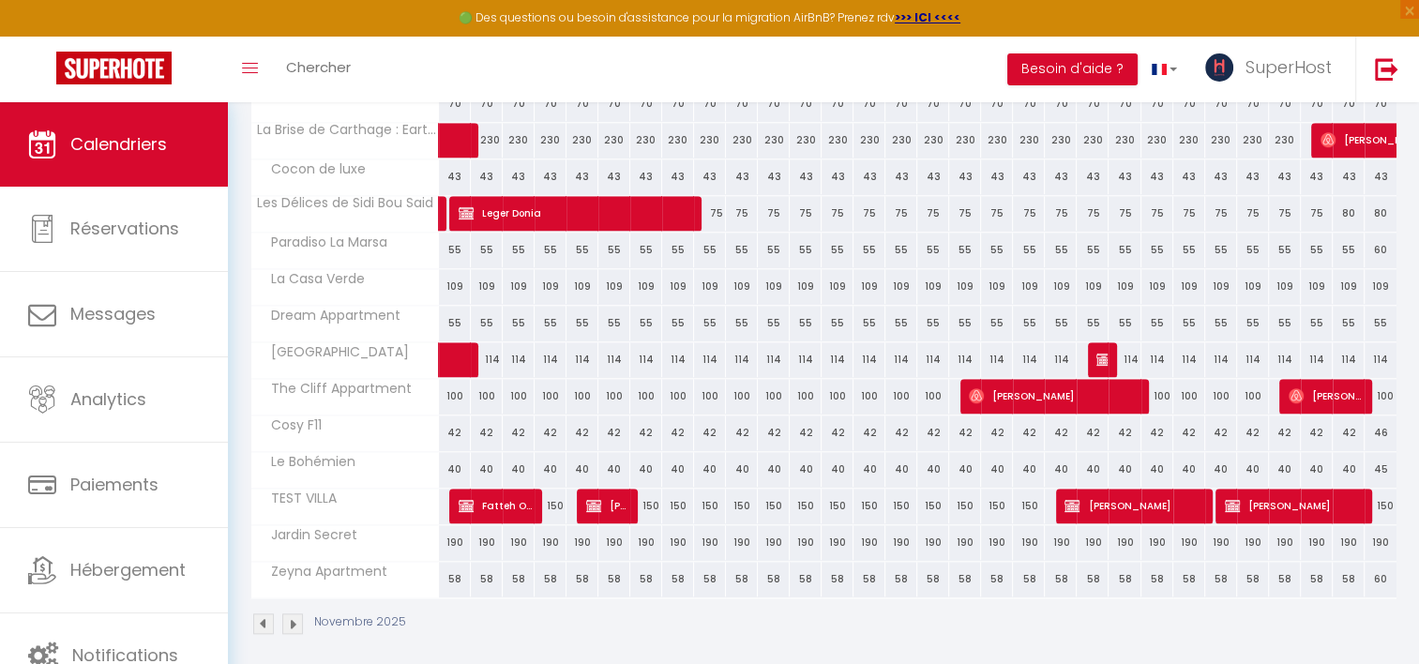
click at [679, 131] on div "230" at bounding box center [678, 140] width 32 height 35
type input "230"
type input "Sam 08 Novembre 2025"
type input "Dim 09 Novembre 2025"
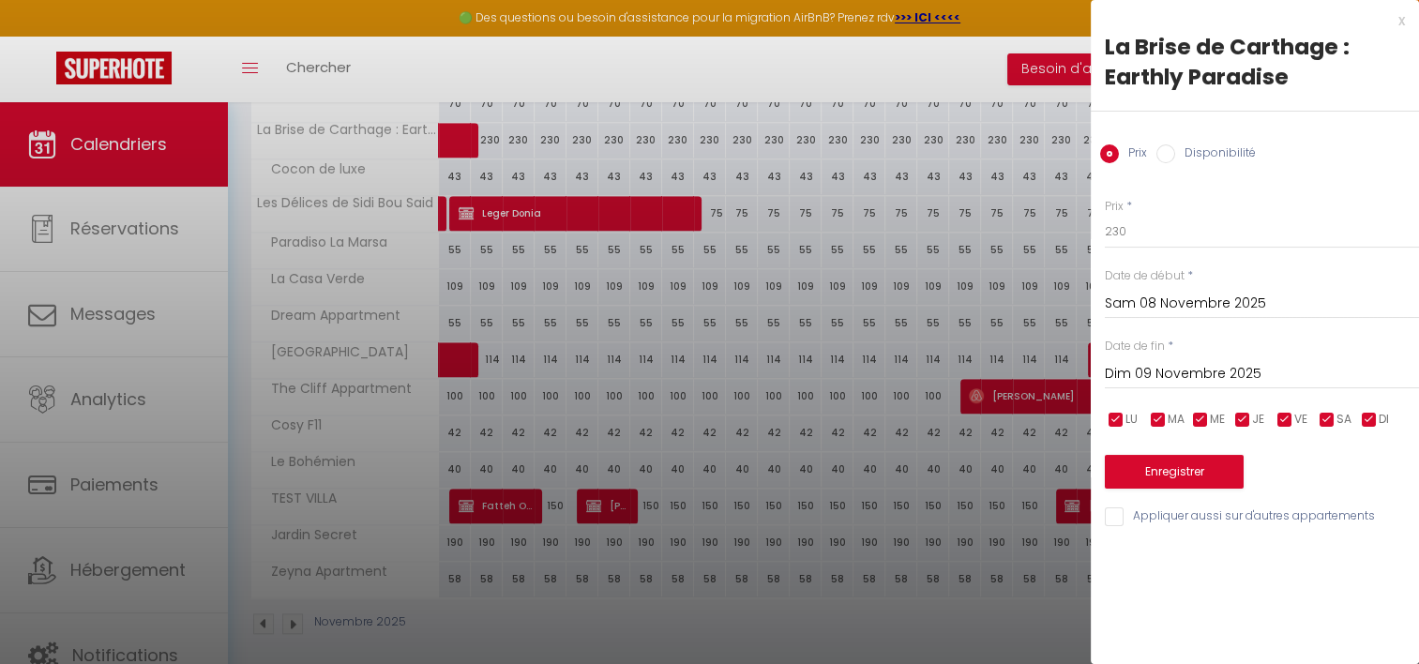
click at [1013, 273] on div at bounding box center [709, 332] width 1419 height 664
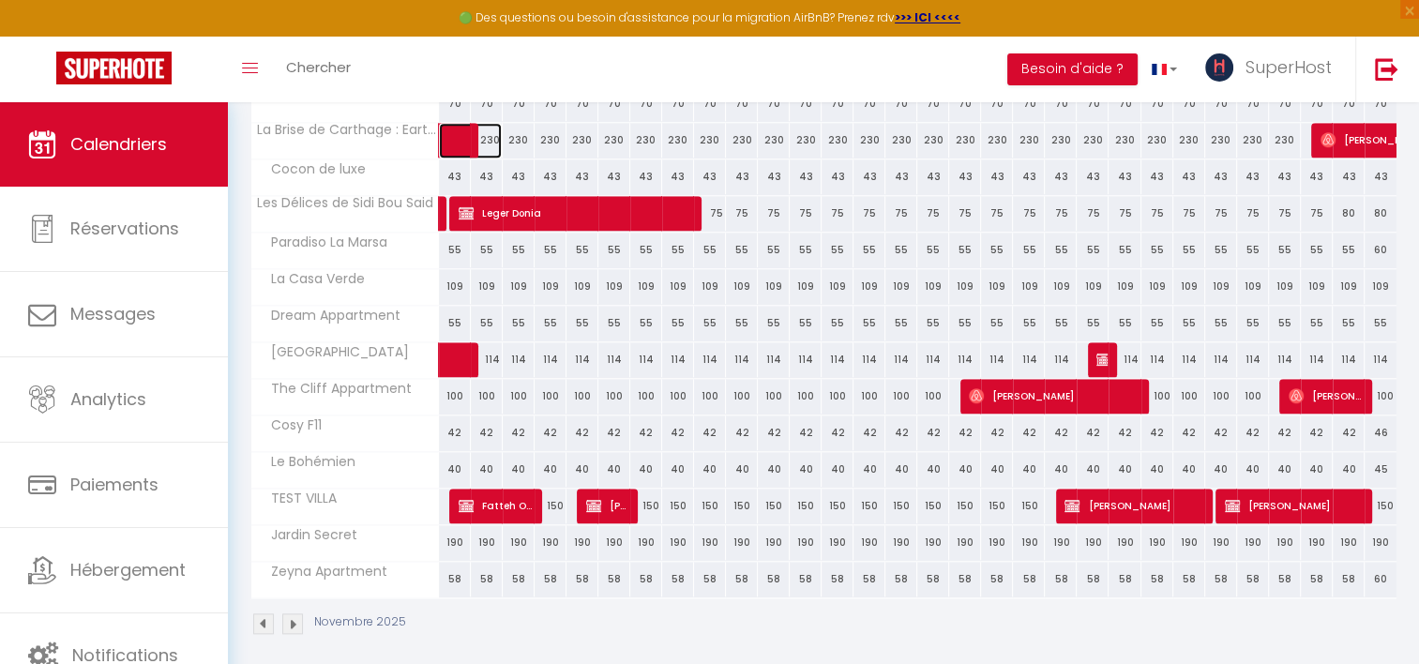
click at [487, 128] on span at bounding box center [480, 141] width 43 height 36
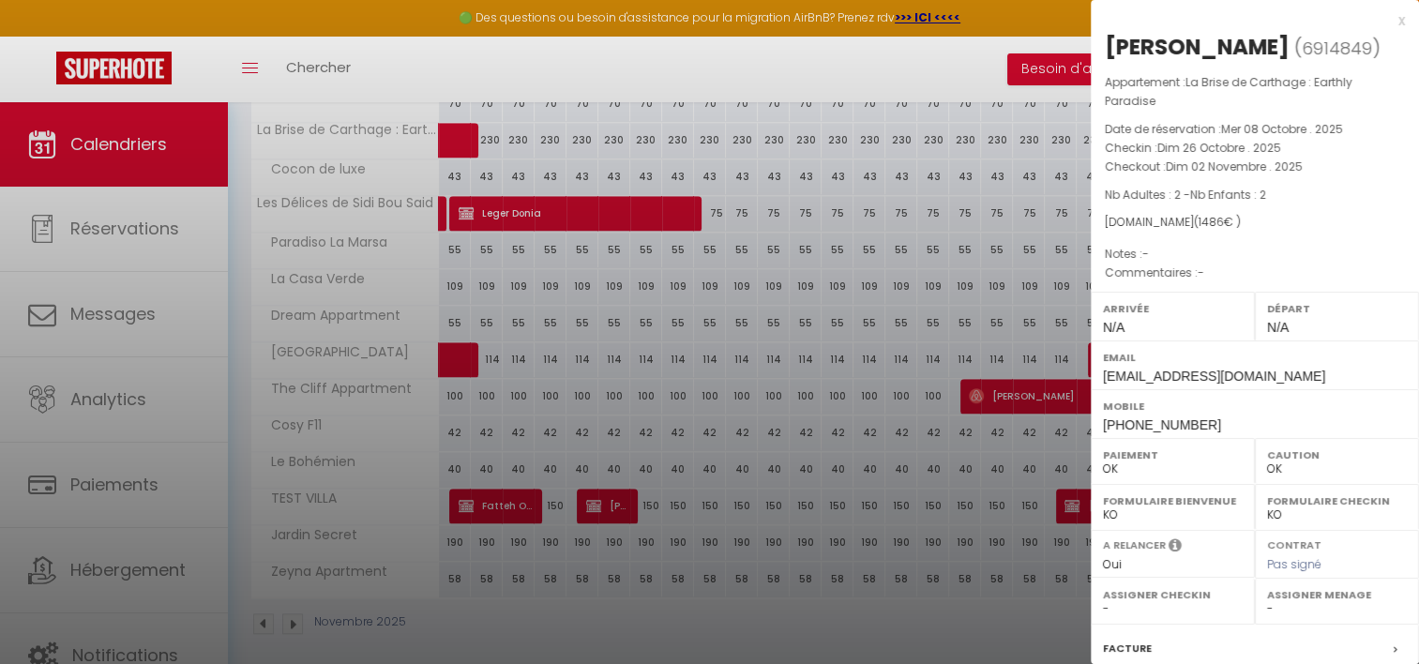
click at [635, 131] on div at bounding box center [709, 332] width 1419 height 664
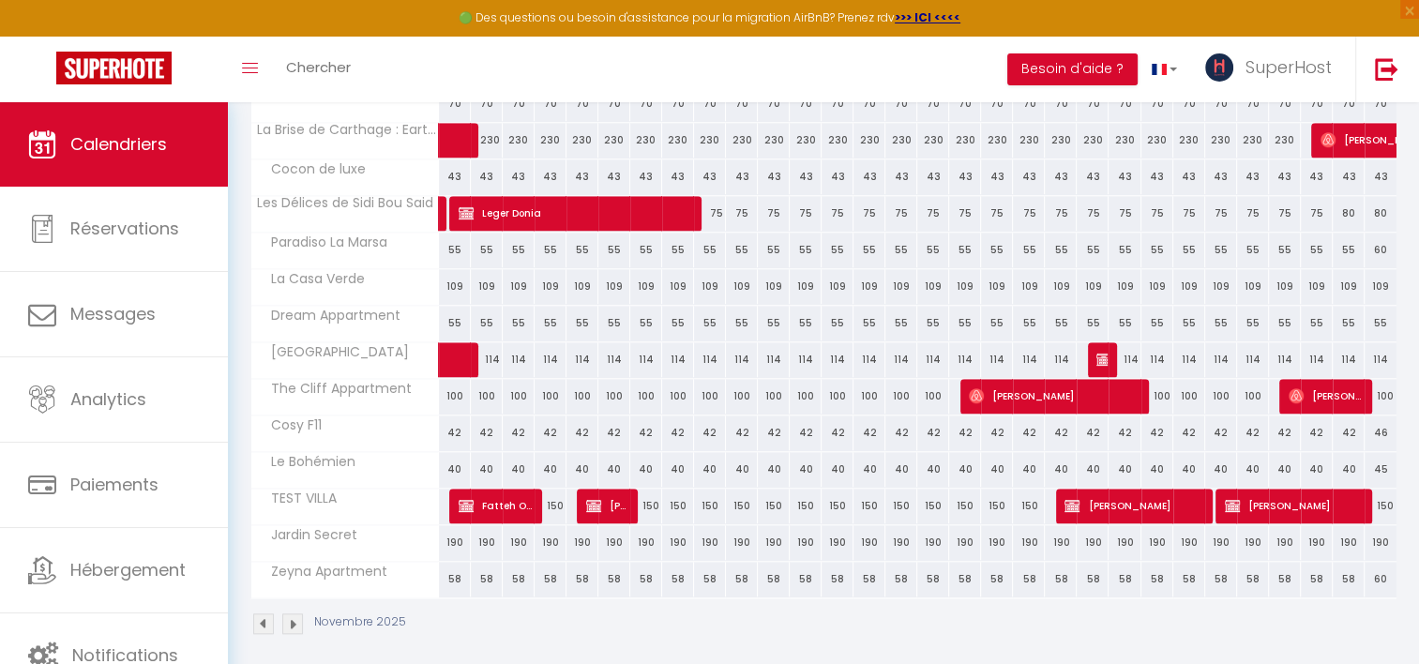
click at [721, 137] on div "230" at bounding box center [710, 140] width 32 height 35
type input "230"
type input "Dim 09 Novembre 2025"
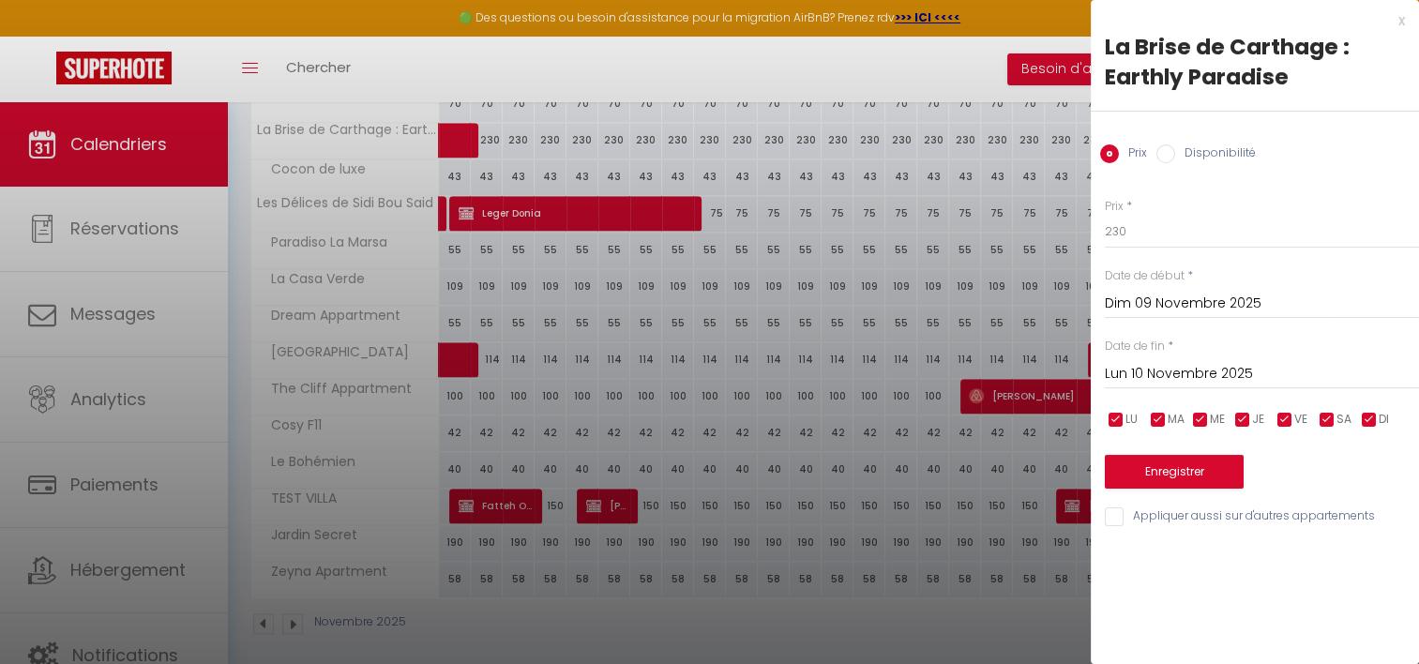
click at [1173, 366] on input "Lun 10 Novembre 2025" at bounding box center [1262, 374] width 314 height 24
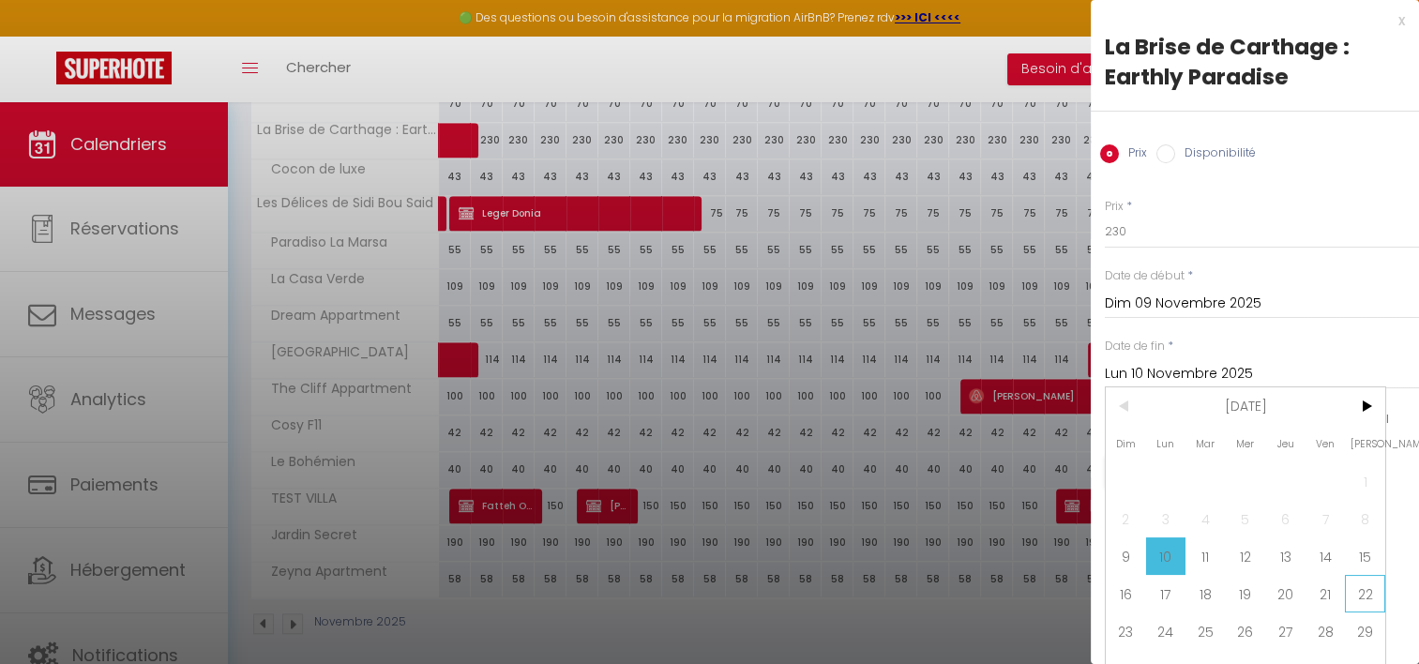
click at [1352, 603] on span "22" at bounding box center [1365, 594] width 40 height 38
type input "[DATE]"
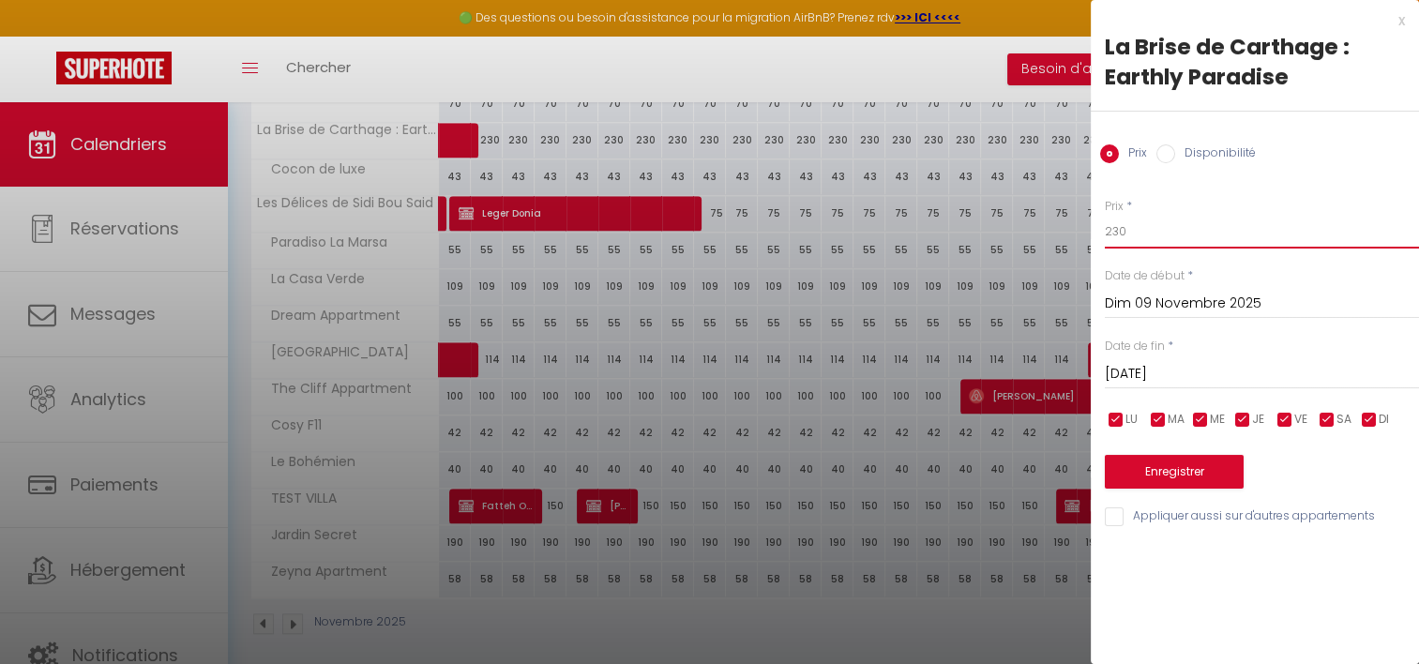
click at [1114, 236] on input "230" at bounding box center [1262, 232] width 314 height 34
type input "210"
click at [1159, 473] on button "Enregistrer" at bounding box center [1174, 472] width 139 height 34
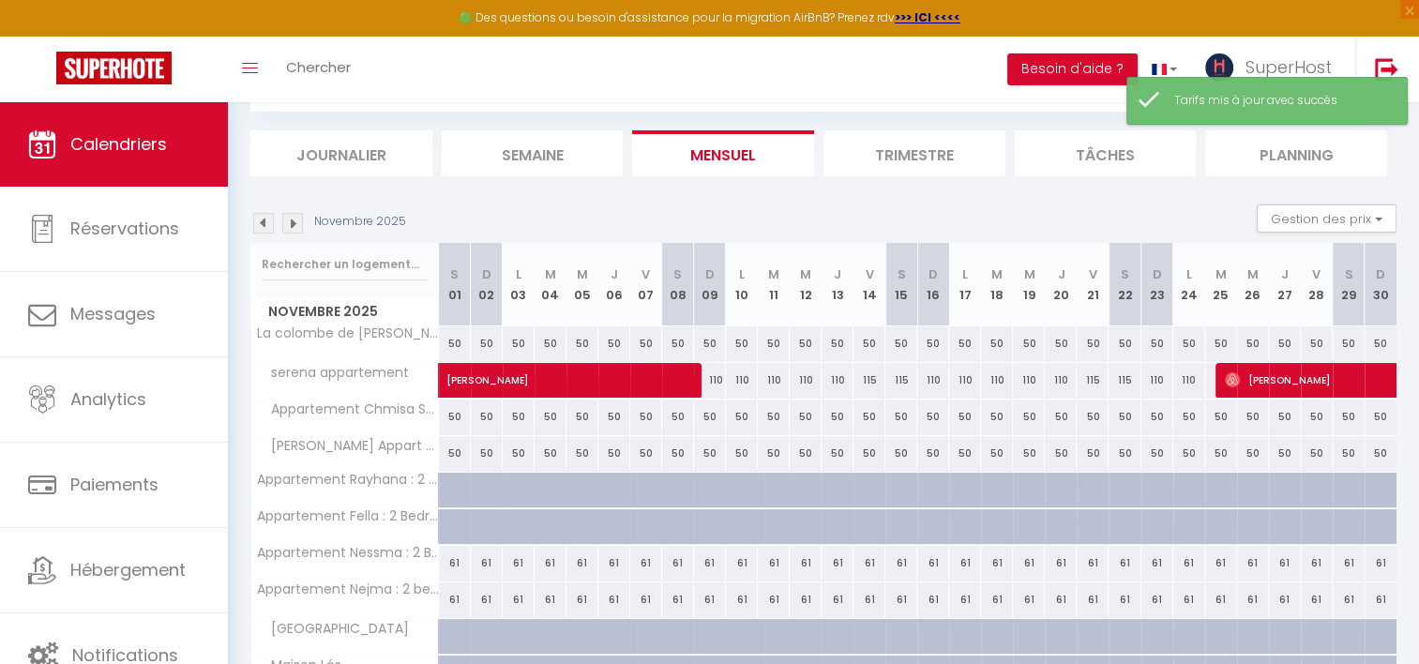
scroll to position [612, 0]
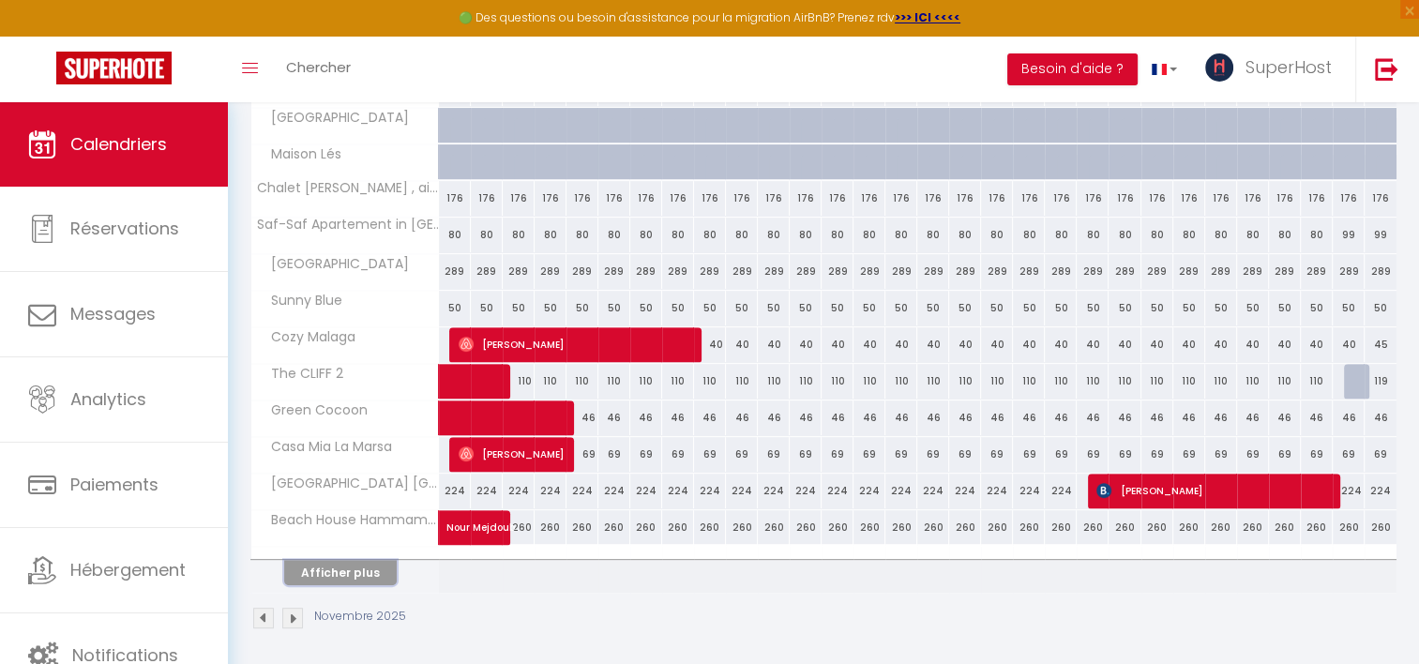
click at [347, 574] on button "Afficher plus" at bounding box center [340, 572] width 113 height 25
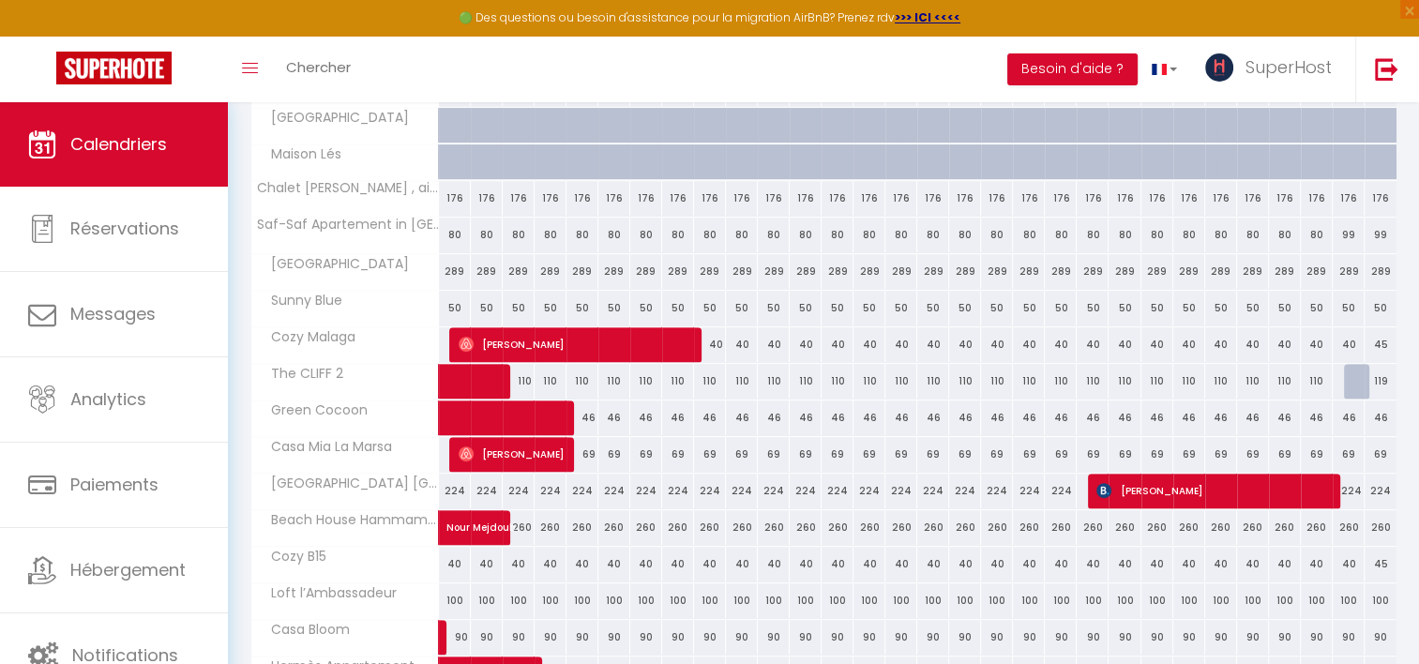
scroll to position [0, 0]
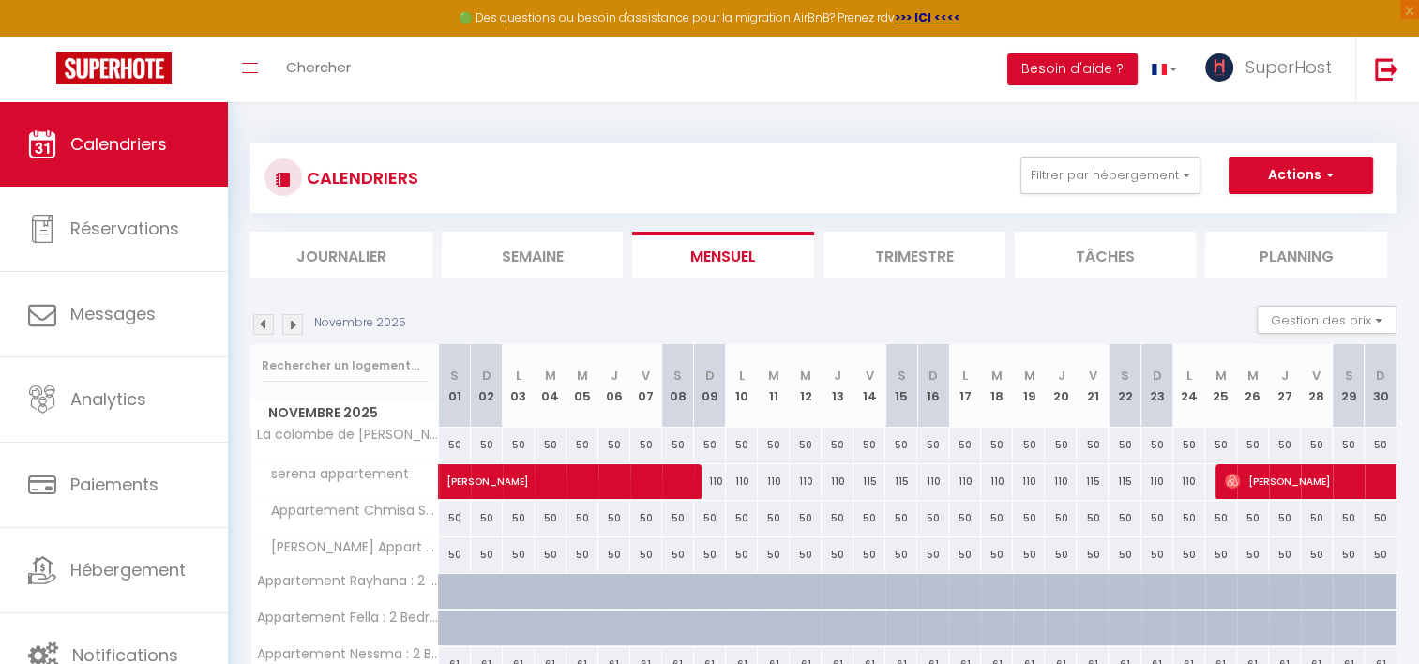
click at [266, 319] on img at bounding box center [263, 324] width 21 height 21
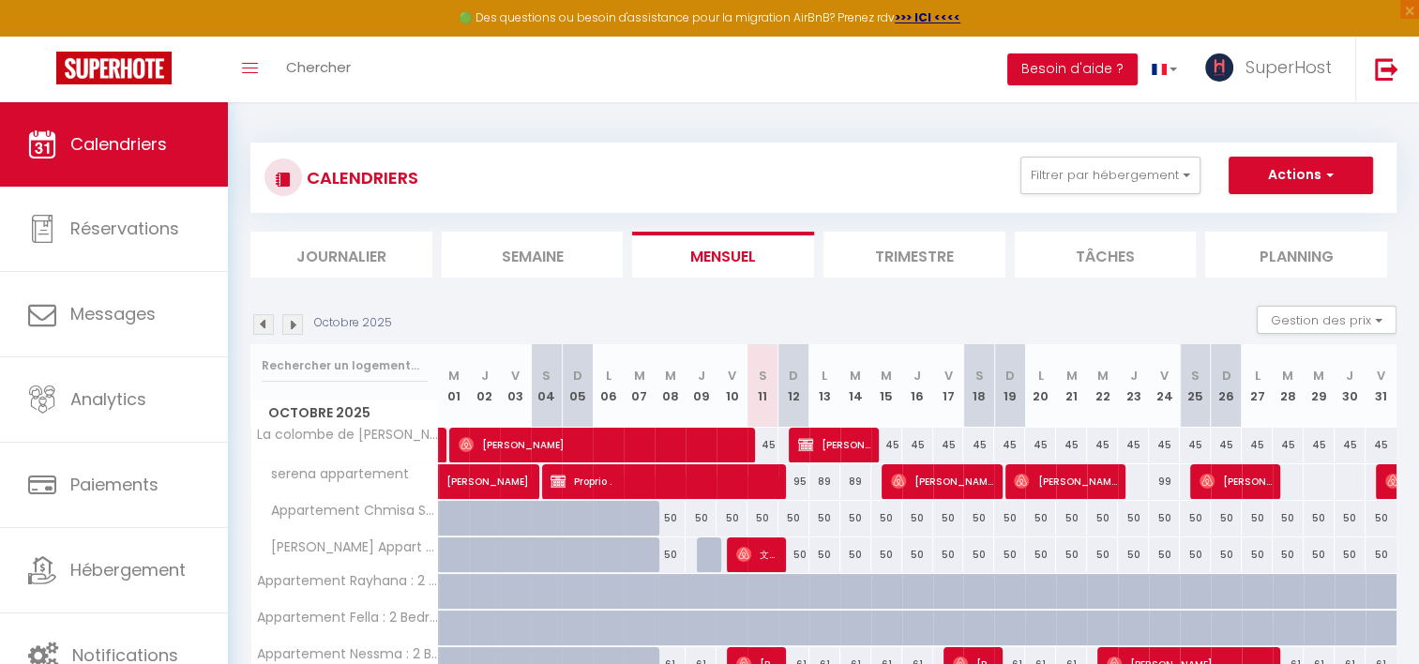
click at [296, 326] on img at bounding box center [292, 324] width 21 height 21
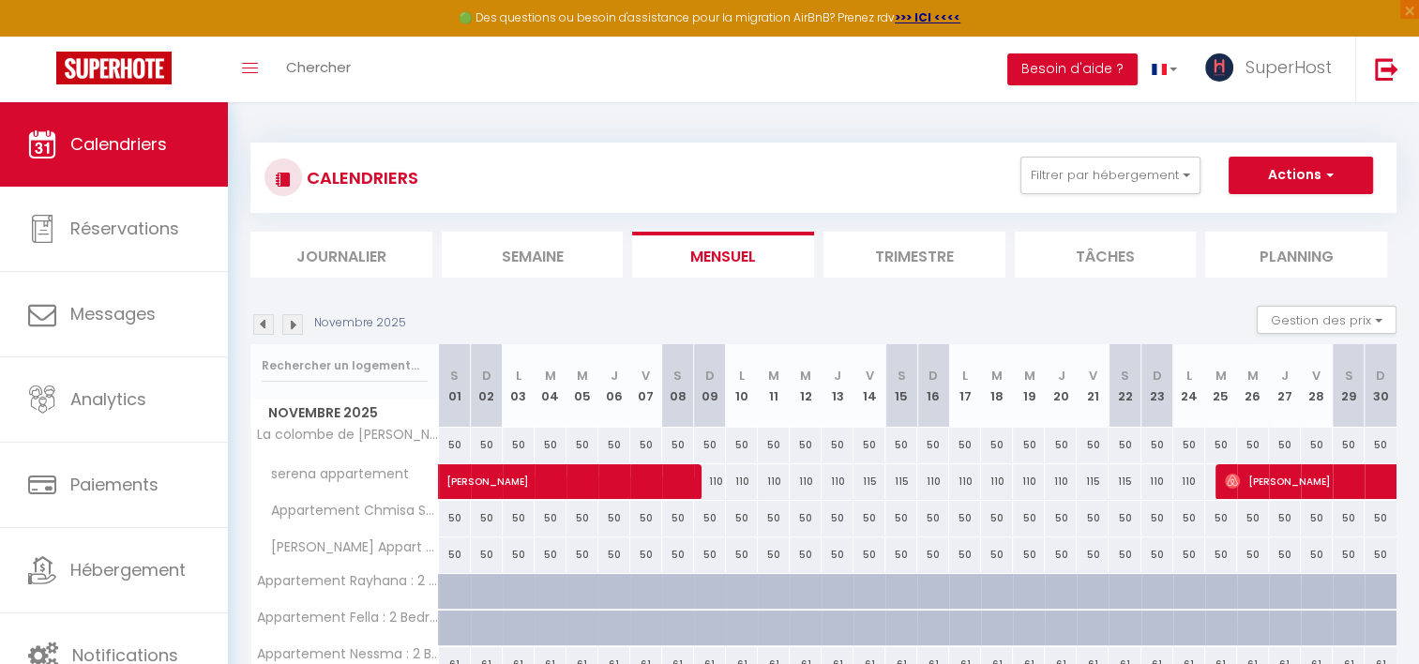
click at [1148, 482] on div "110" at bounding box center [1157, 481] width 32 height 35
type input "110"
type input "Dim 23 Novembre 2025"
type input "Lun 24 Novembre 2025"
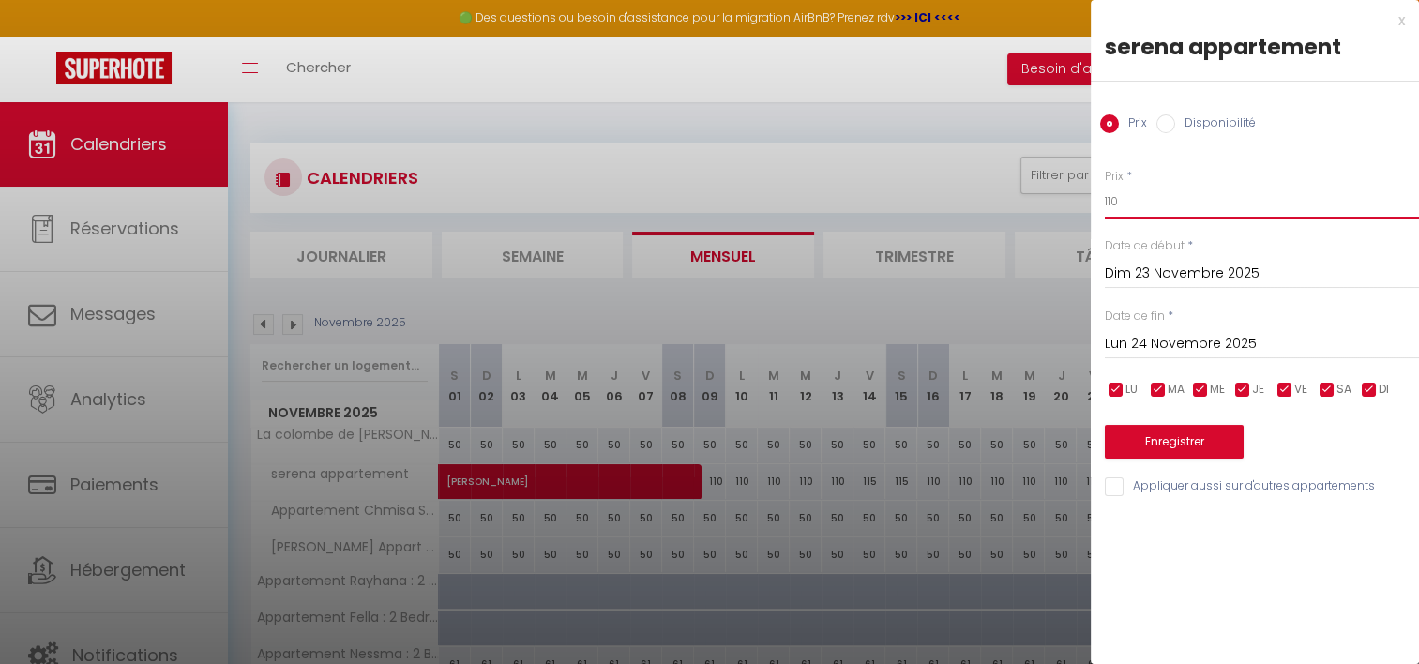
click at [1114, 206] on input "110" at bounding box center [1262, 202] width 314 height 34
type input "115"
click at [1143, 448] on button "Enregistrer" at bounding box center [1174, 442] width 139 height 34
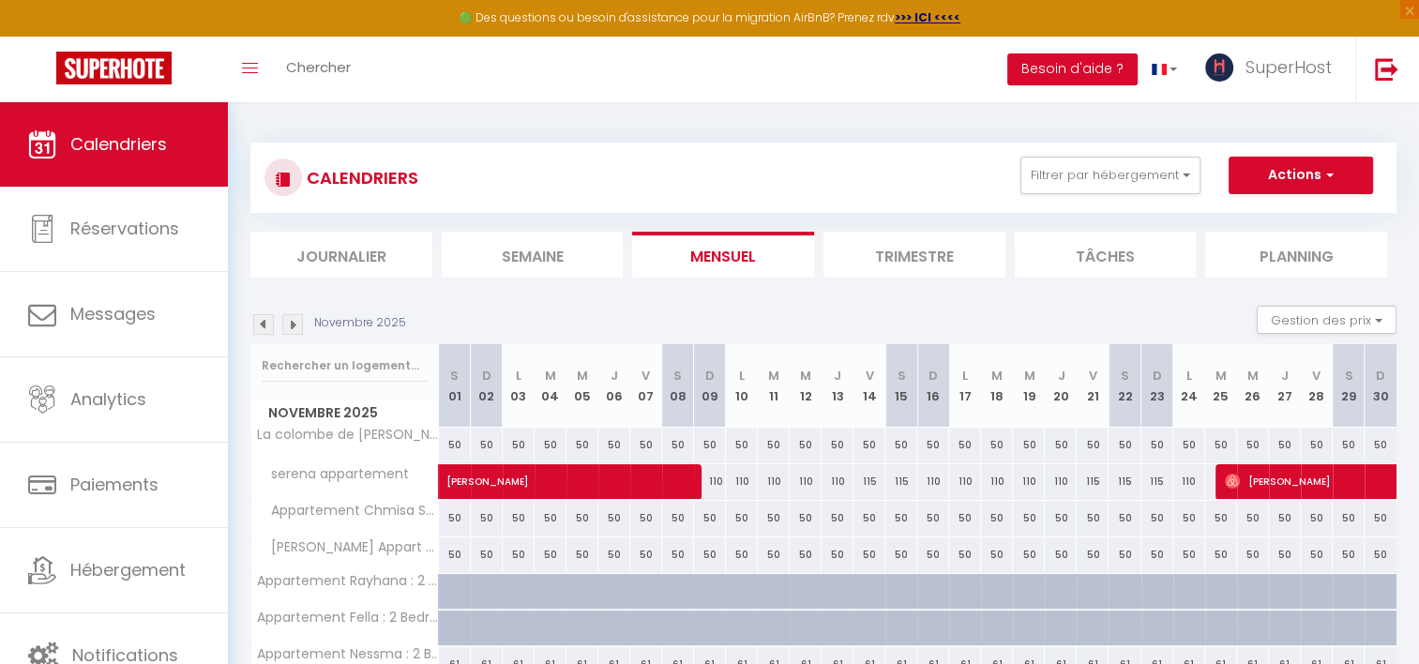
click at [930, 485] on div "110" at bounding box center [933, 481] width 32 height 35
type input "110"
type input "Dim 16 Novembre 2025"
type input "Lun 17 Novembre 2025"
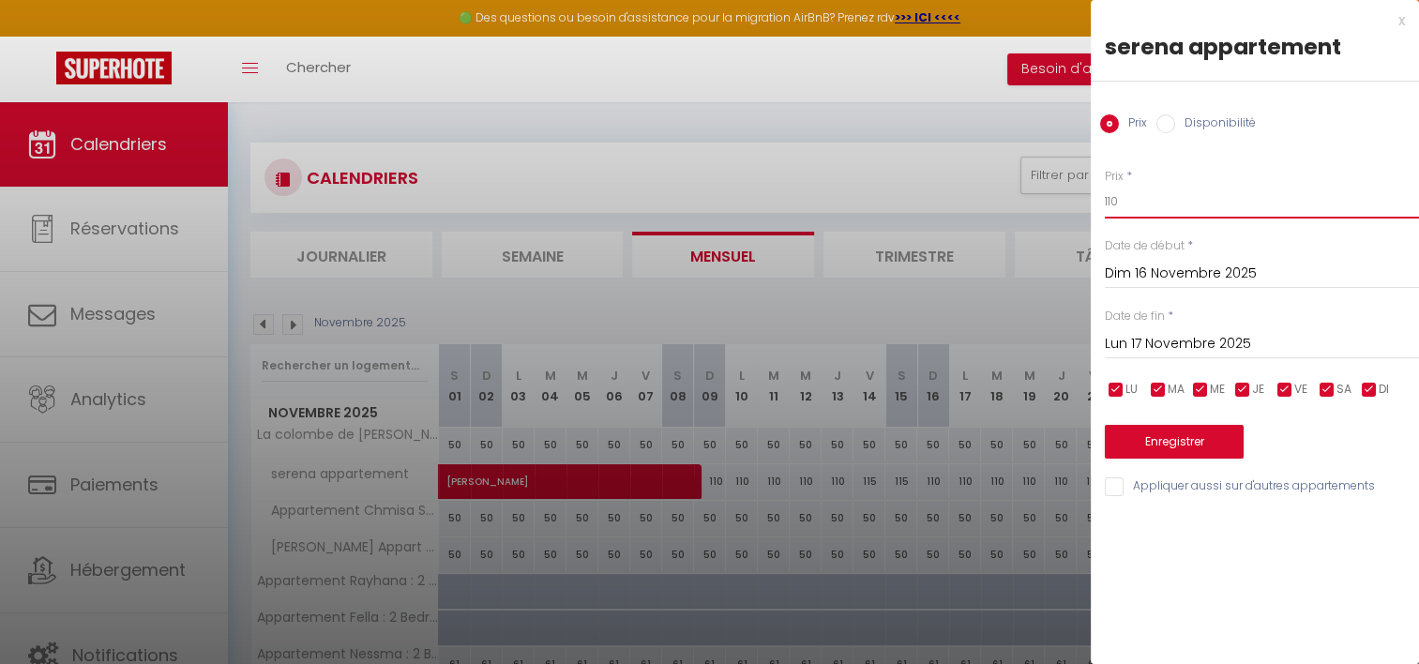
click at [1112, 197] on input "110" at bounding box center [1262, 202] width 314 height 34
type input "115"
click at [1168, 437] on button "Enregistrer" at bounding box center [1174, 442] width 139 height 34
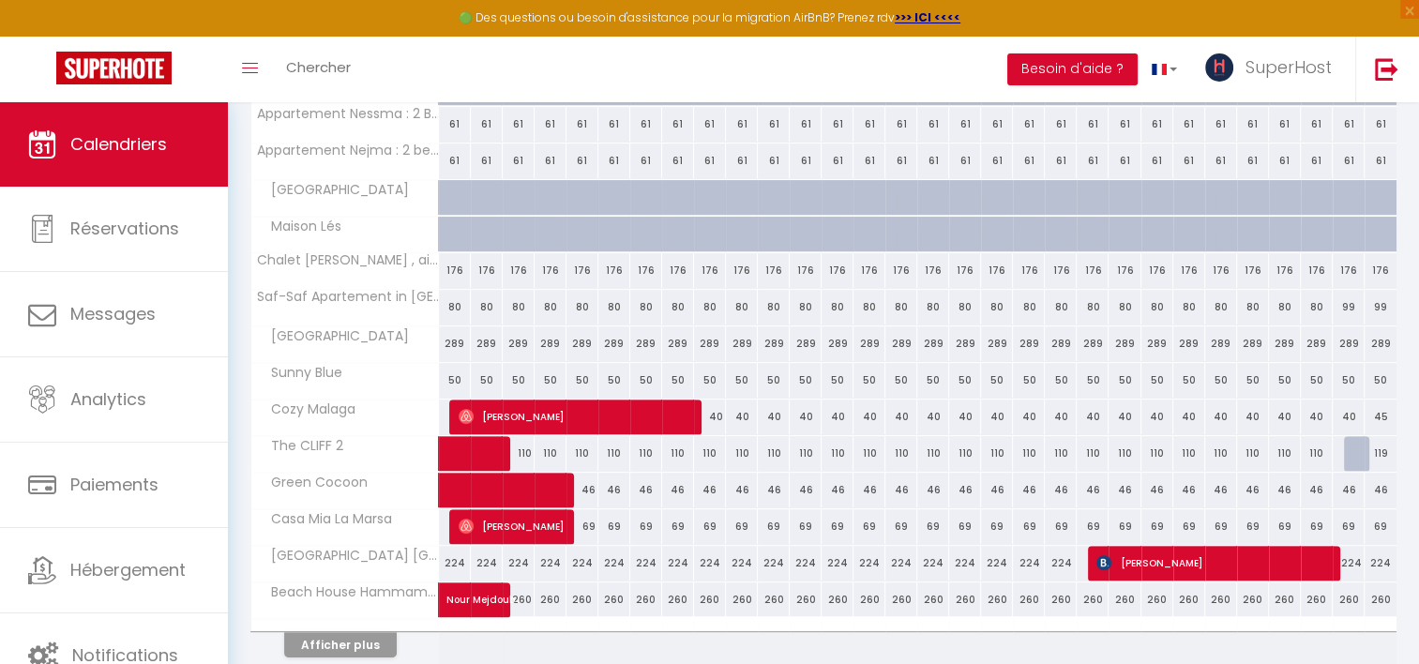
scroll to position [612, 0]
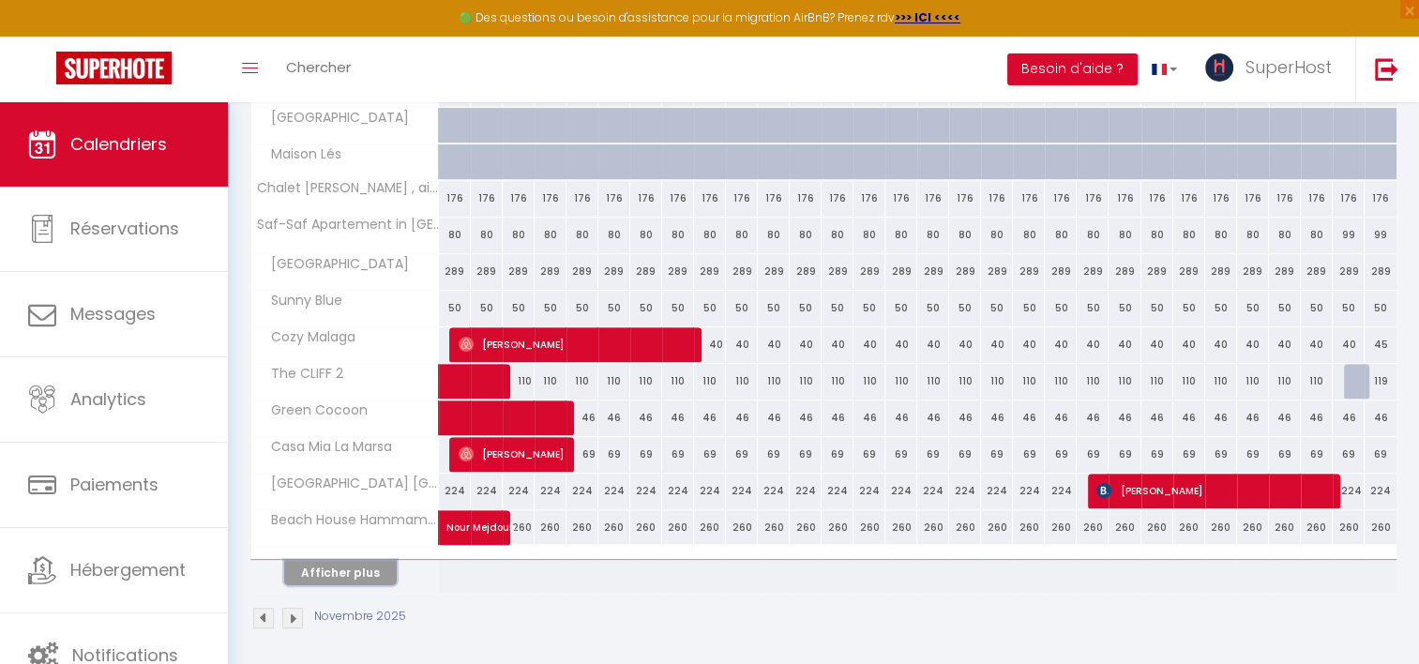
click at [350, 565] on button "Afficher plus" at bounding box center [340, 572] width 113 height 25
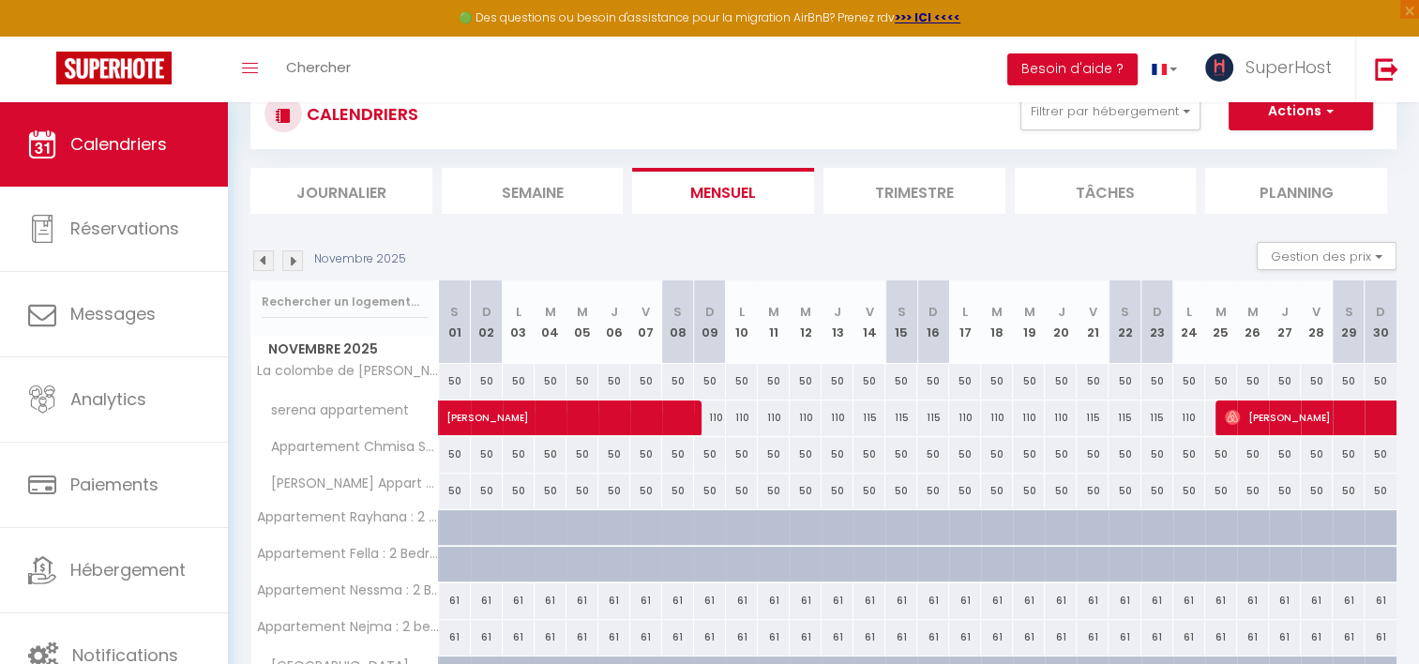
scroll to position [47, 0]
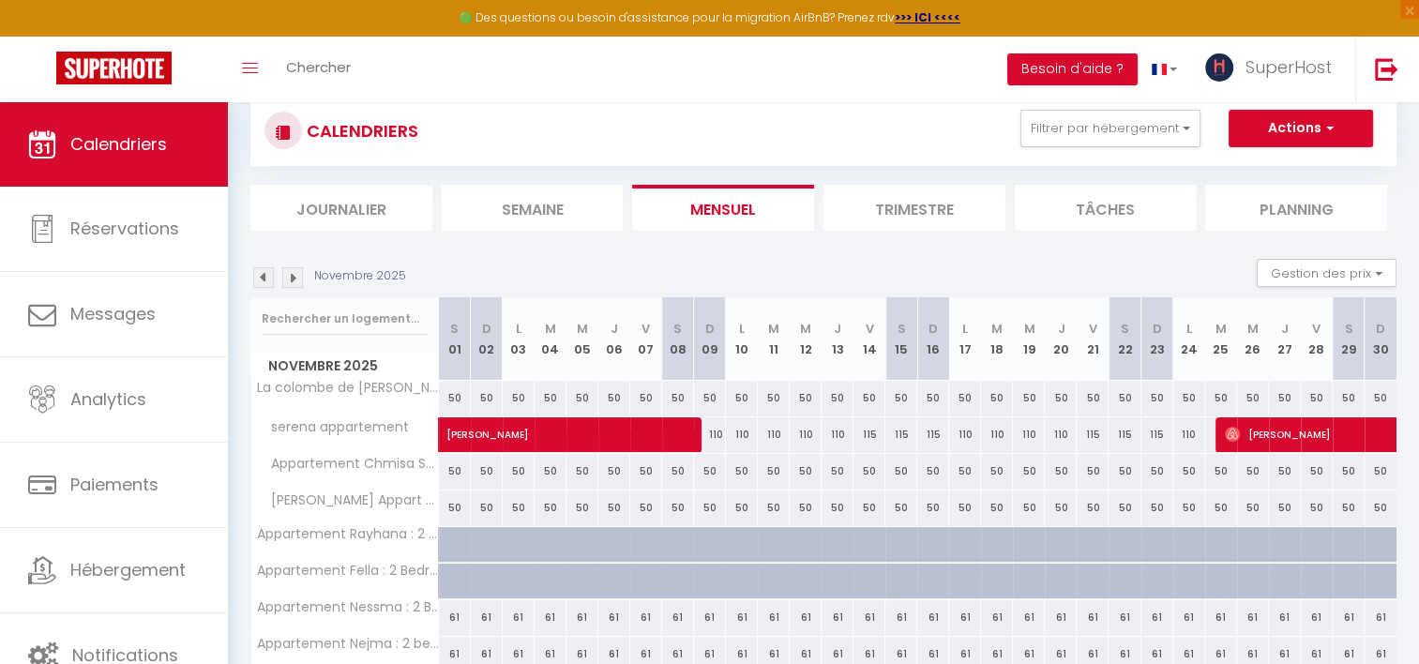
click at [266, 283] on img at bounding box center [263, 277] width 21 height 21
